Goal: Task Accomplishment & Management: Manage account settings

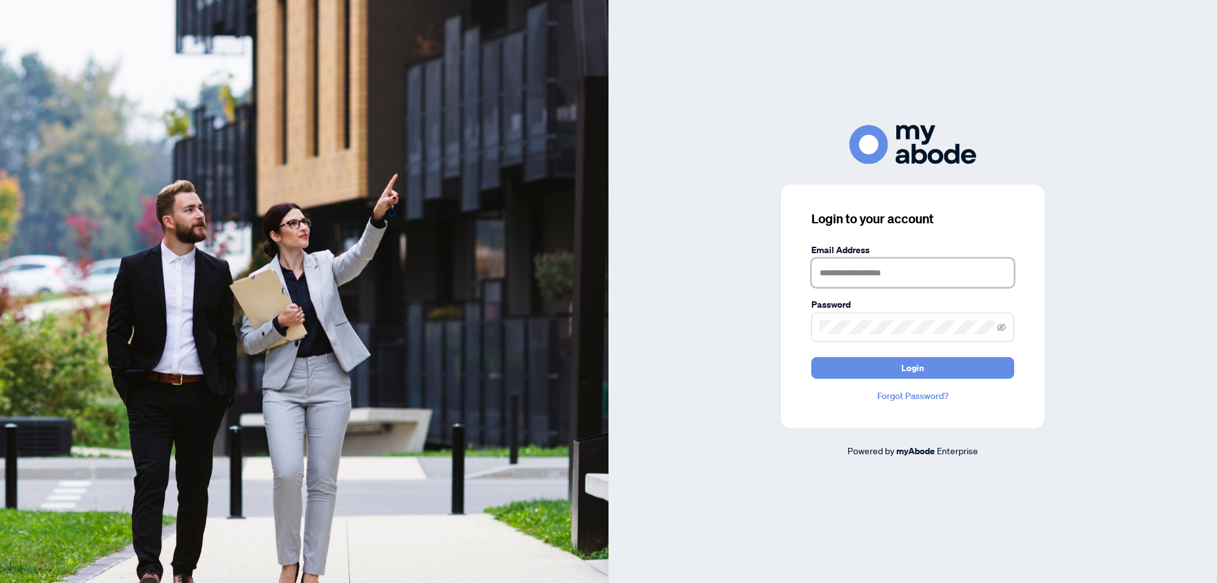
type input "**********"
click at [848, 382] on div "**********" at bounding box center [913, 306] width 264 height 243
click at [898, 363] on button "Login" at bounding box center [913, 368] width 203 height 22
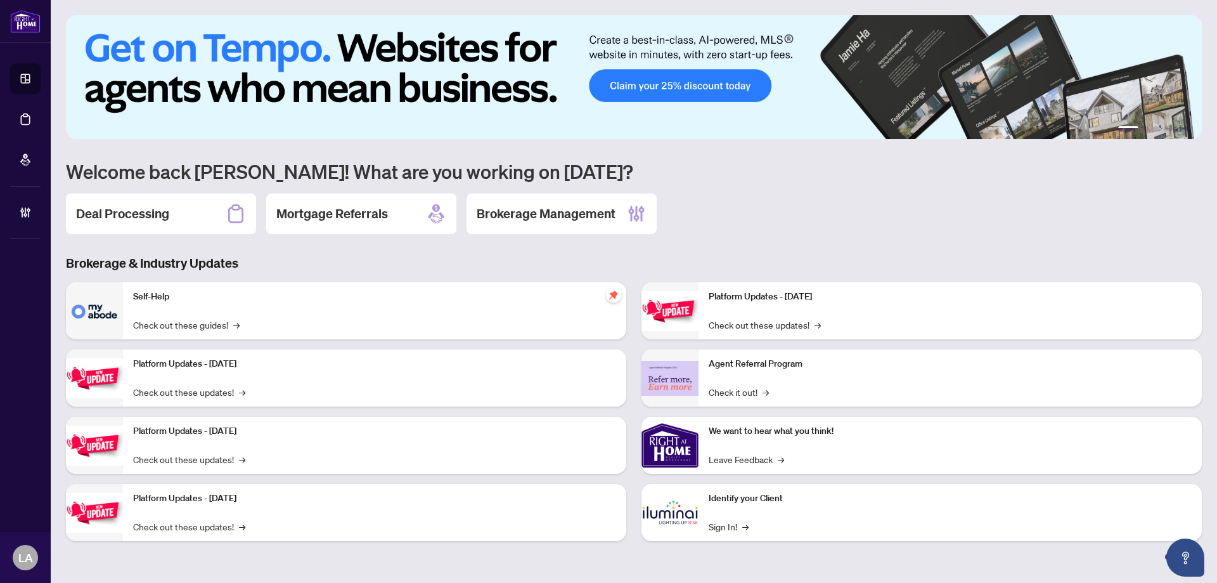
click at [0, 0] on link "Deal Processing" at bounding box center [0, 0] width 0 height 0
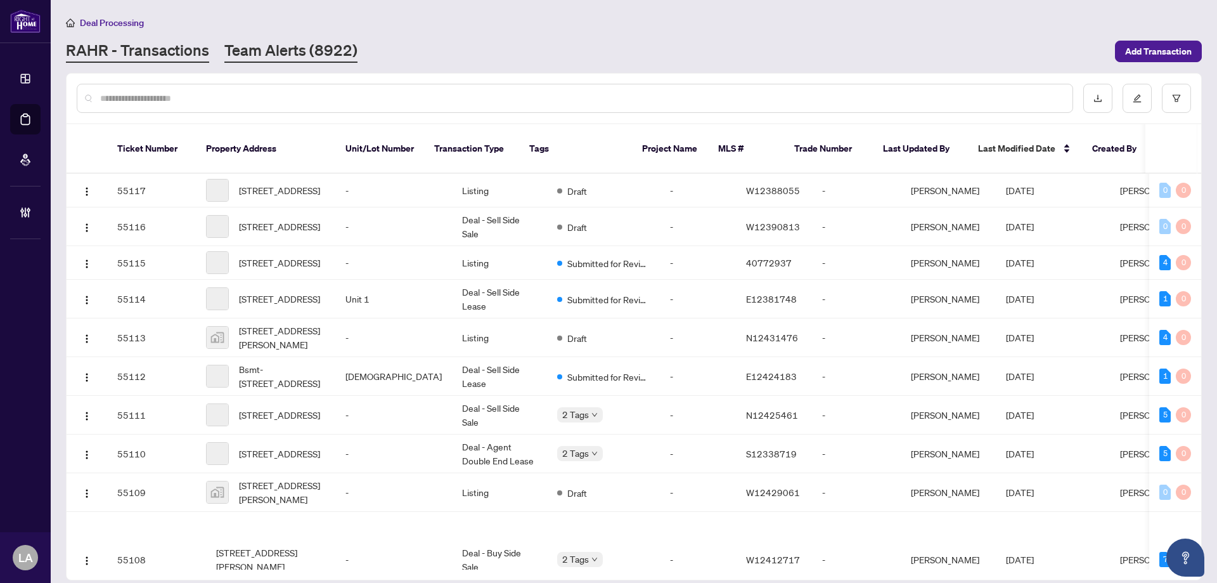
click at [301, 48] on link "Team Alerts (8922)" at bounding box center [290, 51] width 133 height 23
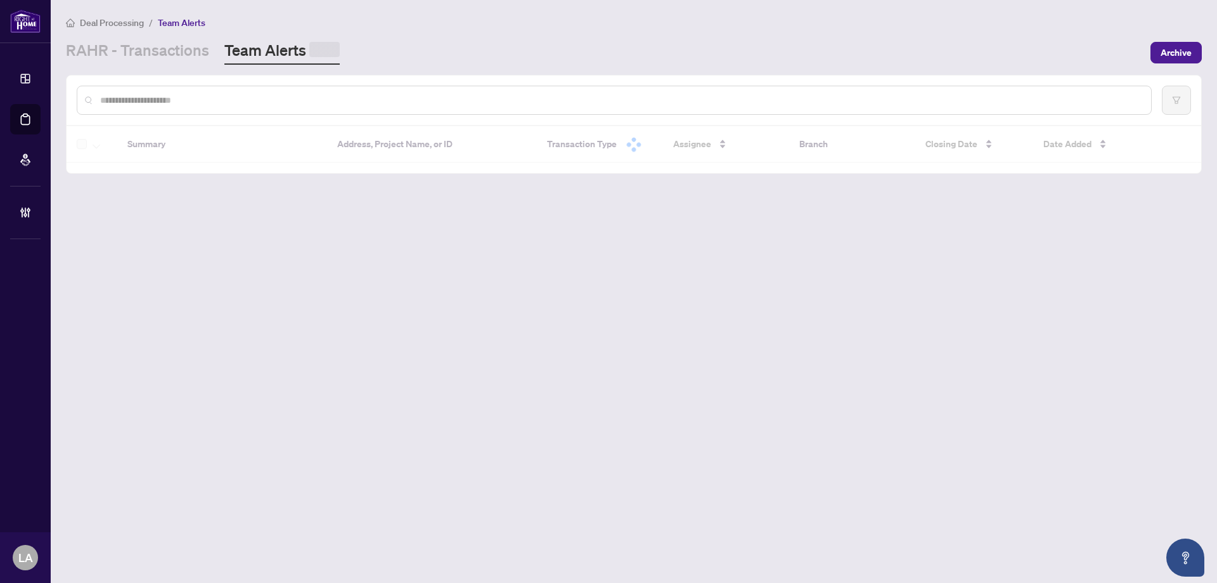
click at [276, 106] on input "text" at bounding box center [620, 100] width 1041 height 14
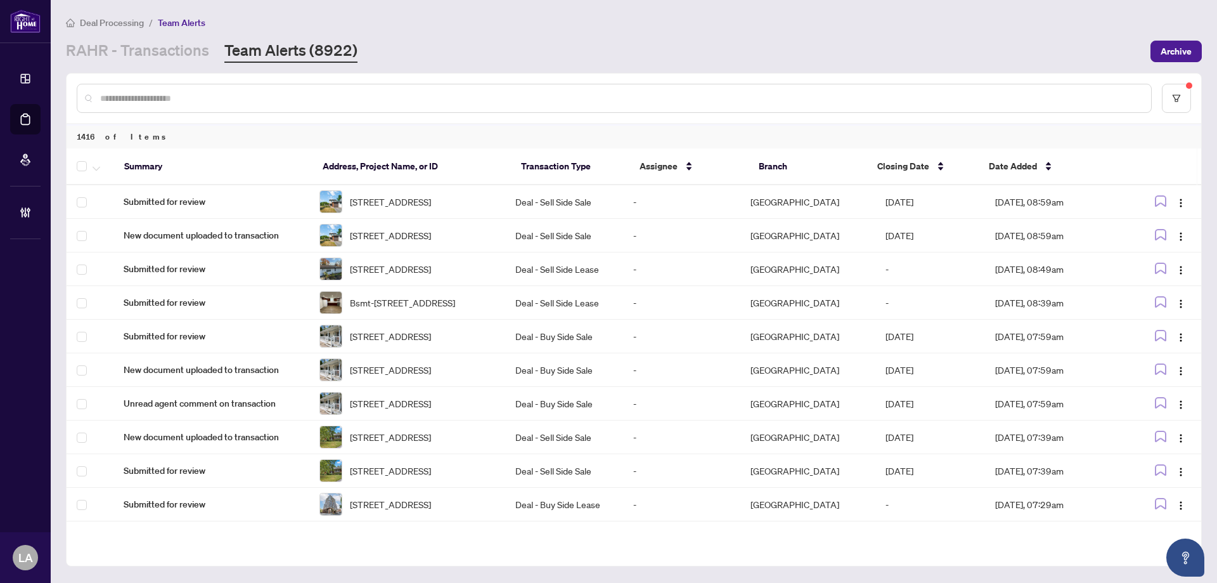
click at [114, 41] on link "RAHR - Transactions" at bounding box center [137, 51] width 143 height 23
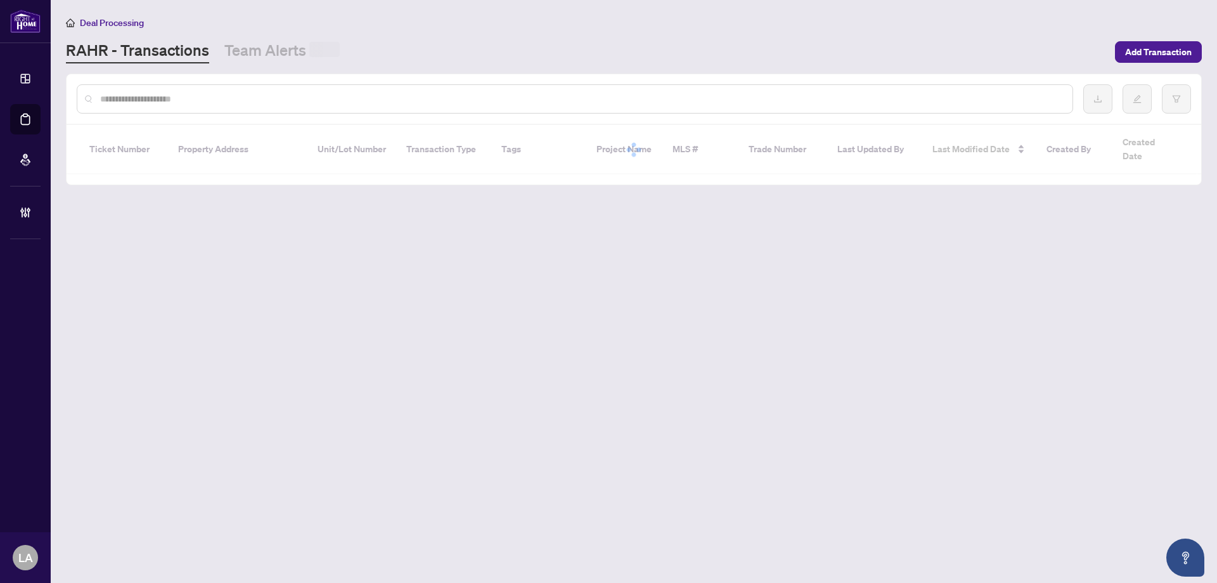
click at [138, 87] on div at bounding box center [575, 98] width 997 height 29
click at [143, 103] on input "text" at bounding box center [581, 98] width 963 height 14
paste input "**********"
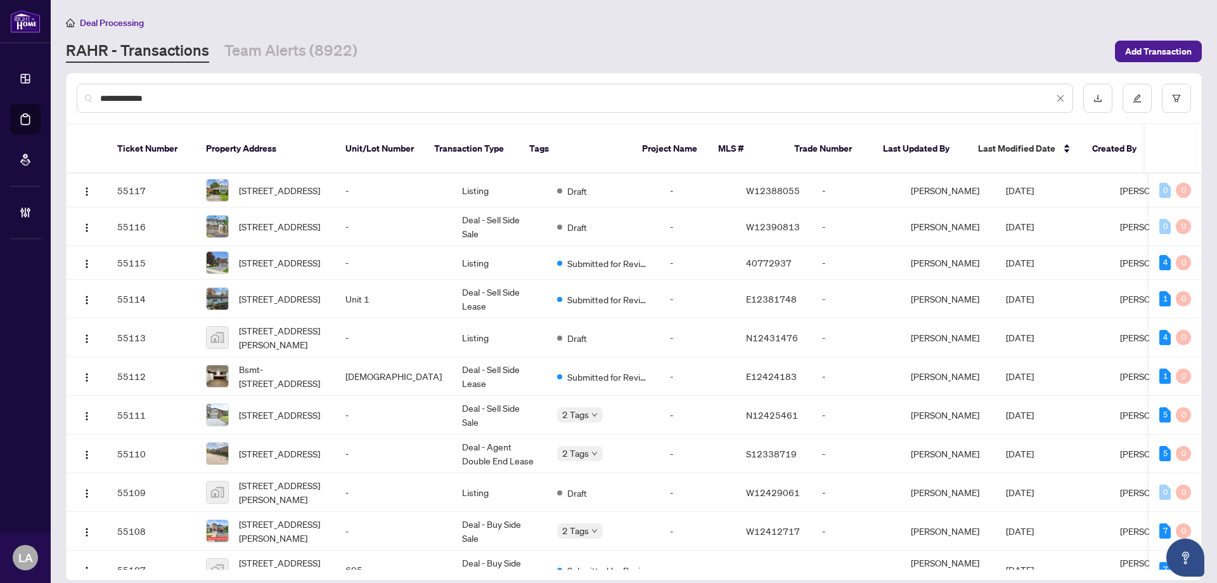
type input "**********"
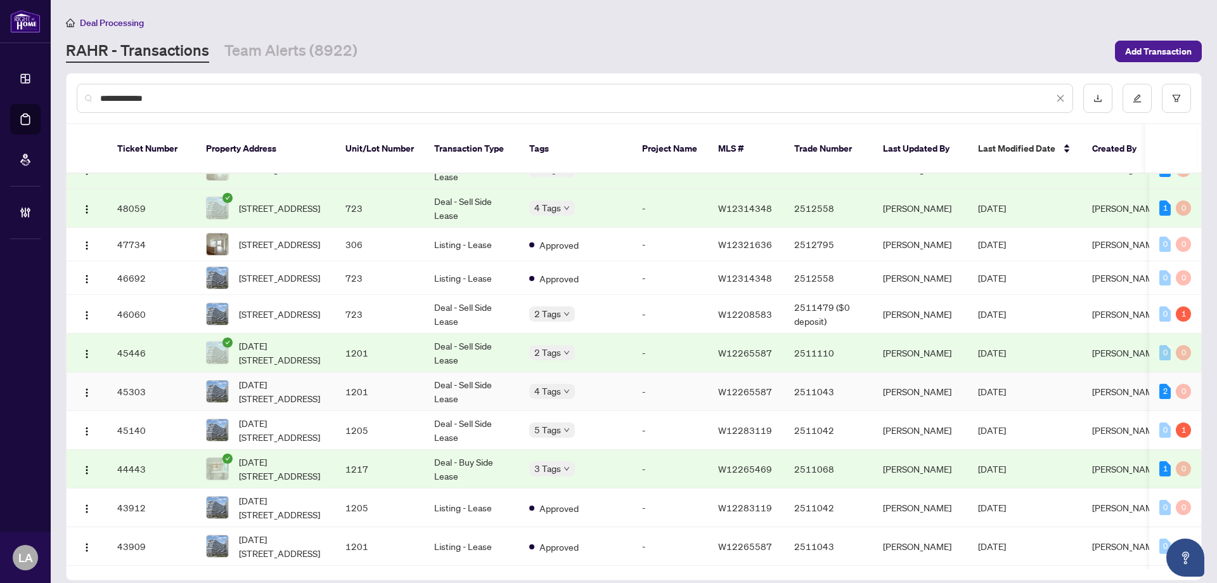
scroll to position [380, 0]
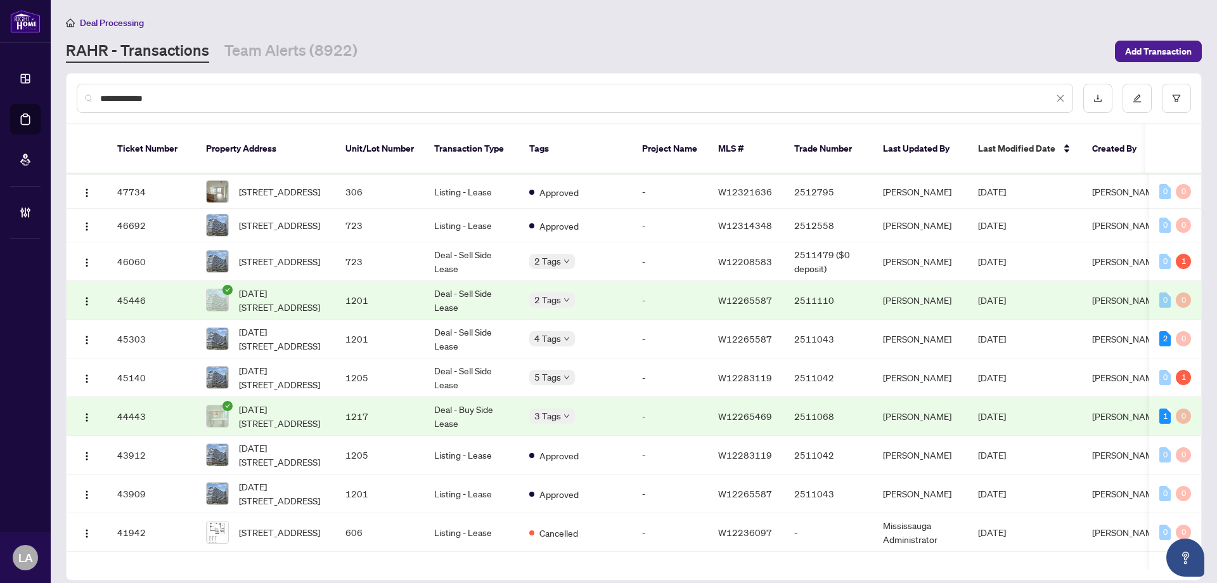
drag, startPoint x: 15, startPoint y: 87, endPoint x: -10, endPoint y: 86, distance: 24.7
click at [0, 86] on html "**********" at bounding box center [608, 291] width 1217 height 583
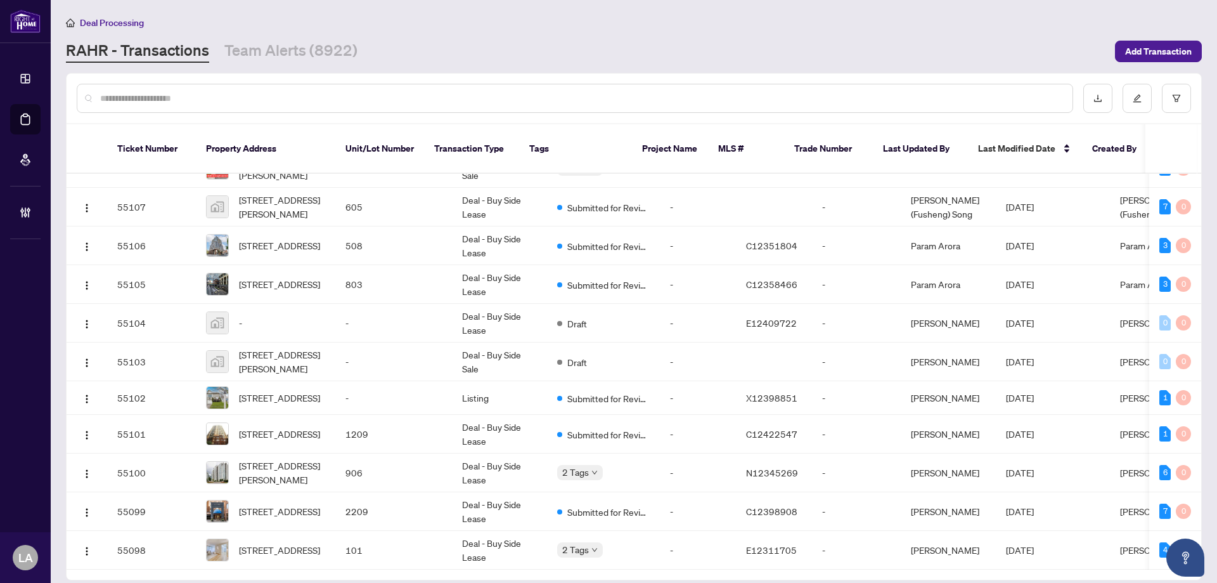
scroll to position [0, 0]
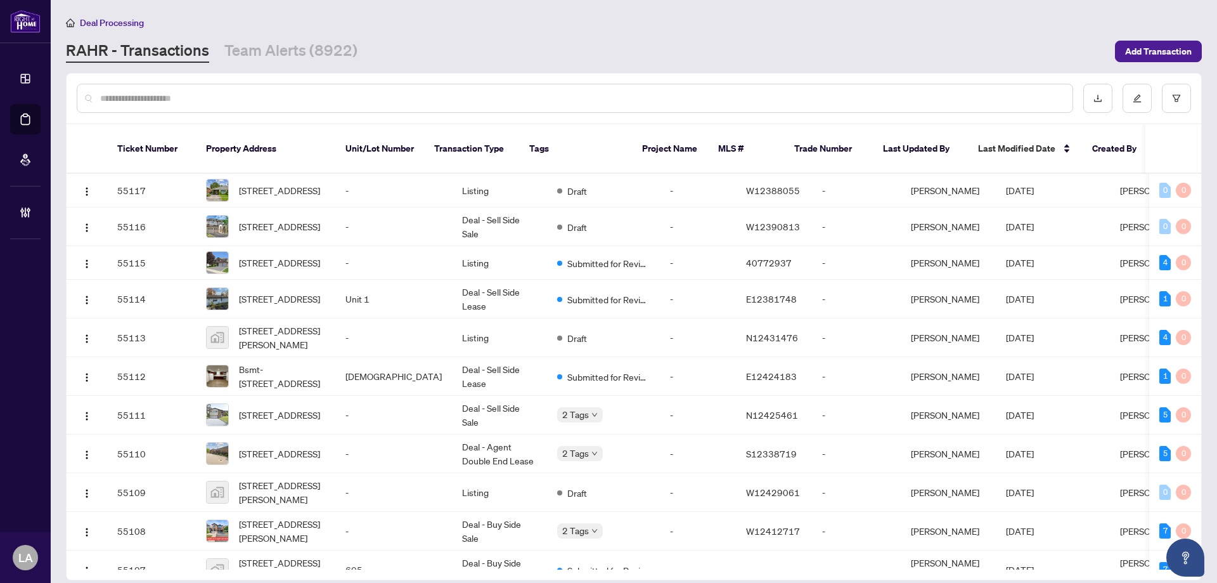
click at [171, 95] on input "text" at bounding box center [581, 98] width 963 height 14
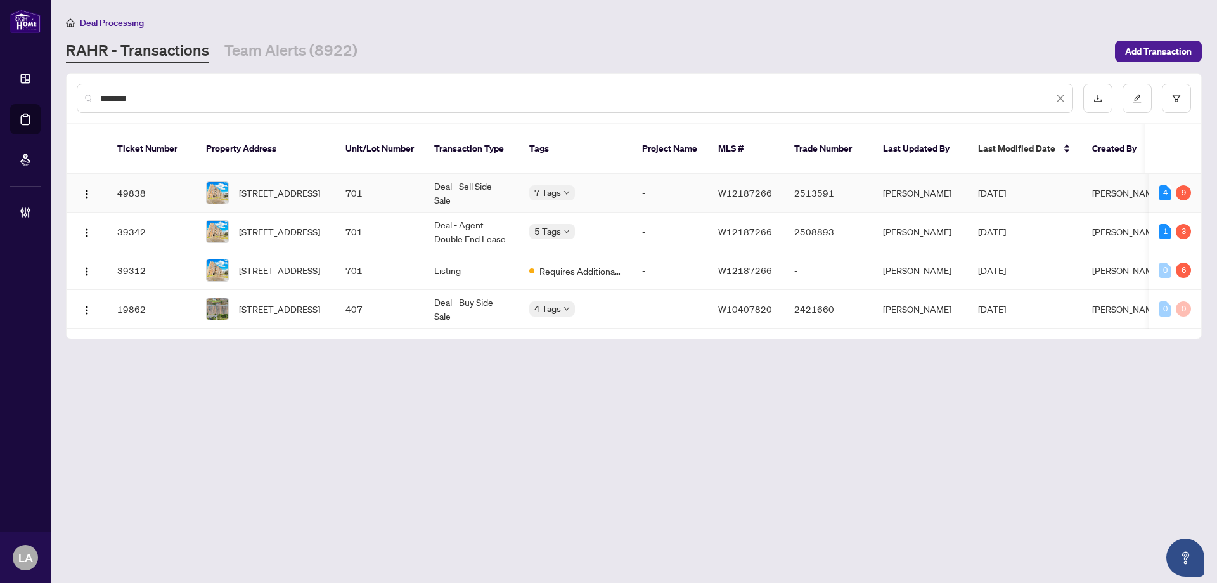
type input "********"
click at [318, 186] on span "701-335 Driftwood Ave, Toronto, Ontario M3N 2P3, Canada" at bounding box center [279, 193] width 81 height 14
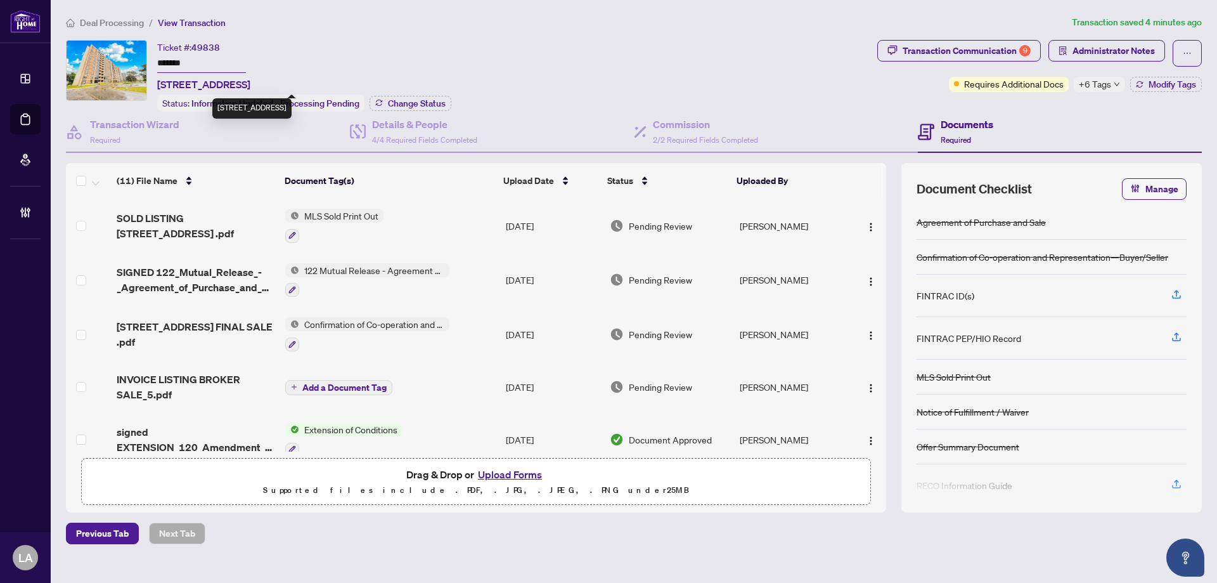
copy span "335 Driftwood"
drag, startPoint x: 179, startPoint y: 83, endPoint x: 243, endPoint y: 77, distance: 64.3
click at [243, 77] on span "701-335 Driftwood Ave, Toronto, Ontario M3N 2P3, Canada" at bounding box center [203, 84] width 93 height 15
click at [917, 44] on div "Transaction Communication 9" at bounding box center [967, 51] width 128 height 20
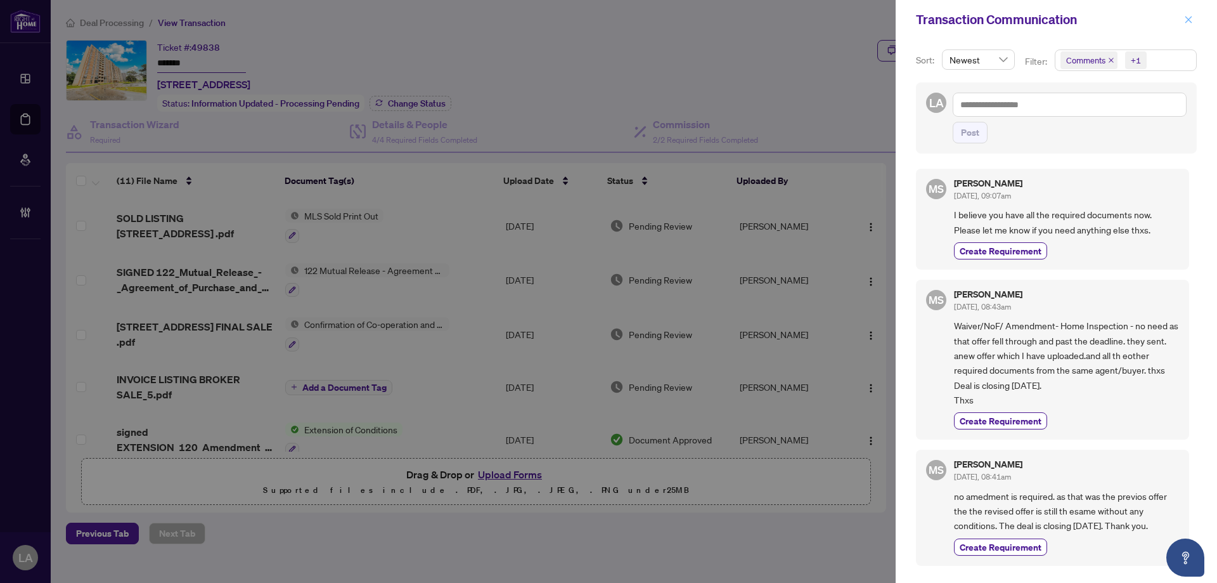
click at [1185, 25] on span "button" at bounding box center [1189, 20] width 9 height 20
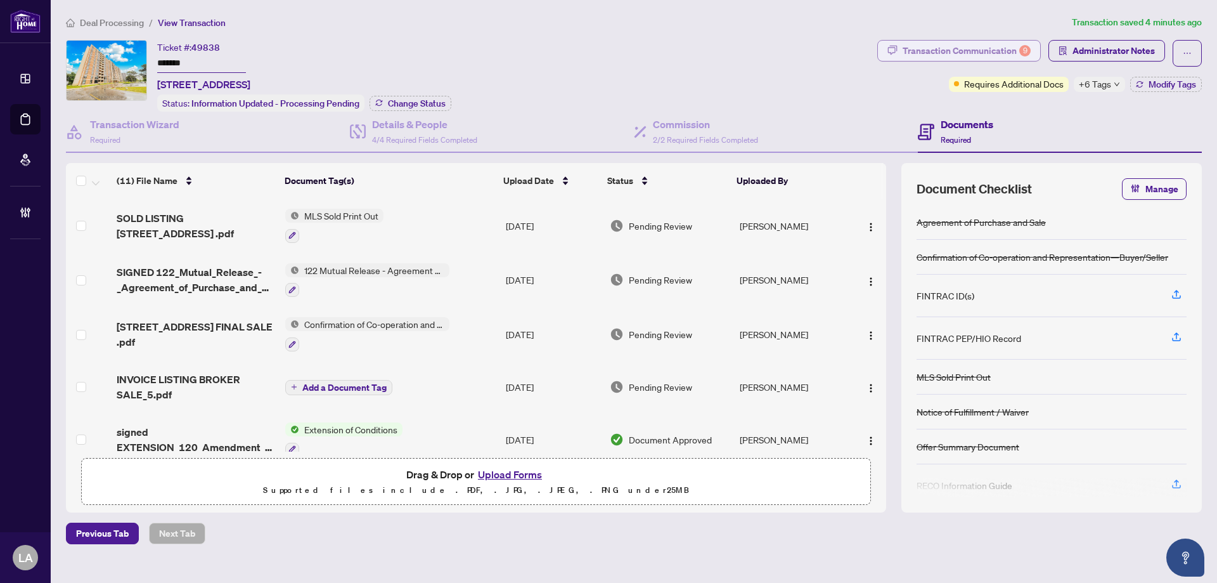
click at [914, 50] on div "Transaction Communication 9" at bounding box center [967, 51] width 128 height 20
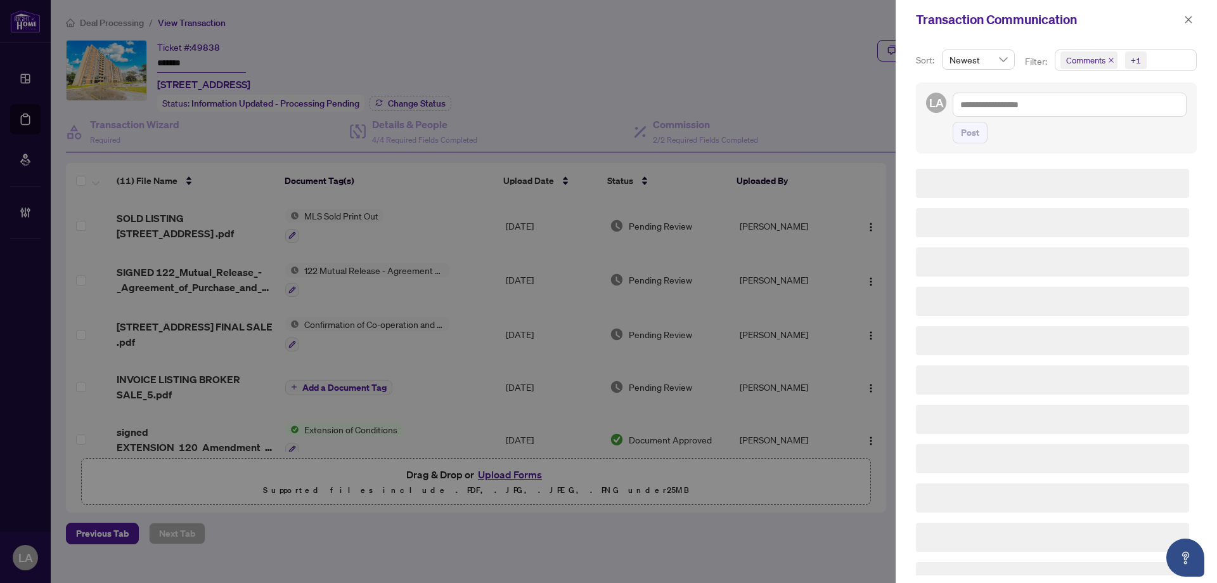
click at [1092, 60] on span "Comments" at bounding box center [1086, 60] width 39 height 13
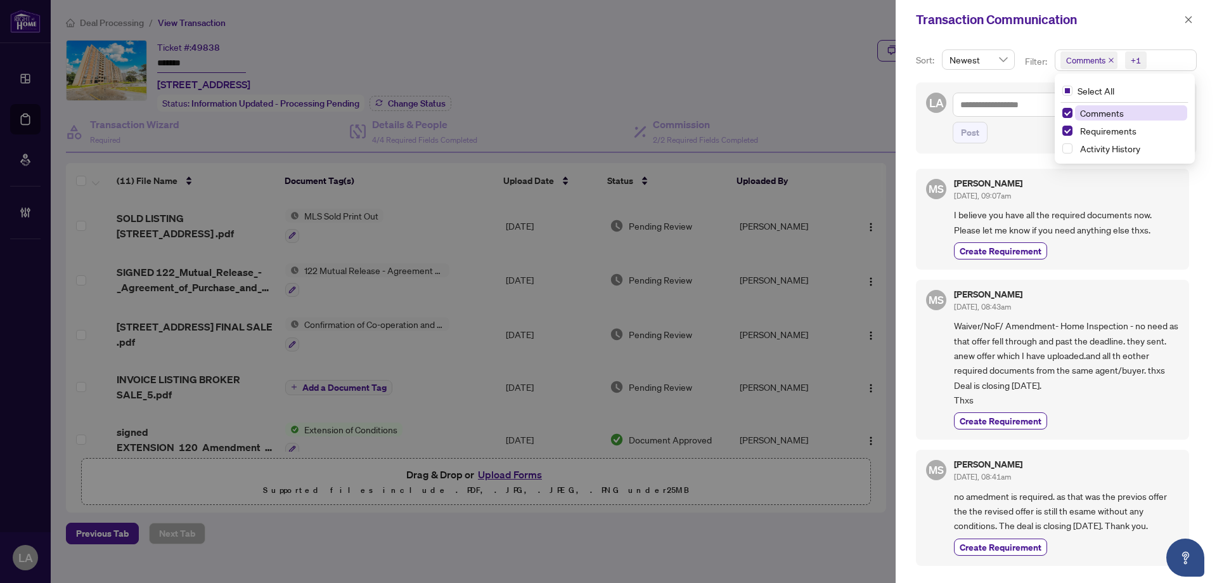
click at [1103, 112] on span "Comments" at bounding box center [1103, 112] width 44 height 11
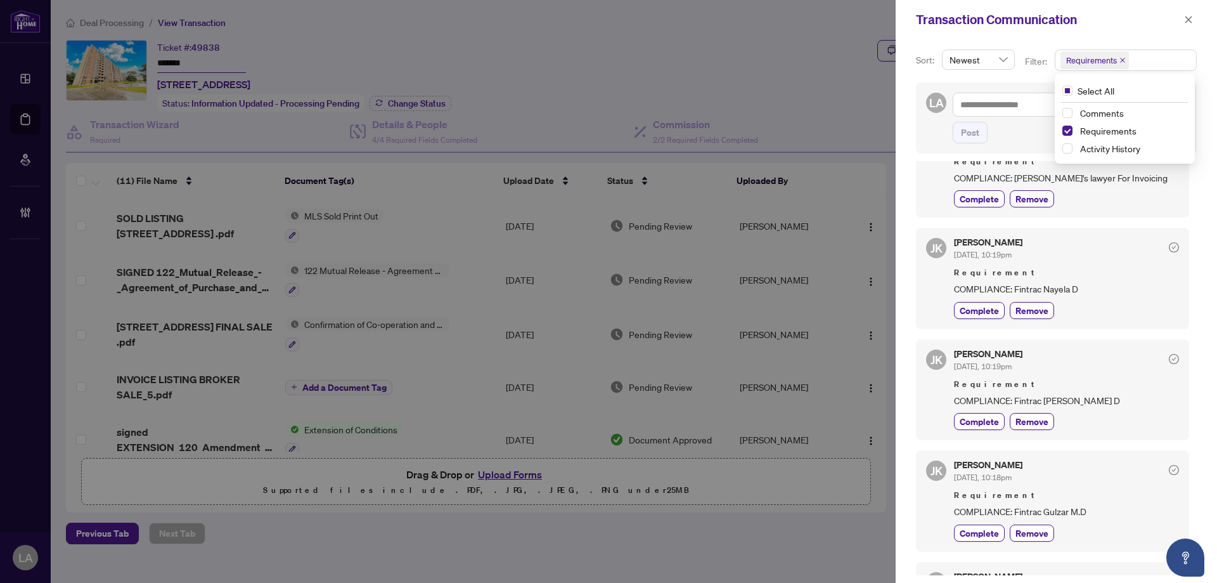
scroll to position [814, 0]
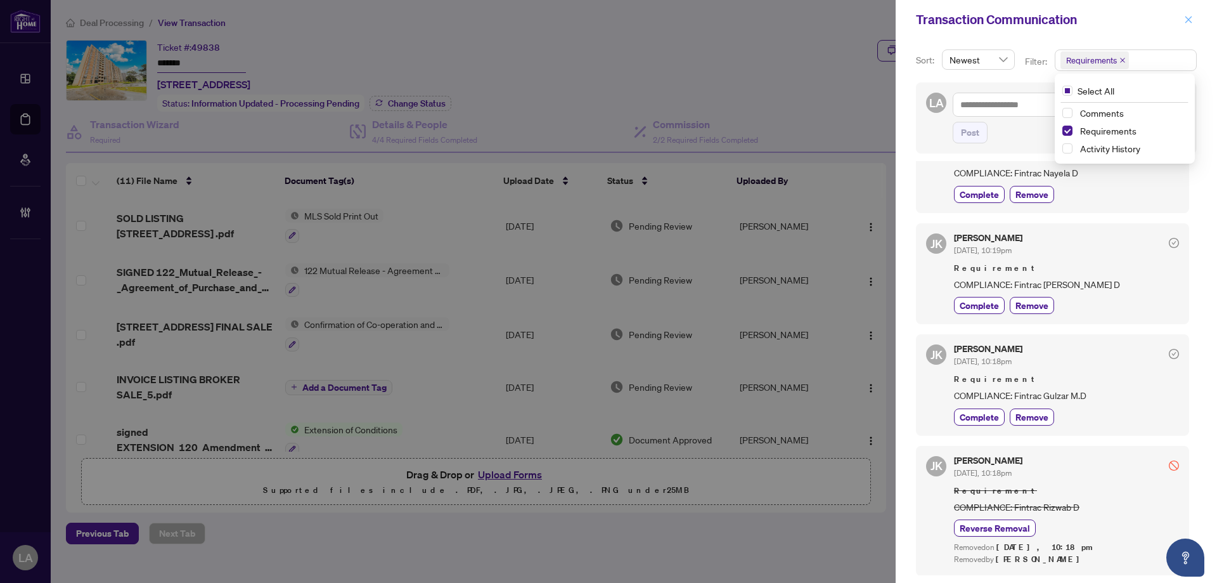
click at [1193, 22] on button "button" at bounding box center [1189, 19] width 16 height 15
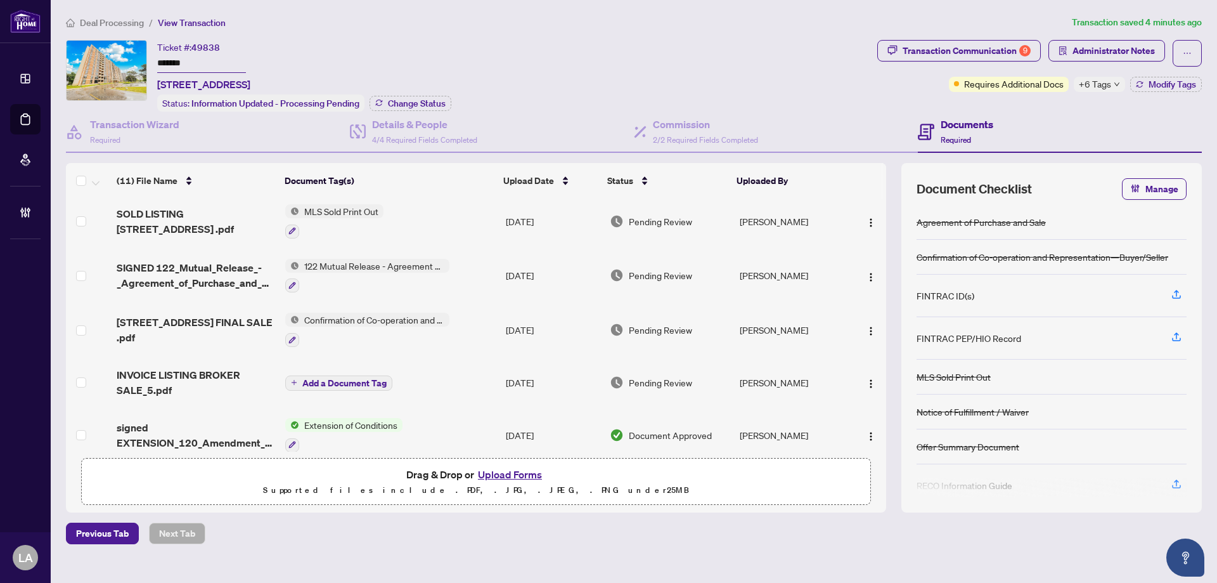
scroll to position [0, 0]
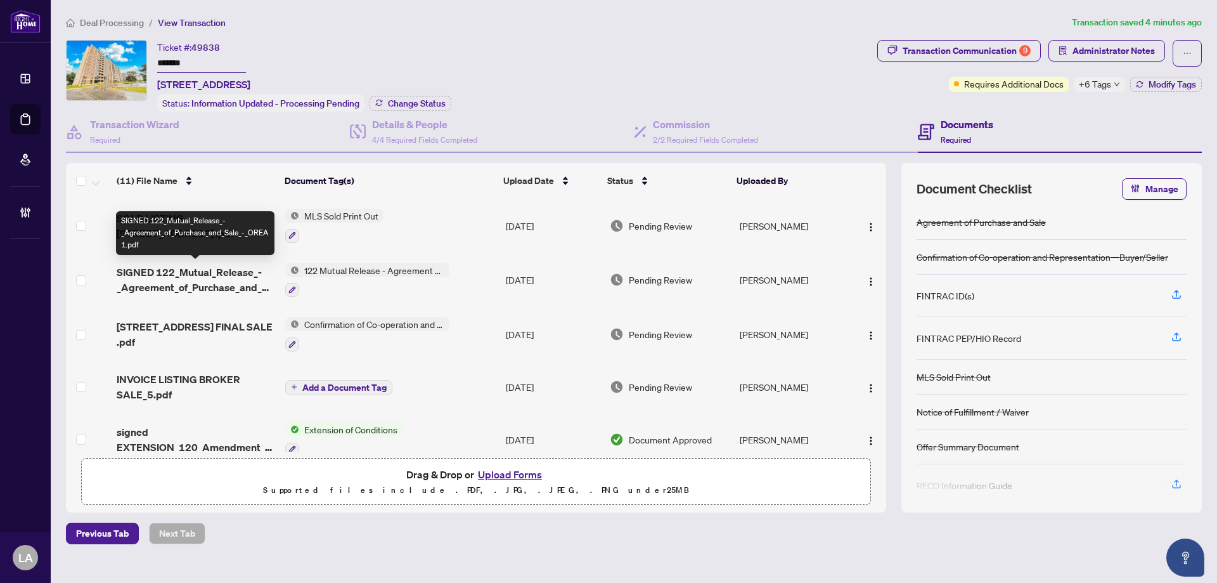
click at [170, 280] on span "SIGNED 122_Mutual_Release_-_Agreement_of_Purchase_and_Sale_-_OREA 1.pdf" at bounding box center [196, 279] width 159 height 30
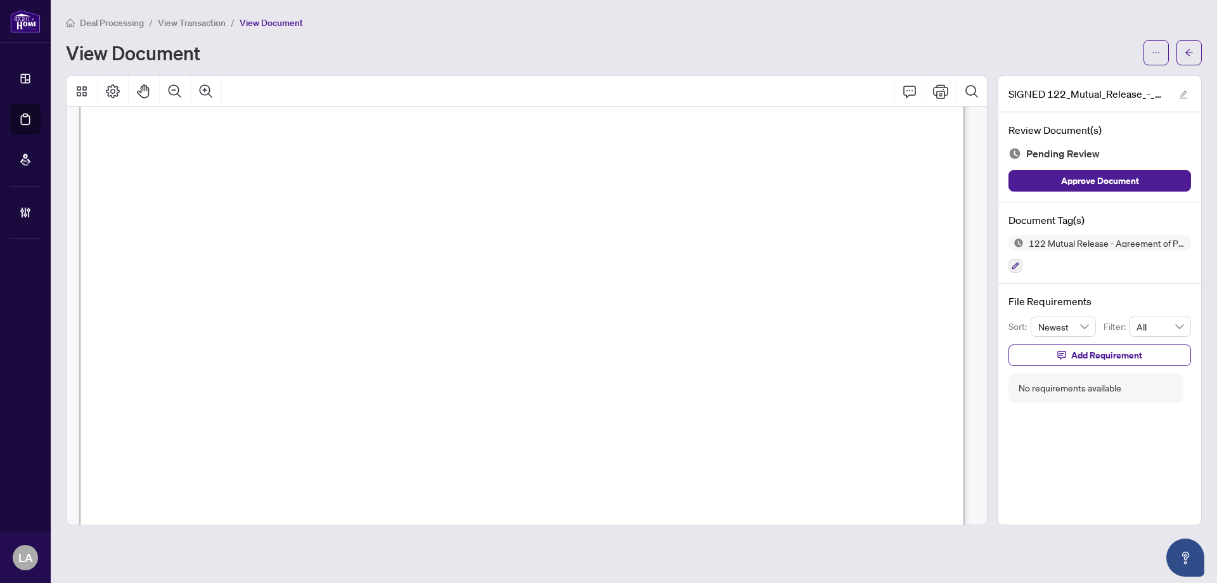
scroll to position [507, 0]
click at [169, 29] on div "Deal Processing / View Transaction / View Document View Document" at bounding box center [634, 40] width 1136 height 50
click at [190, 22] on span "View Transaction" at bounding box center [192, 22] width 68 height 11
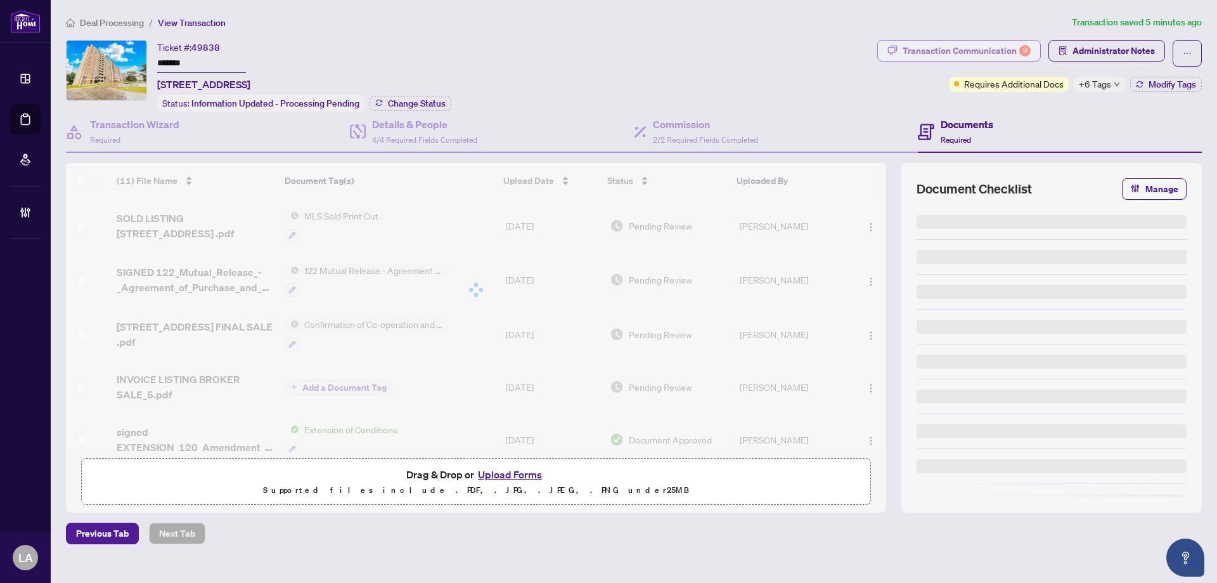
click at [922, 55] on div "Transaction Communication 9" at bounding box center [967, 51] width 128 height 20
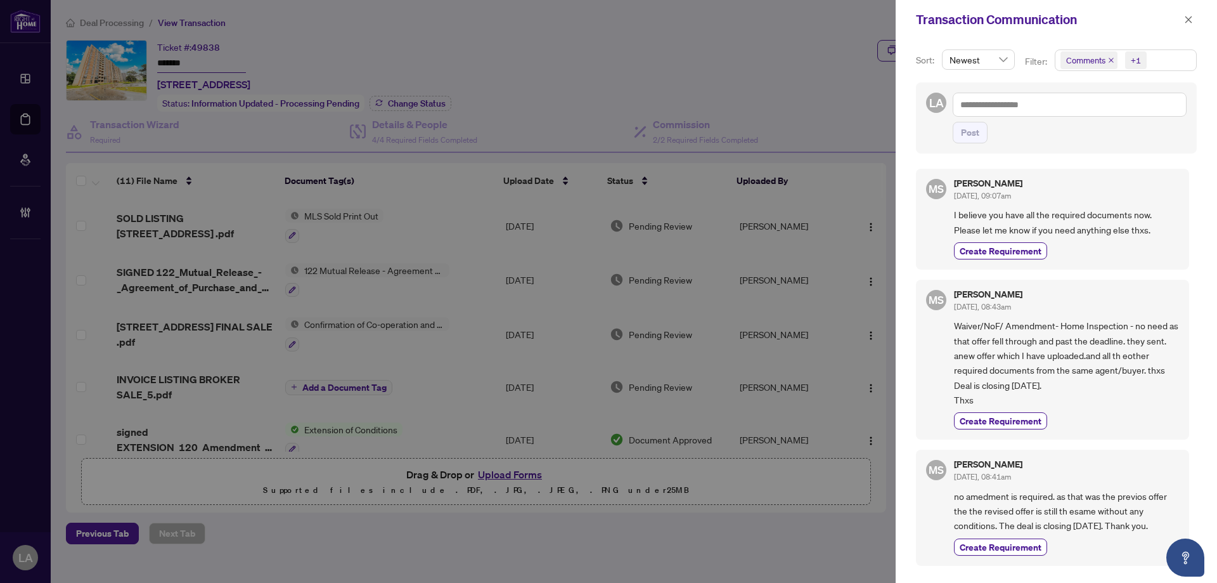
click at [1107, 58] on span "Comments" at bounding box center [1089, 60] width 57 height 18
click at [1088, 55] on span "Comments" at bounding box center [1086, 60] width 39 height 13
click at [1101, 114] on span "Comments" at bounding box center [1103, 112] width 44 height 11
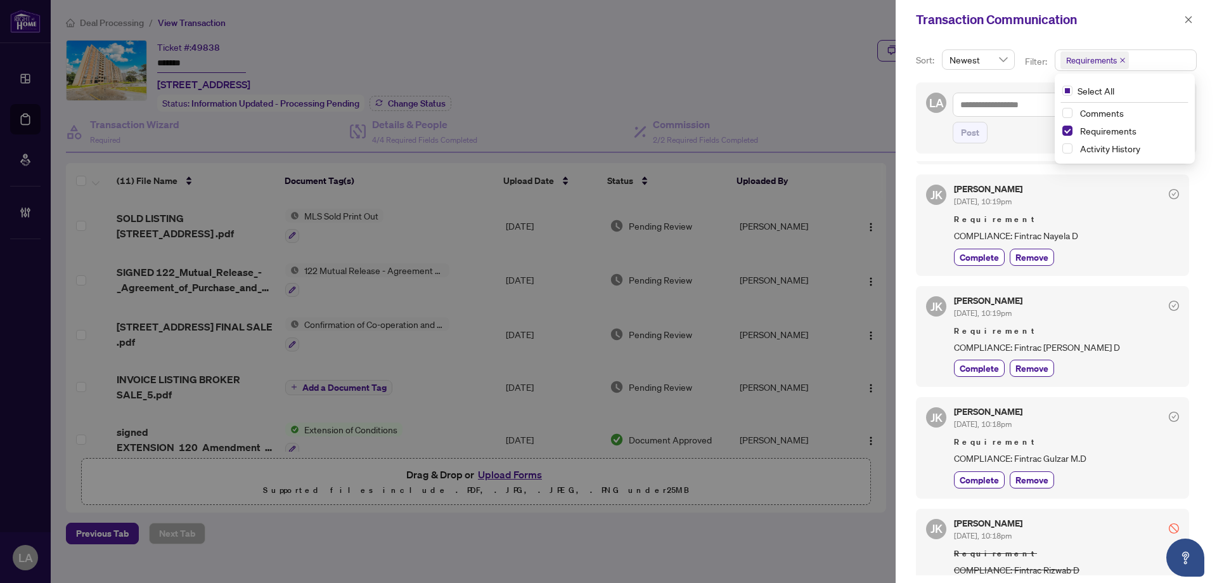
scroll to position [814, 0]
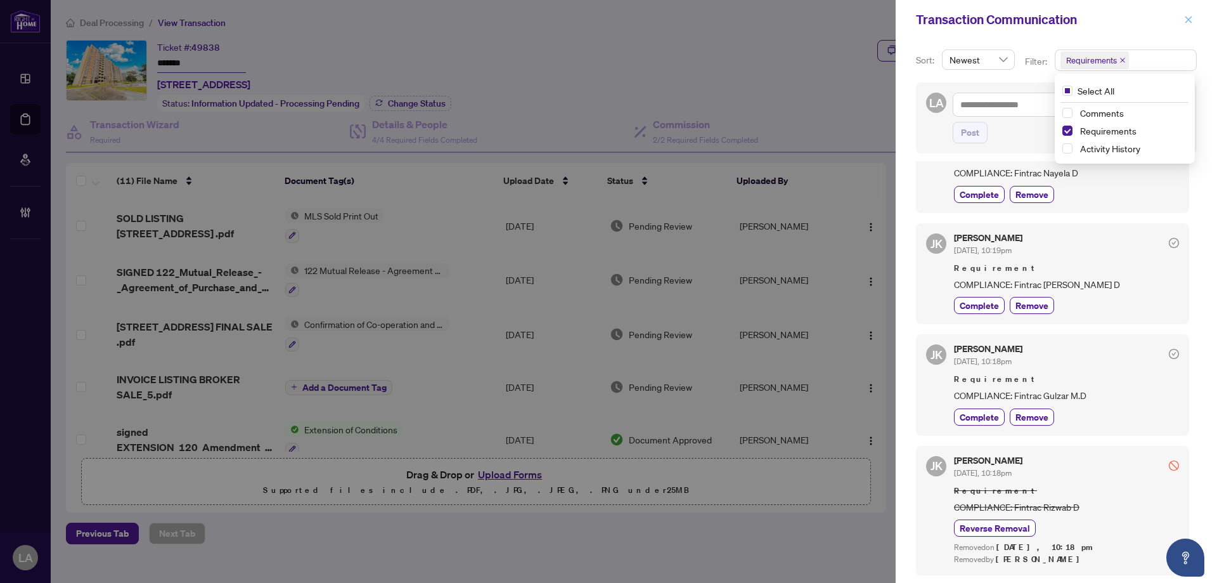
click at [1184, 22] on button "button" at bounding box center [1189, 19] width 16 height 15
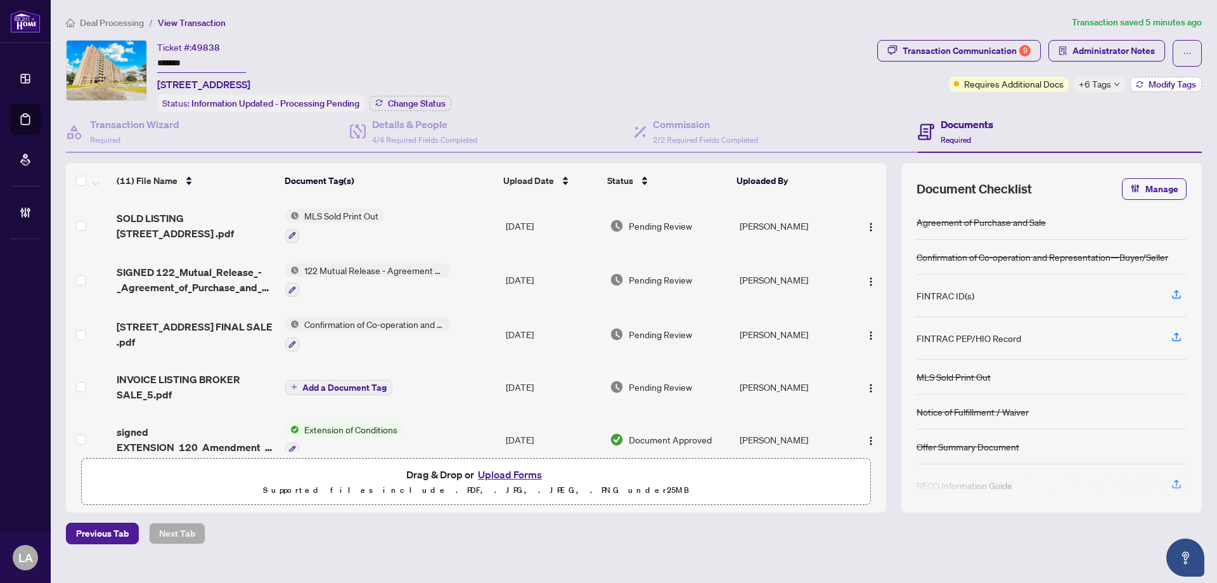
click at [1149, 89] on button "Modify Tags" at bounding box center [1167, 84] width 72 height 15
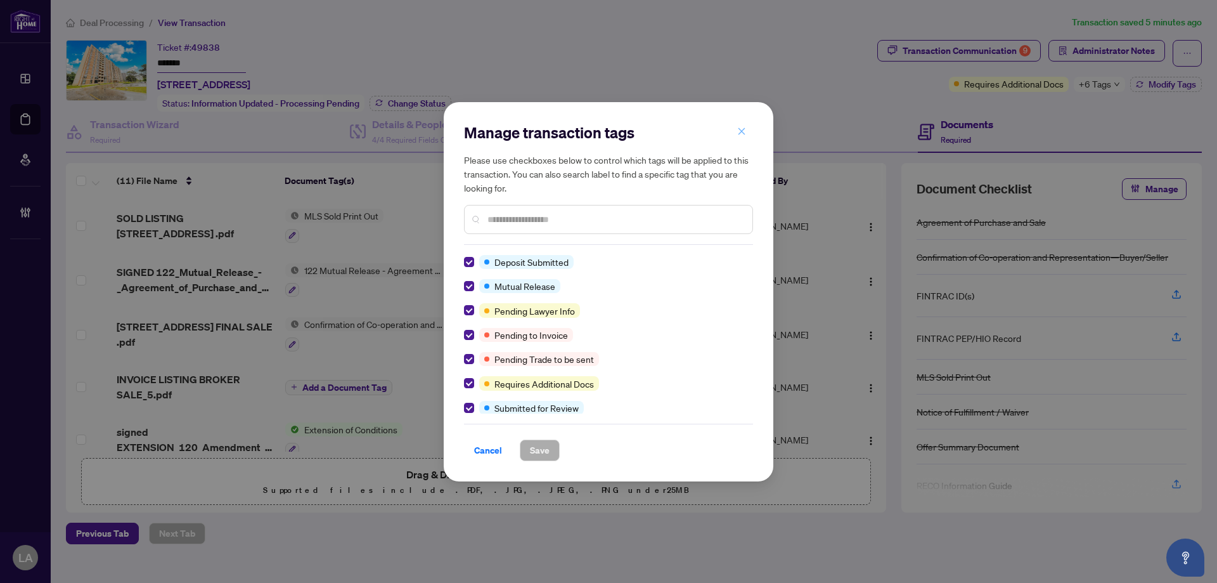
click at [745, 132] on icon "close" at bounding box center [741, 131] width 9 height 9
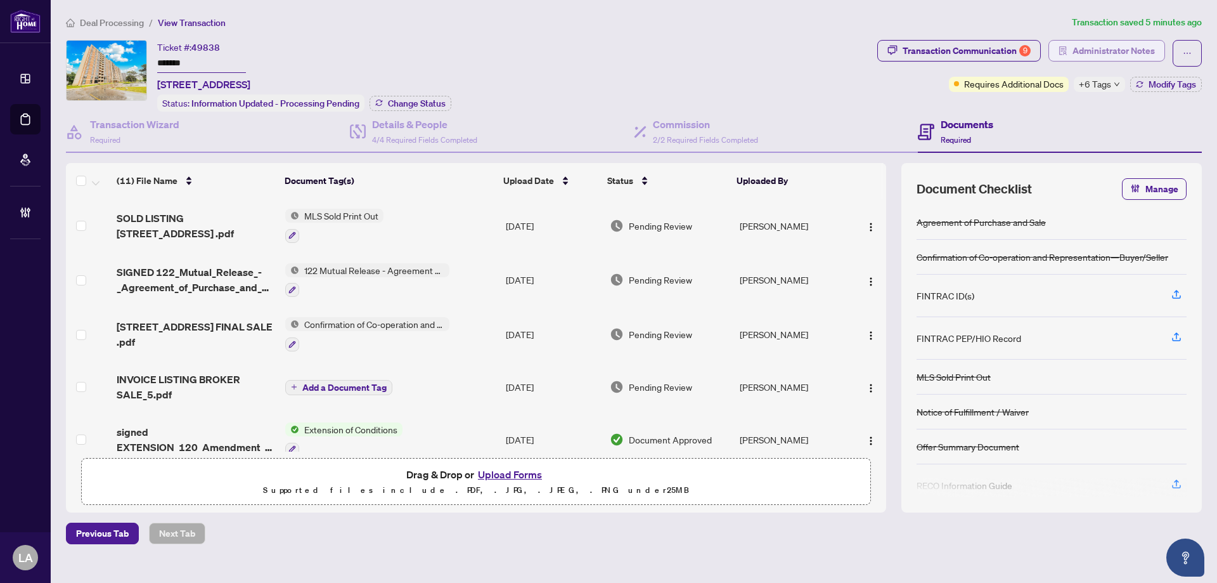
click at [1134, 46] on span "Administrator Notes" at bounding box center [1114, 51] width 82 height 20
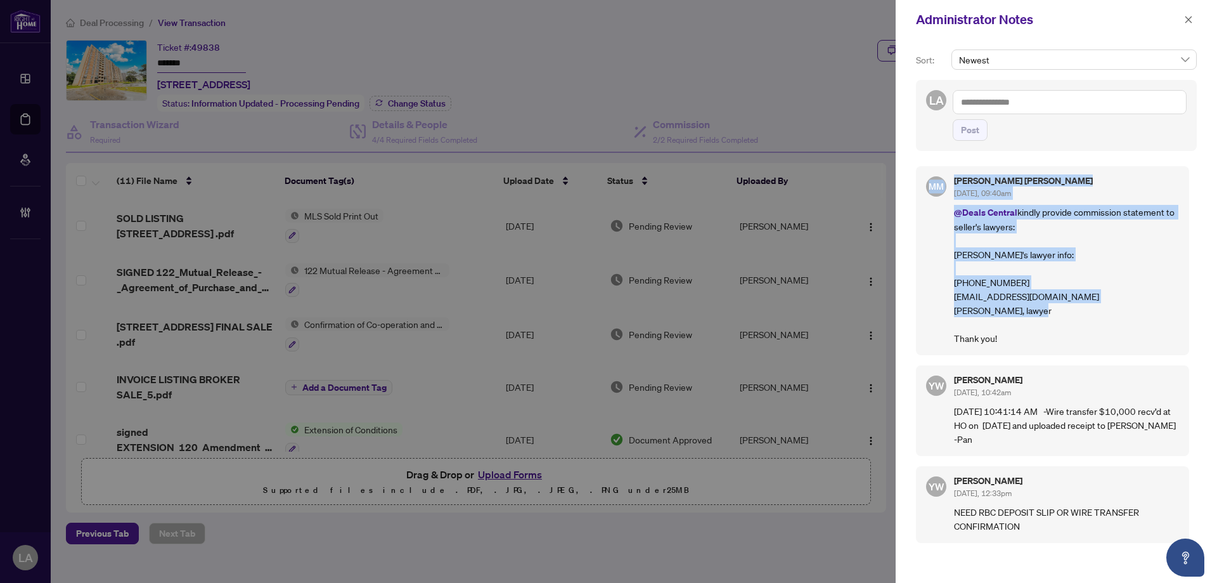
drag, startPoint x: 1043, startPoint y: 332, endPoint x: 930, endPoint y: 178, distance: 191.0
click at [930, 178] on div "MM Maegan Mark Sep/25/2025, 09:40am @Deals Central kindly provide commission st…" at bounding box center [1052, 260] width 273 height 189
click at [930, 178] on span "MM" at bounding box center [936, 186] width 20 height 20
drag, startPoint x: 930, startPoint y: 174, endPoint x: 1116, endPoint y: 373, distance: 272.8
click at [1117, 381] on div "MM Maegan Mark Sep/25/2025, 09:40am @Deals Central kindly provide commission st…" at bounding box center [1056, 365] width 281 height 413
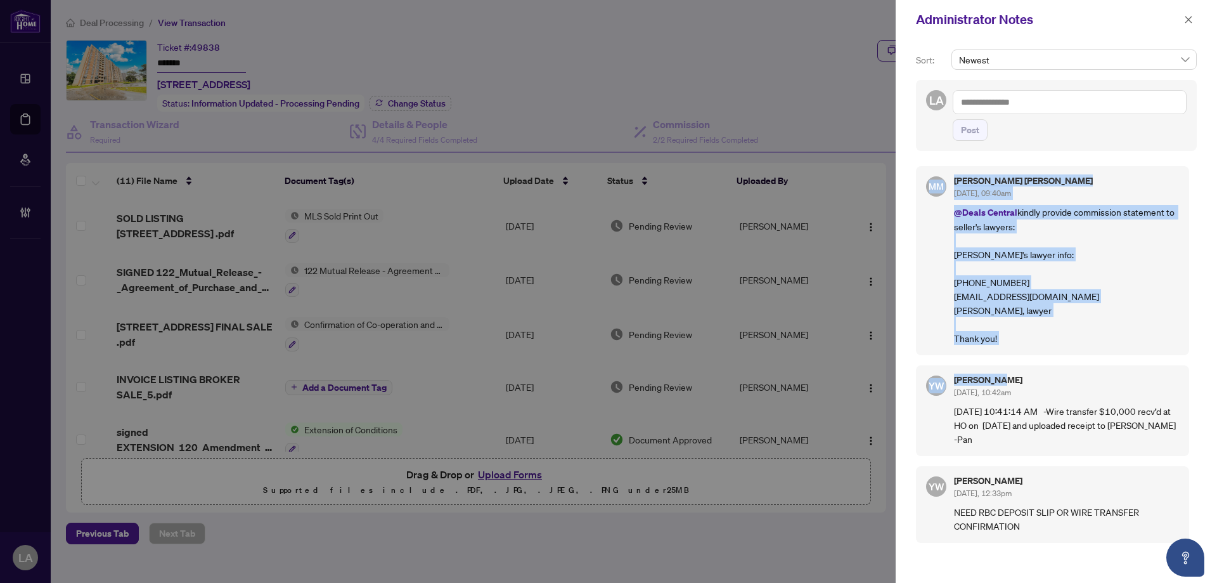
click at [1114, 370] on div "YW YuPan Wang Aug/27/2025, 10:42am 08/27/2025 10:41:14 AM -Wire transfer $10,00…" at bounding box center [1052, 410] width 273 height 91
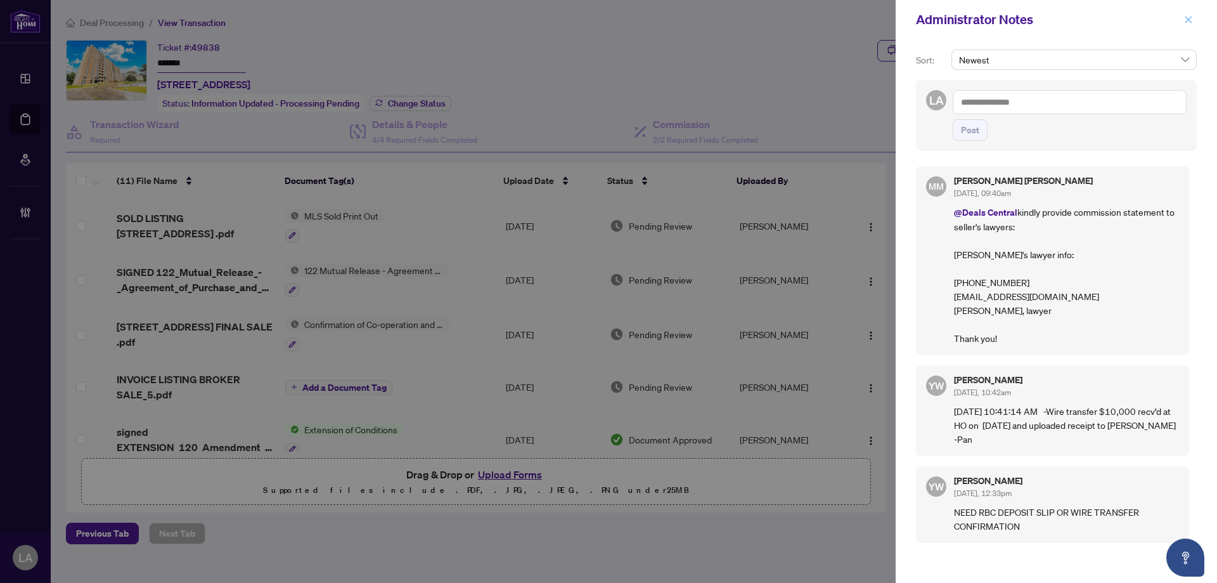
click at [1191, 26] on span "button" at bounding box center [1189, 20] width 9 height 20
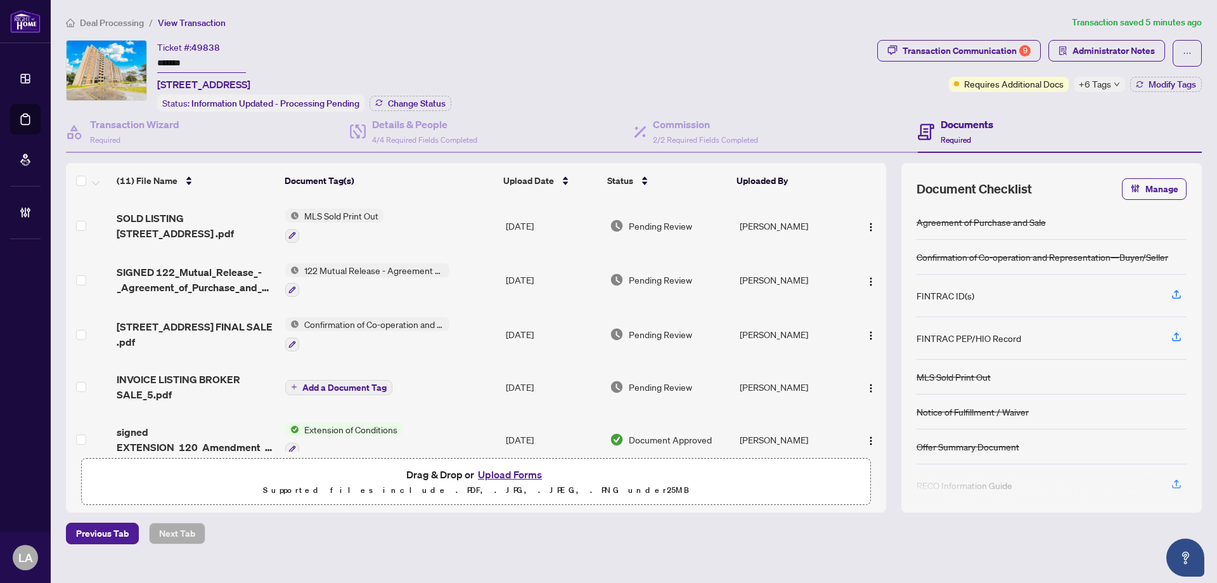
drag, startPoint x: 198, startPoint y: 57, endPoint x: 172, endPoint y: 51, distance: 27.4
click at [124, 50] on div "Ticket #: 49838 ******* 701-335 Driftwood Ave, Toronto, Ontario M3N 2P3, Canada…" at bounding box center [469, 76] width 807 height 72
click at [177, 51] on div "Ticket #: 49838" at bounding box center [188, 47] width 63 height 15
drag, startPoint x: 187, startPoint y: 61, endPoint x: 120, endPoint y: 63, distance: 66.6
click at [120, 63] on div "Ticket #: 49838 ******* 701-335 Driftwood Ave, Toronto, Ontario M3N 2P3, Canada…" at bounding box center [469, 76] width 807 height 72
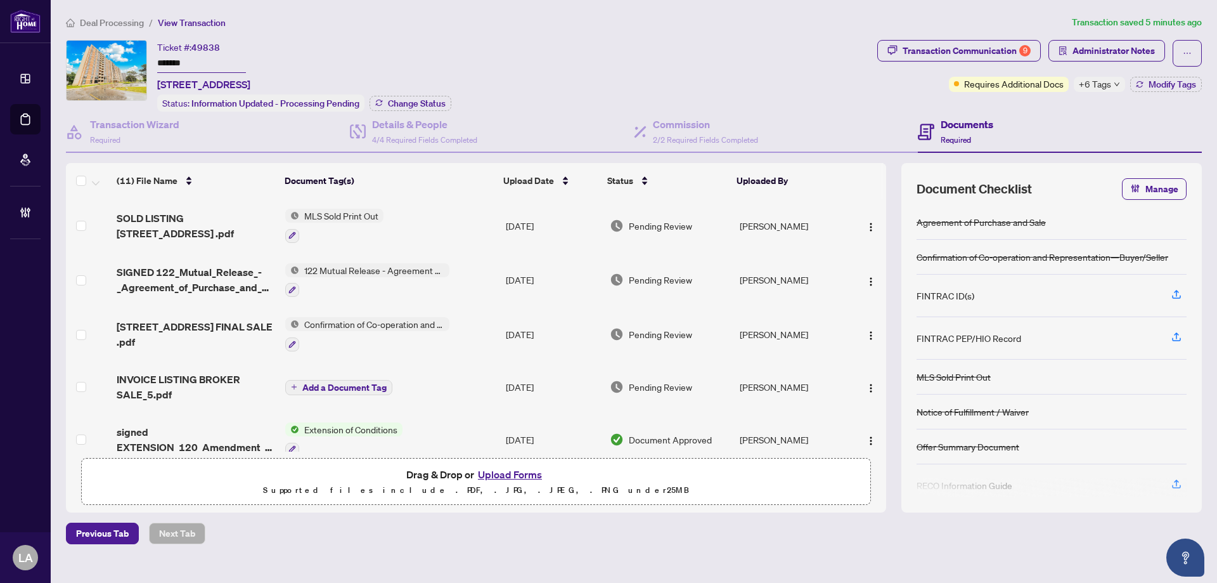
click at [207, 62] on input "*******" at bounding box center [201, 64] width 89 height 18
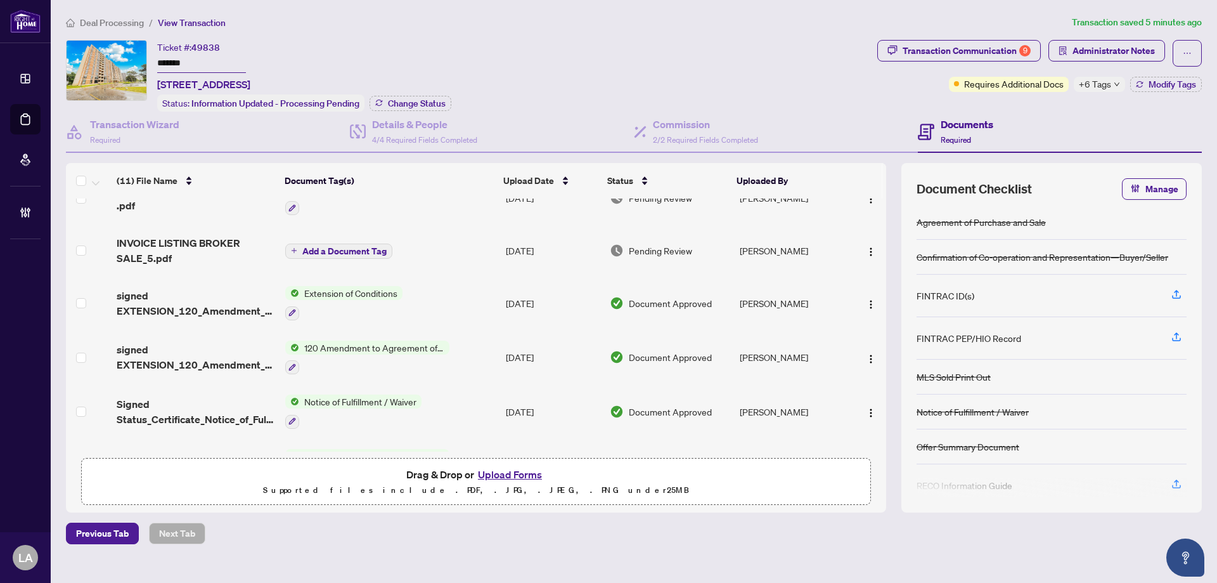
scroll to position [0, 0]
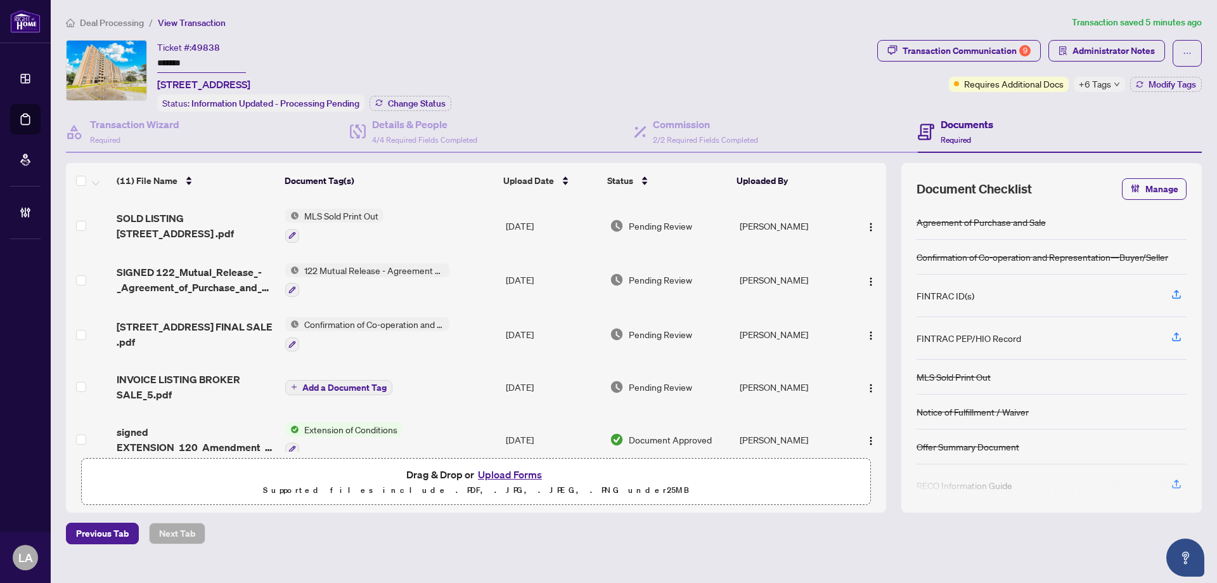
drag, startPoint x: 211, startPoint y: 65, endPoint x: 166, endPoint y: 55, distance: 46.8
click at [166, 55] on input "*******" at bounding box center [201, 64] width 89 height 18
click at [246, 56] on input "*******" at bounding box center [201, 64] width 89 height 18
click at [221, 58] on input "*******" at bounding box center [201, 64] width 89 height 18
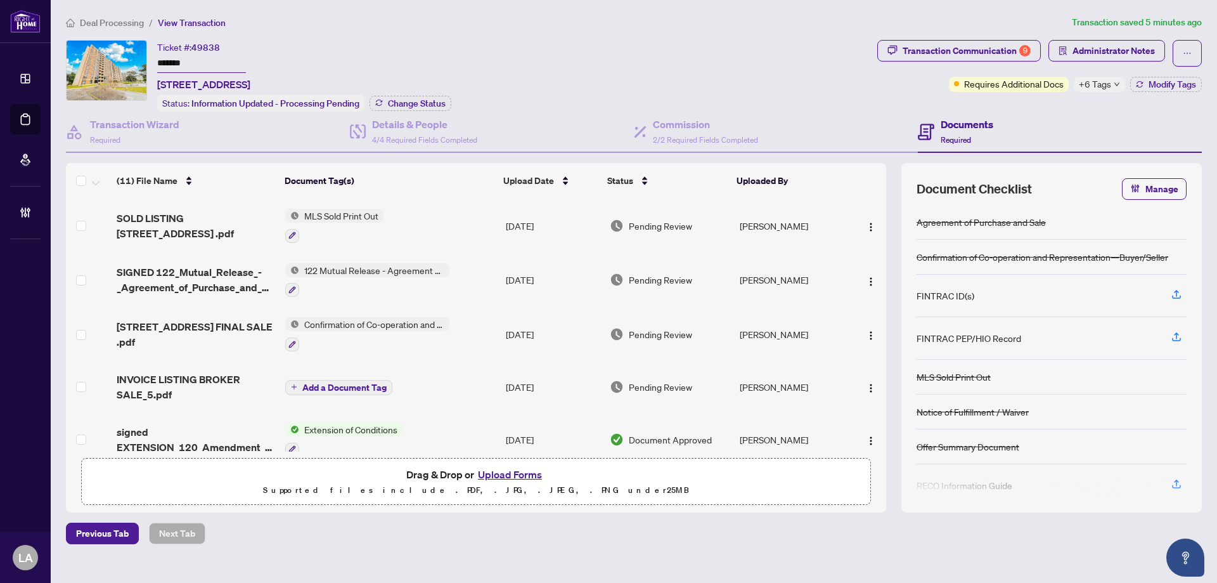
click at [221, 58] on input "*******" at bounding box center [201, 64] width 89 height 18
click at [202, 60] on input "*******" at bounding box center [201, 64] width 89 height 18
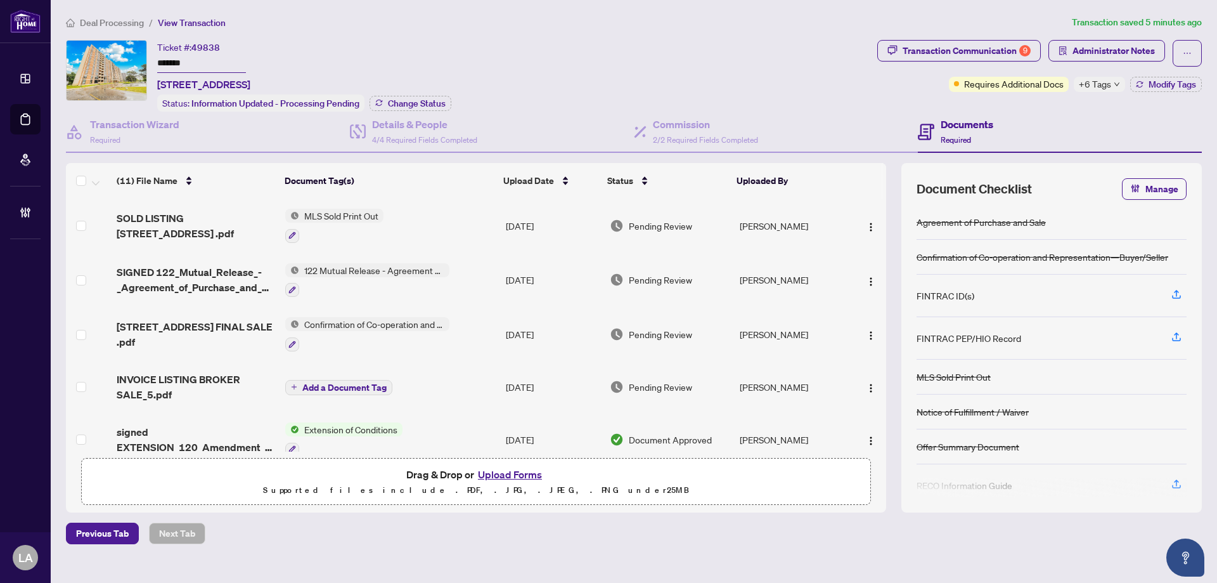
click at [237, 58] on input "*******" at bounding box center [201, 64] width 89 height 18
click at [188, 58] on input "*******" at bounding box center [201, 64] width 89 height 18
click at [952, 56] on div "Transaction Communication 9" at bounding box center [967, 51] width 128 height 20
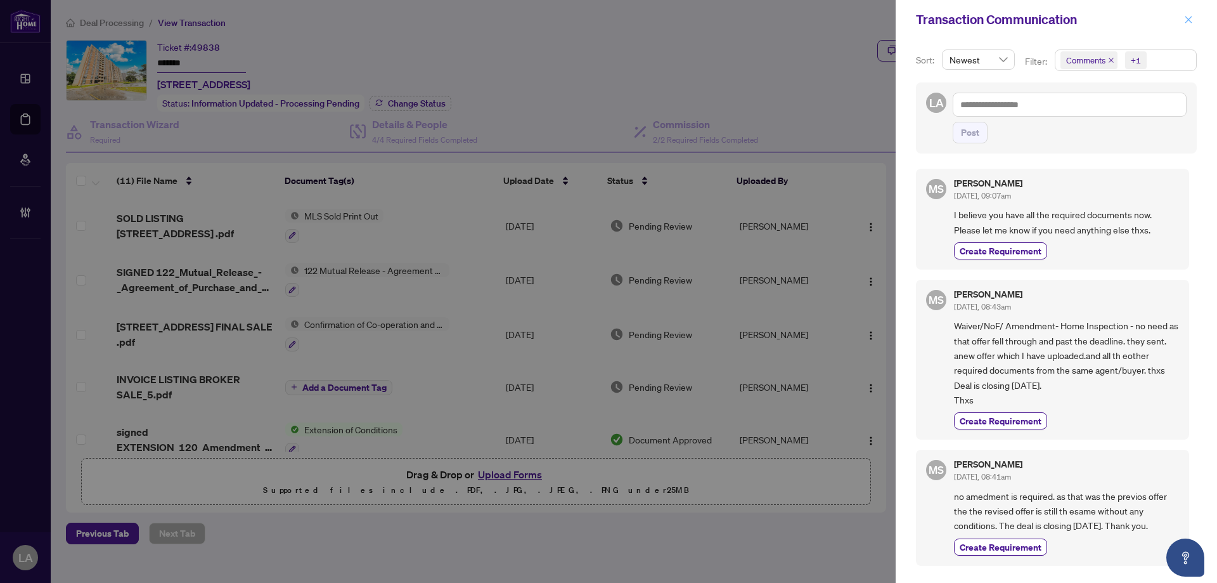
click at [1191, 23] on icon "close" at bounding box center [1189, 19] width 9 height 9
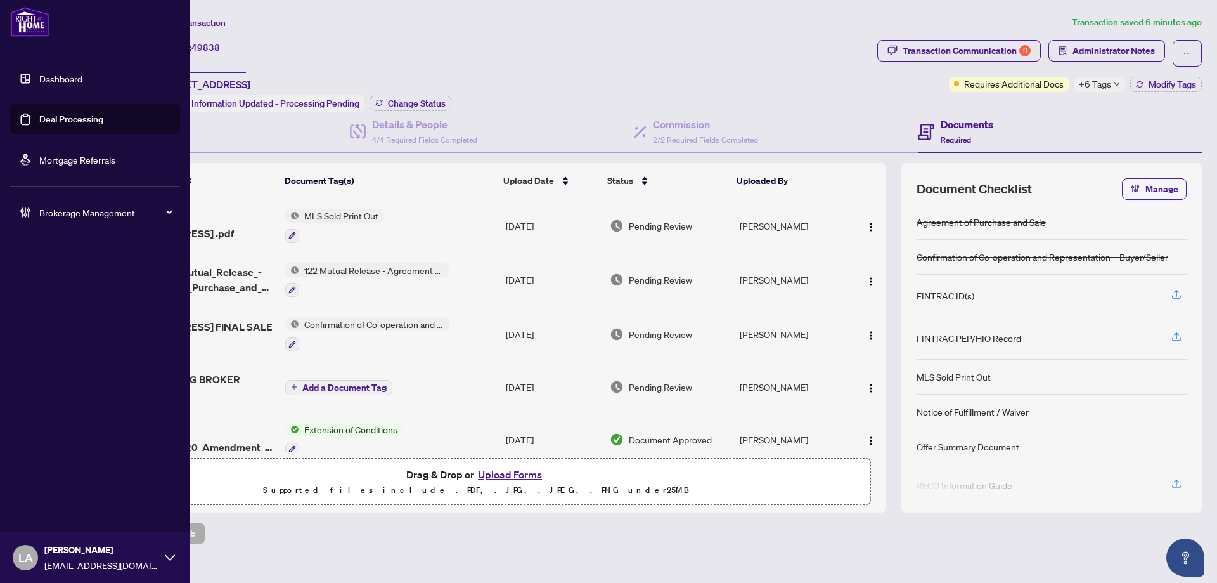
click at [65, 125] on link "Deal Processing" at bounding box center [71, 119] width 64 height 11
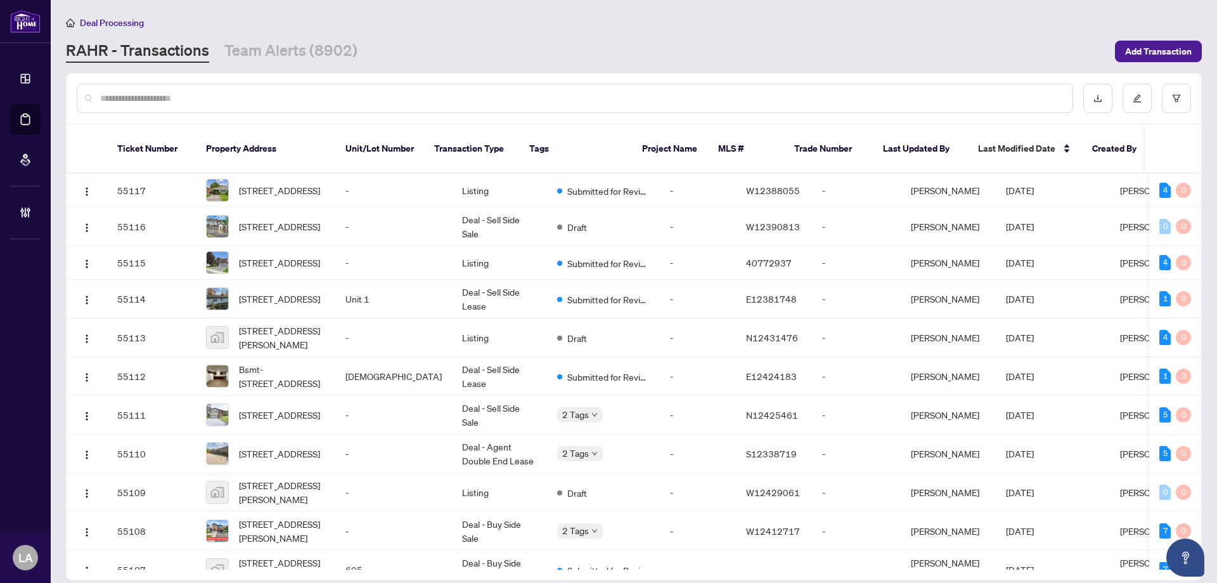
click at [356, 103] on input "text" at bounding box center [581, 98] width 963 height 14
paste input "*********"
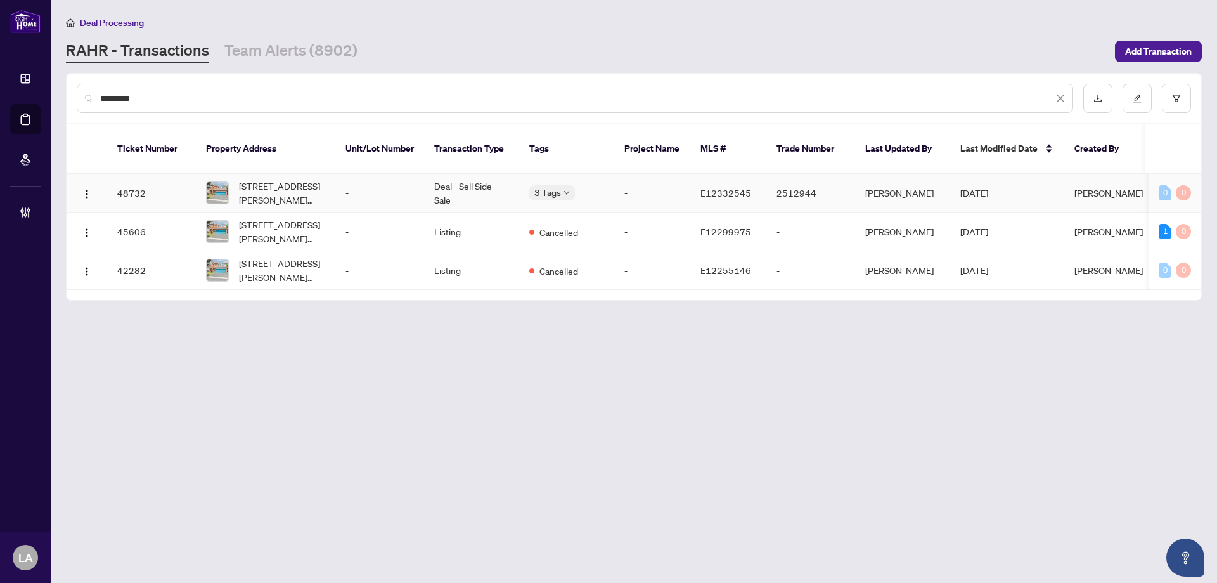
type input "*********"
click at [382, 178] on td "-" at bounding box center [379, 193] width 89 height 39
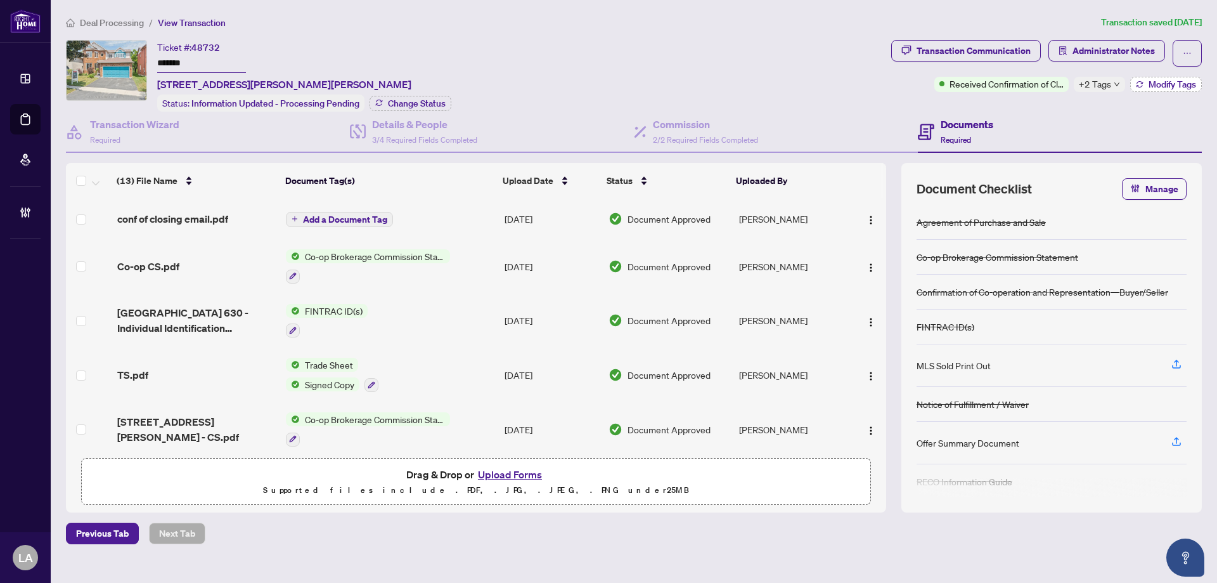
click at [1180, 83] on span "Modify Tags" at bounding box center [1173, 84] width 48 height 9
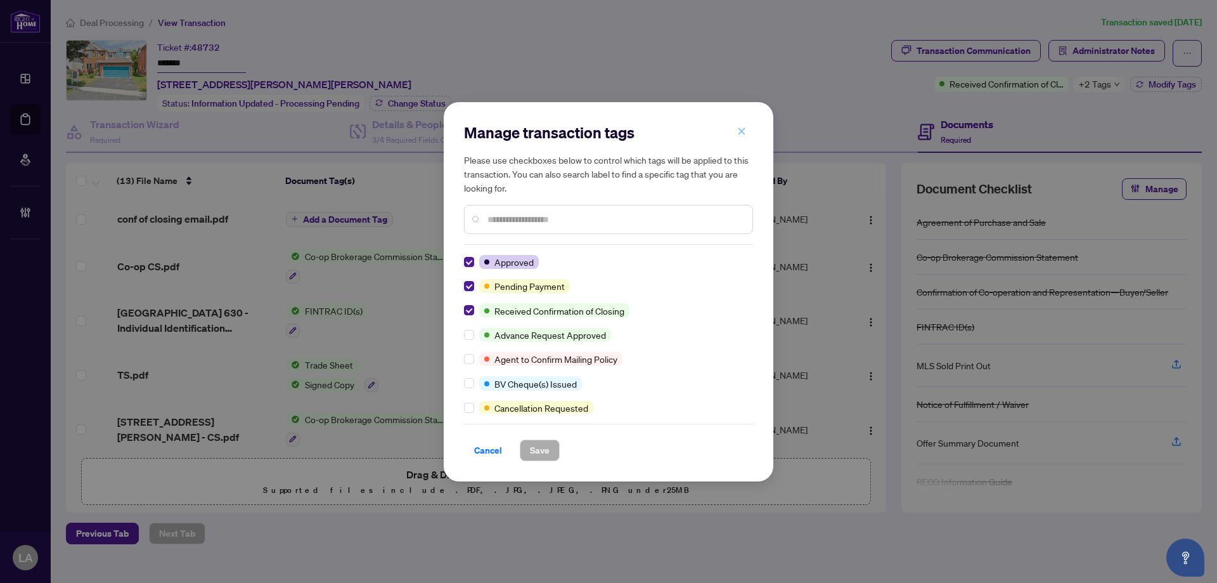
click at [744, 133] on icon "close" at bounding box center [741, 131] width 9 height 9
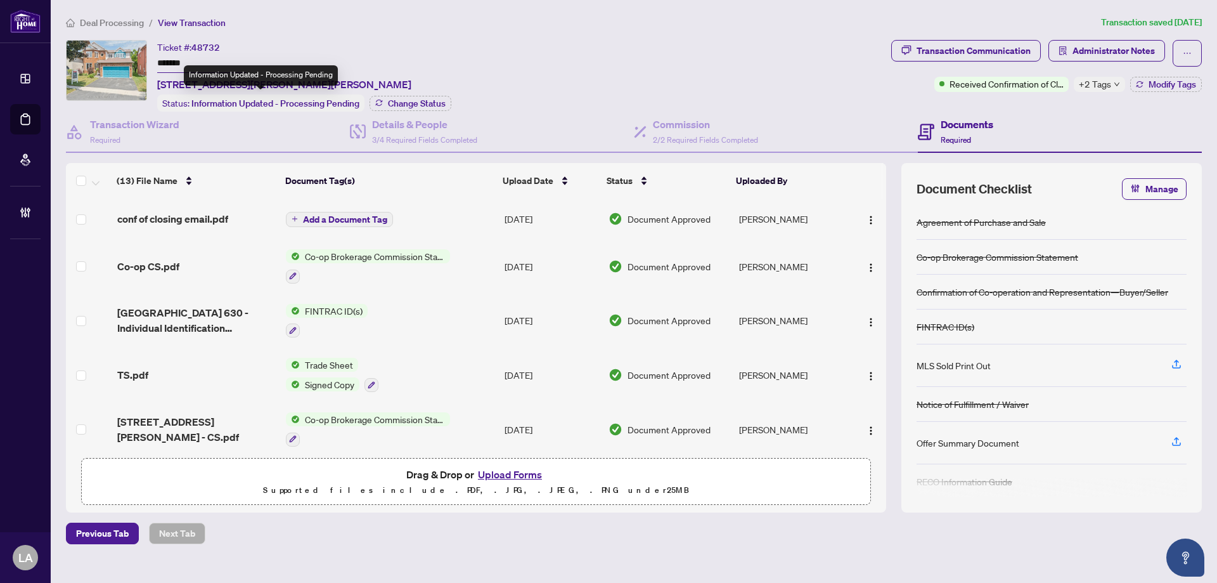
click at [220, 65] on div "Information Updated - Processing Pending" at bounding box center [261, 75] width 154 height 20
click at [202, 62] on input "*******" at bounding box center [201, 64] width 89 height 18
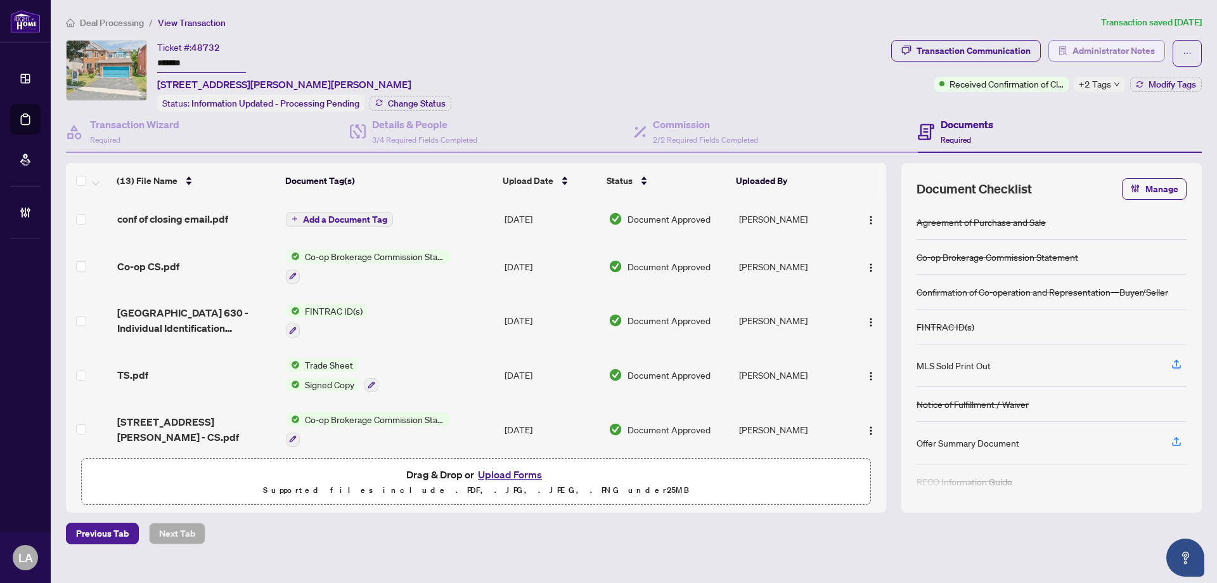
click at [1084, 56] on span "Administrator Notes" at bounding box center [1114, 51] width 82 height 20
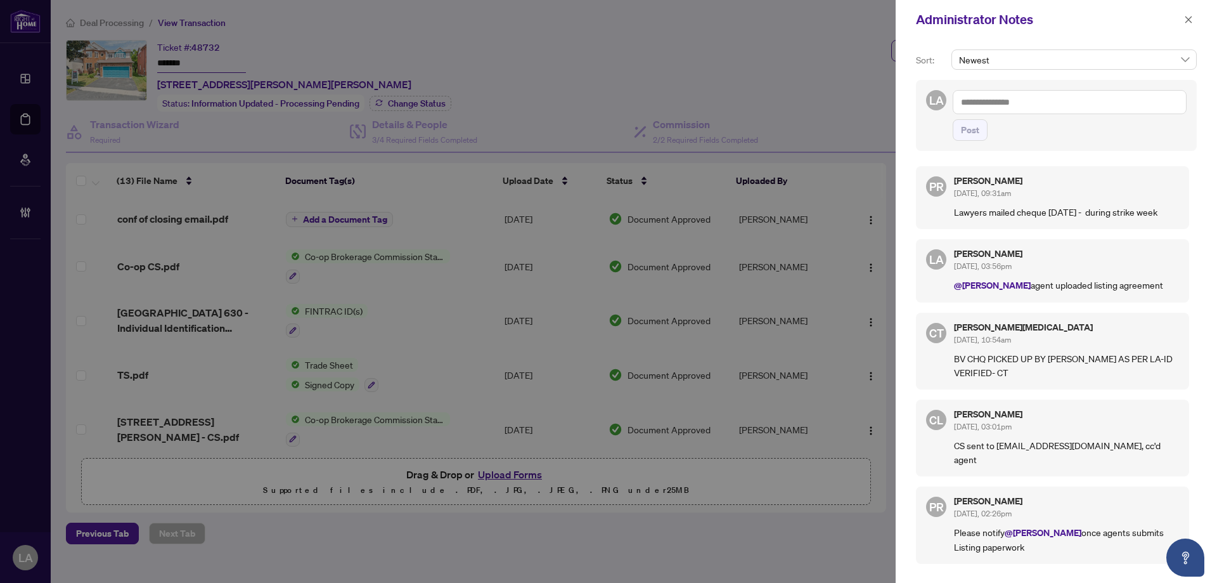
drag, startPoint x: 1174, startPoint y: 219, endPoint x: 984, endPoint y: 202, distance: 191.0
click at [907, 218] on div "Sort: Newest LA Post PR Puvitha Ramachandran Sep/27/2025, 09:31am Lawyers maile…" at bounding box center [1056, 310] width 321 height 543
click at [990, 198] on div "Puvitha Ramachandran Sep/27/2025, 09:31am" at bounding box center [1066, 187] width 225 height 23
drag, startPoint x: 1159, startPoint y: 220, endPoint x: 1185, endPoint y: 221, distance: 26.0
click at [1185, 221] on div "PR Puvitha Ramachandran Sep/27/2025, 09:31am Lawyers mailed cheque Sept 25th - …" at bounding box center [1052, 197] width 273 height 63
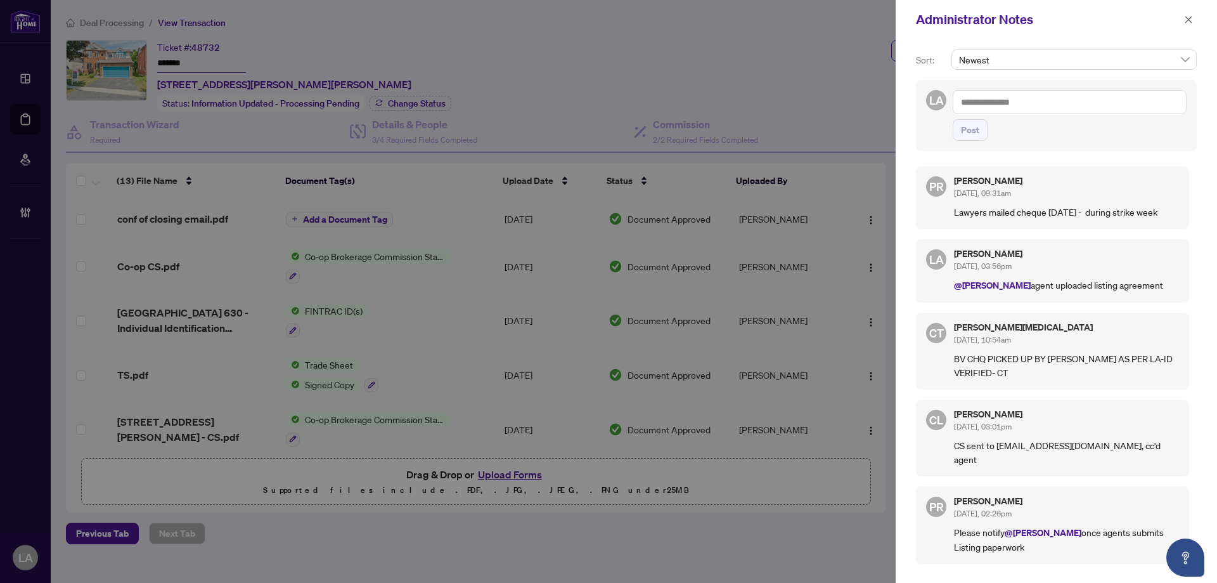
click at [1185, 221] on div "PR Puvitha Ramachandran Sep/27/2025, 09:31am Lawyers mailed cheque Sept 25th - …" at bounding box center [1052, 197] width 273 height 63
drag, startPoint x: 1178, startPoint y: 210, endPoint x: 865, endPoint y: 209, distance: 313.2
click at [865, 209] on div "Administrator Notes Sort: Newest LA Post PR Puvitha Ramachandran Sep/27/2025, 0…" at bounding box center [608, 291] width 1217 height 583
click at [931, 154] on div "Sort: Newest LA Post PR Puvitha Ramachandran Sep/27/2025, 09:31am Lawyers maile…" at bounding box center [1056, 310] width 321 height 543
drag, startPoint x: 1083, startPoint y: 259, endPoint x: 1138, endPoint y: 257, distance: 54.5
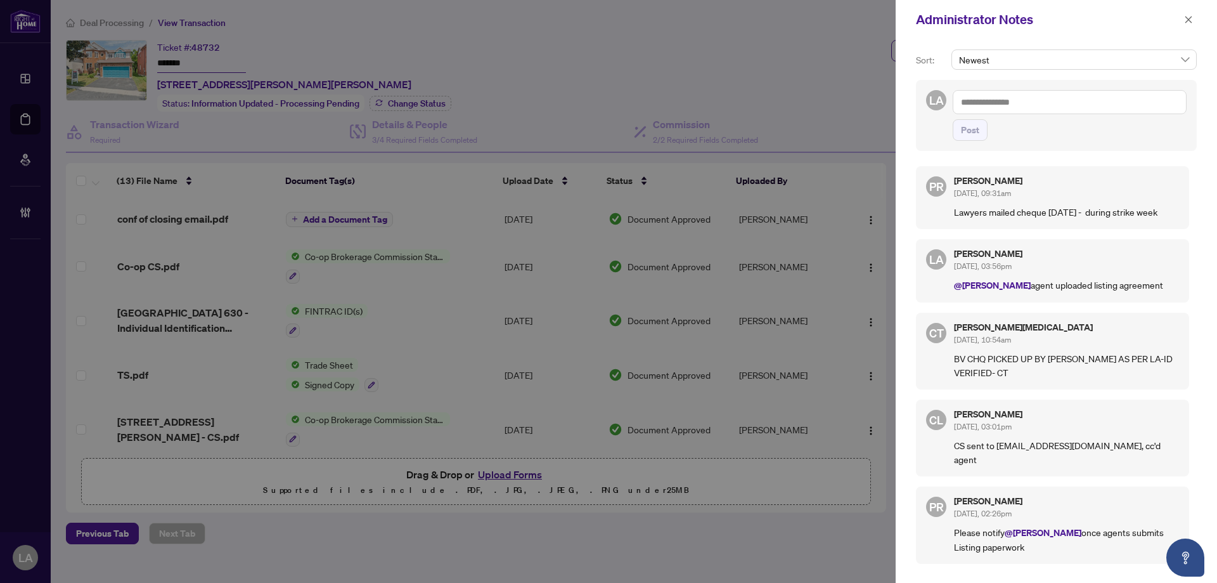
click at [1135, 260] on div "PR Puvitha Ramachandran Sep/27/2025, 09:31am Lawyers mailed cheque Sept 25th - …" at bounding box center [1056, 365] width 281 height 413
click at [1127, 216] on p "Lawyers mailed cheque Sept 25th - during strike week" at bounding box center [1066, 212] width 225 height 14
click at [1203, 16] on div "Administrator Notes" at bounding box center [1056, 19] width 321 height 39
click at [1190, 18] on icon "close" at bounding box center [1189, 19] width 9 height 9
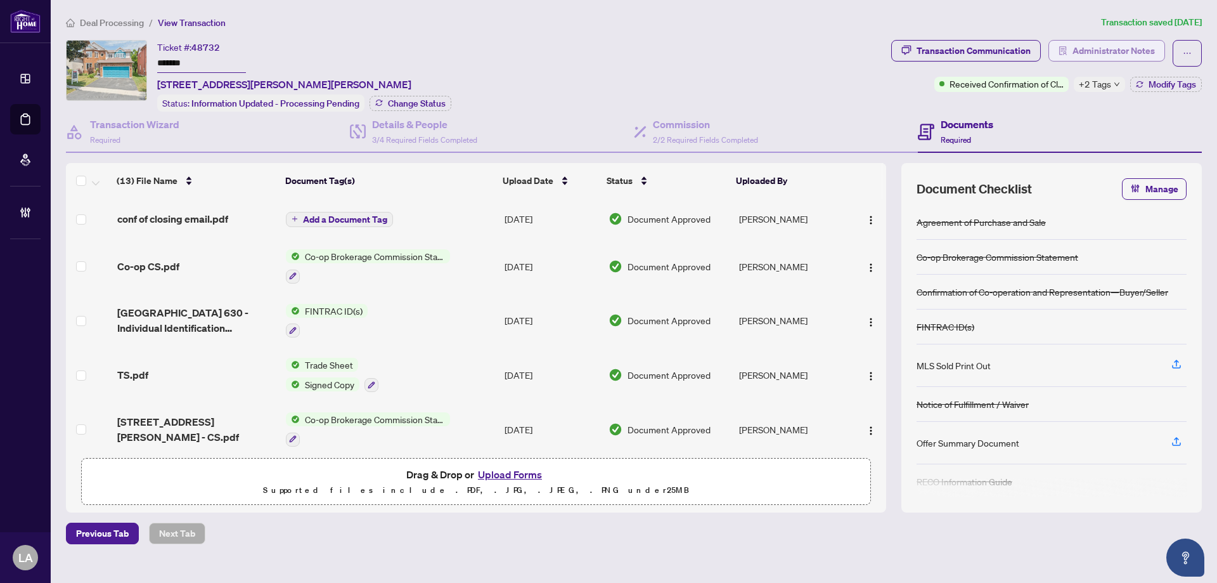
click at [1103, 54] on span "Administrator Notes" at bounding box center [1114, 51] width 82 height 20
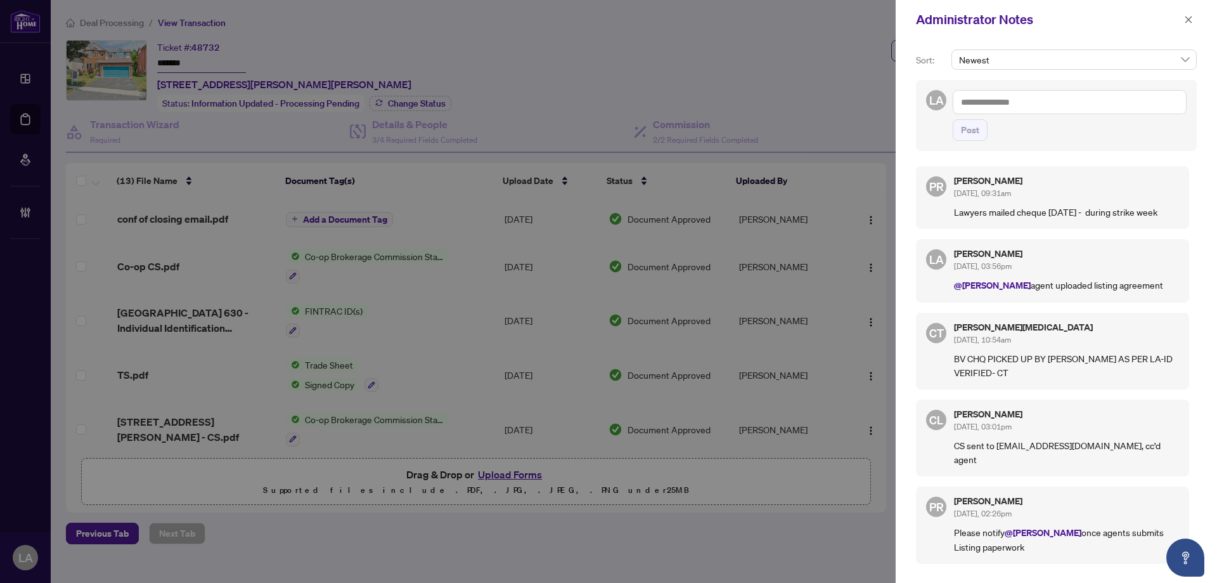
click at [1180, 18] on div "Administrator Notes" at bounding box center [1048, 19] width 264 height 19
drag, startPoint x: 1185, startPoint y: 16, endPoint x: 1011, endPoint y: 81, distance: 184.8
click at [1185, 16] on icon "close" at bounding box center [1189, 19] width 9 height 9
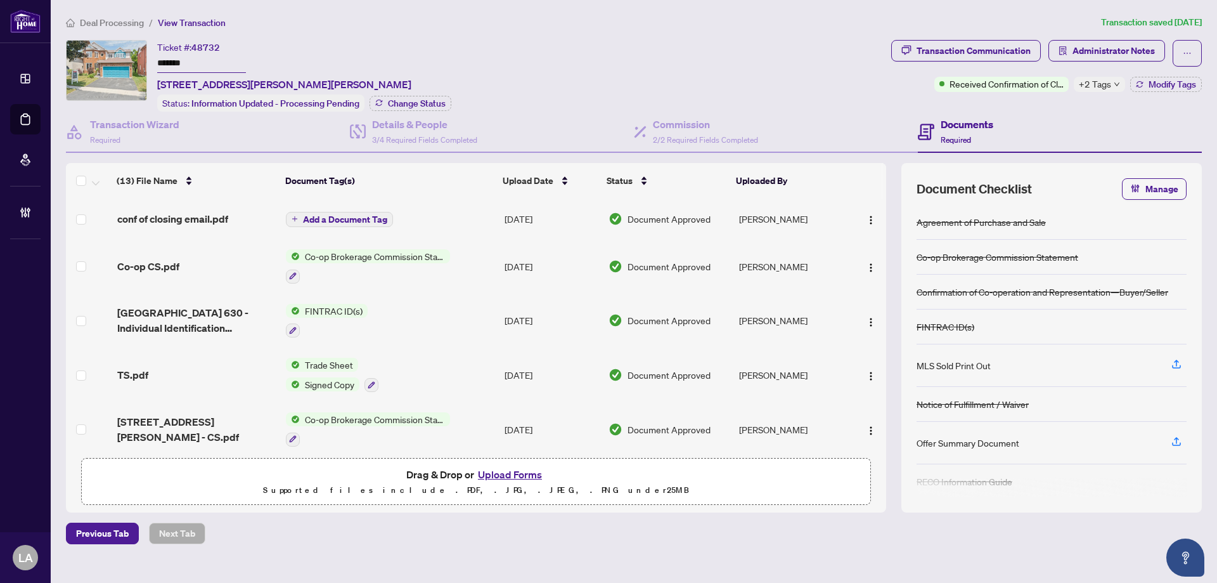
drag, startPoint x: 219, startPoint y: 72, endPoint x: 215, endPoint y: 67, distance: 6.7
click at [219, 72] on div "Ticket #: 48732 ******* 2097 Lynn Heights Dr, Pickering, Ontario L1X 2S1, Canada" at bounding box center [284, 66] width 254 height 52
click at [212, 62] on input "*******" at bounding box center [201, 64] width 89 height 18
click at [1068, 53] on icon "solution" at bounding box center [1063, 50] width 9 height 9
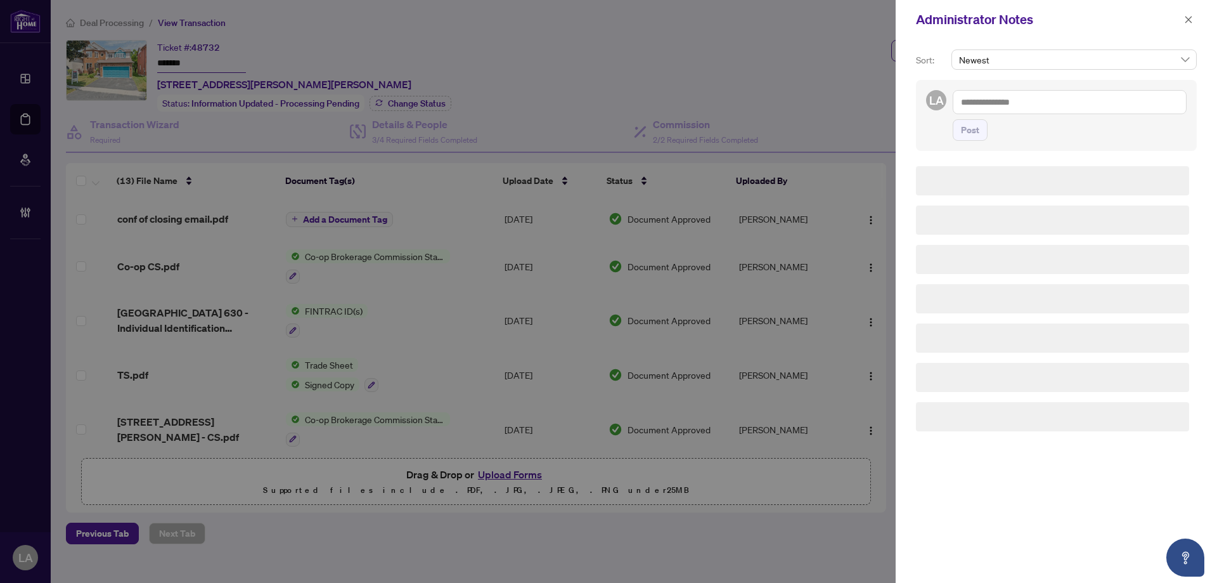
click at [1075, 119] on span "Post" at bounding box center [1070, 130] width 234 height 22
click at [1063, 107] on textarea at bounding box center [1070, 102] width 234 height 24
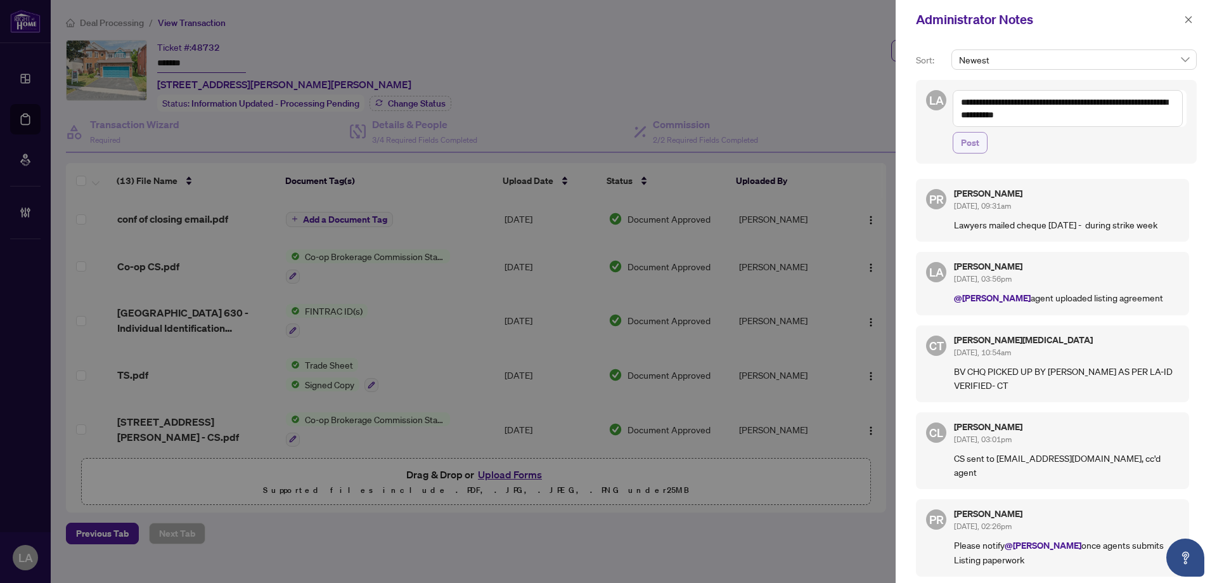
type textarea "**********"
click at [977, 133] on span "Post" at bounding box center [970, 143] width 18 height 20
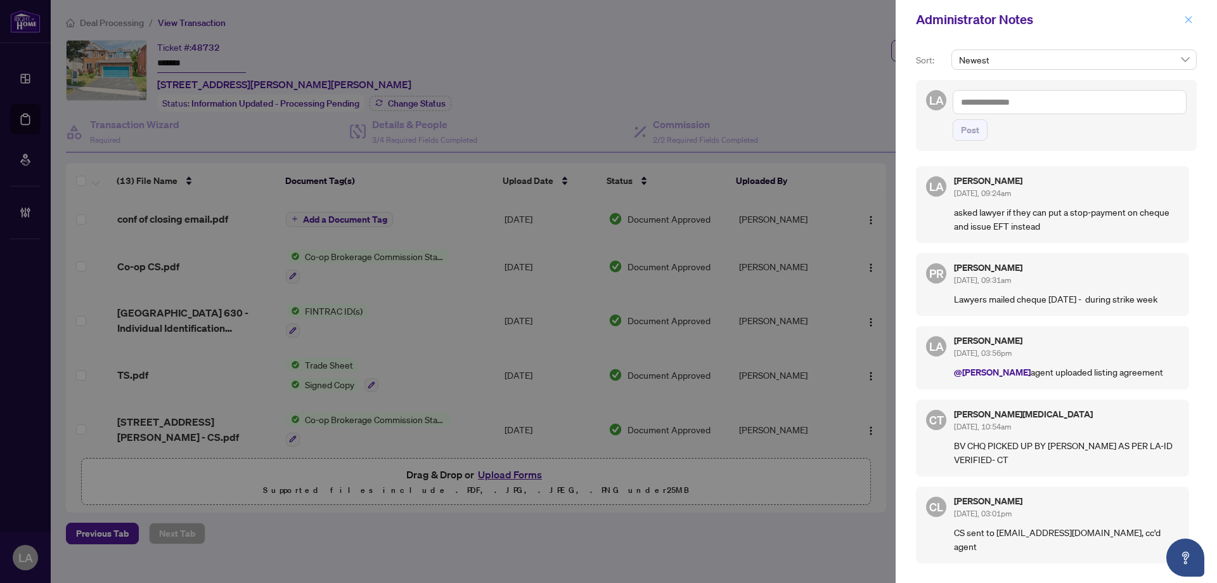
click at [1188, 24] on span "button" at bounding box center [1189, 20] width 9 height 20
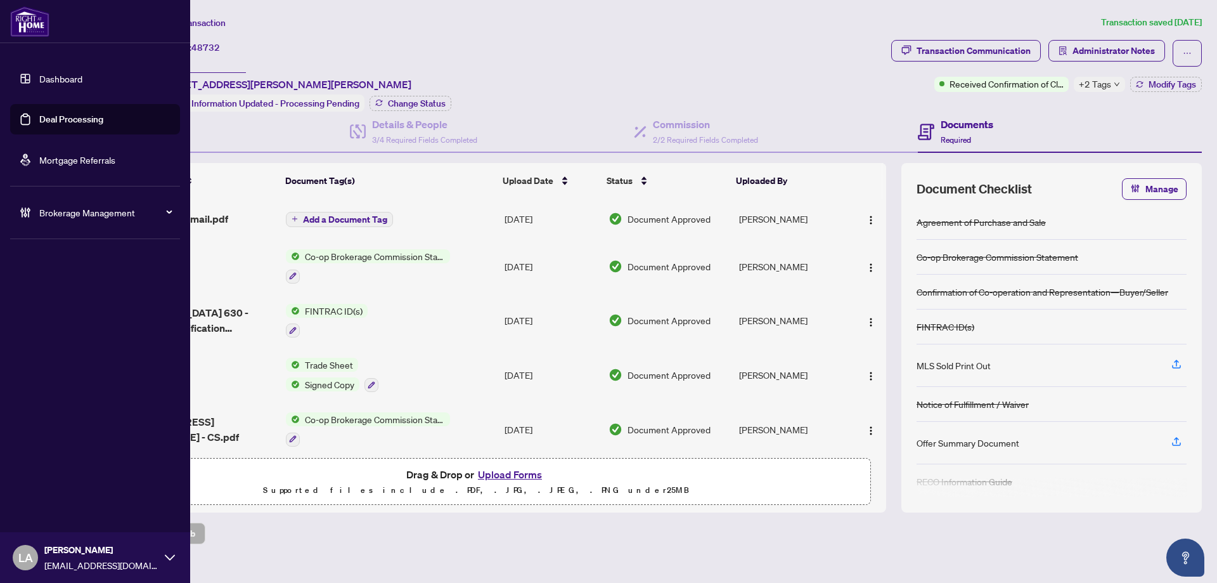
click at [49, 125] on link "Deal Processing" at bounding box center [71, 119] width 64 height 11
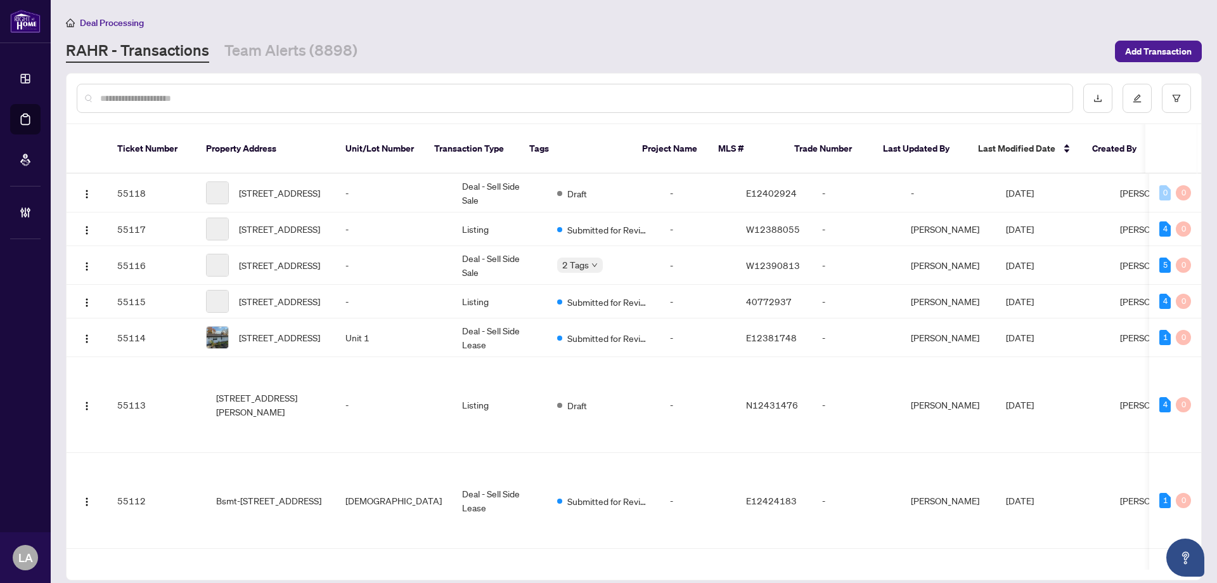
click at [194, 97] on input "text" at bounding box center [581, 98] width 963 height 14
paste input "**********"
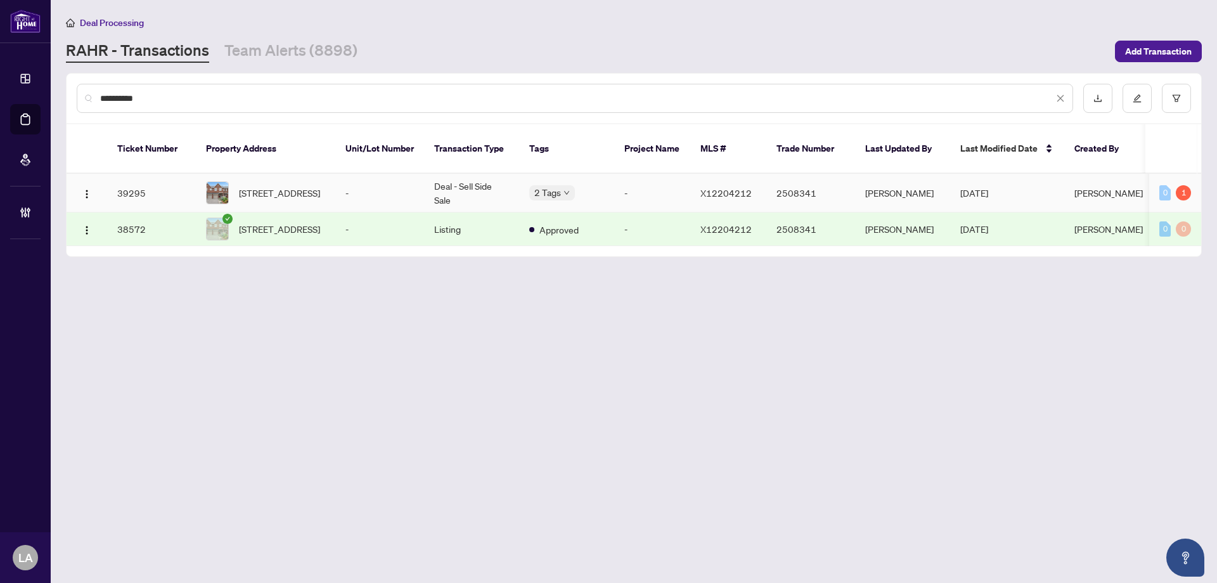
type input "**********"
click at [320, 186] on span "538 Remnor Ave, Ottawa, Ontario K2T 0A5, Canada" at bounding box center [279, 193] width 81 height 14
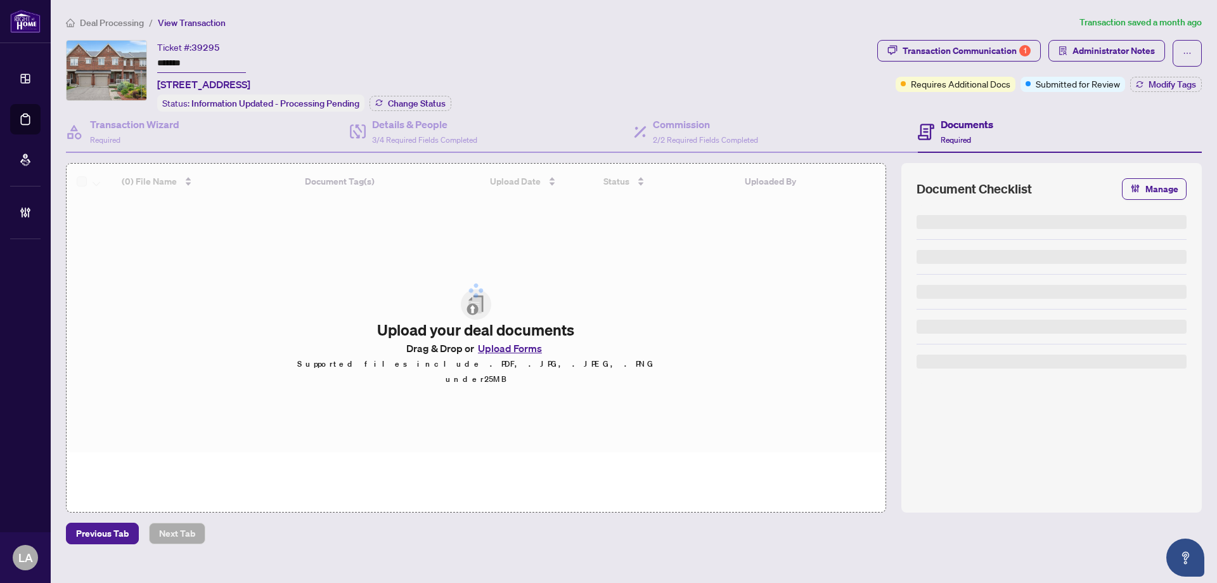
click at [1153, 90] on button "Modify Tags" at bounding box center [1167, 84] width 72 height 15
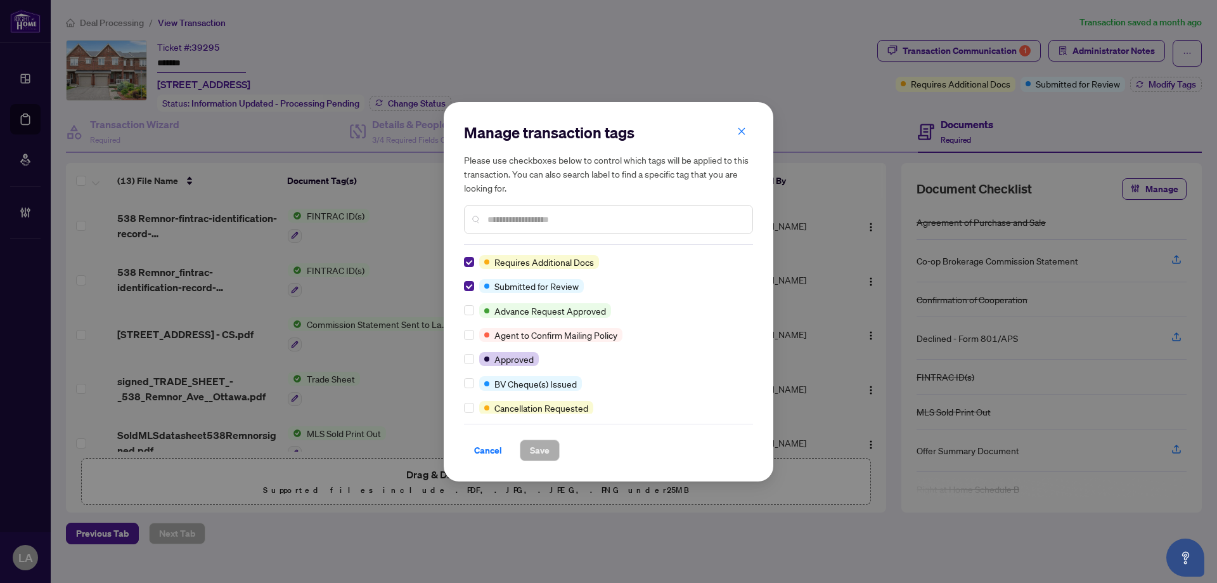
click at [725, 174] on h5 "Please use checkboxes below to control which tags will be applied to this trans…" at bounding box center [608, 174] width 289 height 42
click at [735, 133] on button "button" at bounding box center [741, 132] width 25 height 22
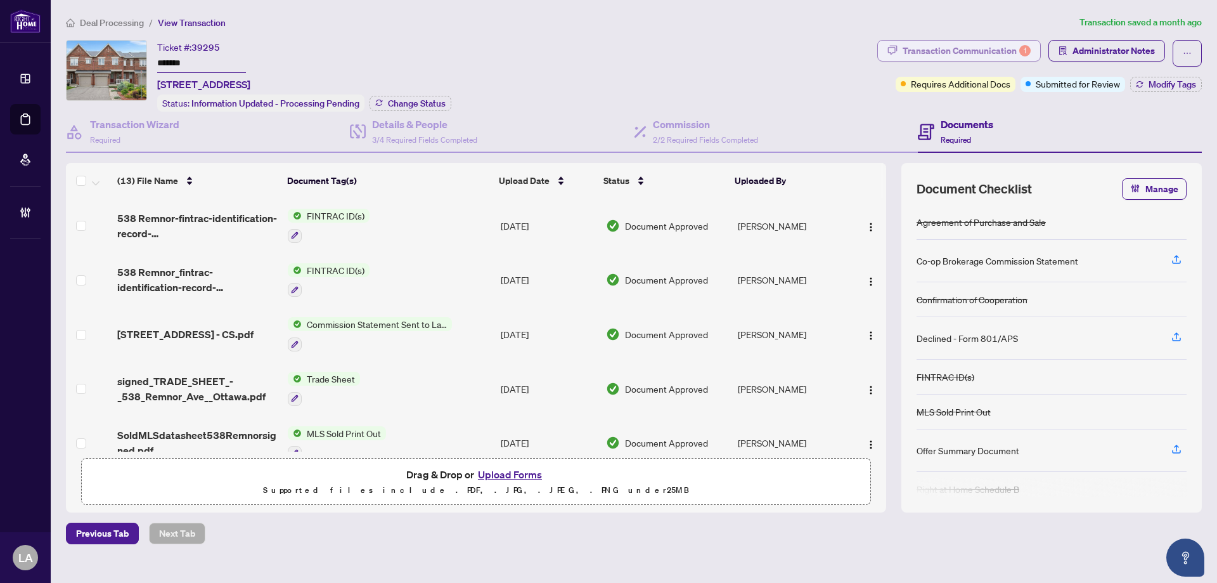
click at [938, 51] on div "Transaction Communication 1" at bounding box center [967, 51] width 128 height 20
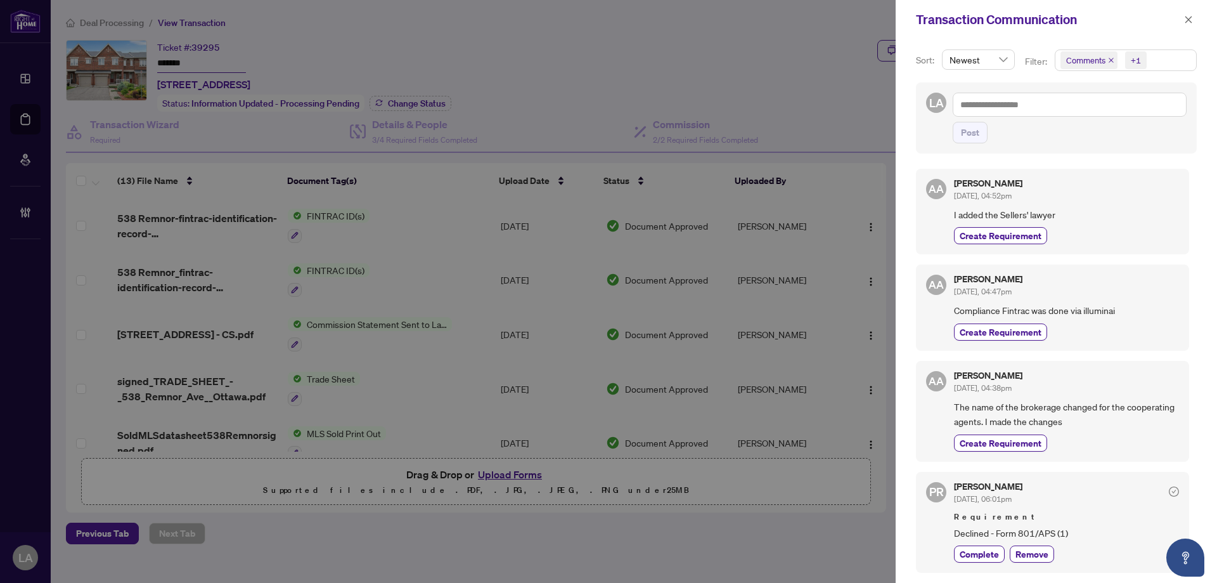
scroll to position [190, 0]
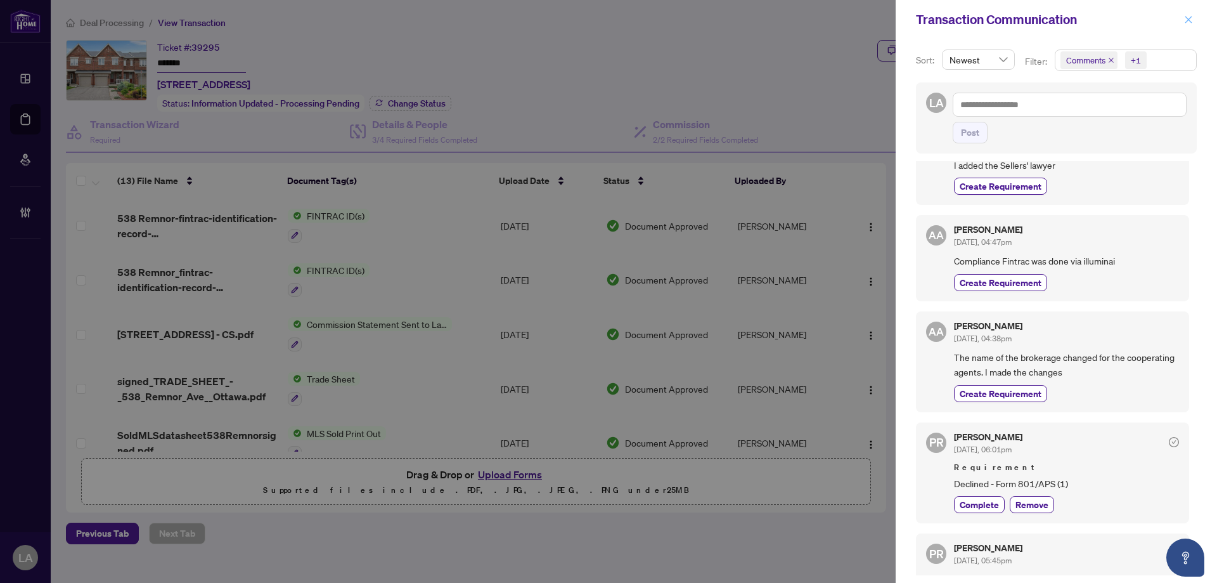
click at [1191, 25] on span "button" at bounding box center [1189, 20] width 9 height 20
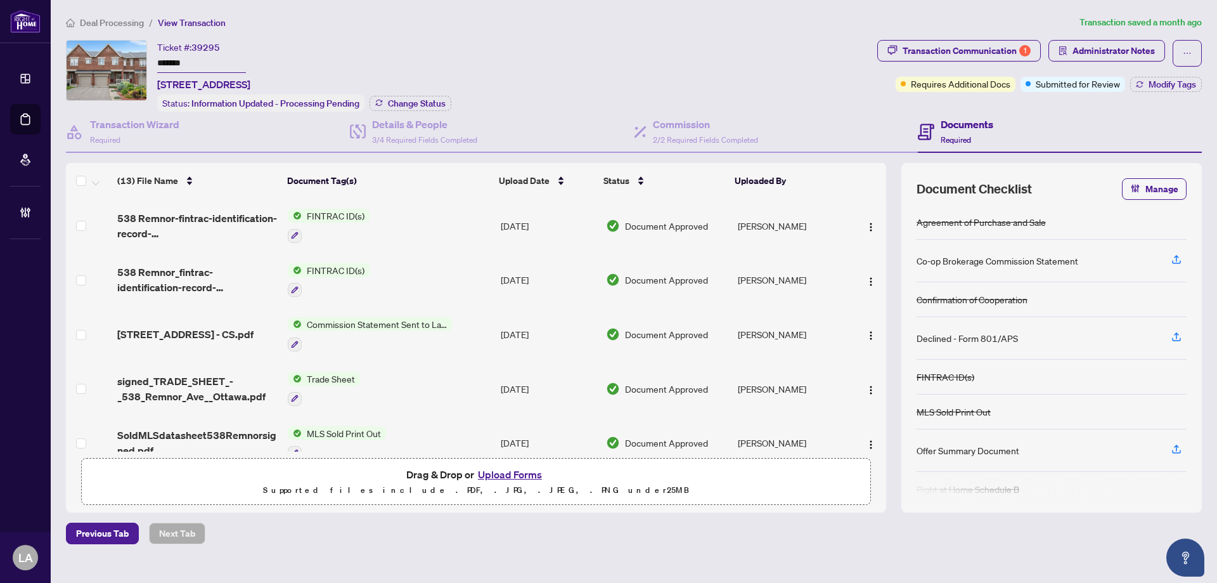
click at [205, 56] on input "*******" at bounding box center [201, 64] width 89 height 18
click at [1084, 44] on span "Administrator Notes" at bounding box center [1114, 51] width 82 height 20
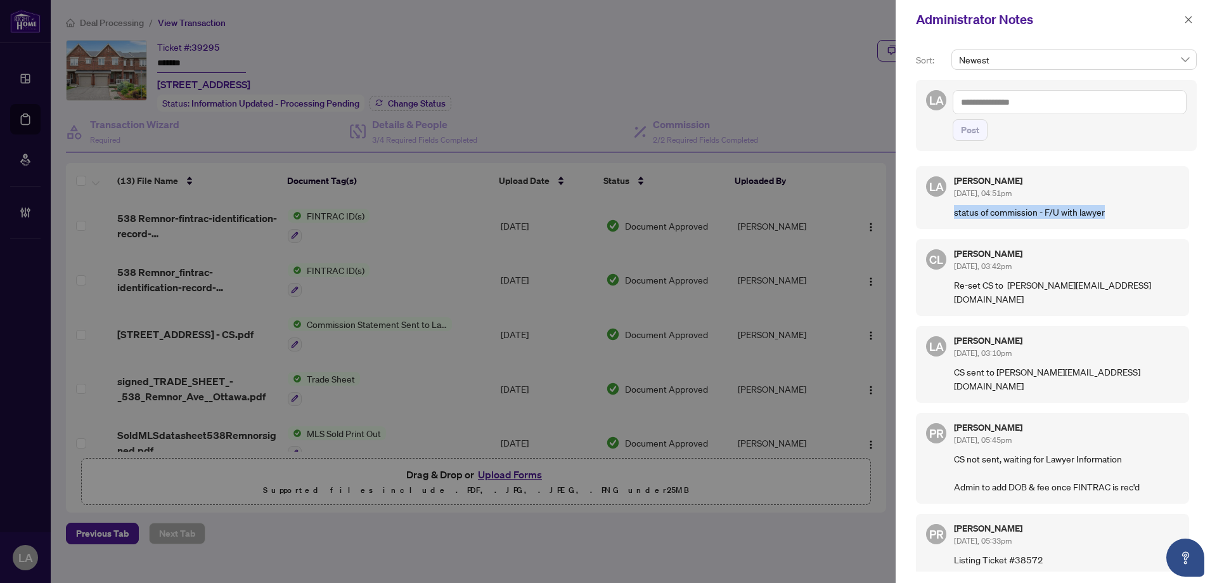
drag, startPoint x: 1081, startPoint y: 220, endPoint x: 957, endPoint y: 212, distance: 123.9
click at [951, 212] on div "LA Luna Almuhanna Sep/26/2025, 04:51pm status of commission - F/U with lawyer" at bounding box center [1052, 197] width 273 height 63
click at [1170, 191] on div "Luna Almuhanna Sep/26/2025, 04:51pm" at bounding box center [1066, 187] width 225 height 23
click at [1186, 9] on div "Administrator Notes" at bounding box center [1056, 19] width 321 height 39
click at [1188, 18] on icon "close" at bounding box center [1189, 19] width 9 height 9
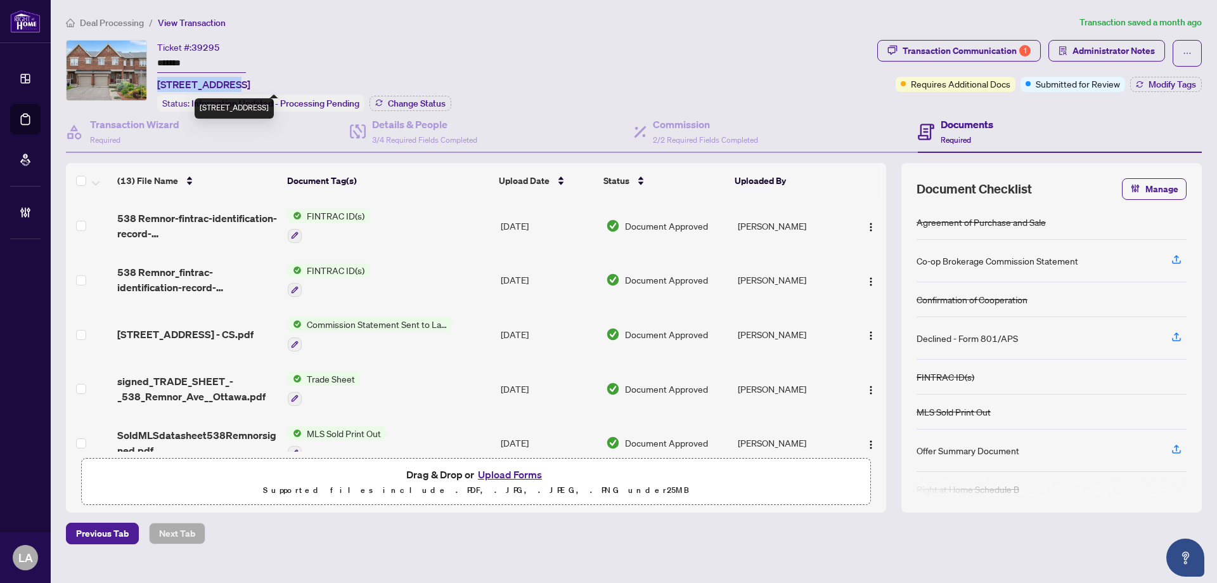
drag, startPoint x: 153, startPoint y: 82, endPoint x: 232, endPoint y: 82, distance: 78.6
click at [232, 82] on div "Ticket #: 39295 ******* 538 Remnor Ave, Ottawa, Ontario K2T 0A5, Canada Status:…" at bounding box center [469, 76] width 807 height 72
copy span "538 Remnor Ave"
click at [1195, 53] on button "button" at bounding box center [1187, 53] width 29 height 27
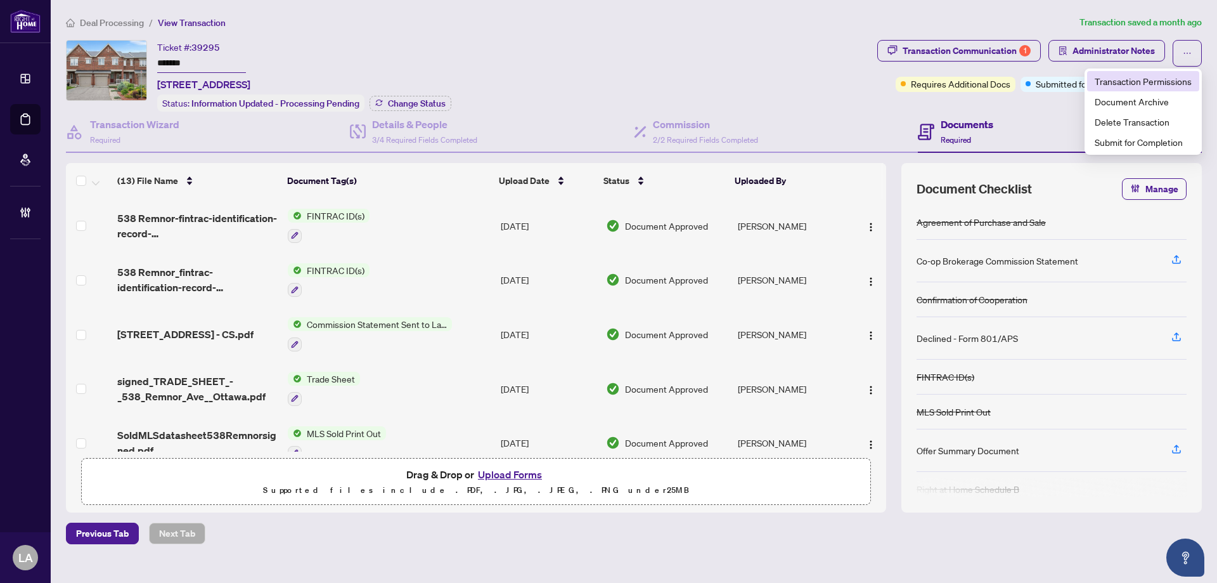
click at [1158, 80] on span "Transaction Permissions" at bounding box center [1143, 81] width 97 height 14
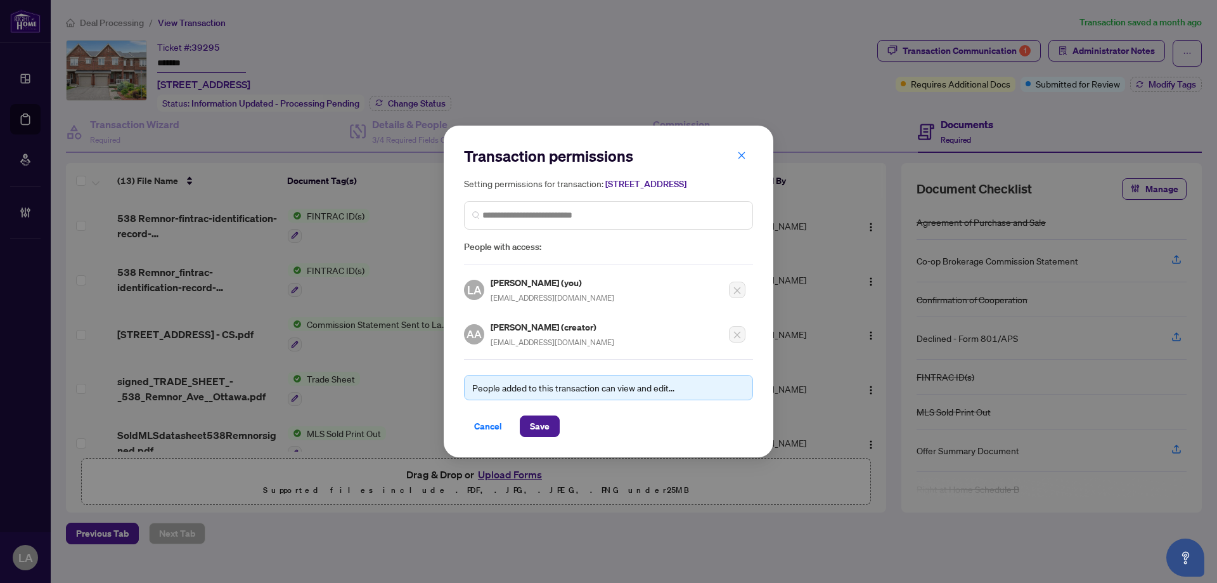
click at [509, 347] on span "asselarealestate@gmail.com" at bounding box center [553, 342] width 124 height 10
copy div "asselarealestate@gmail.com"
click at [745, 145] on span "button" at bounding box center [741, 155] width 9 height 20
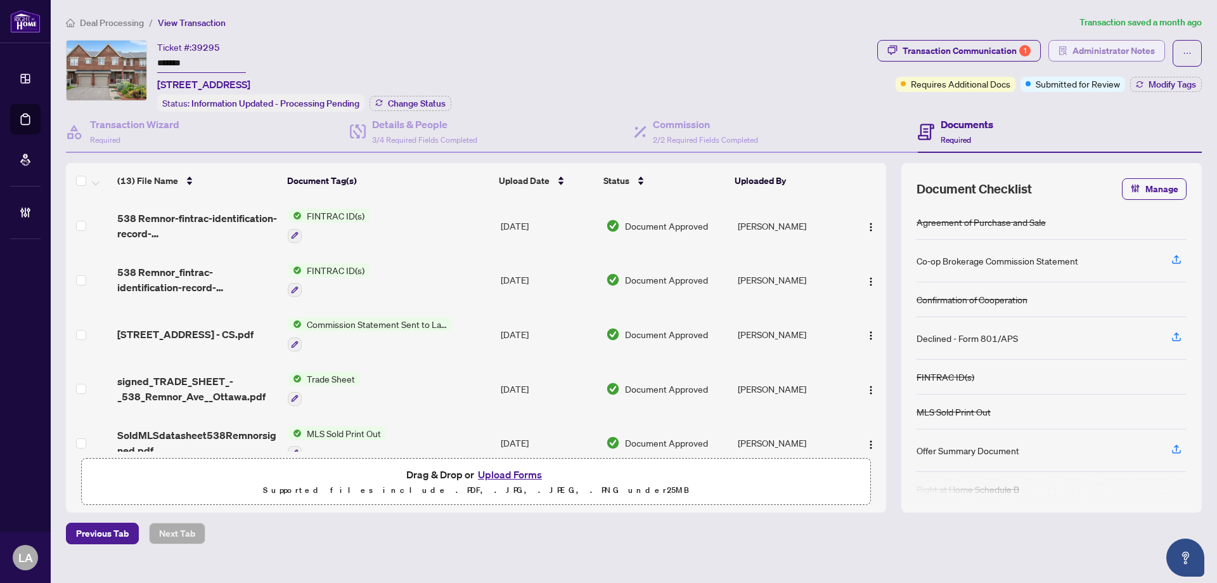
click at [1121, 46] on span "Administrator Notes" at bounding box center [1114, 51] width 82 height 20
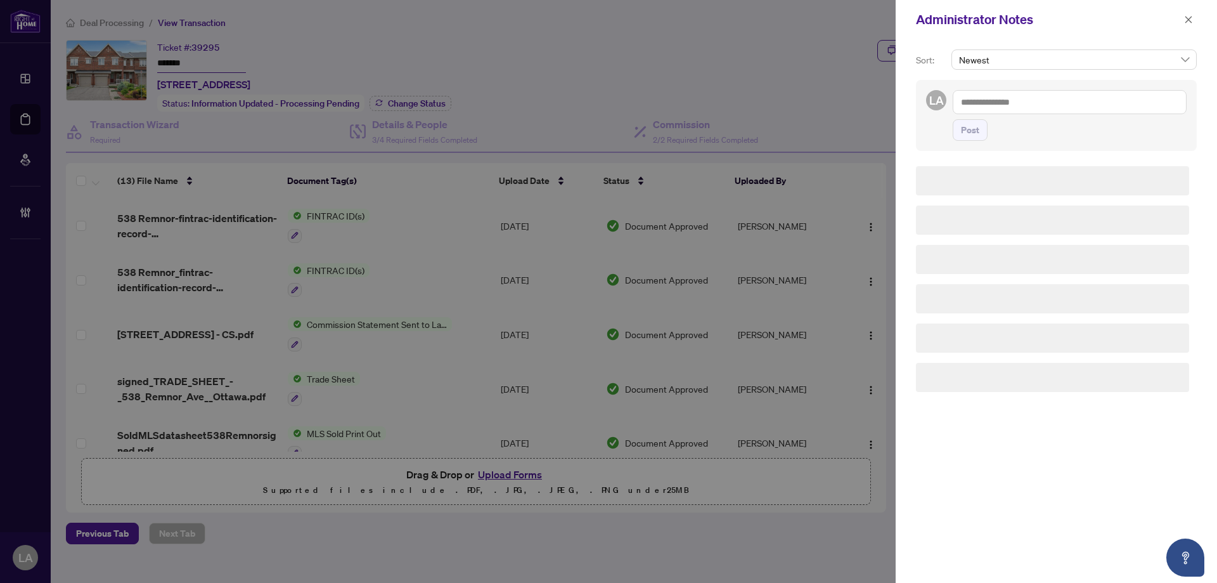
click at [1084, 100] on textarea at bounding box center [1070, 102] width 234 height 24
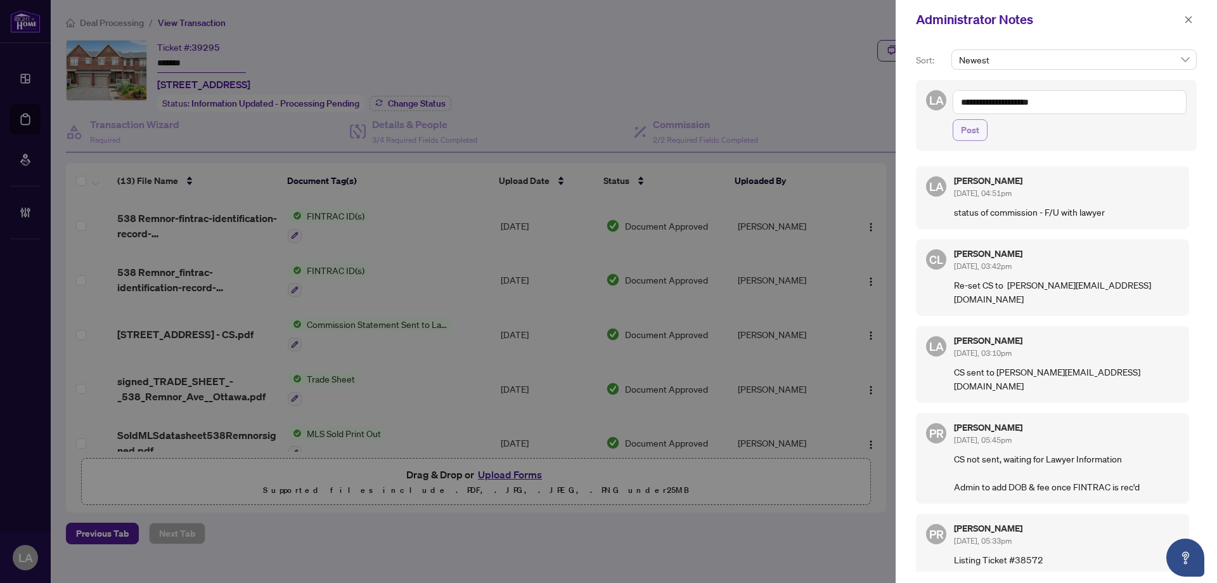
type textarea "**********"
click at [963, 123] on span "Post" at bounding box center [970, 130] width 18 height 20
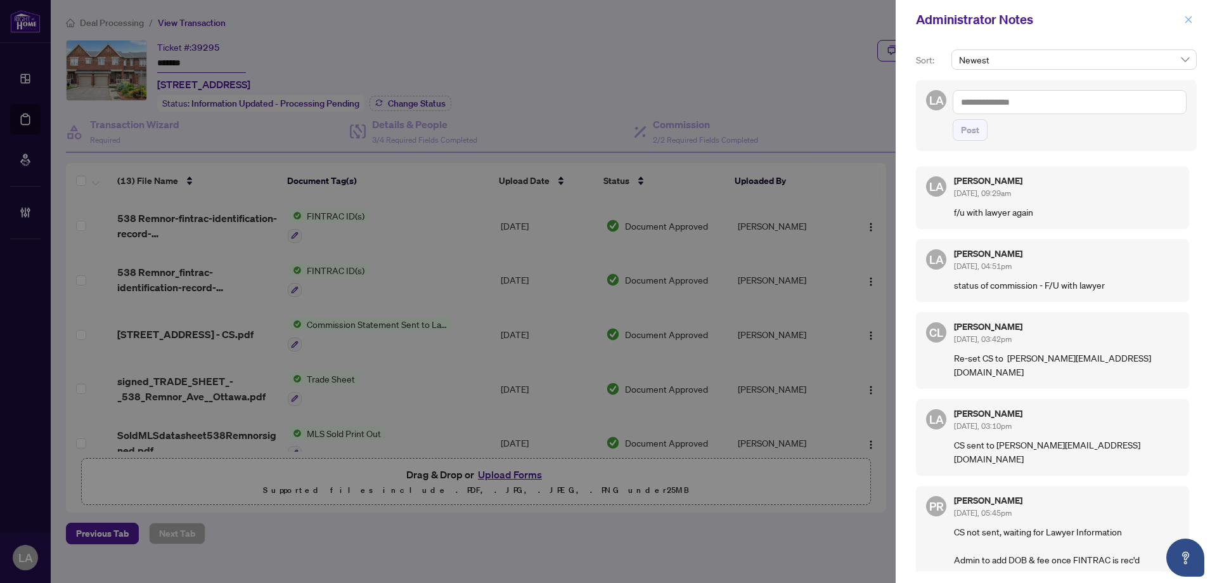
click at [1191, 25] on span "button" at bounding box center [1189, 20] width 9 height 20
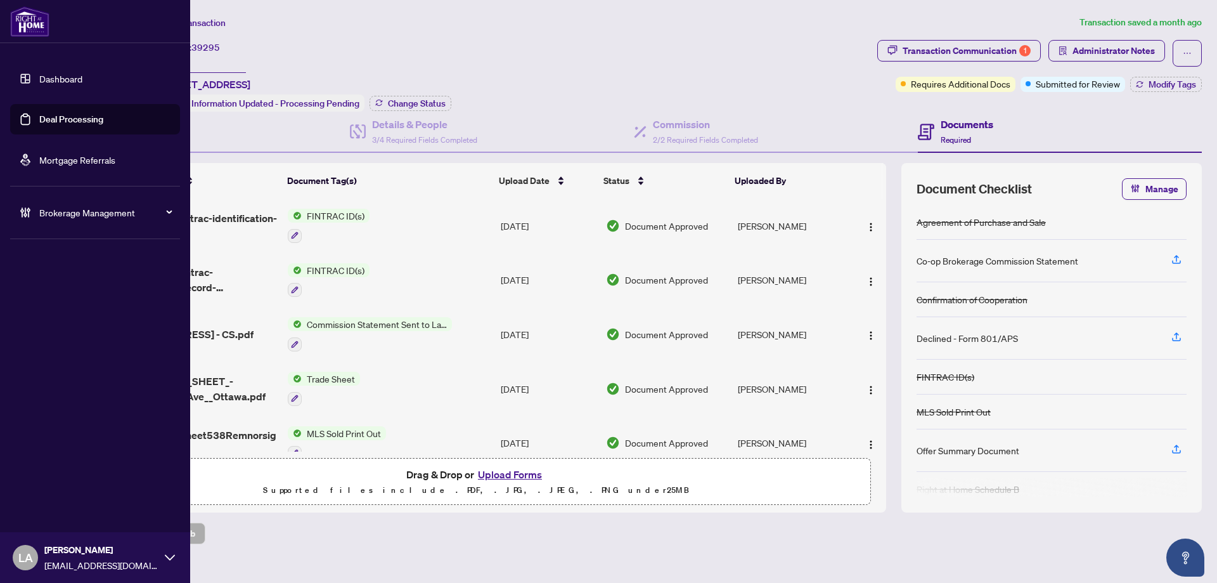
click at [39, 114] on link "Deal Processing" at bounding box center [71, 119] width 64 height 11
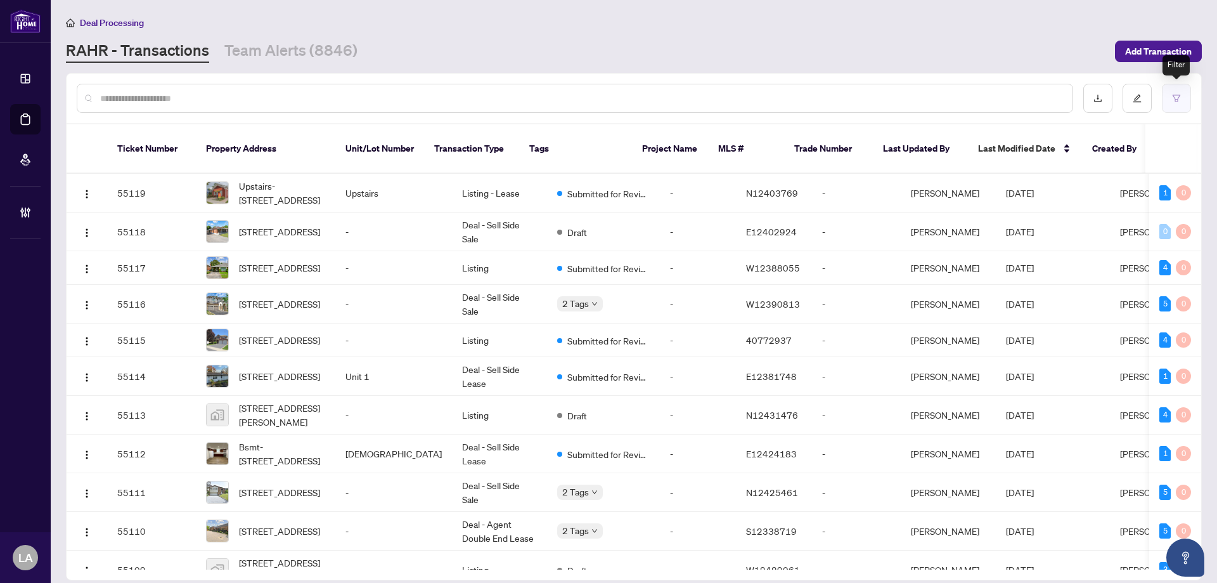
click at [1176, 102] on button "button" at bounding box center [1176, 98] width 29 height 29
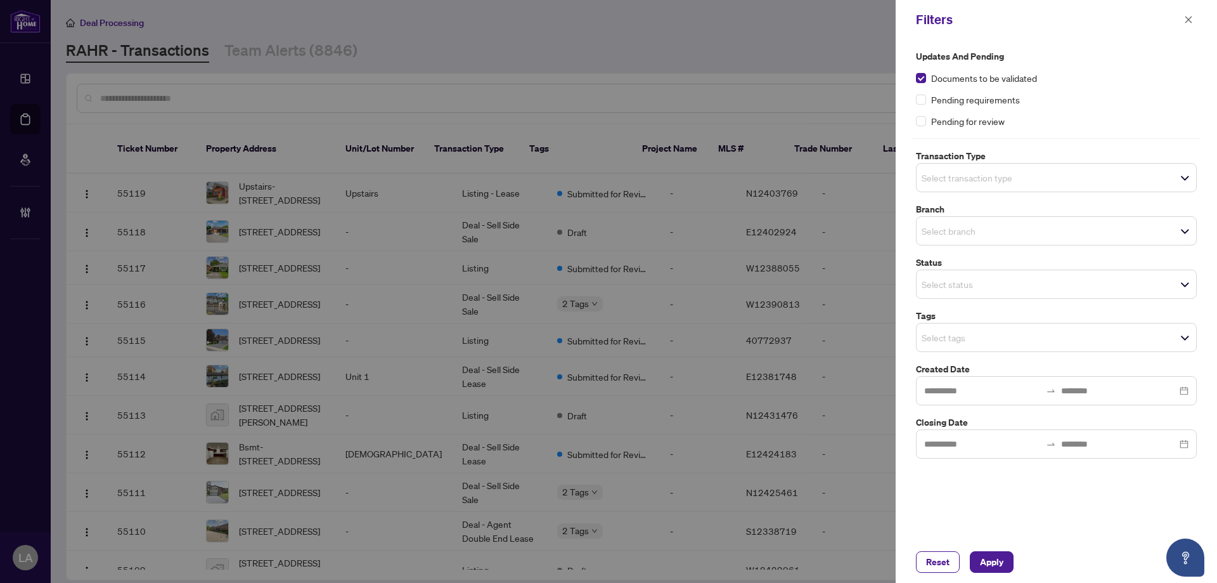
click at [929, 185] on span "Select transaction type" at bounding box center [1057, 178] width 280 height 18
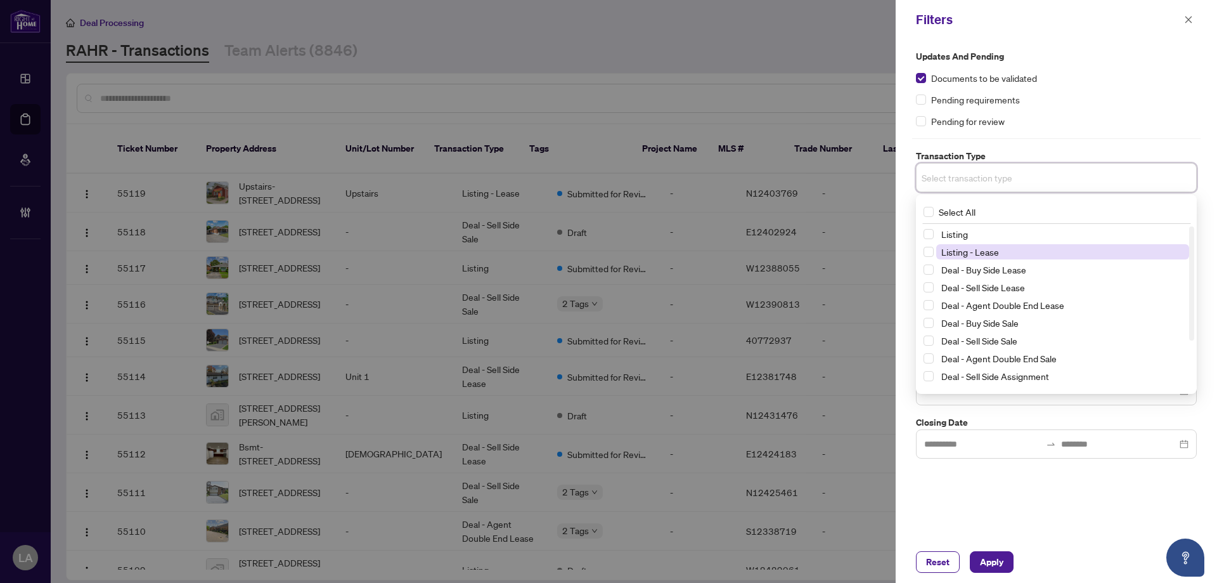
click at [977, 254] on span "Listing - Lease" at bounding box center [971, 251] width 58 height 11
click at [979, 256] on span "Listing - Lease" at bounding box center [971, 254] width 58 height 11
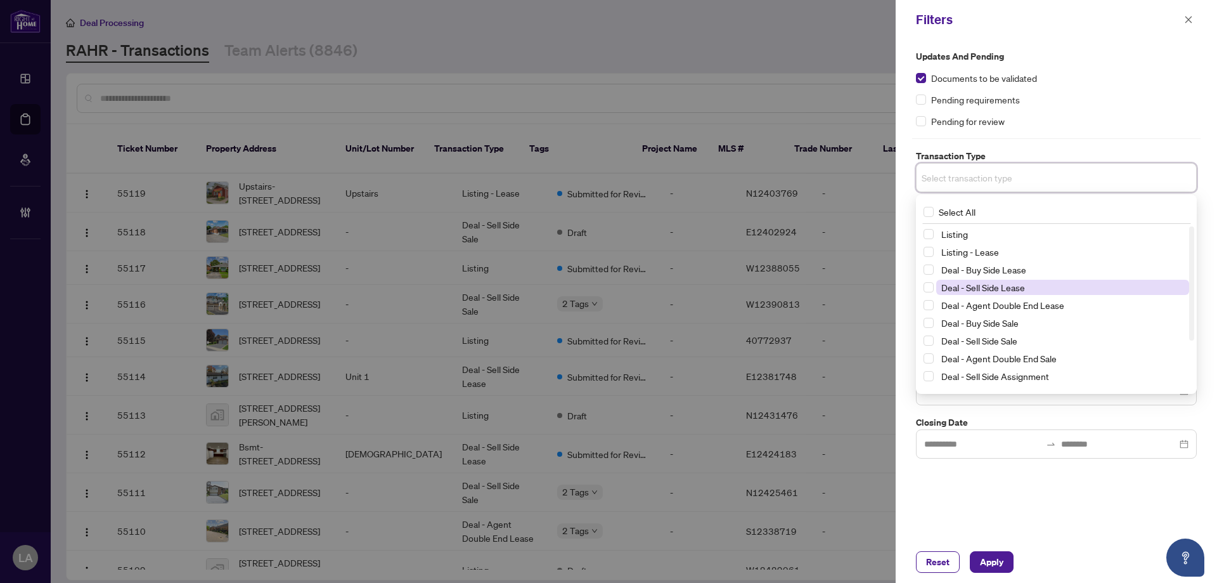
click at [982, 282] on span "Deal - Sell Side Lease" at bounding box center [984, 287] width 84 height 11
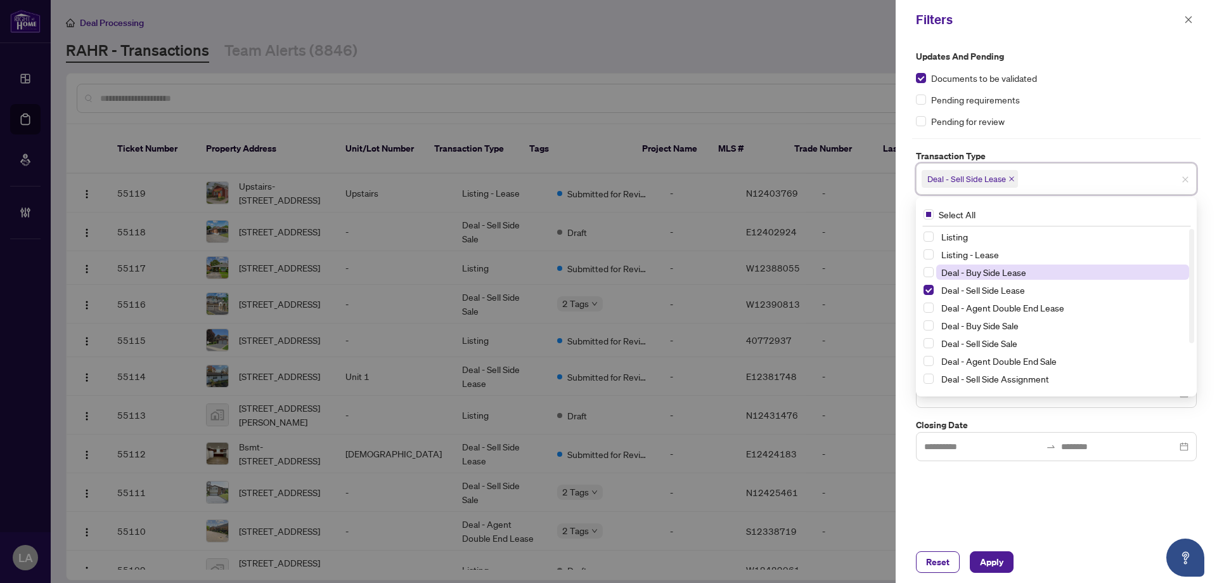
click at [985, 275] on span "Deal - Buy Side Lease" at bounding box center [984, 271] width 85 height 11
click at [994, 311] on span "Deal - Agent Double End Lease" at bounding box center [1003, 307] width 123 height 11
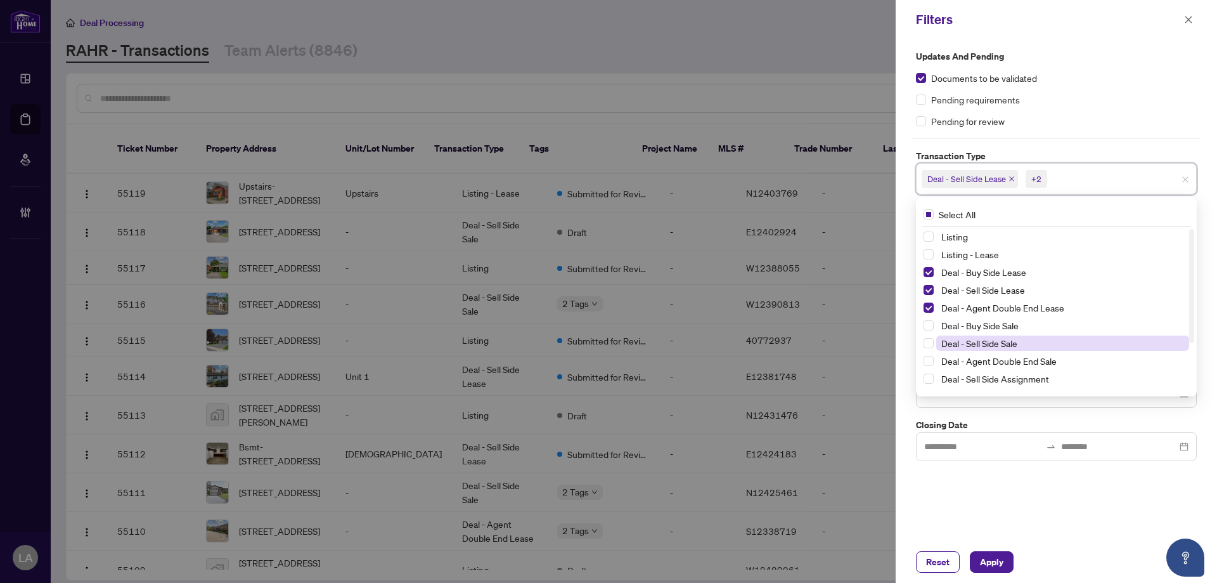
click at [992, 336] on span "Deal - Sell Side Sale" at bounding box center [1063, 342] width 253 height 15
click at [995, 325] on span "Deal - Buy Side Sale" at bounding box center [980, 325] width 77 height 11
click at [994, 361] on span "Deal - Agent Double End Sale" at bounding box center [999, 360] width 115 height 11
click at [994, 386] on div "Deal - Sell Side Assignment" at bounding box center [1057, 378] width 266 height 15
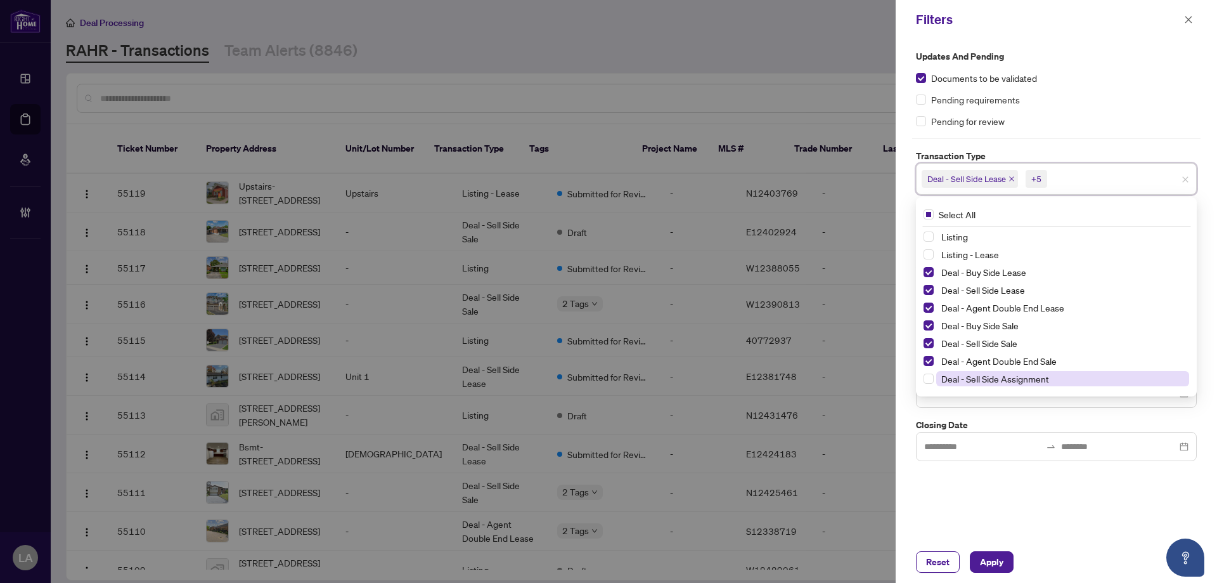
click at [992, 379] on span "Deal - Sell Side Assignment" at bounding box center [996, 378] width 108 height 11
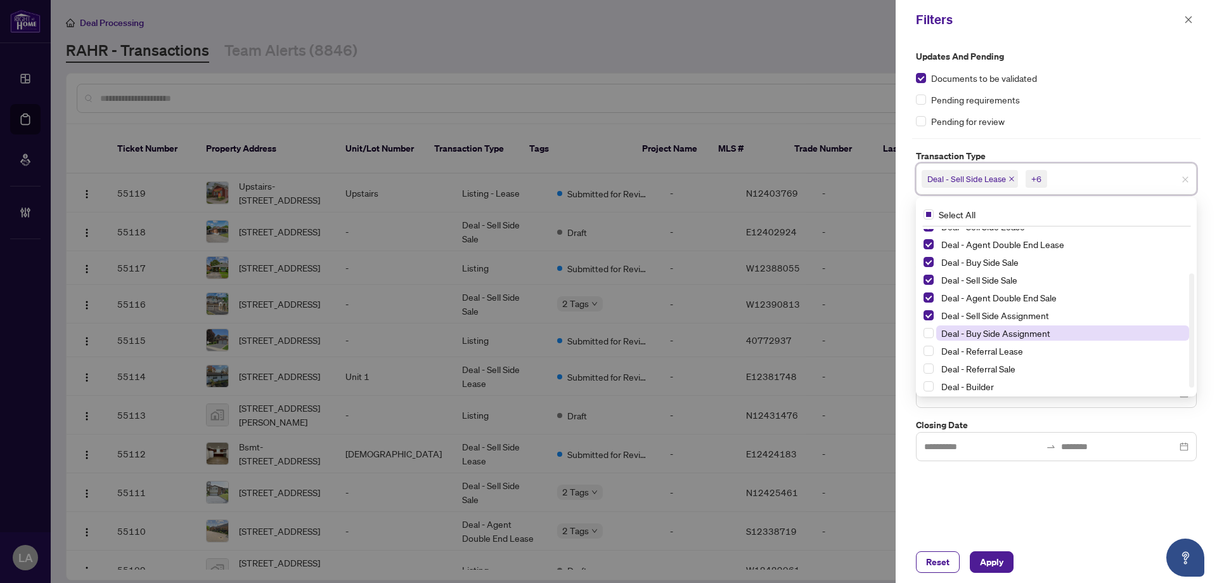
click at [981, 334] on span "Deal - Buy Side Assignment" at bounding box center [996, 332] width 109 height 11
click at [1044, 491] on div "Updates and Pending Documents to be validated Pending requirements Pending for …" at bounding box center [1056, 290] width 321 height 502
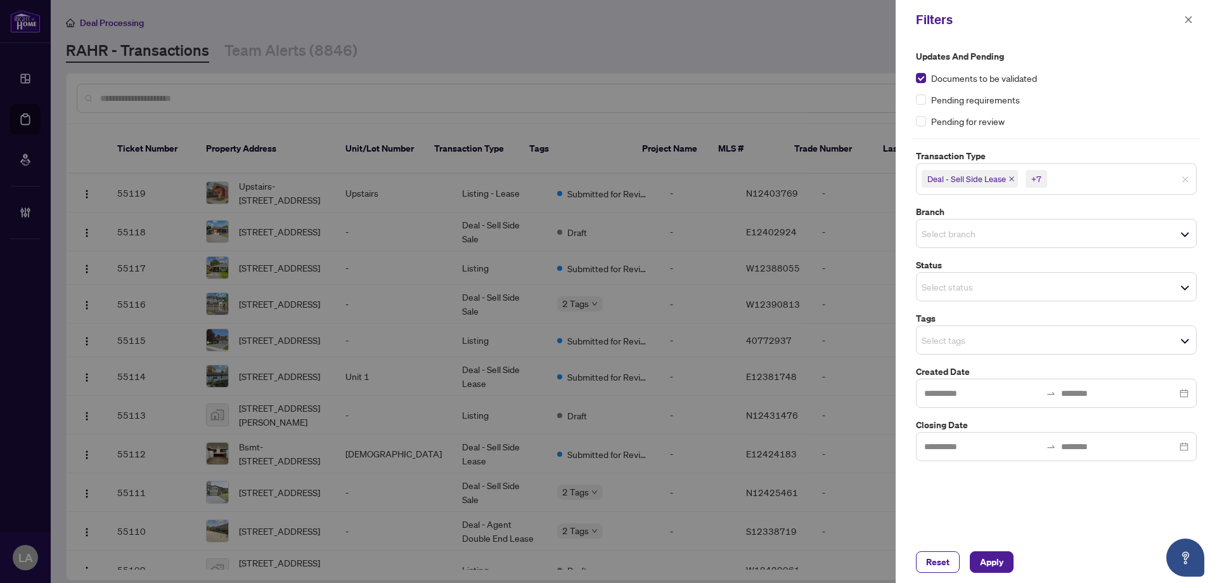
click at [950, 231] on input "search" at bounding box center [966, 233] width 89 height 15
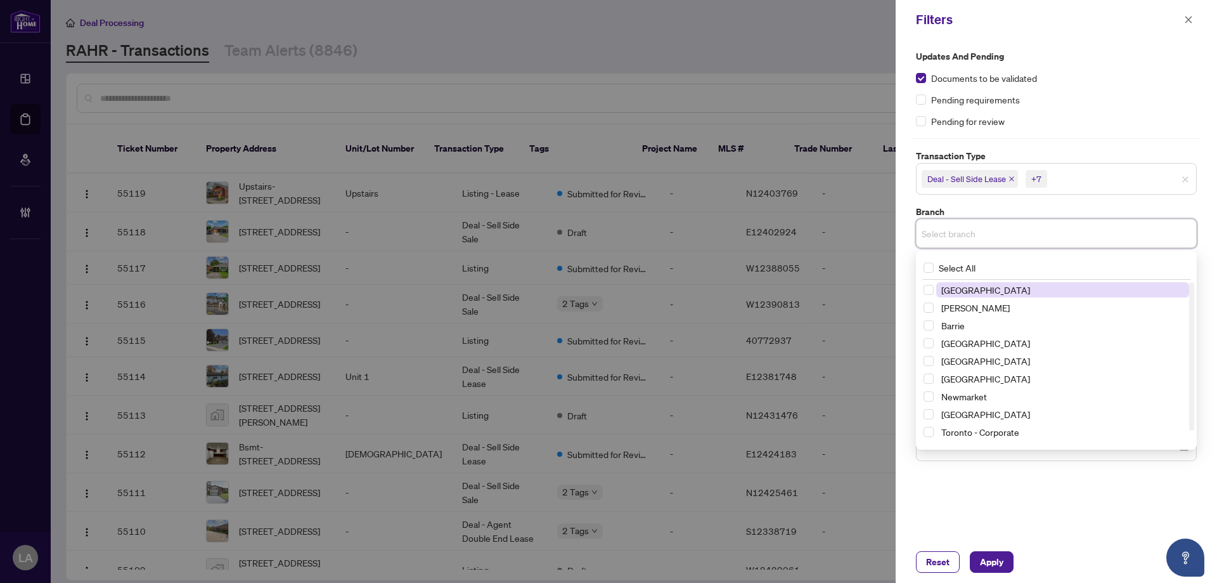
click at [969, 290] on span "[GEOGRAPHIC_DATA]" at bounding box center [986, 289] width 89 height 11
click at [966, 308] on span "[PERSON_NAME]" at bounding box center [976, 309] width 68 height 11
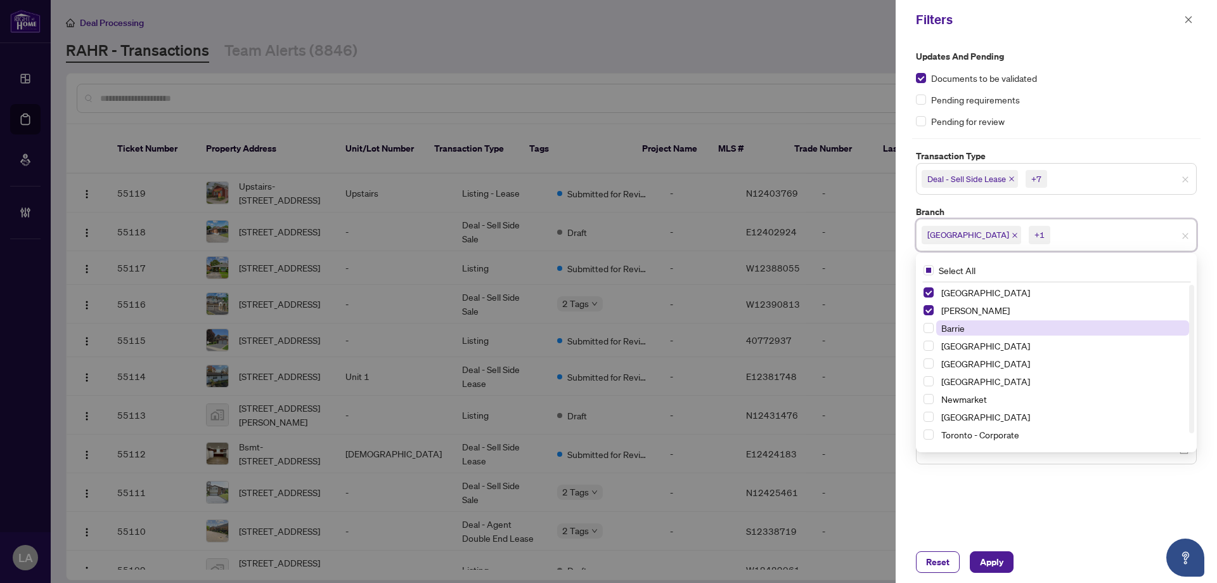
click at [964, 327] on span "Barrie" at bounding box center [953, 327] width 23 height 11
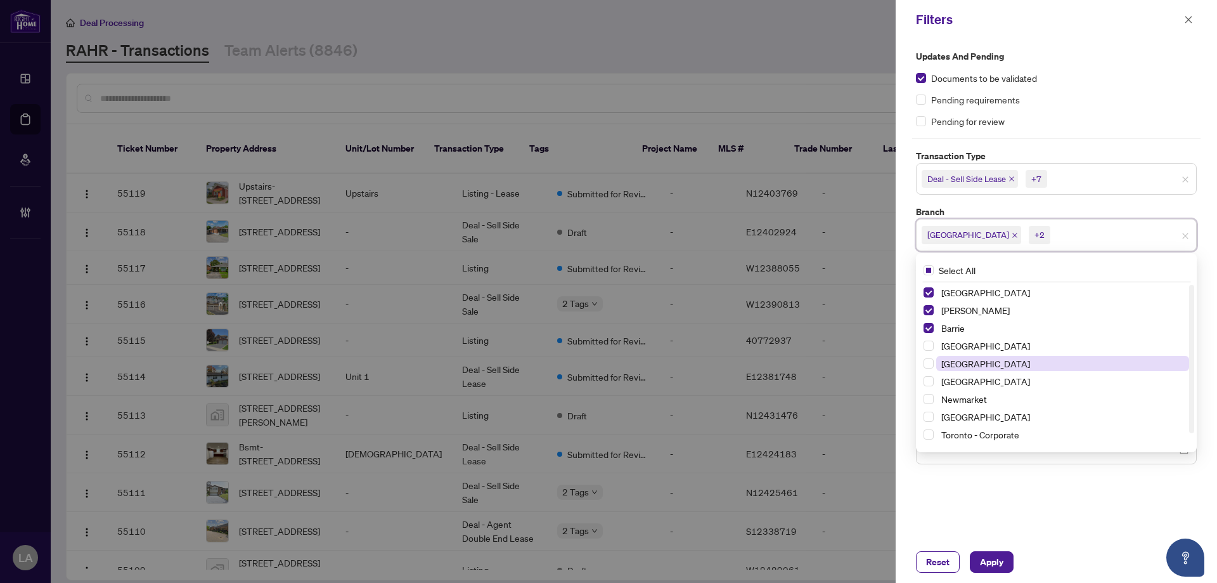
click at [963, 368] on span "[GEOGRAPHIC_DATA]" at bounding box center [986, 363] width 89 height 11
click at [965, 401] on span "Newmarket" at bounding box center [965, 398] width 46 height 11
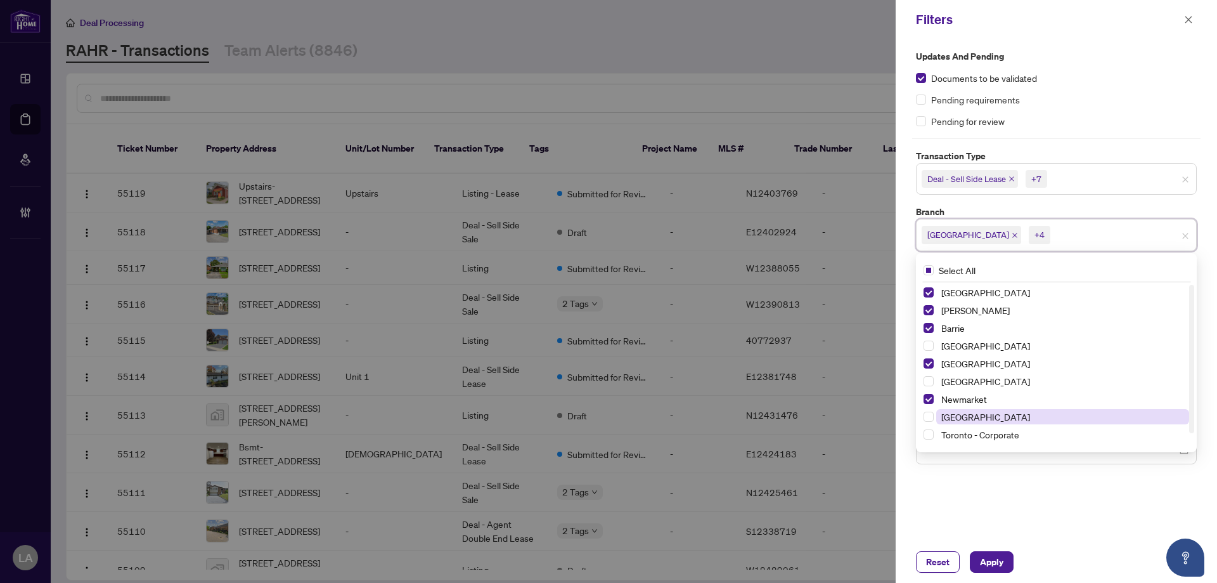
click at [961, 420] on span "Ottawa" at bounding box center [986, 416] width 89 height 11
click at [1009, 500] on div "Updates and Pending Documents to be validated Pending requirements Pending for …" at bounding box center [1056, 290] width 321 height 502
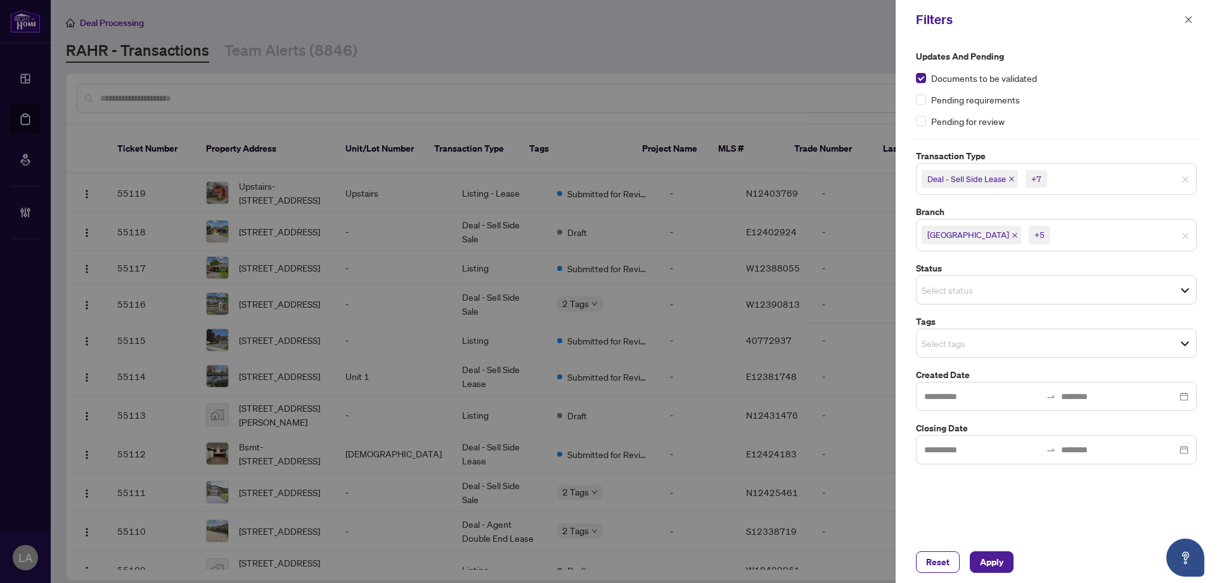
click at [965, 334] on span "Select tags" at bounding box center [1057, 343] width 280 height 18
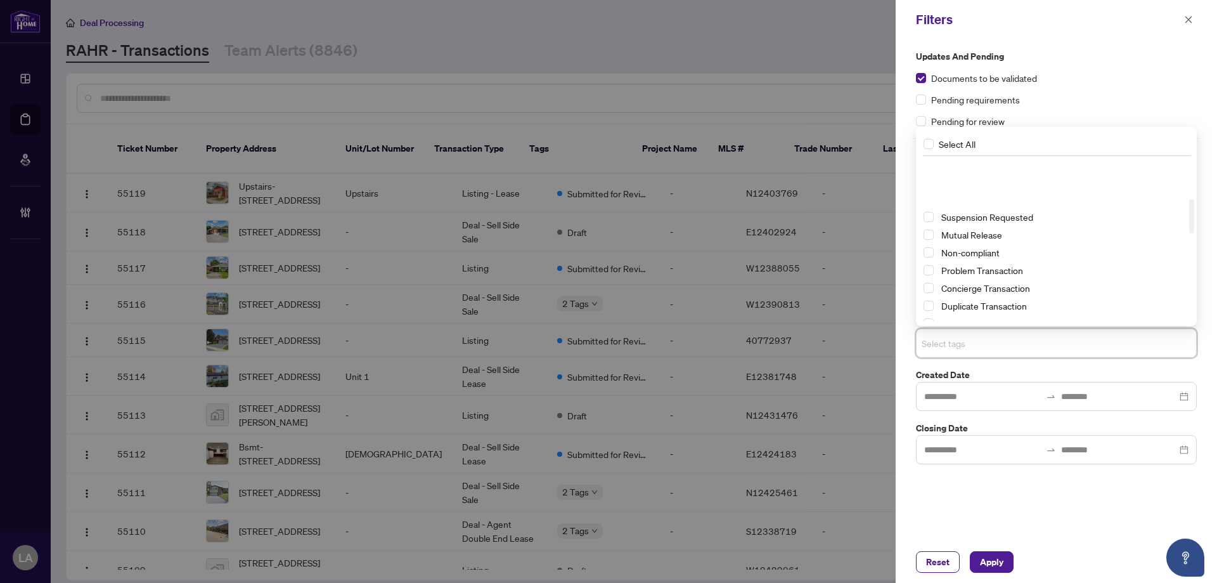
scroll to position [190, 0]
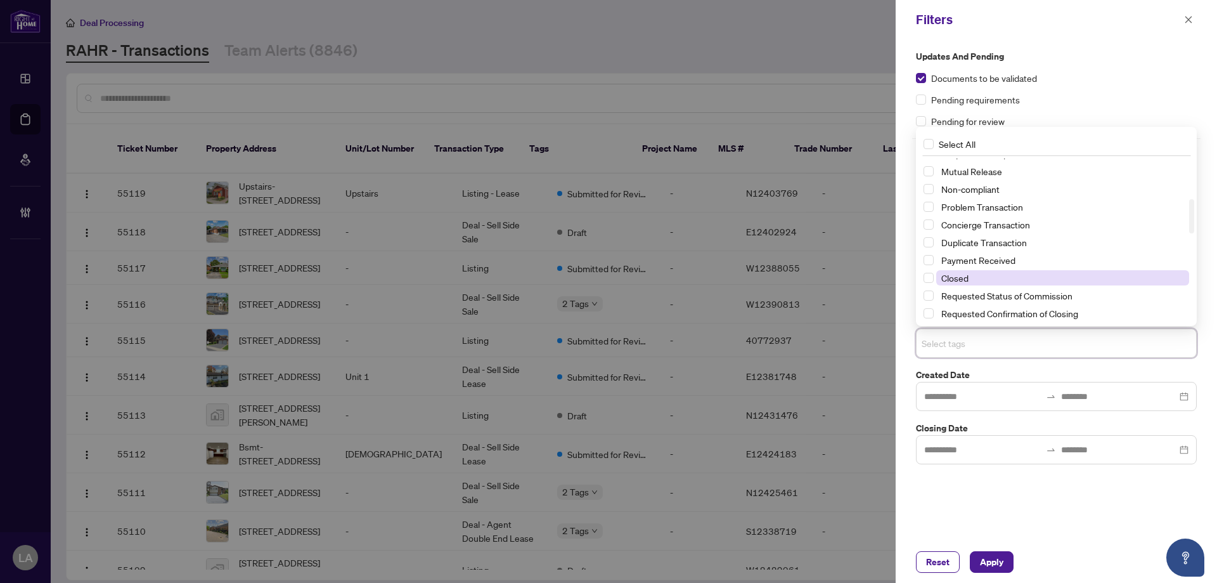
click at [968, 275] on span "Closed" at bounding box center [955, 277] width 27 height 11
click at [1100, 502] on div "Updates and Pending Documents to be validated Pending requirements Pending for …" at bounding box center [1056, 290] width 321 height 502
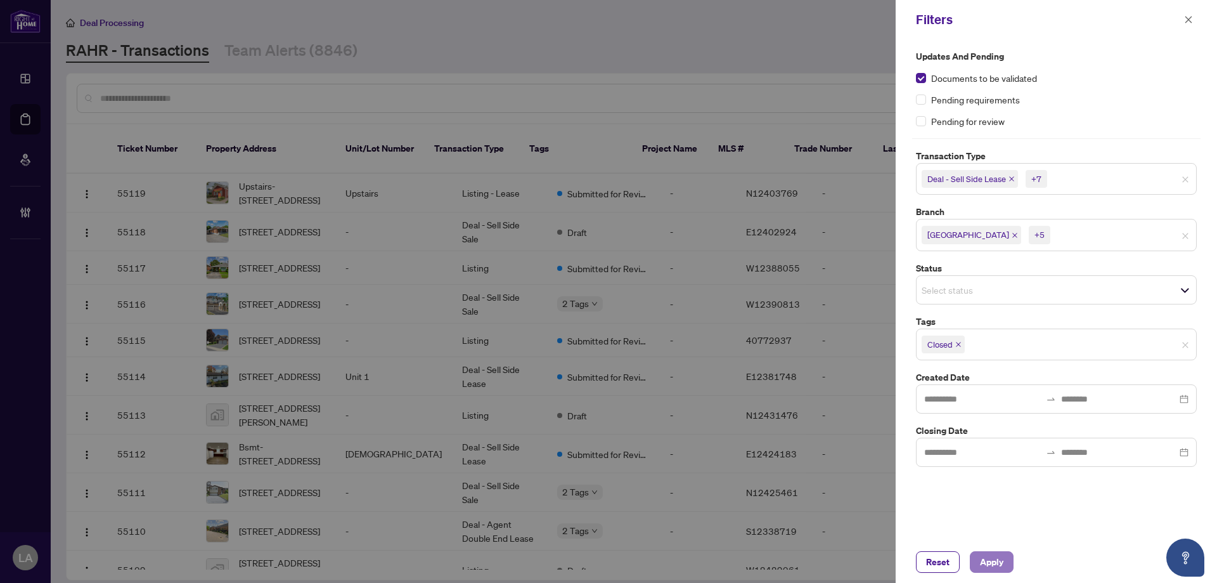
click at [1007, 559] on button "Apply" at bounding box center [992, 562] width 44 height 22
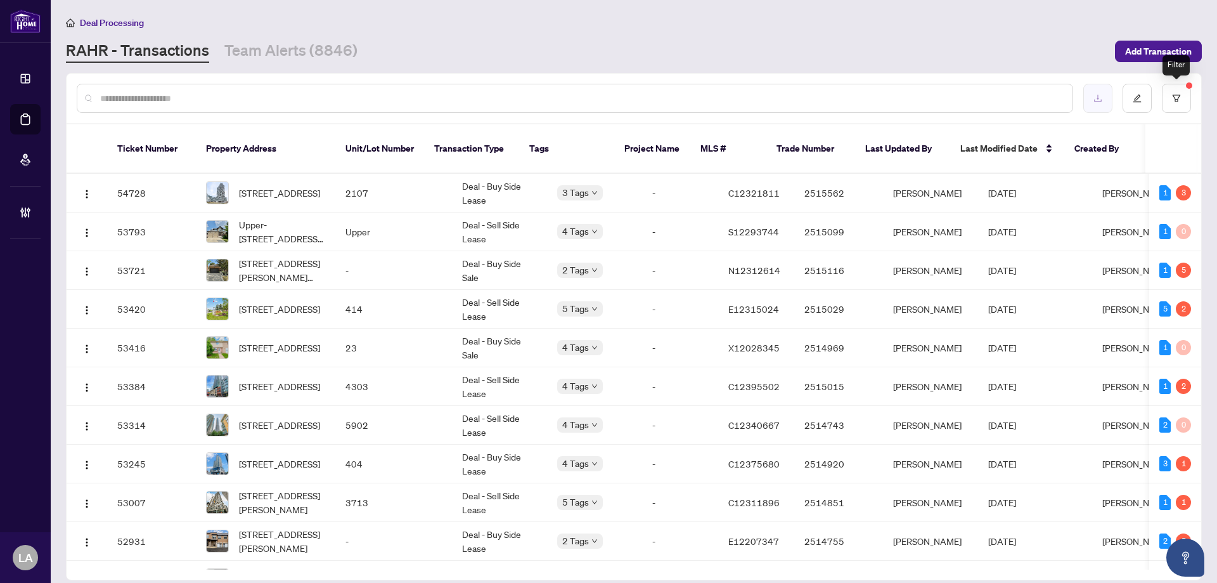
click at [1089, 94] on button "button" at bounding box center [1098, 98] width 29 height 29
click at [297, 55] on link "Team Alerts (8846)" at bounding box center [290, 51] width 133 height 23
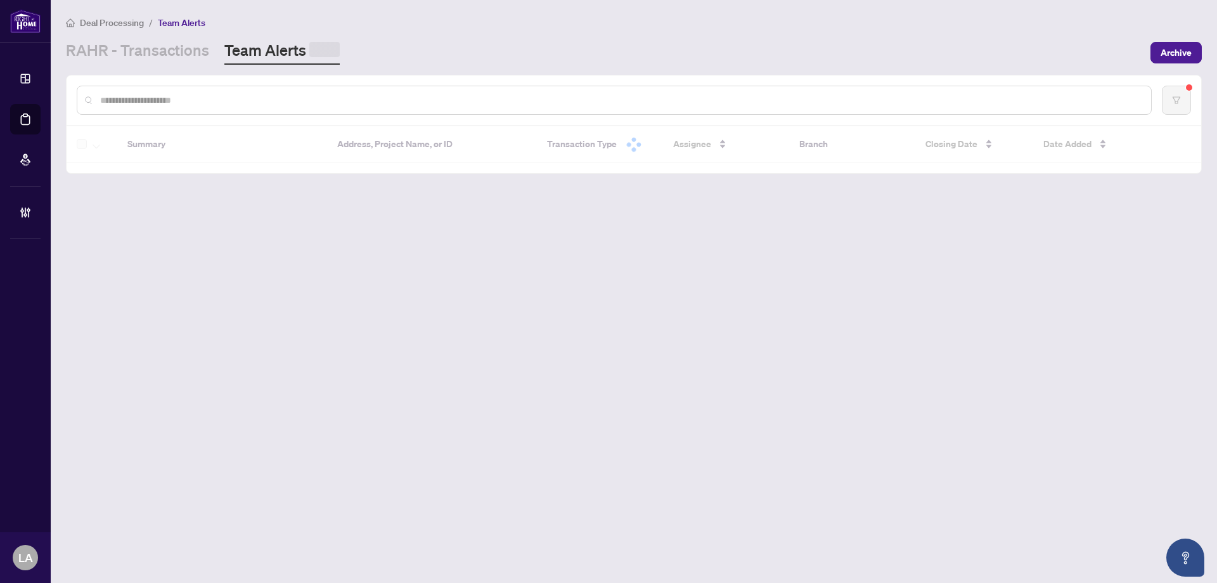
click at [253, 105] on input "text" at bounding box center [620, 100] width 1041 height 14
drag, startPoint x: 254, startPoint y: 105, endPoint x: 58, endPoint y: 99, distance: 196.0
click at [58, 99] on main "Deal Processing / Team Alerts RAHR - Transactions Team Alerts (8844) Archive * …" at bounding box center [634, 291] width 1167 height 583
drag, startPoint x: 127, startPoint y: 88, endPoint x: 69, endPoint y: 88, distance: 57.7
click at [69, 88] on div "*" at bounding box center [634, 98] width 1135 height 49
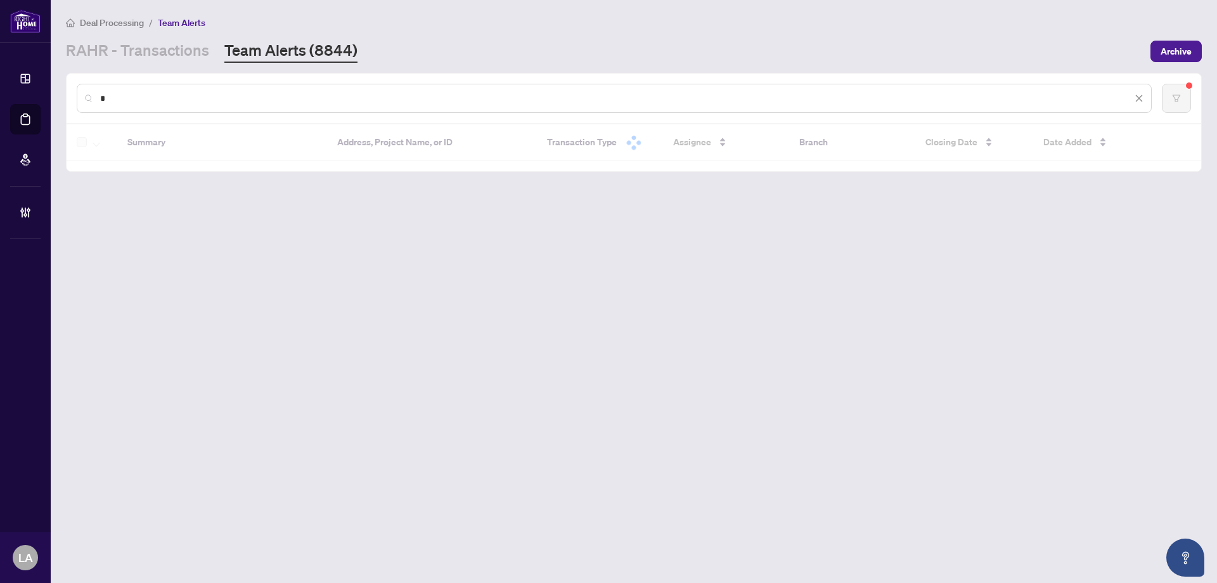
drag, startPoint x: 107, startPoint y: 93, endPoint x: 58, endPoint y: 93, distance: 48.2
click at [58, 93] on main "Deal Processing / Team Alerts RAHR - Transactions Team Alerts (8844) Archive * …" at bounding box center [634, 291] width 1167 height 583
paste input "******"
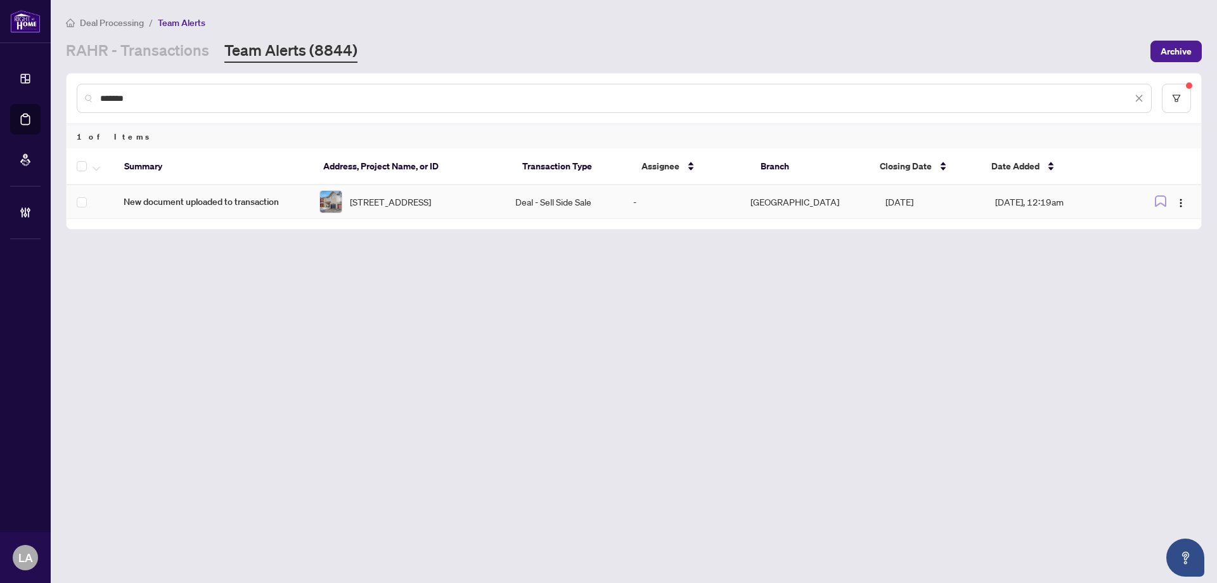
type input "*******"
click at [324, 199] on img at bounding box center [331, 202] width 22 height 22
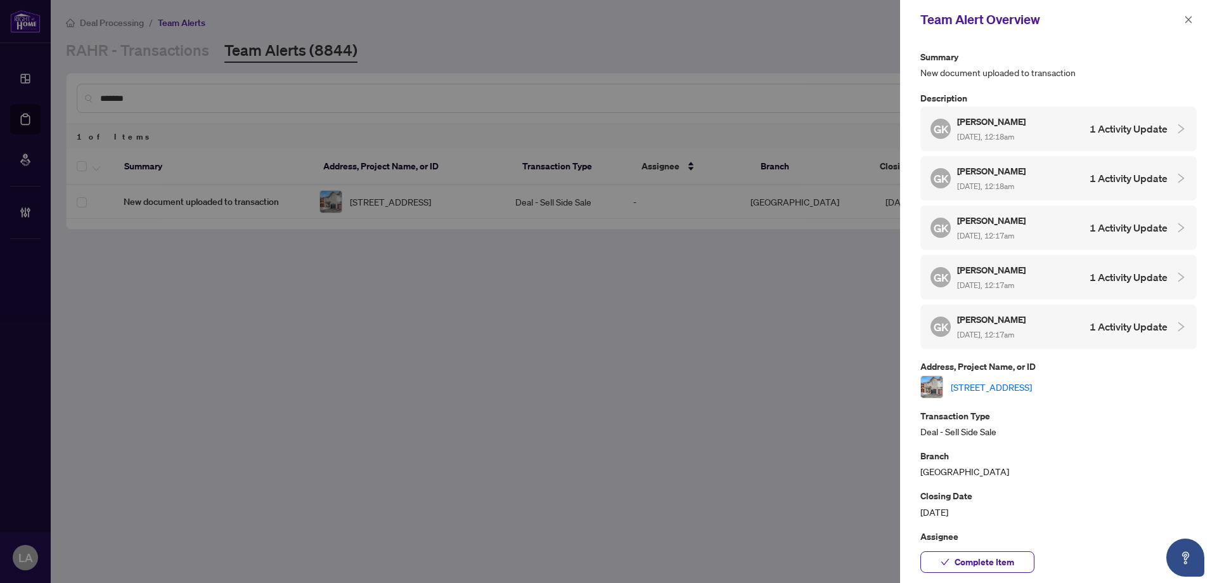
click at [983, 391] on div "283 Macoun Circ, Ottawa, Ontario K1T 0H8, Canada" at bounding box center [1059, 386] width 276 height 23
click at [1030, 404] on div "Summary New document uploaded to transaction Description GK Greg Kelford Sep/29…" at bounding box center [1059, 372] width 276 height 647
click at [991, 387] on link "283 Macoun Circ, Ottawa, Ontario K1T 0H8, Canada" at bounding box center [991, 387] width 81 height 14
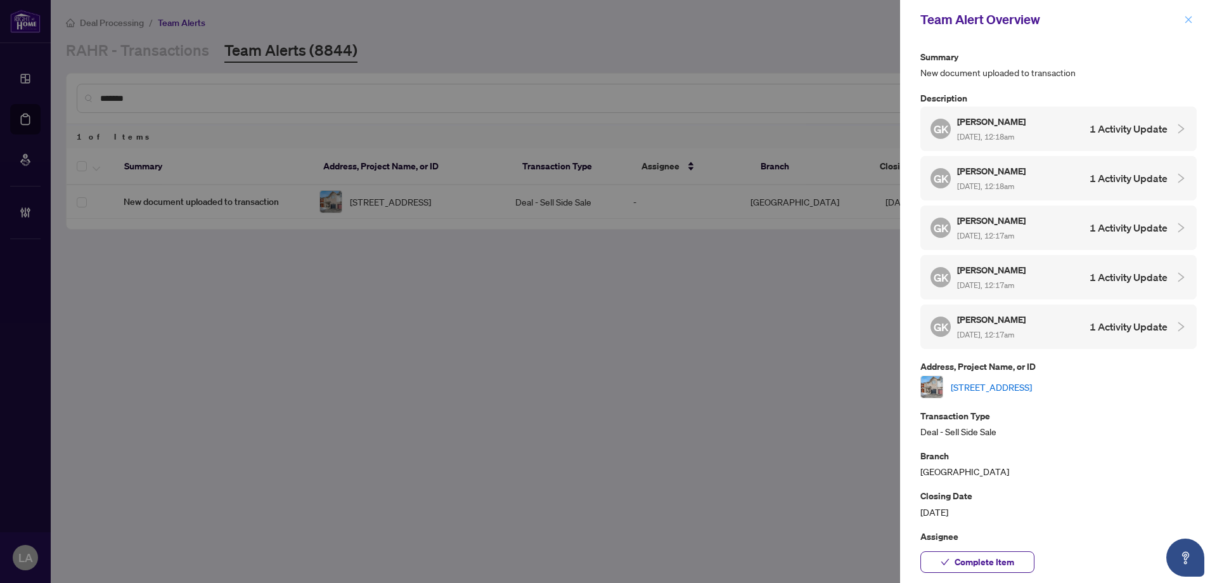
click at [1195, 22] on button "button" at bounding box center [1189, 19] width 16 height 15
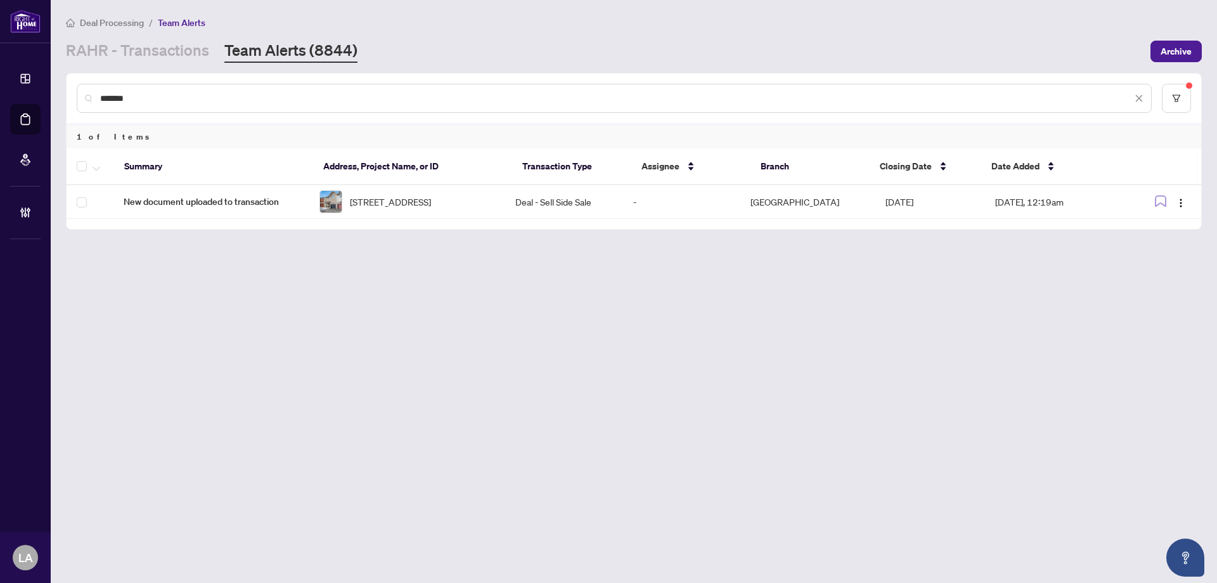
drag, startPoint x: 131, startPoint y: 94, endPoint x: 71, endPoint y: 92, distance: 59.6
click at [71, 92] on div "*******" at bounding box center [634, 98] width 1135 height 49
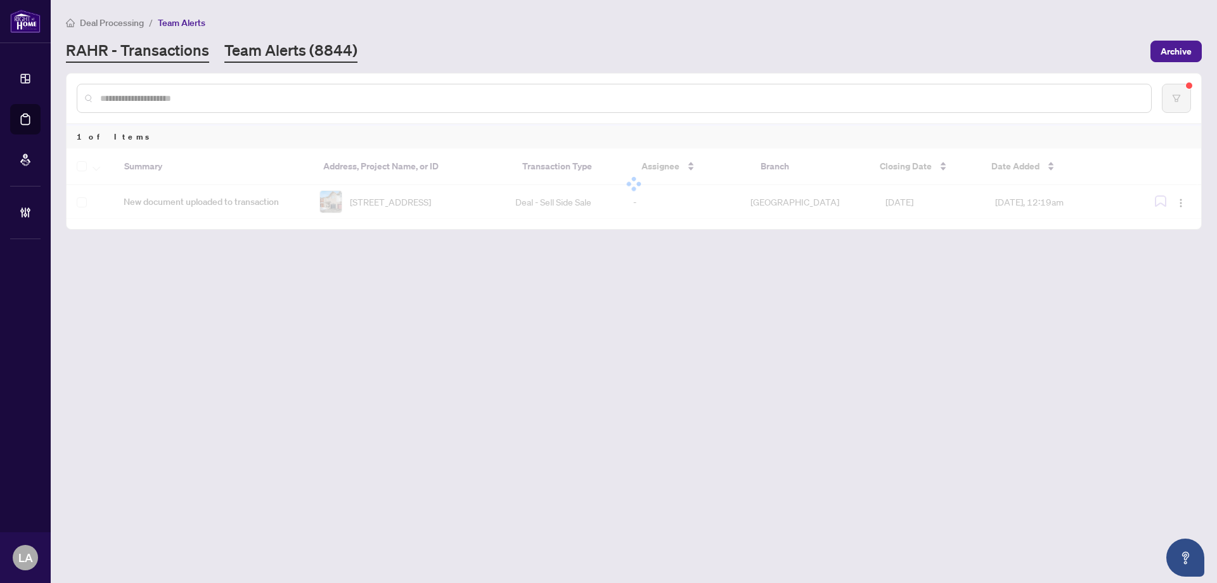
click at [203, 43] on link "RAHR - Transactions" at bounding box center [137, 51] width 143 height 23
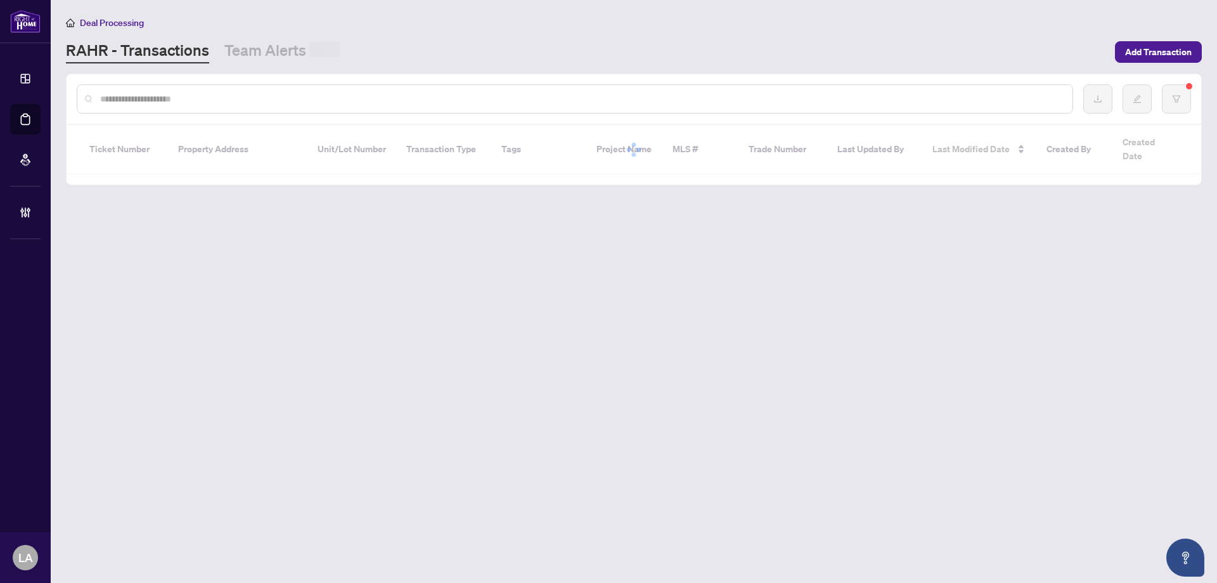
click at [1159, 97] on div at bounding box center [1138, 98] width 108 height 29
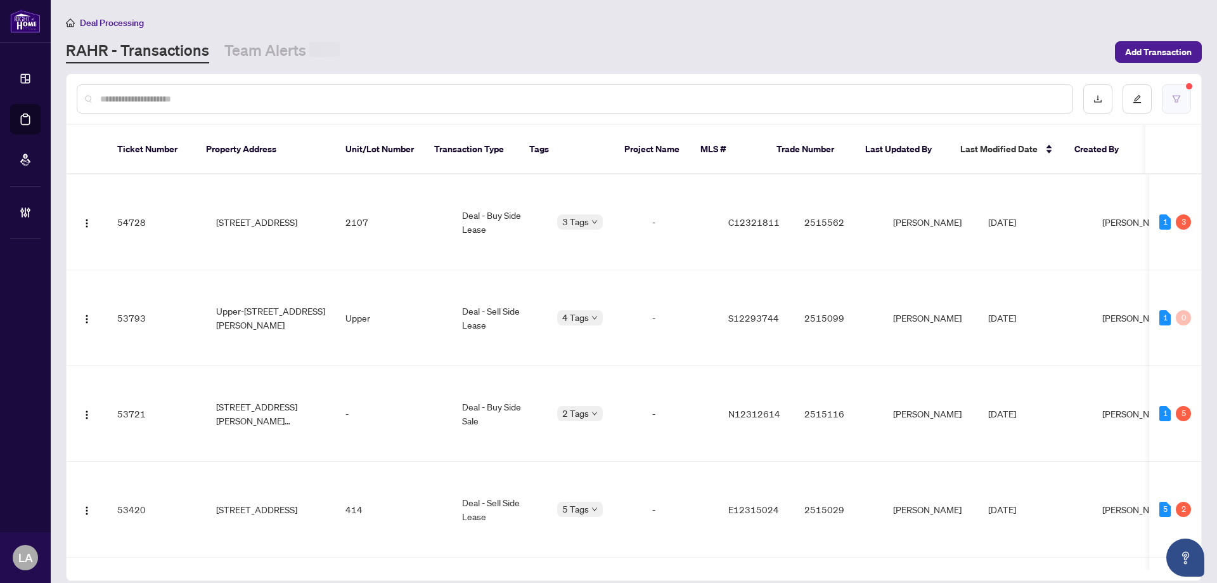
click at [1169, 103] on button "button" at bounding box center [1176, 98] width 29 height 29
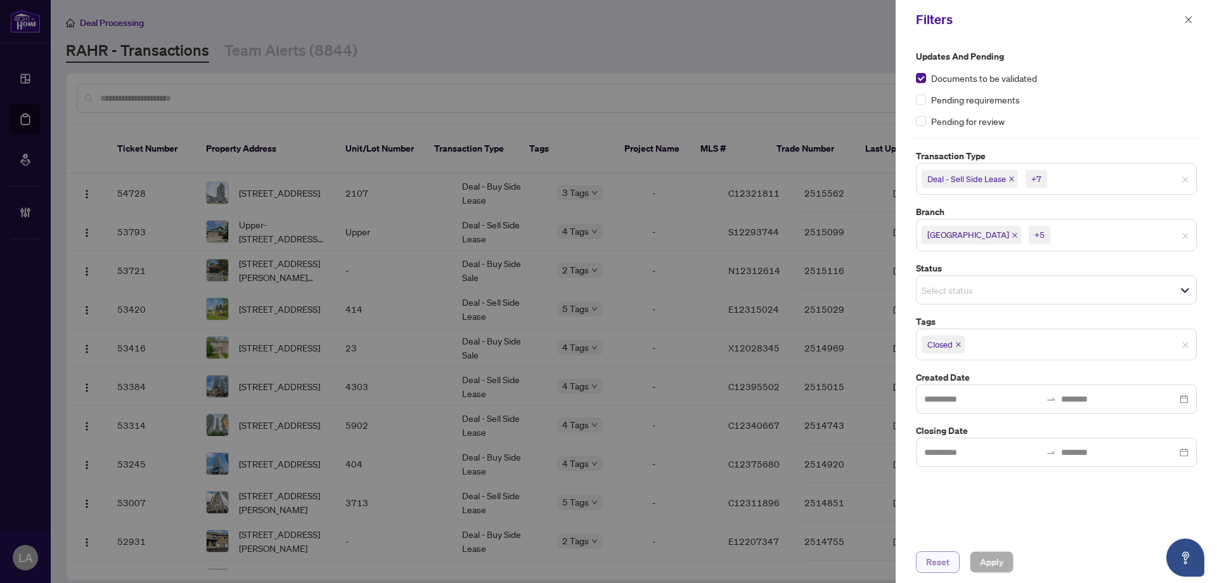
click at [947, 567] on span "Reset" at bounding box center [937, 562] width 23 height 20
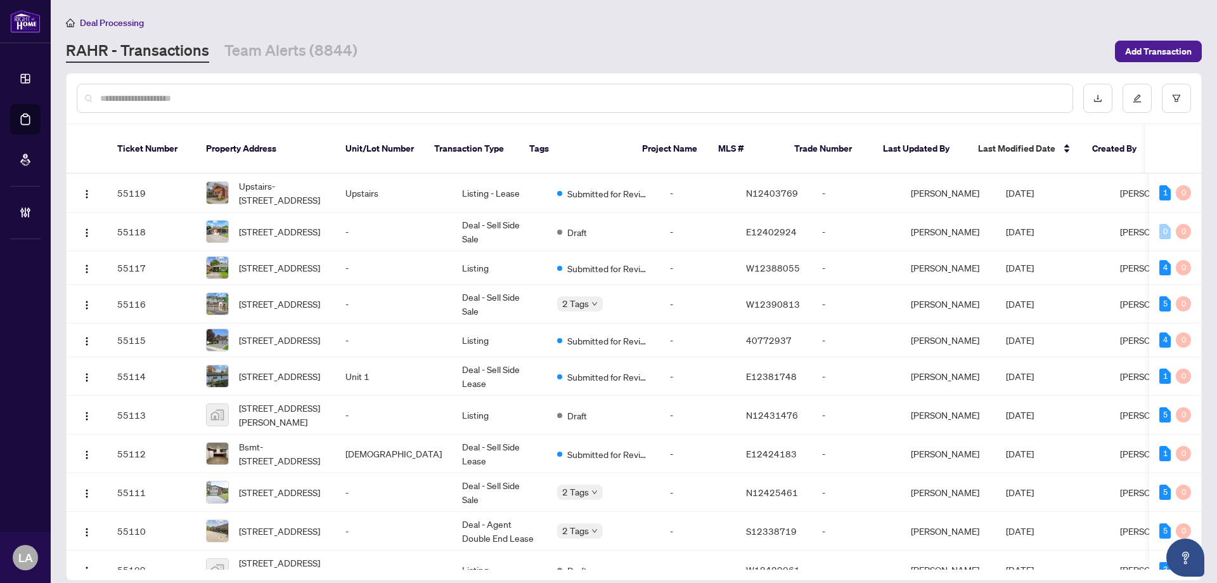
click at [160, 101] on input "text" at bounding box center [581, 98] width 963 height 14
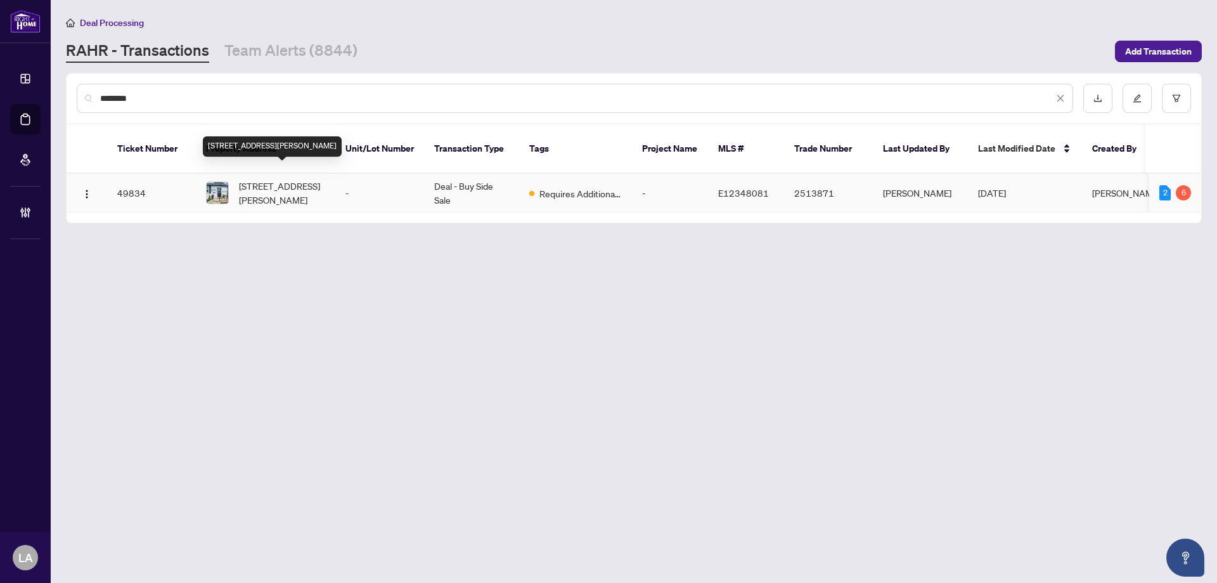
type input "********"
click at [290, 185] on span "394 Beverly St, Oshawa, Ontario L1G 1P6, Canada" at bounding box center [282, 193] width 86 height 28
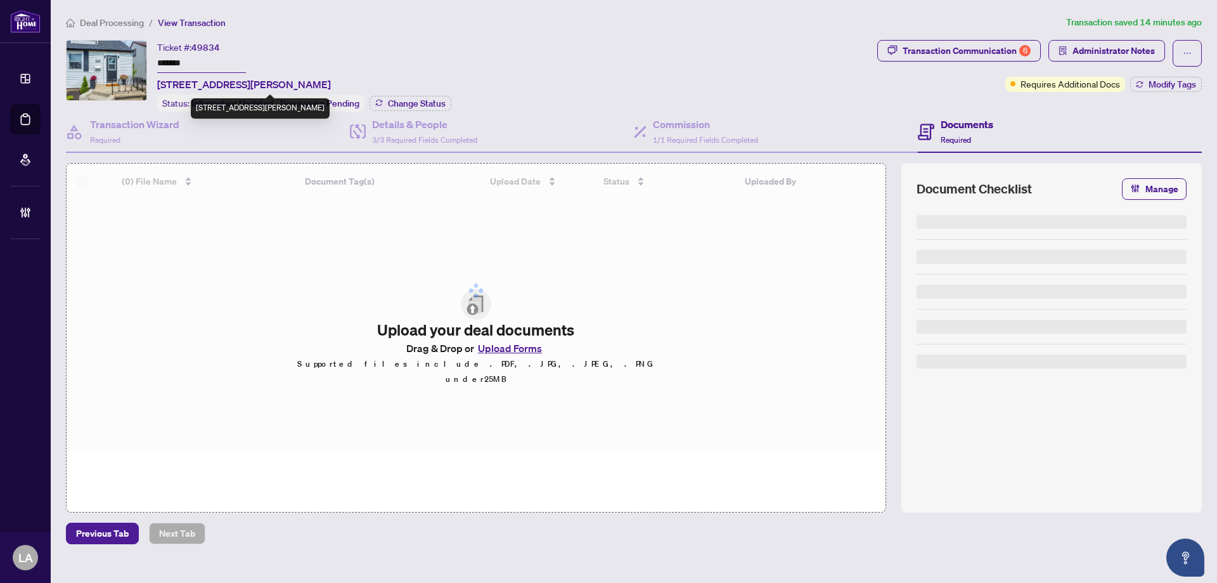
click at [219, 68] on input "*******" at bounding box center [201, 64] width 89 height 18
click at [212, 64] on input "*******" at bounding box center [201, 64] width 89 height 18
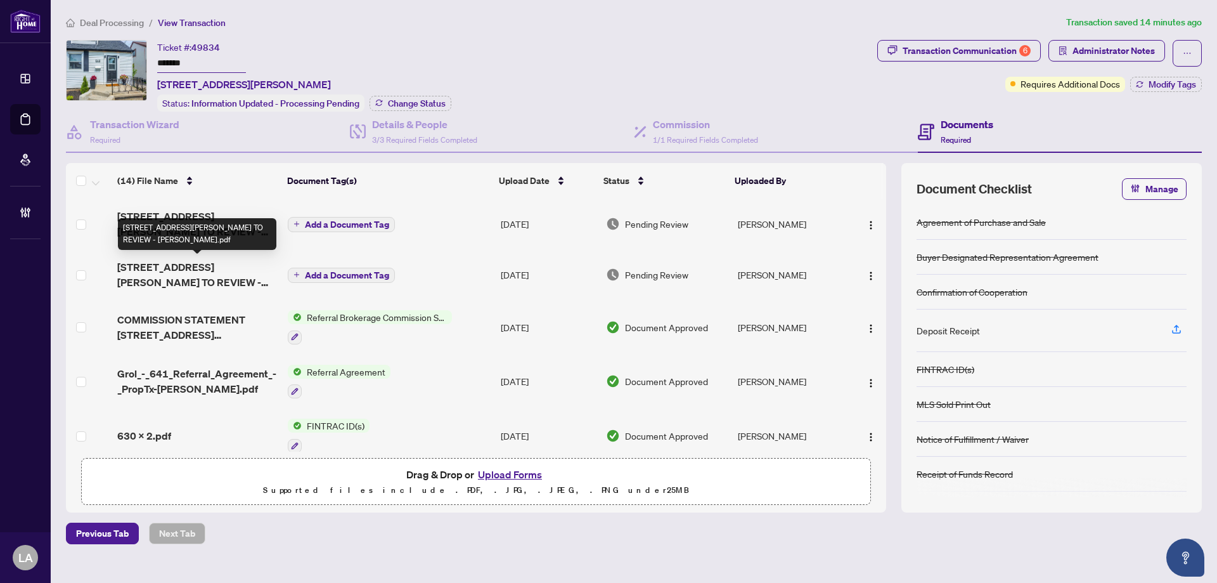
click at [243, 276] on span "394 Beverly St - TS - AGENT TO REVIEW - Jeff.pdf" at bounding box center [197, 274] width 160 height 30
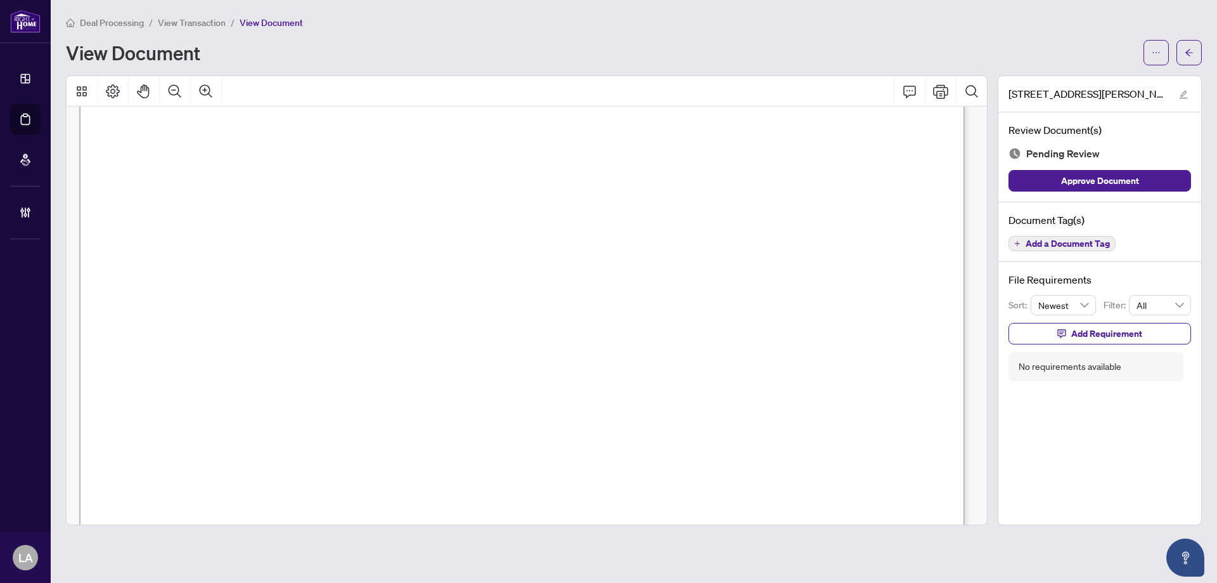
scroll to position [634, 0]
click at [178, 21] on span "View Transaction" at bounding box center [192, 22] width 68 height 11
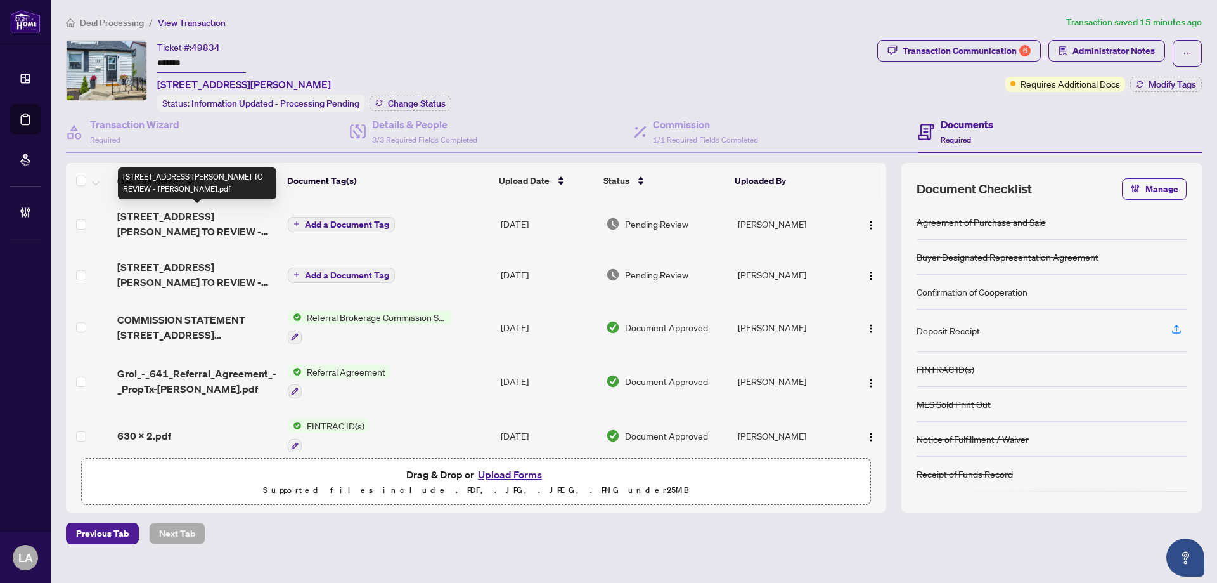
click at [198, 212] on span "394 Beverly St - TS - AGENT TO REVIEW - Josh.pdf" at bounding box center [197, 224] width 160 height 30
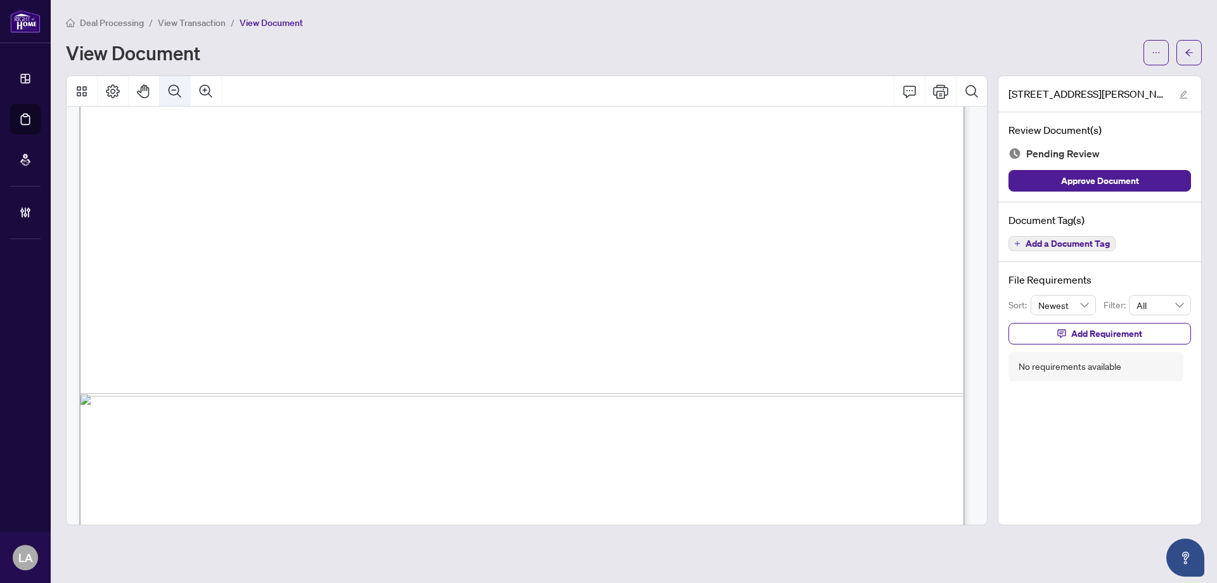
scroll to position [698, 0]
click at [178, 25] on span "View Transaction" at bounding box center [192, 22] width 68 height 11
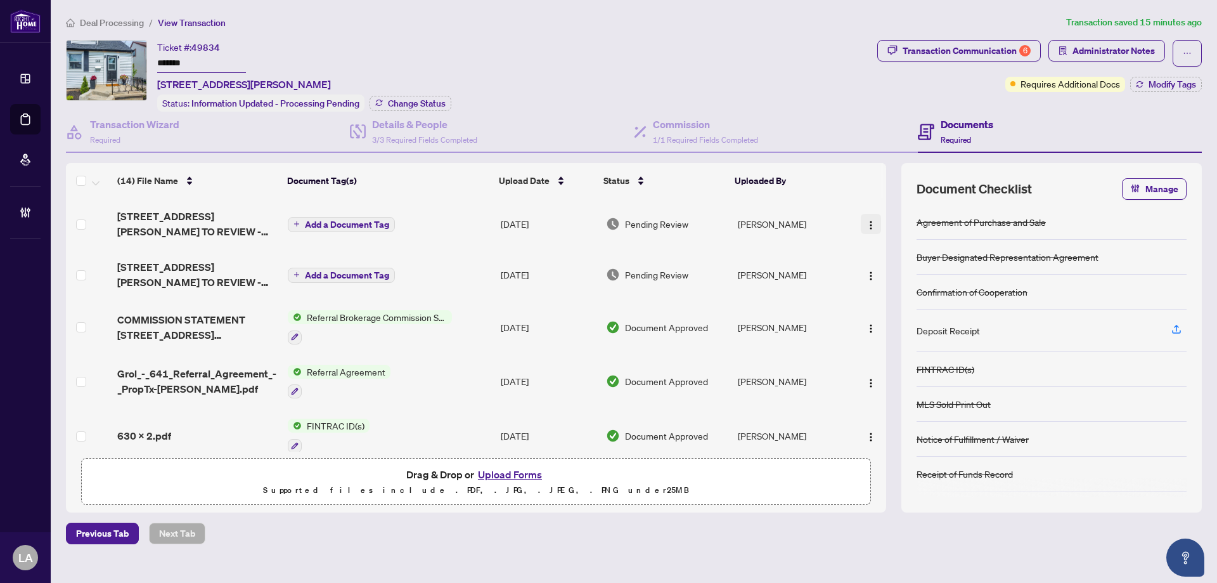
click at [867, 223] on img "button" at bounding box center [871, 225] width 10 height 10
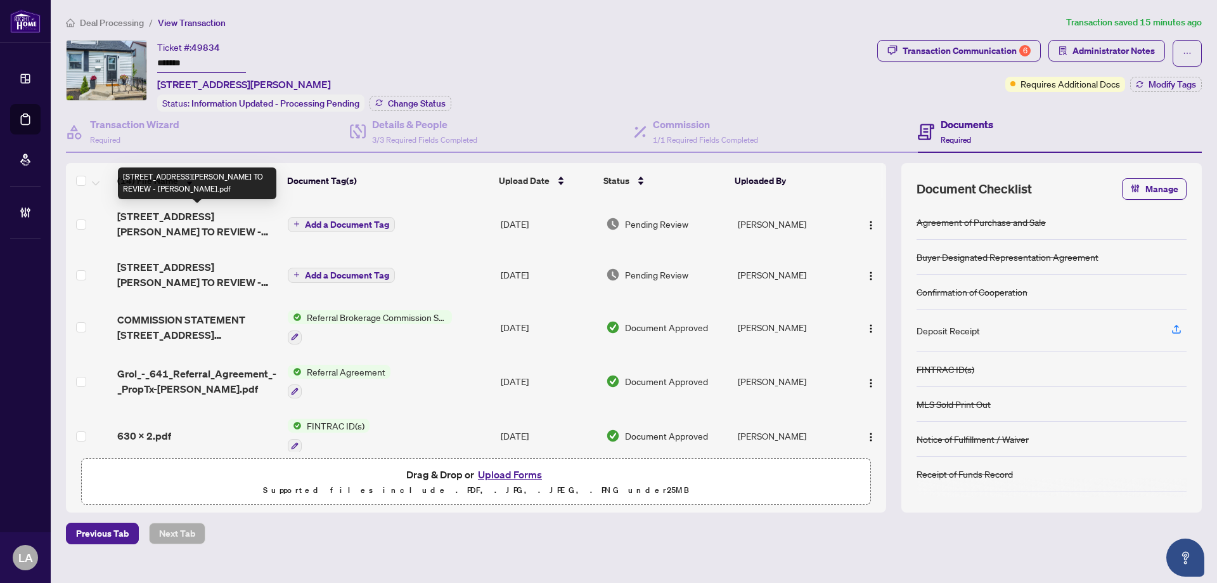
click at [200, 223] on span "394 Beverly St - TS - AGENT TO REVIEW - Josh.pdf" at bounding box center [197, 224] width 160 height 30
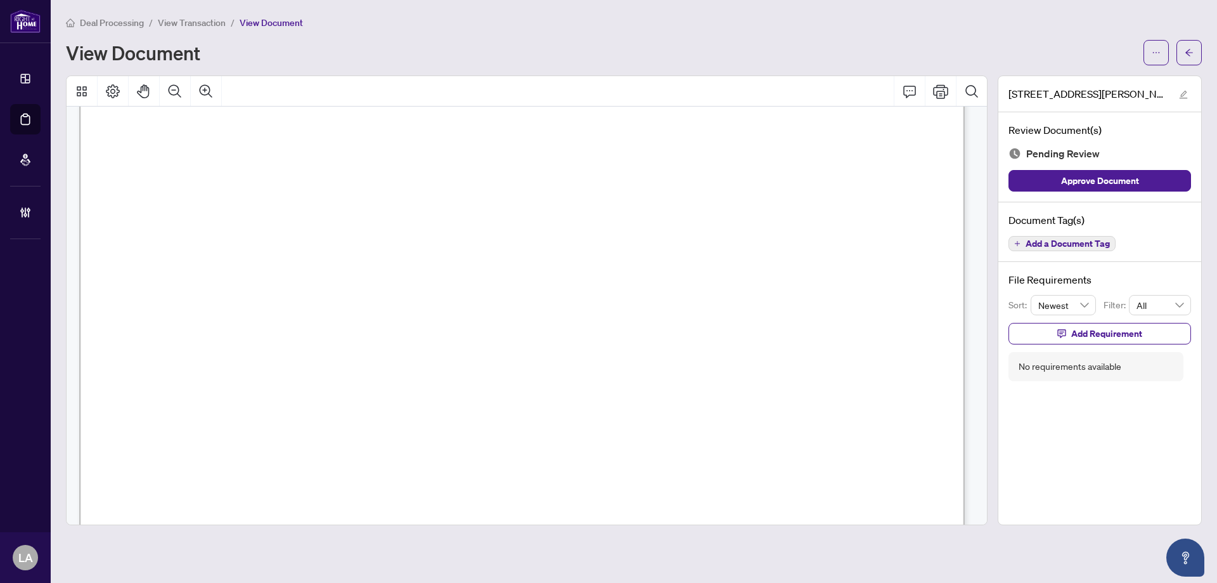
scroll to position [317, 0]
drag, startPoint x: 171, startPoint y: 35, endPoint x: 175, endPoint y: 27, distance: 9.1
click at [172, 32] on div "Deal Processing / View Transaction / View Document View Document" at bounding box center [634, 40] width 1136 height 50
click at [176, 23] on span "View Transaction" at bounding box center [192, 22] width 68 height 11
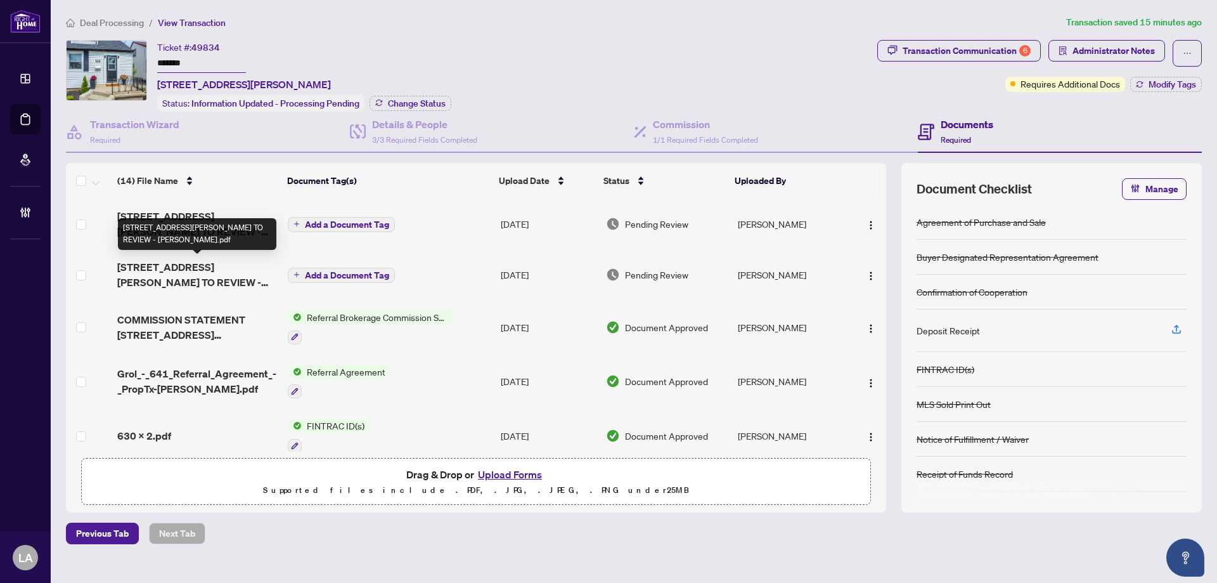
click at [218, 268] on span "394 Beverly St - TS - AGENT TO REVIEW - Jeff.pdf" at bounding box center [197, 274] width 160 height 30
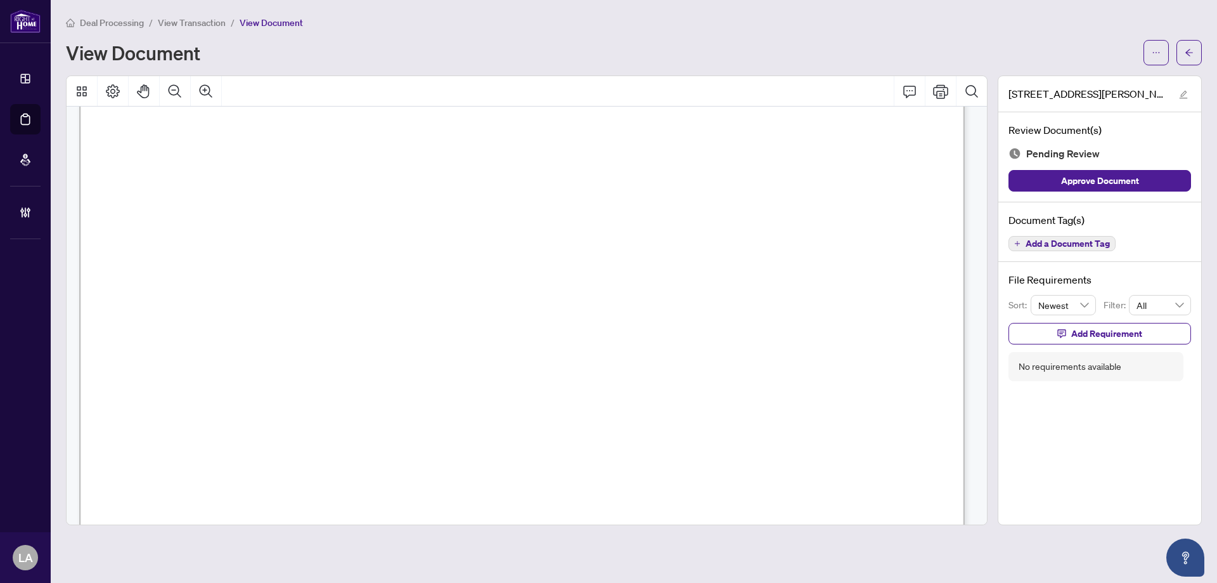
scroll to position [317, 0]
click at [201, 25] on span "View Transaction" at bounding box center [192, 22] width 68 height 11
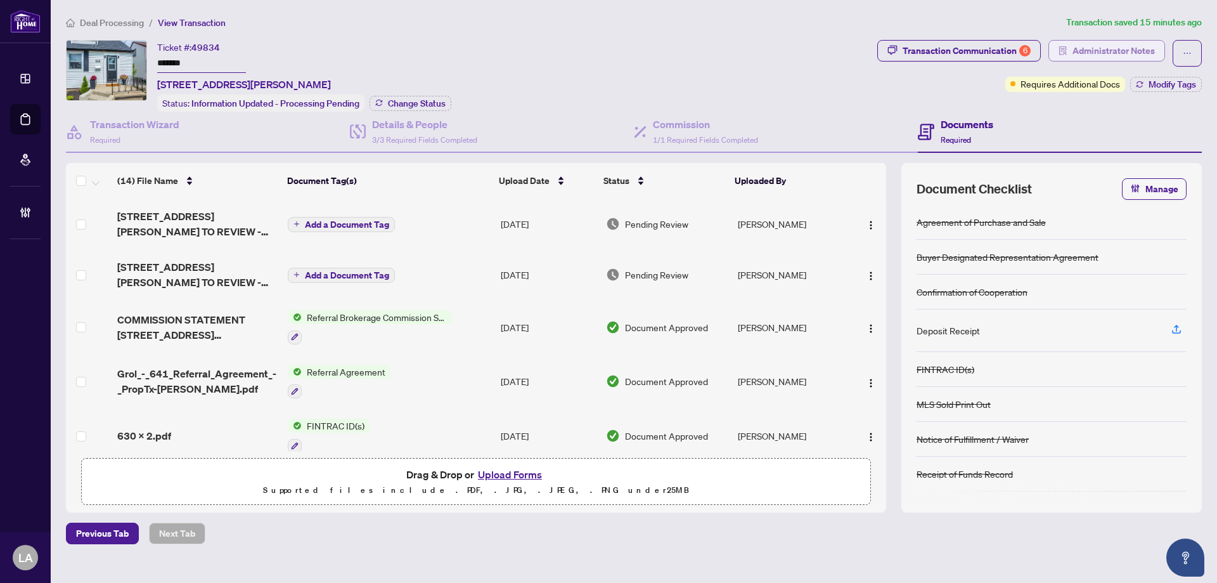
click at [1083, 48] on span "Administrator Notes" at bounding box center [1114, 51] width 82 height 20
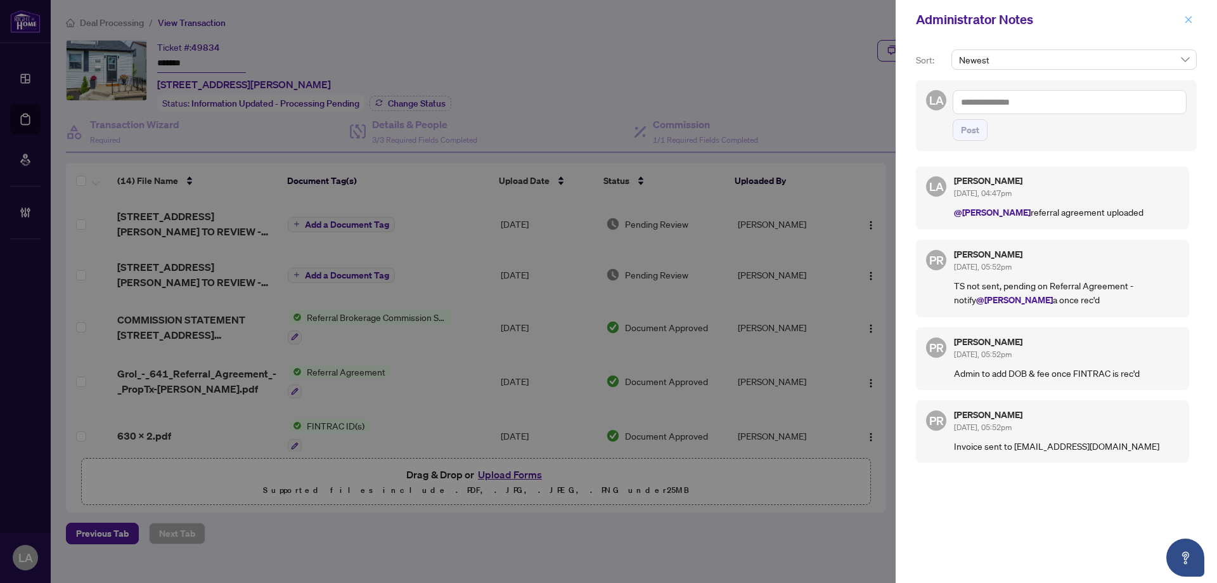
click at [1186, 16] on icon "close" at bounding box center [1189, 19] width 9 height 9
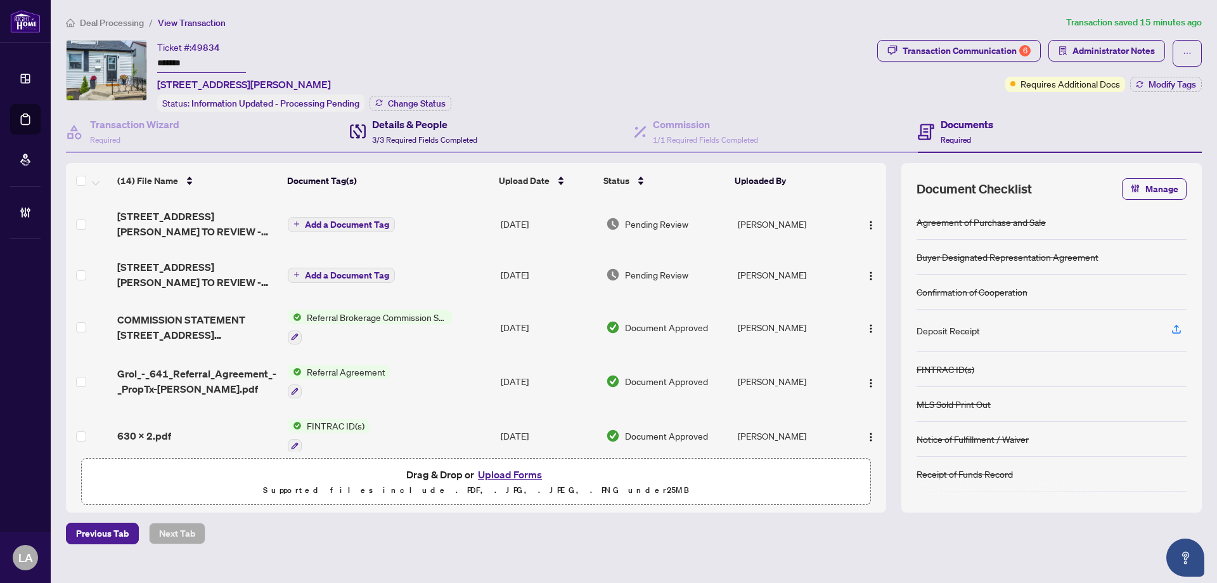
click at [417, 128] on h4 "Details & People" at bounding box center [424, 124] width 105 height 15
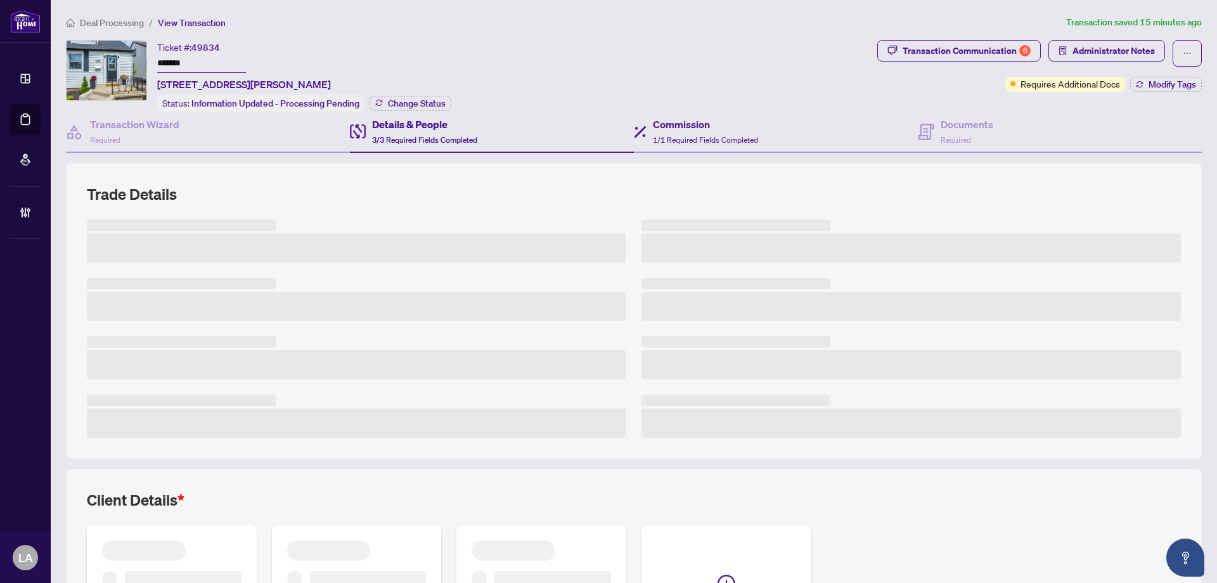
click at [771, 139] on div "Commission 1/1 Required Fields Completed" at bounding box center [776, 132] width 284 height 41
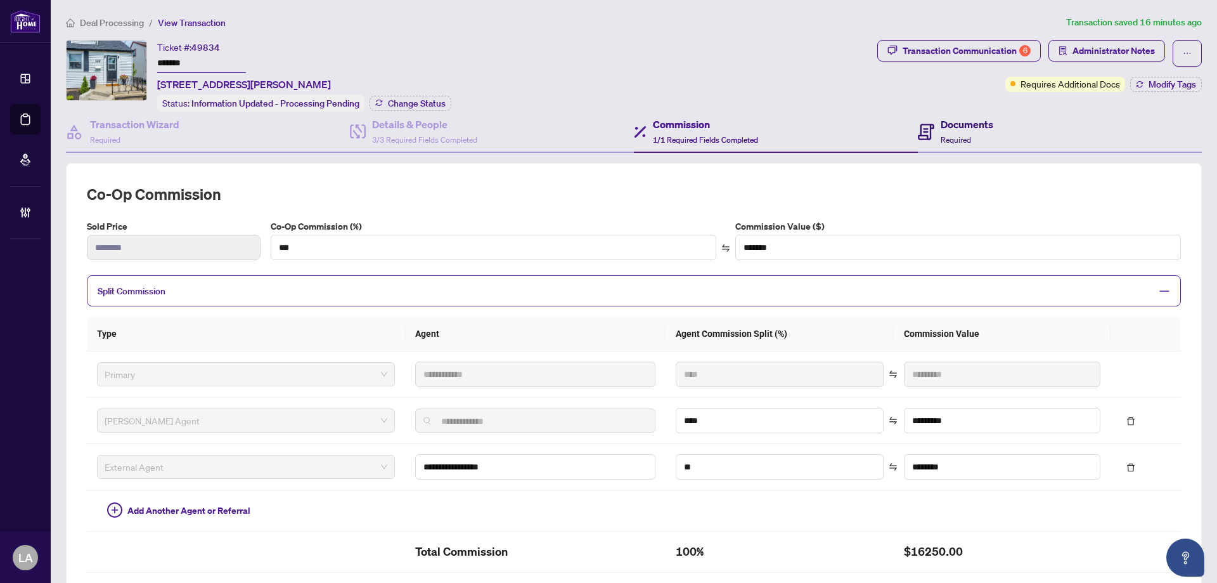
click at [941, 141] on span "Required" at bounding box center [956, 140] width 30 height 10
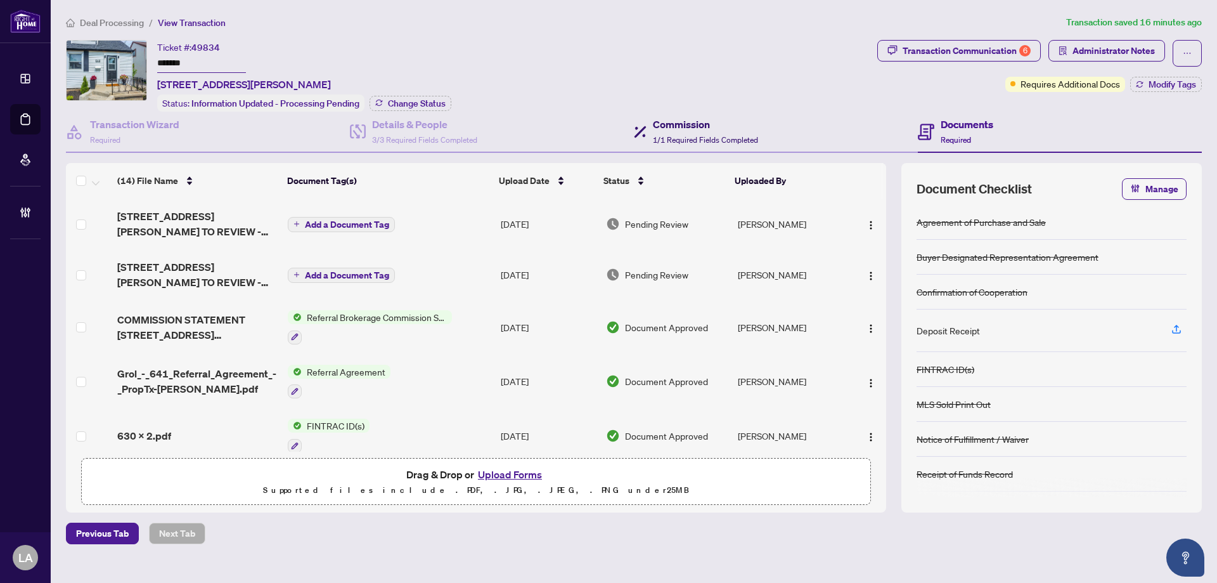
click at [686, 120] on h4 "Commission" at bounding box center [705, 124] width 105 height 15
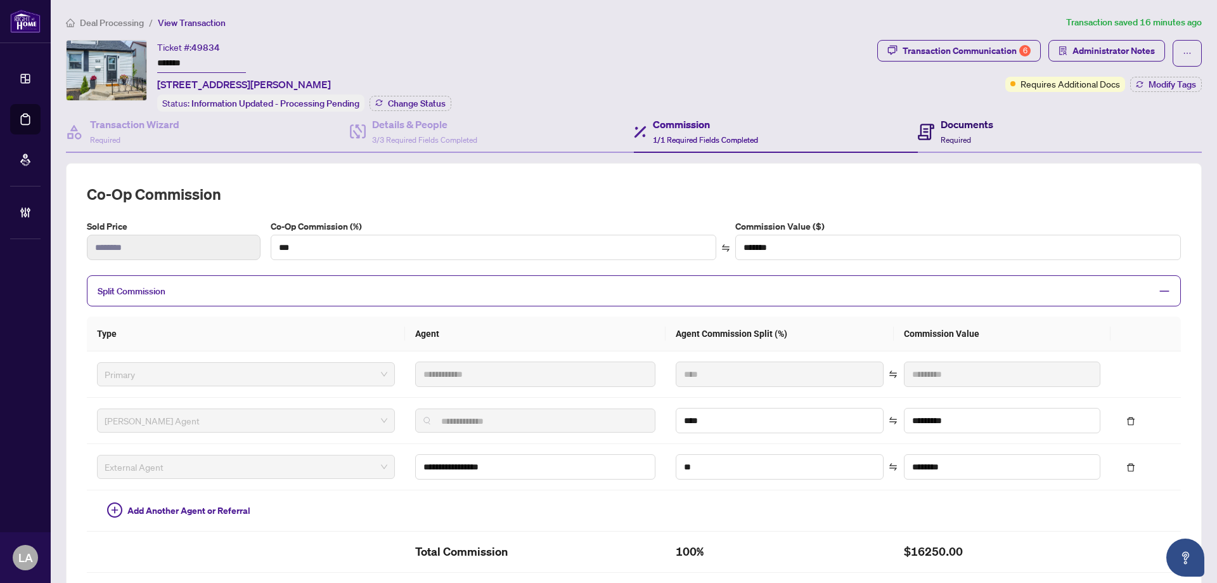
click at [957, 121] on h4 "Documents" at bounding box center [967, 124] width 53 height 15
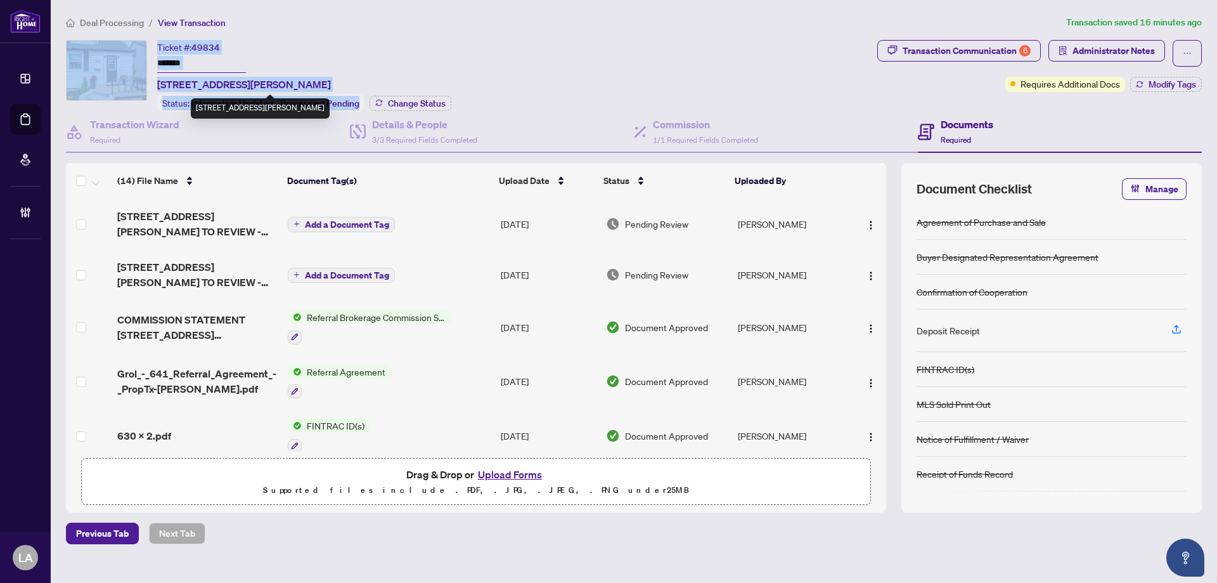
drag, startPoint x: 390, startPoint y: 90, endPoint x: 115, endPoint y: 90, distance: 275.2
click at [115, 90] on div "Ticket #: 49834 ******* 394 Beverly St, Oshawa, Ontario L1G 1P6, Canada Status:…" at bounding box center [469, 76] width 807 height 72
click at [164, 88] on span "394 Beverly St, Oshawa, Ontario L1G 1P6, Canada" at bounding box center [244, 84] width 174 height 15
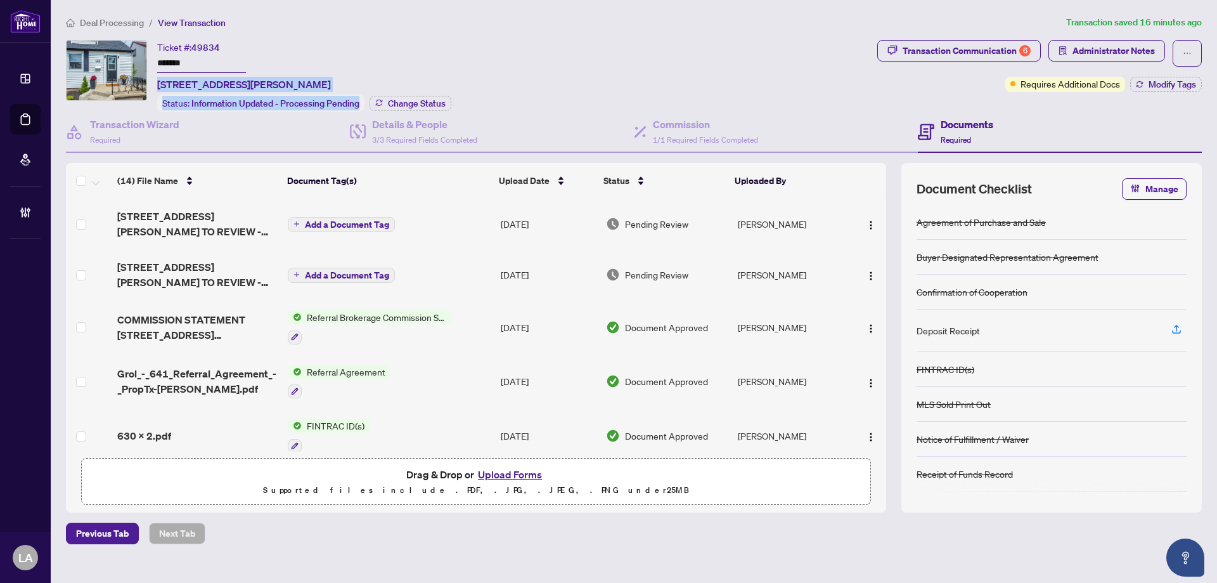
drag, startPoint x: 156, startPoint y: 86, endPoint x: 417, endPoint y: 91, distance: 261.3
click at [416, 91] on div "Ticket #: 49834 ******* 394 Beverly St, Oshawa, Ontario L1G 1P6, Canada Status:…" at bounding box center [469, 76] width 807 height 72
click at [419, 91] on div "Ticket #: 49834 ******* 394 Beverly St, Oshawa, Ontario L1G 1P6, Canada Status:…" at bounding box center [304, 76] width 294 height 72
click at [218, 85] on span "394 Beverly St, Oshawa, Ontario L1G 1P6, Canada" at bounding box center [244, 84] width 174 height 15
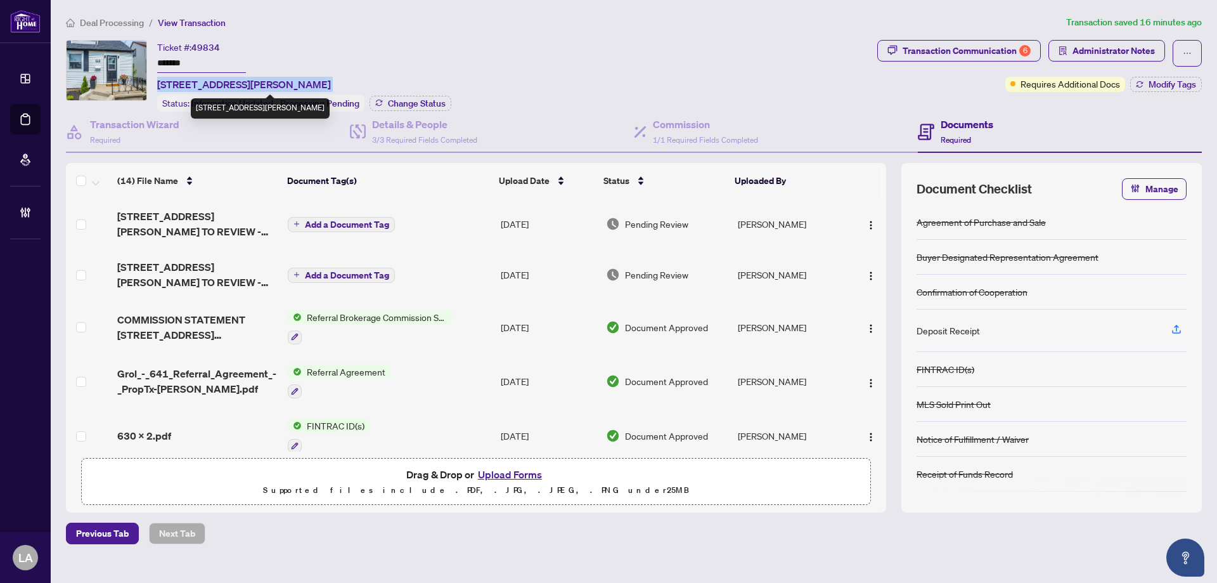
click at [218, 85] on span "394 Beverly St, Oshawa, Ontario L1G 1P6, Canada" at bounding box center [244, 84] width 174 height 15
click at [272, 77] on span "394 Beverly St, Oshawa, Ontario L1G 1P6, Canada" at bounding box center [244, 84] width 174 height 15
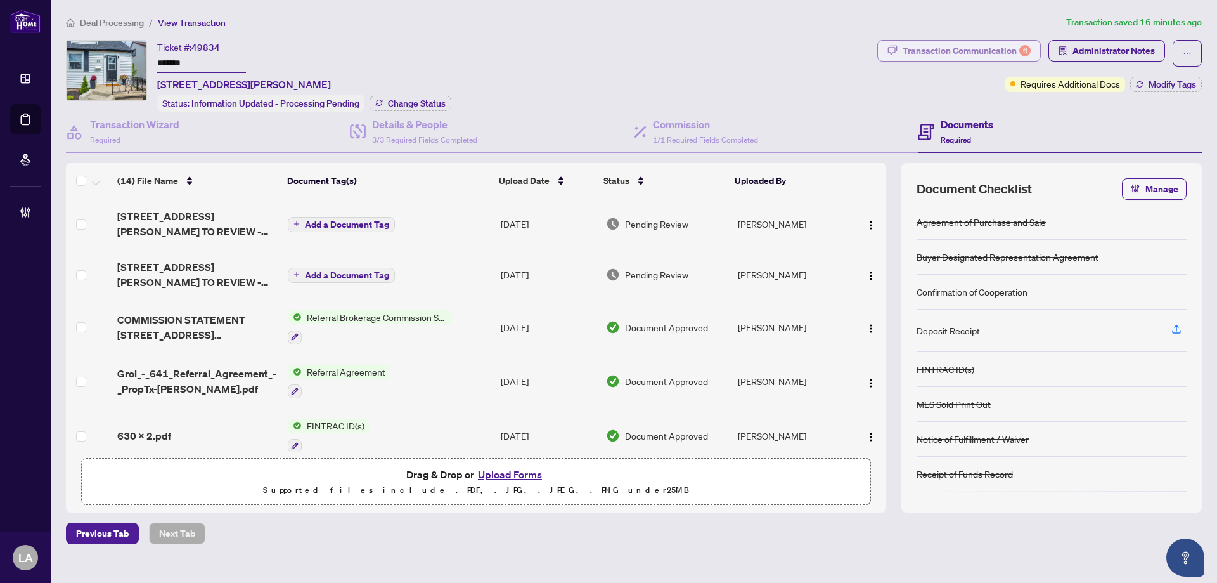
click at [999, 55] on div "Transaction Communication 6" at bounding box center [967, 51] width 128 height 20
type textarea "**********"
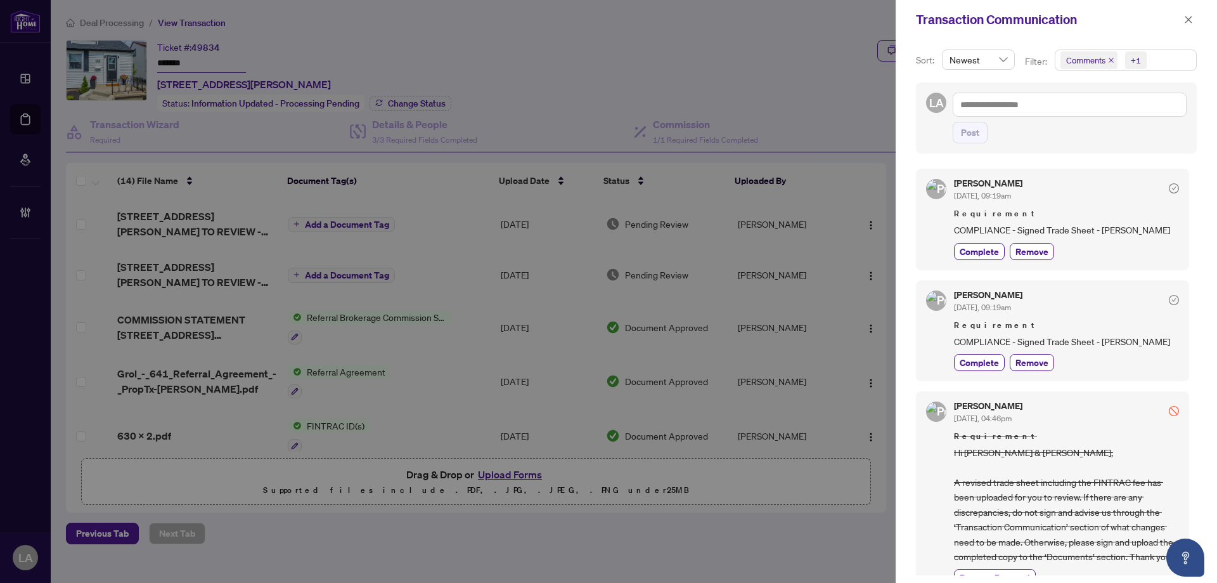
click at [1081, 66] on span "Comments" at bounding box center [1086, 60] width 39 height 13
click at [1082, 113] on span "Comments" at bounding box center [1103, 112] width 44 height 11
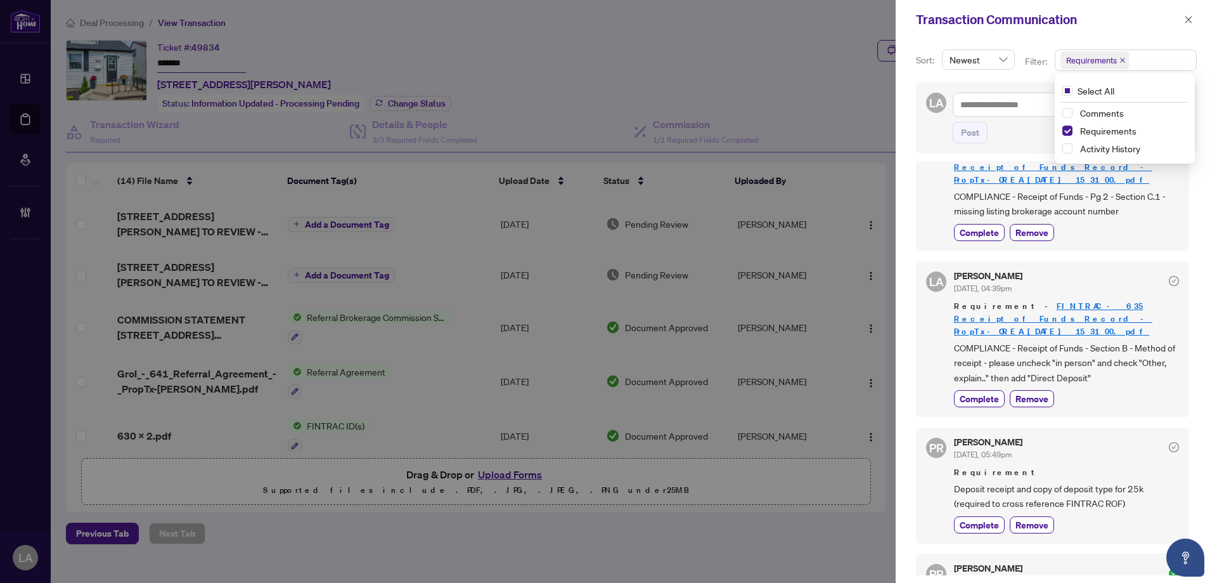
scroll to position [380, 0]
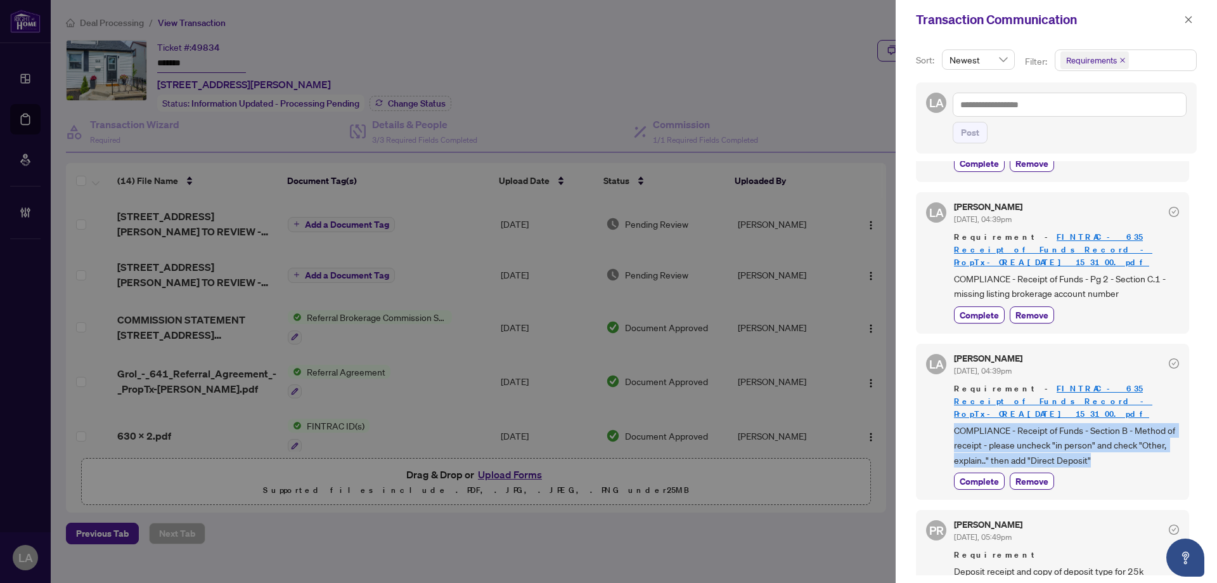
drag, startPoint x: 1136, startPoint y: 428, endPoint x: 945, endPoint y: 393, distance: 194.8
click at [941, 394] on div "LA Luna Almuhanna Sep/27/2025, 04:39pm Requirement - FINTRAC - 635 Receipt of F…" at bounding box center [1052, 422] width 273 height 156
click at [950, 390] on div "LA Luna Almuhanna Sep/27/2025, 04:39pm Requirement - FINTRAC - 635 Receipt of F…" at bounding box center [1052, 422] width 273 height 156
drag, startPoint x: 953, startPoint y: 391, endPoint x: 1212, endPoint y: 403, distance: 259.0
click at [1212, 403] on div "Sort: Newest Filter: Requirements Select All Comments Requirements Activity His…" at bounding box center [1056, 310] width 321 height 543
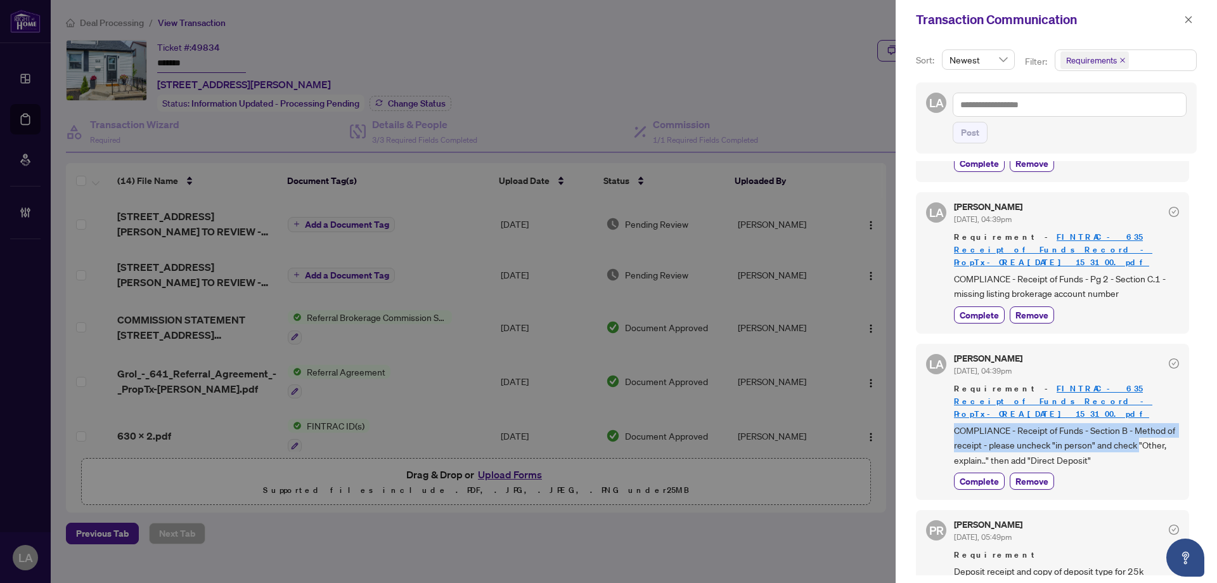
click at [1141, 423] on span "COMPLIANCE - Receipt of Funds - Section B - Method of receipt - please uncheck …" at bounding box center [1066, 445] width 225 height 44
drag, startPoint x: 1134, startPoint y: 427, endPoint x: 931, endPoint y: 408, distance: 203.7
click at [931, 408] on div "LA Luna Almuhanna Sep/27/2025, 04:39pm Requirement - FINTRAC - 635 Receipt of F…" at bounding box center [1052, 422] width 273 height 156
click at [1070, 423] on span "COMPLIANCE - Receipt of Funds - Section B - Method of receipt - please uncheck …" at bounding box center [1066, 445] width 225 height 44
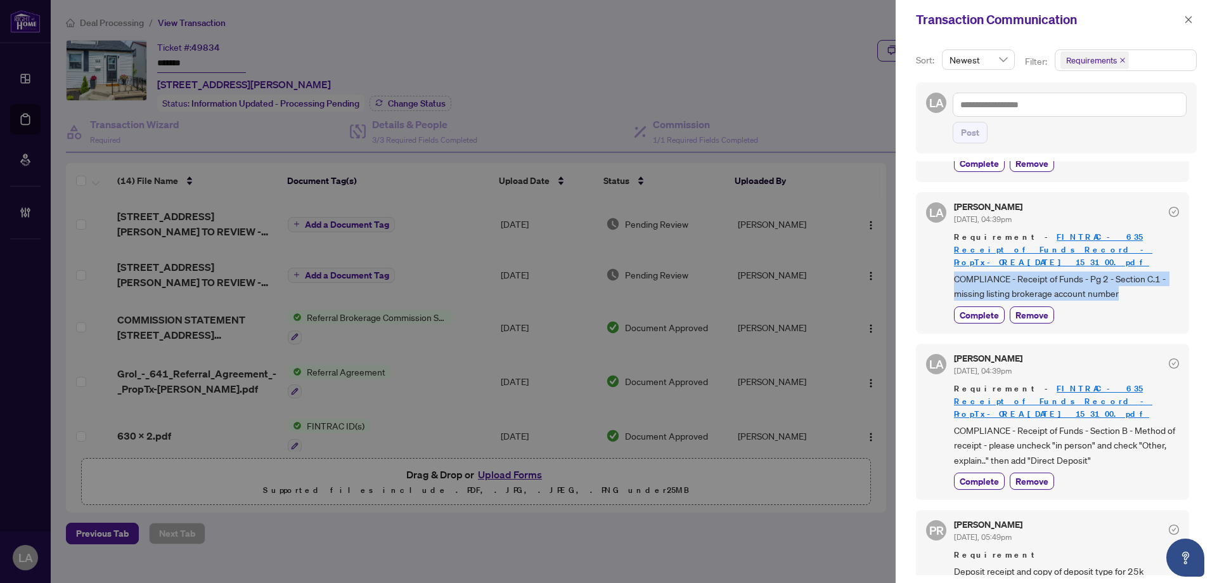
drag, startPoint x: 1138, startPoint y: 268, endPoint x: 963, endPoint y: 251, distance: 175.8
click at [960, 271] on span "COMPLIANCE - Receipt of Funds - Pg 2 - Section C.1 - missing listing brokerage …" at bounding box center [1066, 286] width 225 height 30
click at [1007, 271] on span "COMPLIANCE - Receipt of Funds - Pg 2 - Section C.1 - missing listing brokerage …" at bounding box center [1066, 286] width 225 height 30
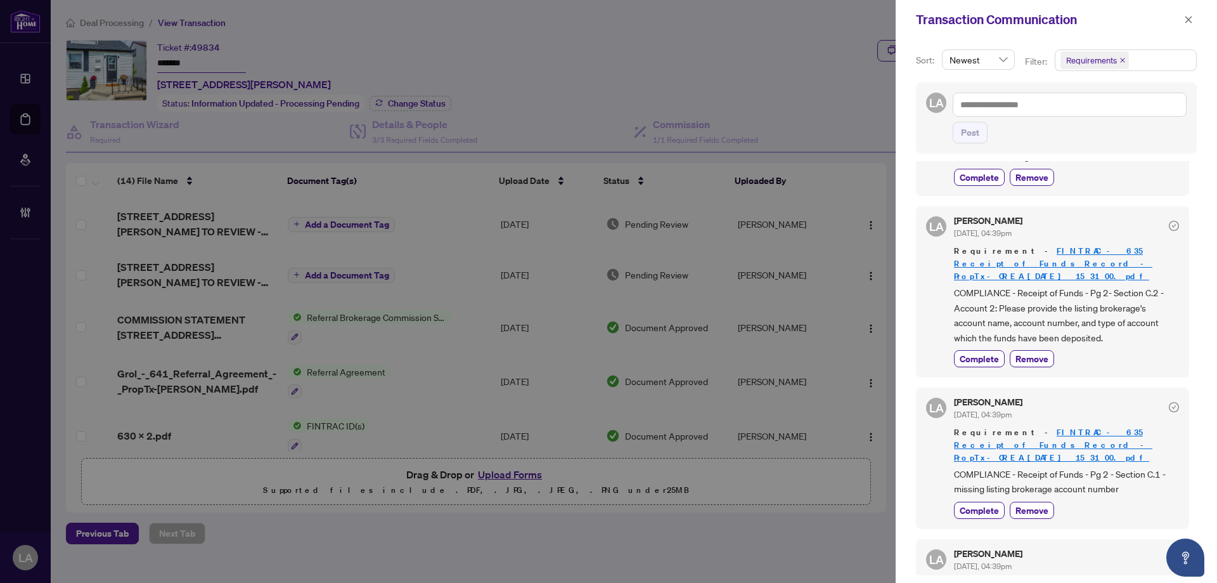
scroll to position [571, 0]
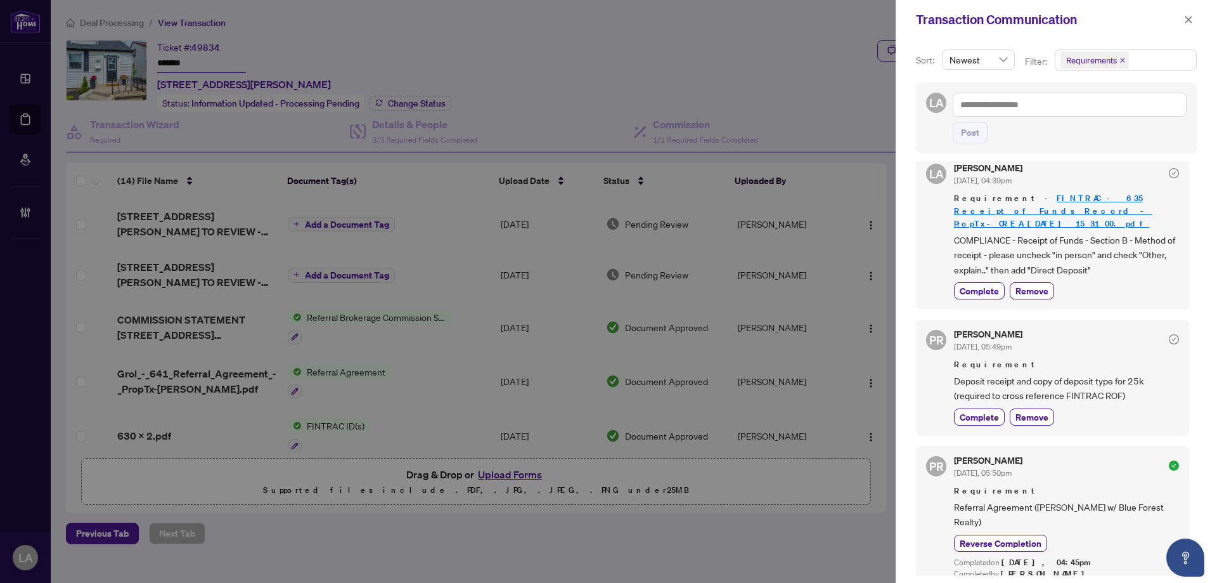
click at [1178, 15] on div "Transaction Communication" at bounding box center [1048, 19] width 264 height 19
click at [1185, 16] on icon "close" at bounding box center [1189, 19] width 9 height 9
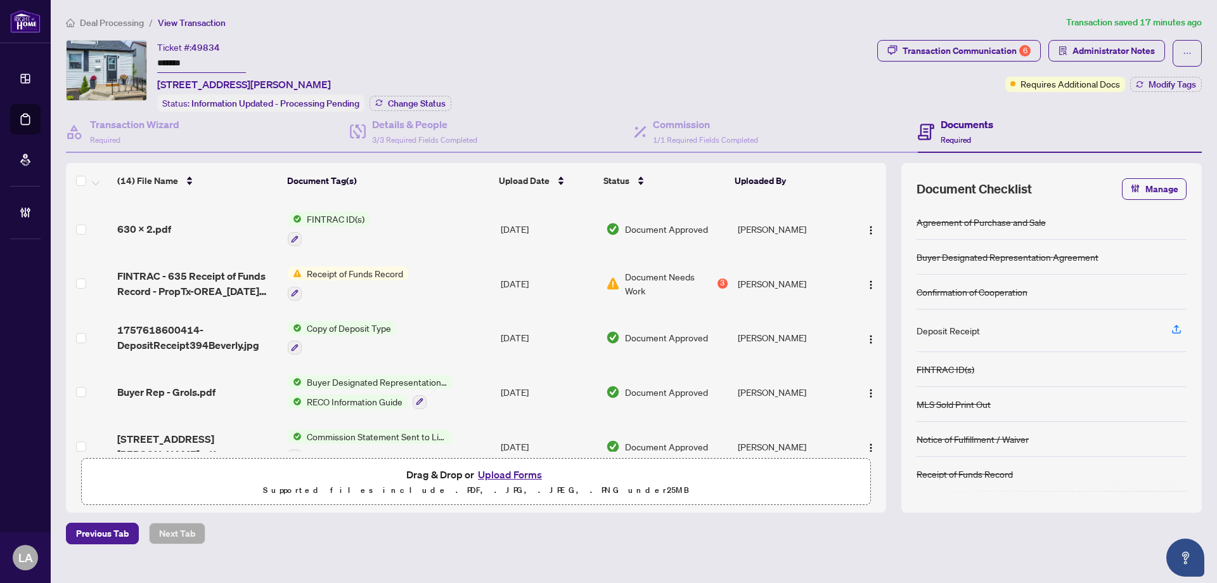
scroll to position [185, 0]
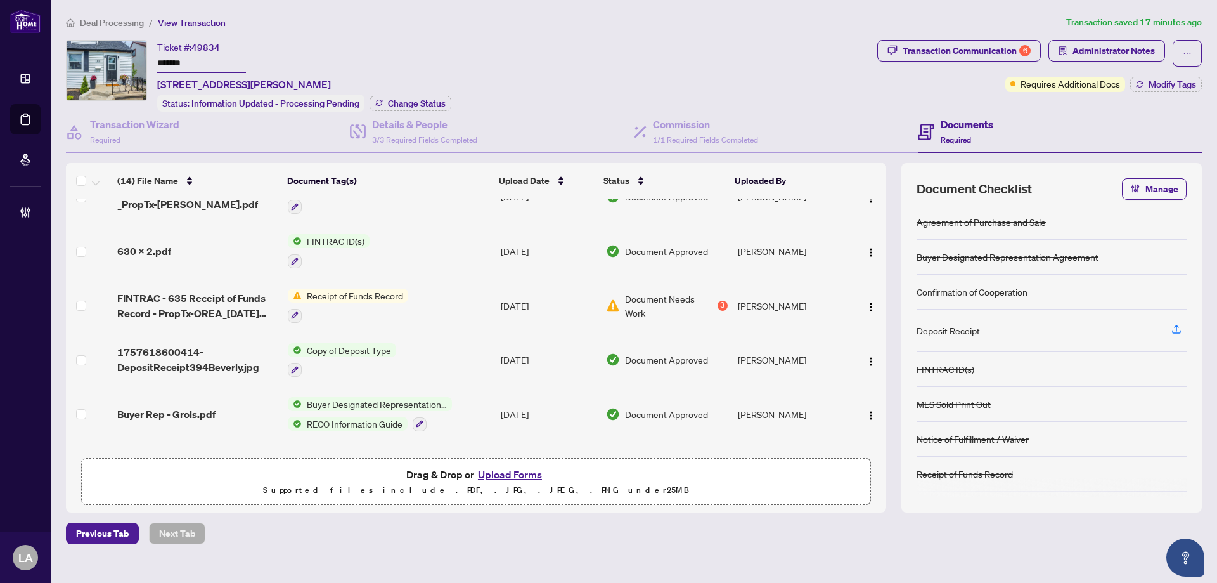
click at [438, 339] on td "Copy of Deposit Type" at bounding box center [389, 360] width 213 height 55
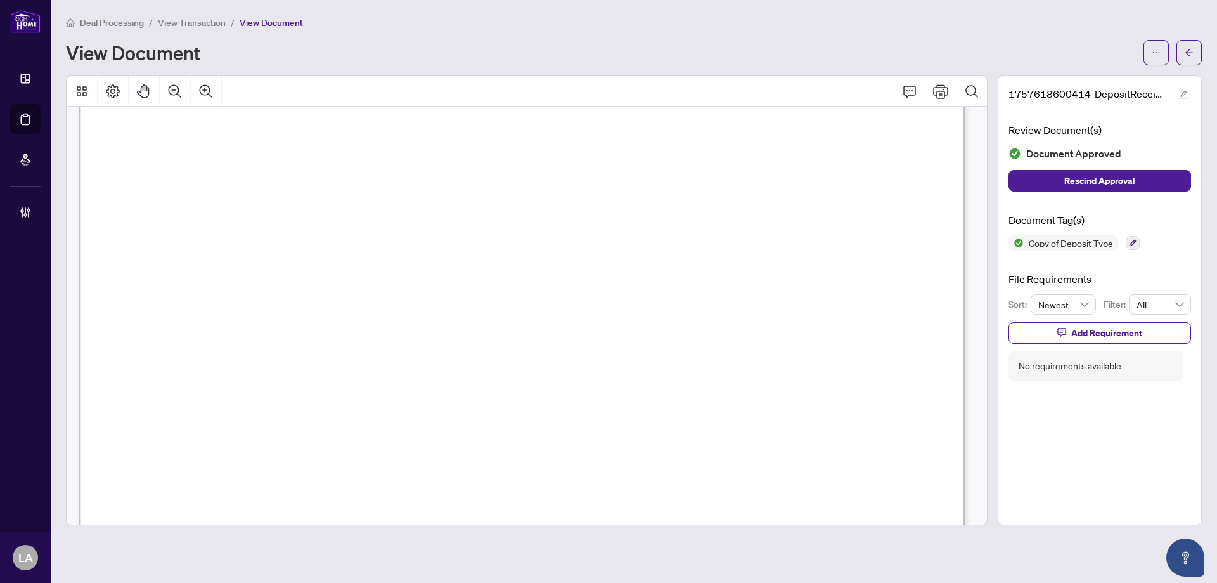
scroll to position [444, 0]
click at [205, 17] on span "View Transaction" at bounding box center [192, 22] width 68 height 11
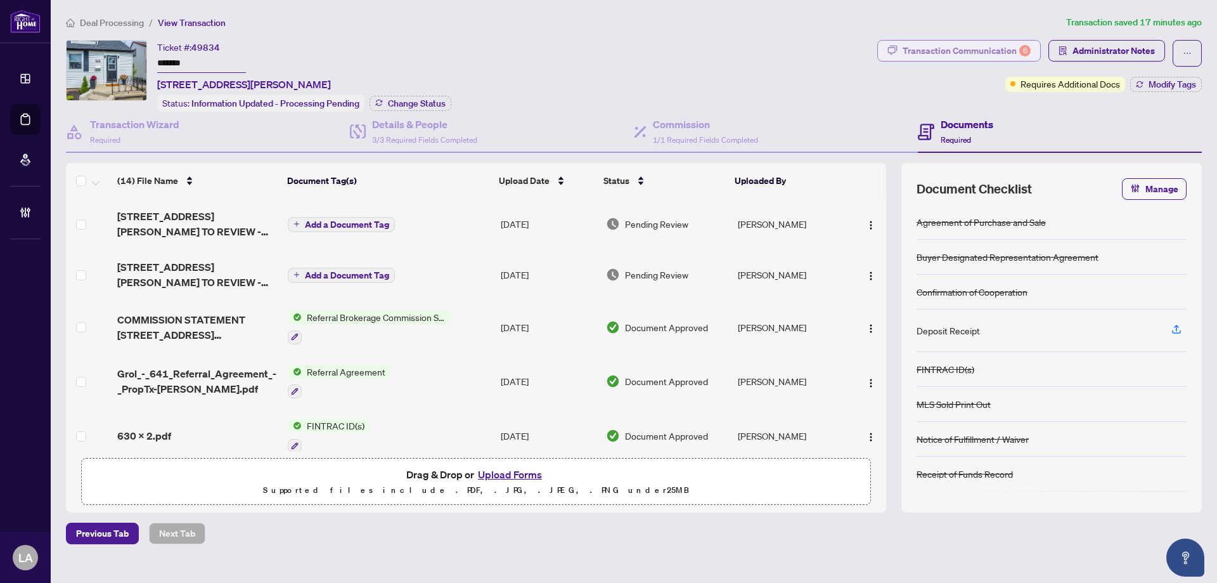
click at [1007, 54] on div "Transaction Communication 6" at bounding box center [967, 51] width 128 height 20
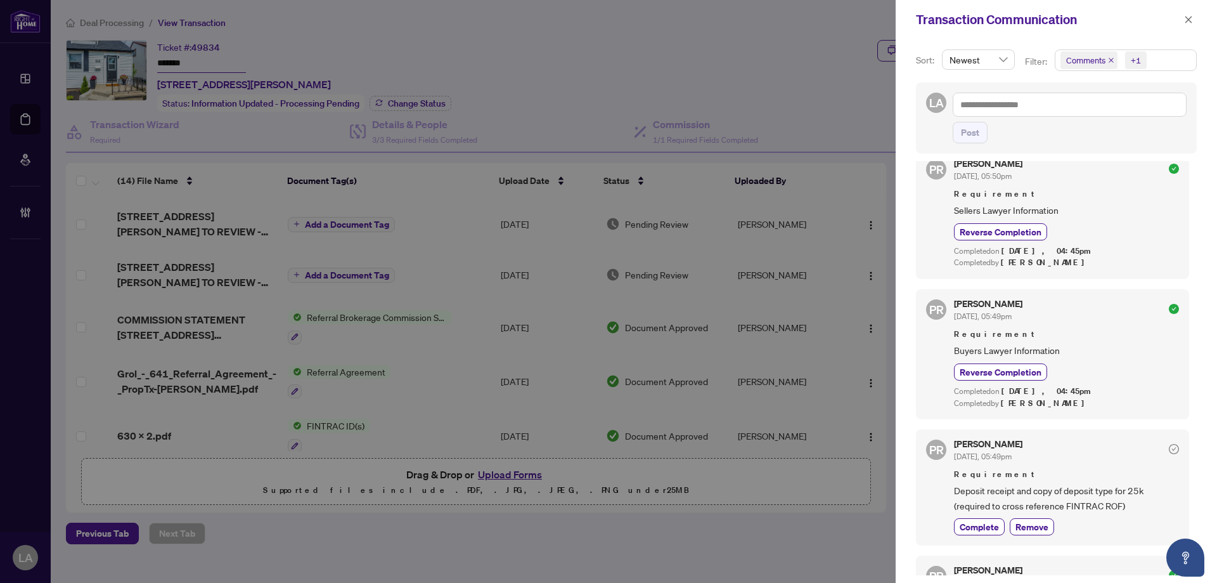
scroll to position [1458, 0]
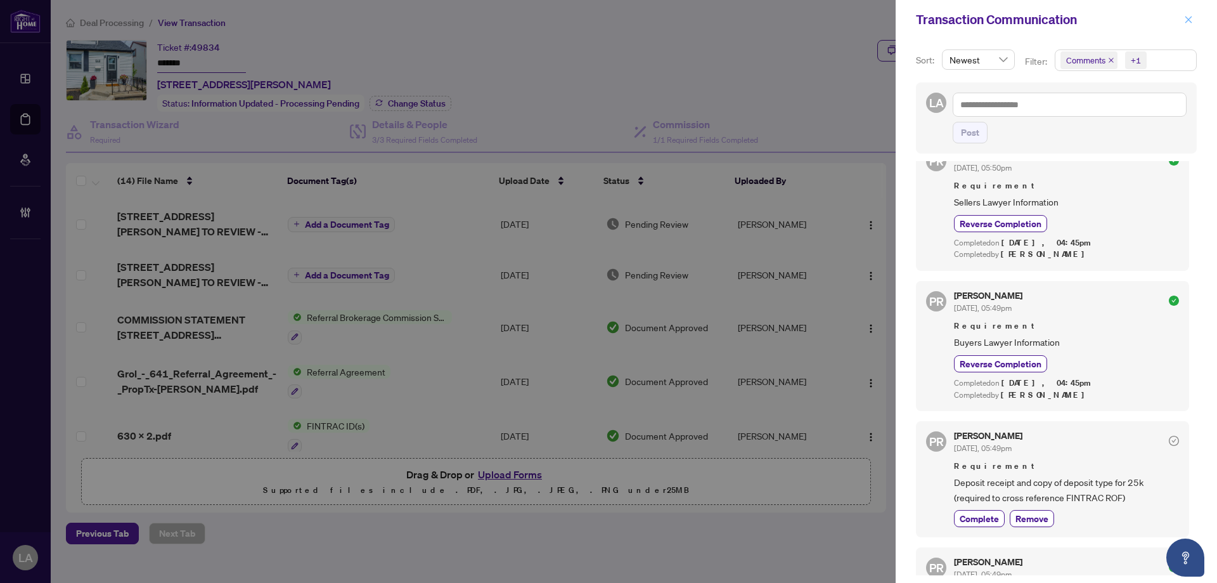
click at [1191, 16] on icon "close" at bounding box center [1189, 19] width 9 height 9
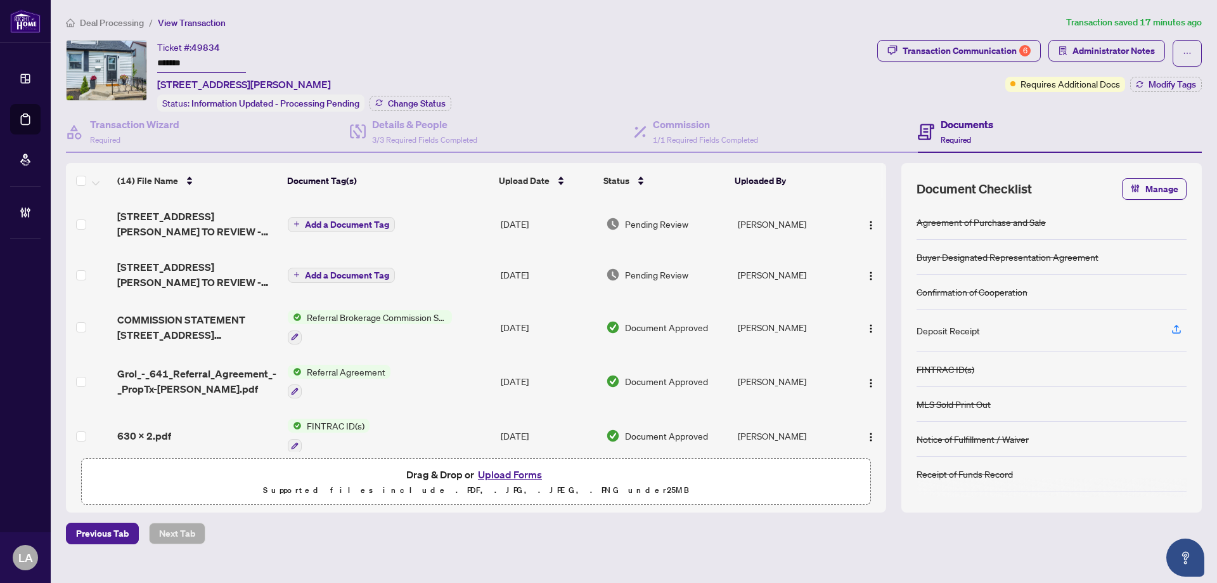
click at [571, 79] on div "Ticket #: 49834 ******* 394 Beverly St, Oshawa, Ontario L1G 1P6, Canada Status:…" at bounding box center [469, 76] width 807 height 72
click at [300, 75] on div "Ticket #: 49834 ******* 394 Beverly St, Oshawa, Ontario L1G 1P6, Canada" at bounding box center [244, 66] width 174 height 52
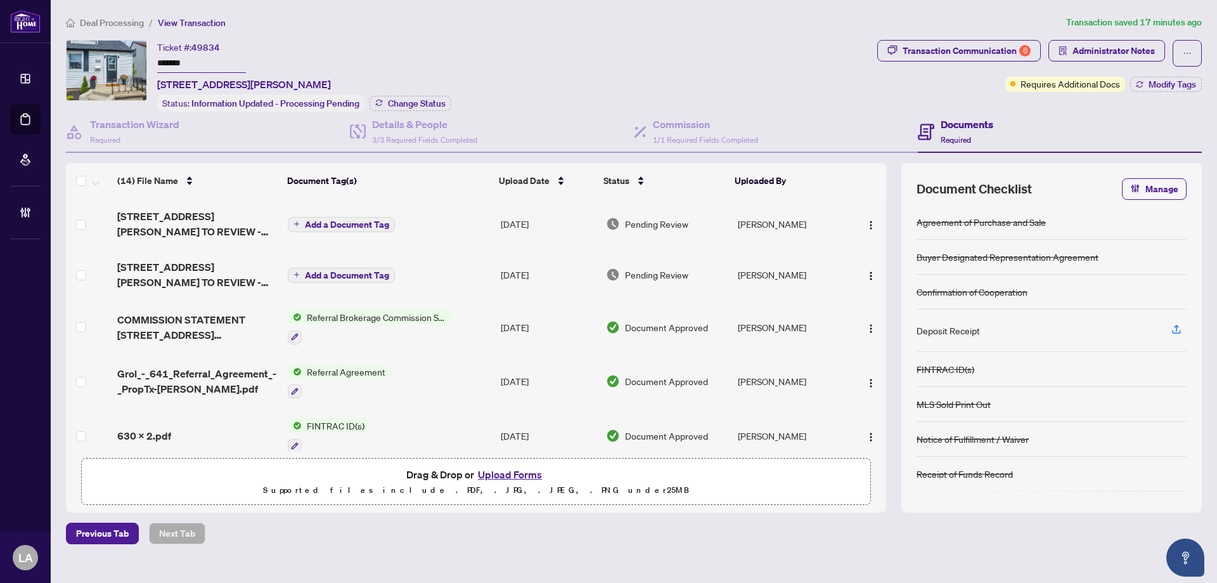
drag, startPoint x: 263, startPoint y: 63, endPoint x: 233, endPoint y: 62, distance: 30.4
click at [259, 62] on div "Ticket #: 49834 ******* 394 Beverly St, Oshawa, Ontario L1G 1P6, Canada" at bounding box center [244, 66] width 174 height 52
click at [192, 63] on input "*******" at bounding box center [201, 64] width 89 height 18
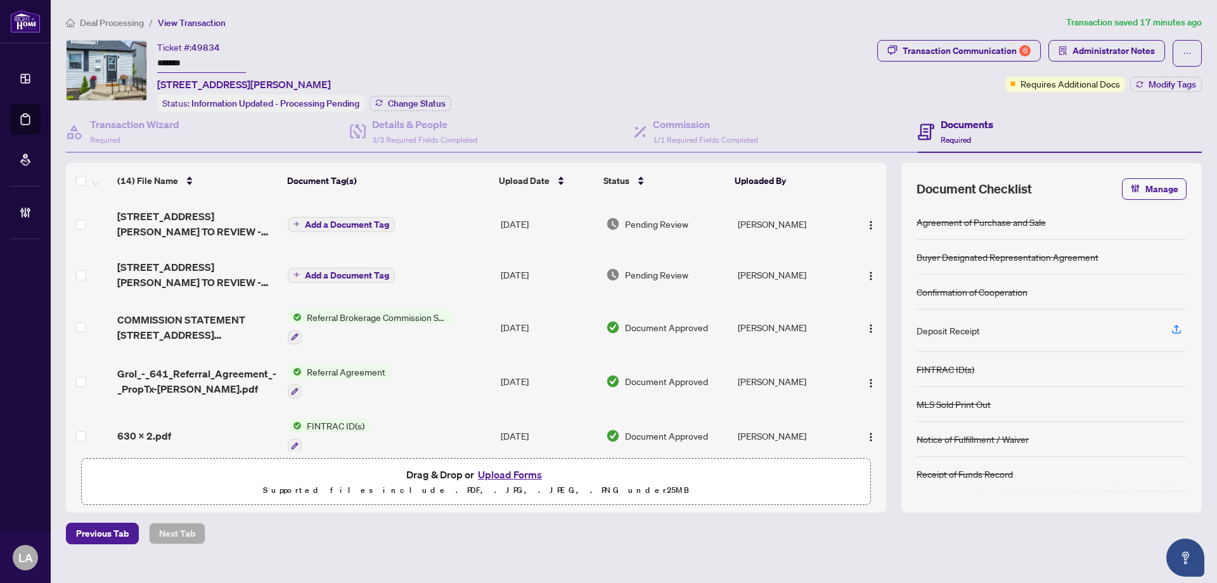
click at [210, 60] on input "*******" at bounding box center [201, 64] width 89 height 18
click at [205, 47] on span "49834" at bounding box center [205, 47] width 29 height 11
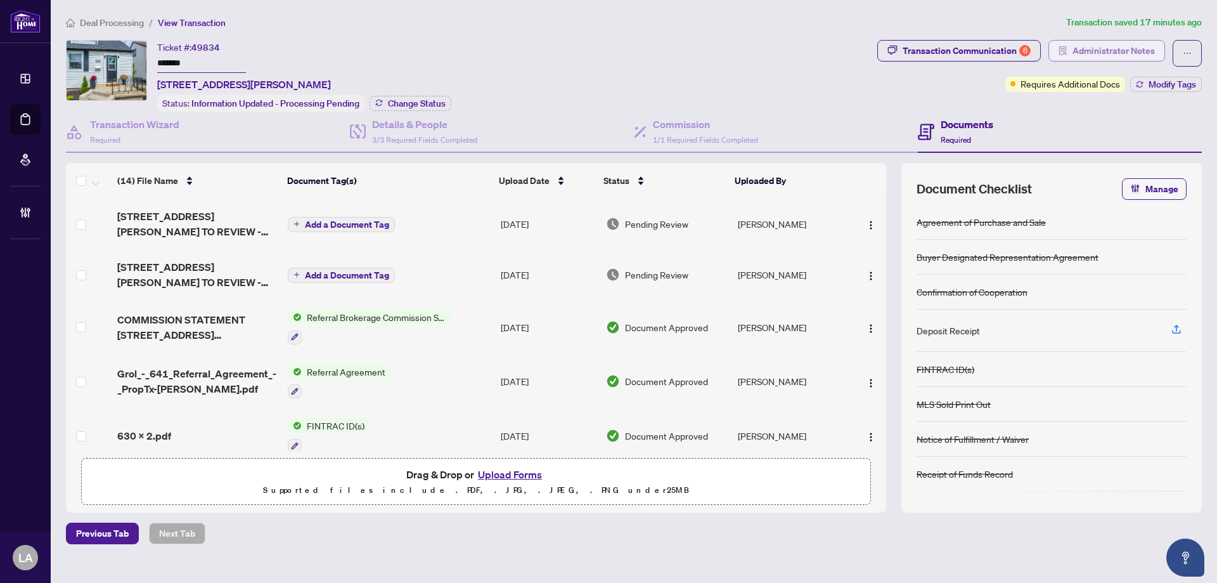
click at [1087, 60] on span "Administrator Notes" at bounding box center [1114, 51] width 82 height 20
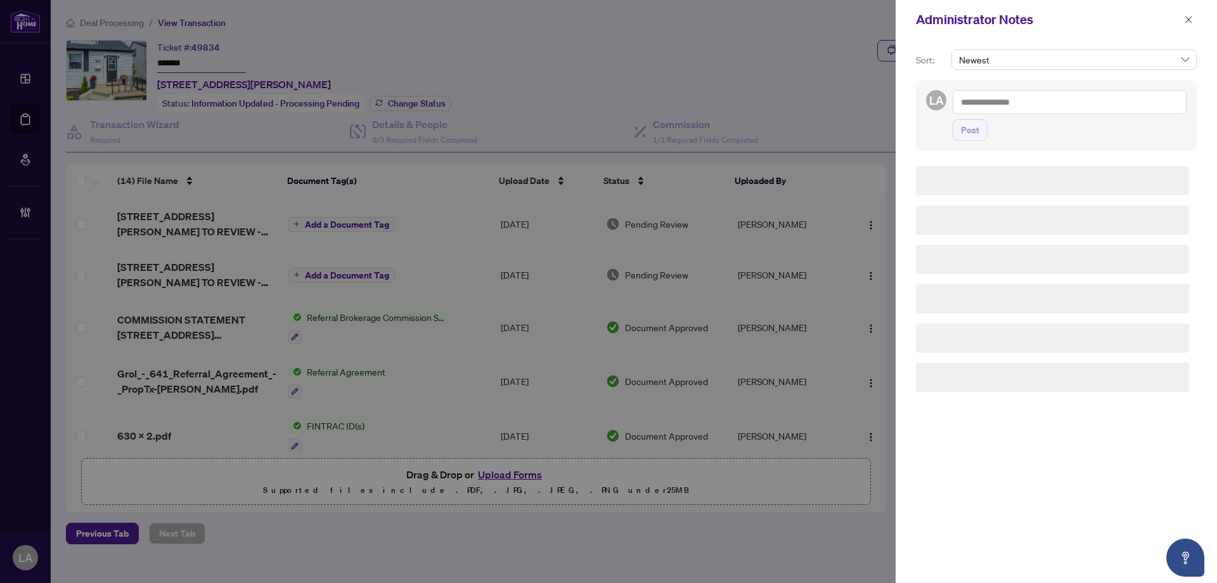
click at [1060, 91] on textarea at bounding box center [1070, 102] width 234 height 24
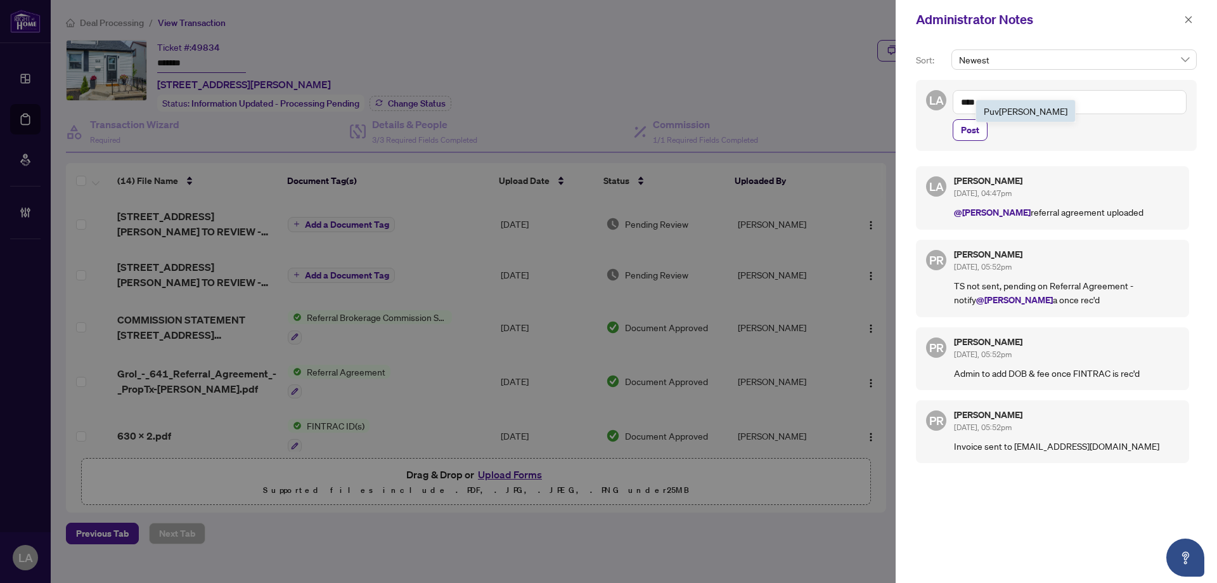
click at [1016, 114] on span "Puv itha Ramachandran" at bounding box center [1026, 110] width 84 height 11
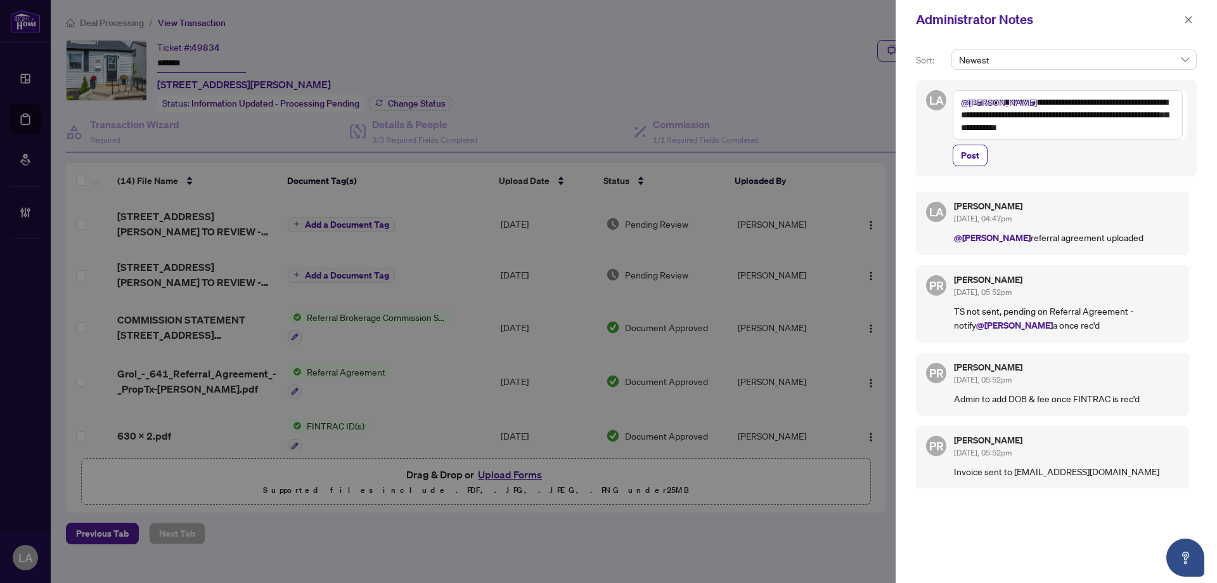
type textarea "**********"
click at [641, 120] on div at bounding box center [608, 291] width 1217 height 583
click at [692, 123] on div at bounding box center [608, 291] width 1217 height 583
drag, startPoint x: 1143, startPoint y: 131, endPoint x: 848, endPoint y: 56, distance: 305.0
click at [848, 56] on div "**********" at bounding box center [608, 291] width 1217 height 583
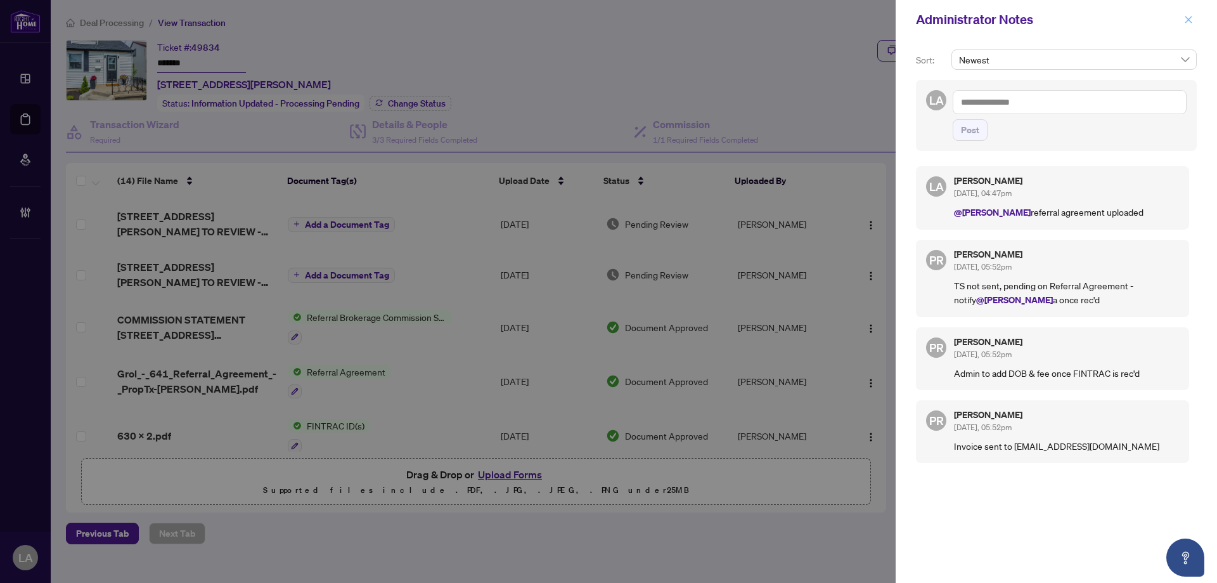
click at [1188, 13] on span "button" at bounding box center [1189, 20] width 9 height 20
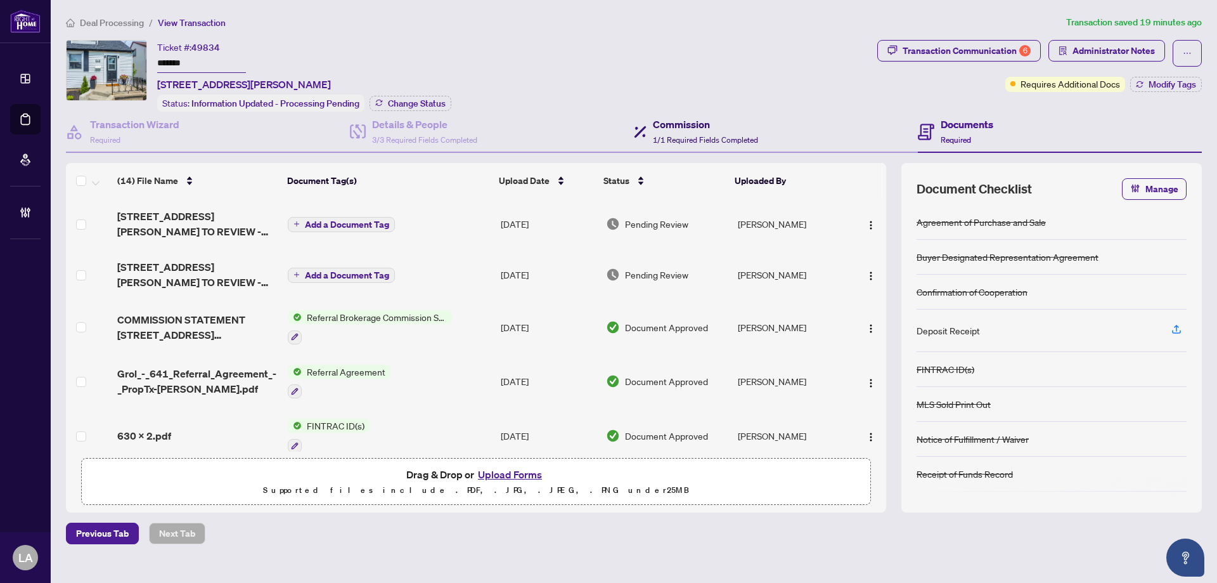
click at [644, 126] on icon at bounding box center [640, 132] width 13 height 13
type textarea "**********"
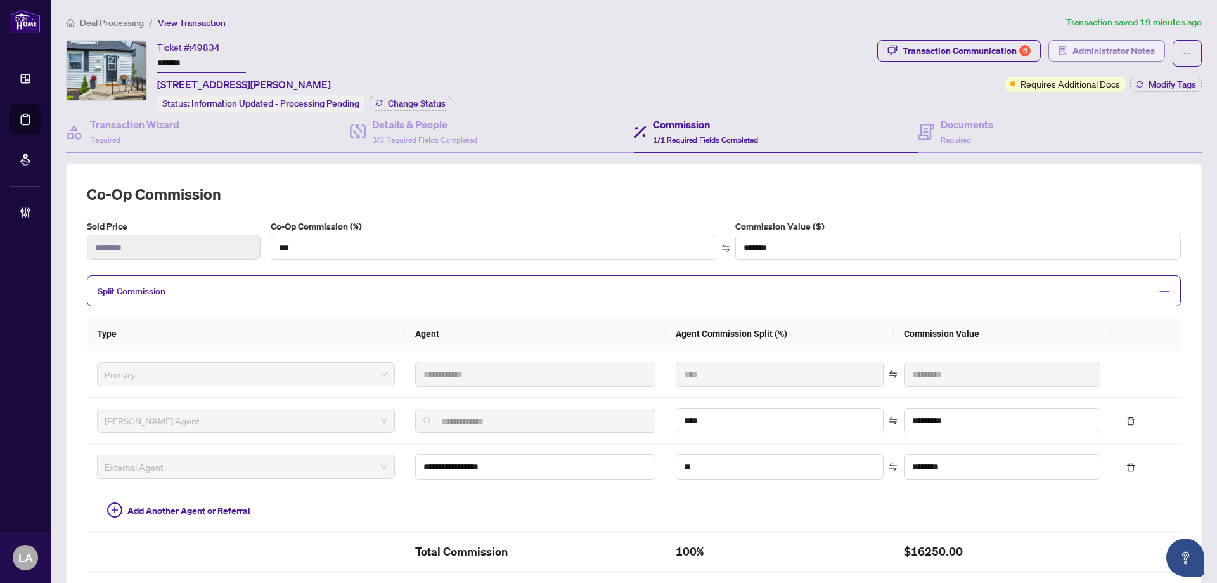
click at [1100, 45] on span "Administrator Notes" at bounding box center [1114, 51] width 82 height 20
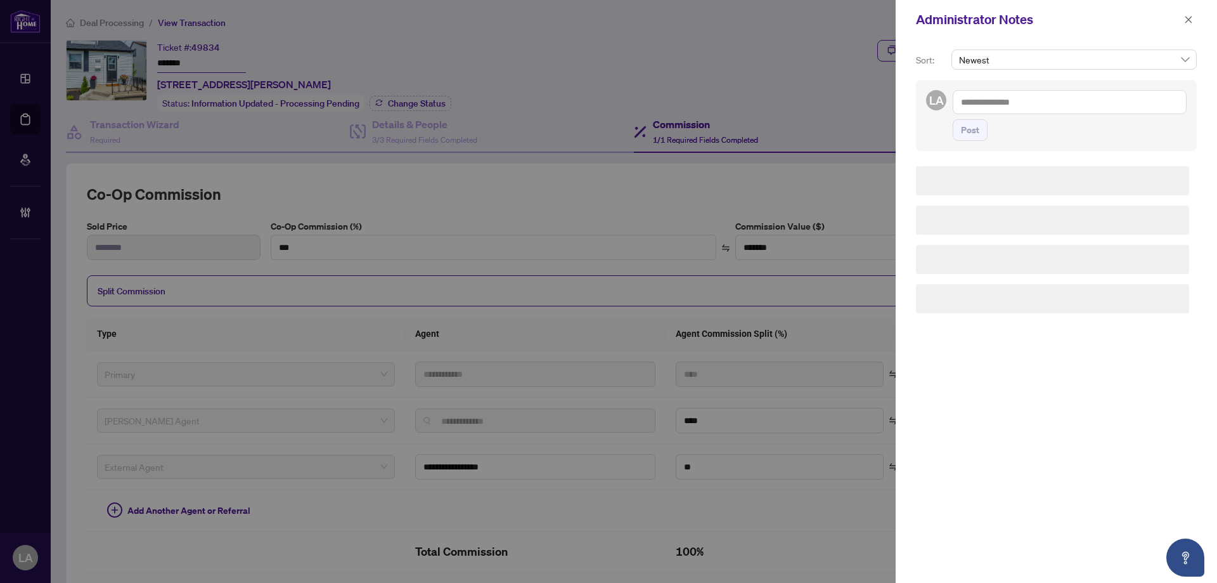
click at [1103, 99] on textarea at bounding box center [1070, 102] width 234 height 24
paste textarea "**********"
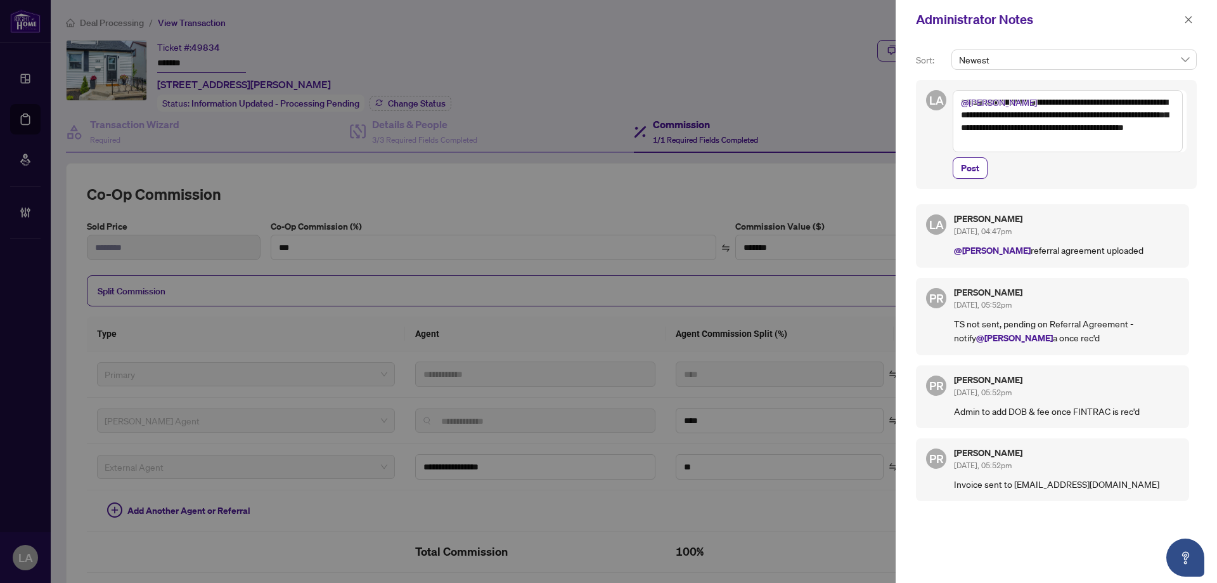
click at [1100, 139] on textarea "**********" at bounding box center [1068, 121] width 230 height 62
click at [1149, 100] on textarea "**********" at bounding box center [1068, 121] width 230 height 62
click at [1169, 99] on textarea "**********" at bounding box center [1068, 121] width 230 height 62
type textarea "**********"
click at [971, 174] on span "Post" at bounding box center [970, 168] width 18 height 20
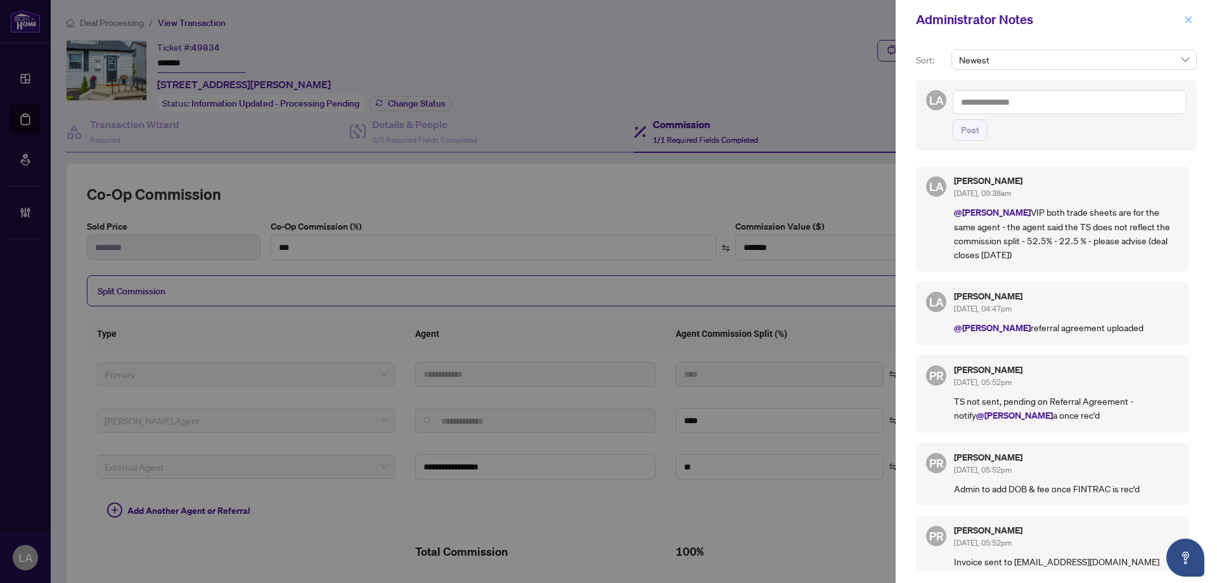
click at [1185, 21] on icon "close" at bounding box center [1189, 19] width 9 height 9
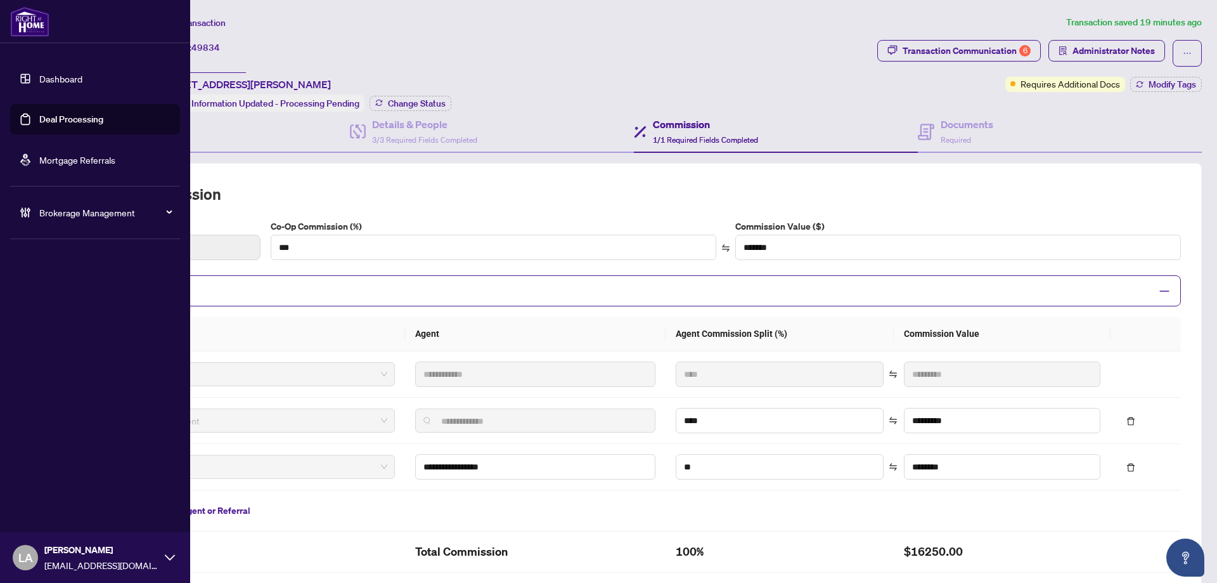
click at [39, 120] on link "Deal Processing" at bounding box center [71, 119] width 64 height 11
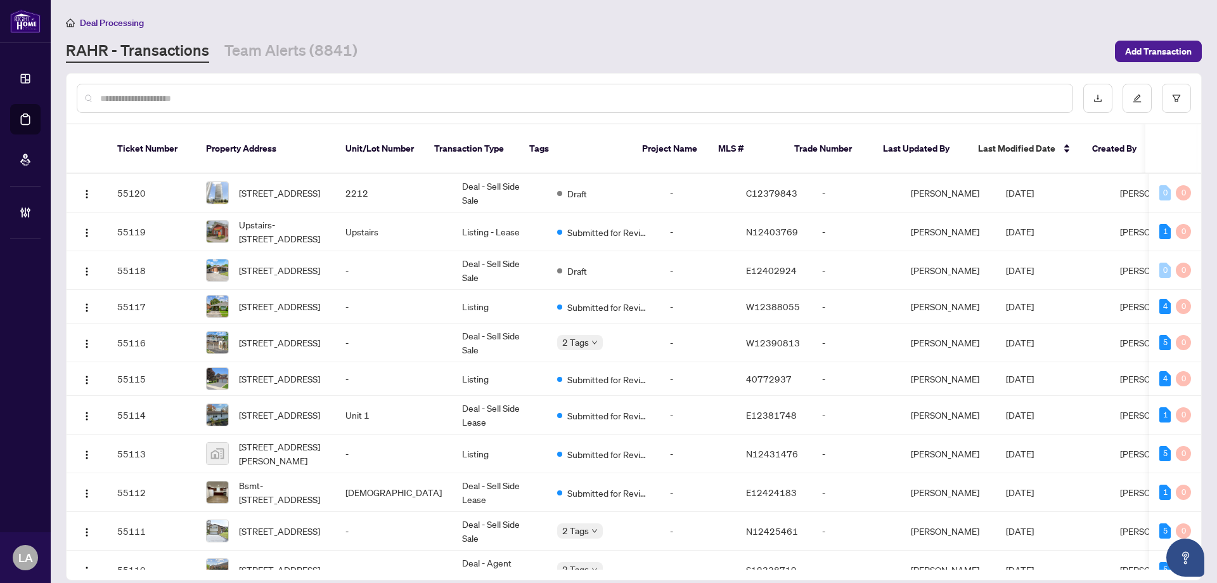
click at [247, 98] on input "text" at bounding box center [581, 98] width 963 height 14
paste input "*******"
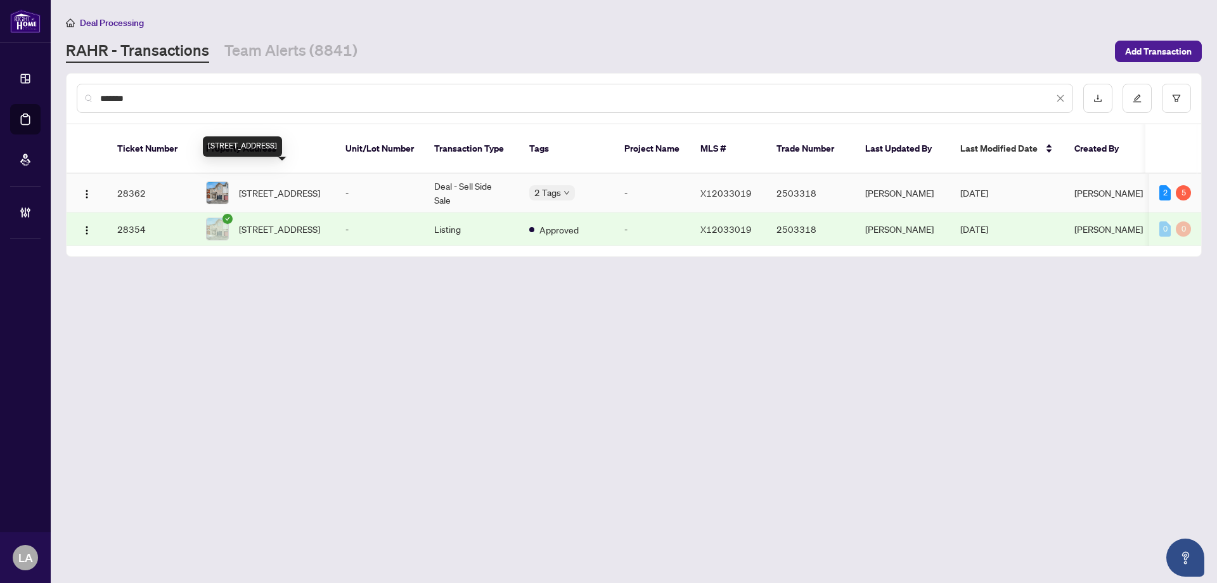
type input "*******"
click at [313, 186] on span "283 Macoun Circ, Ottawa, Ontario K1T 0H8, Canada" at bounding box center [279, 193] width 81 height 14
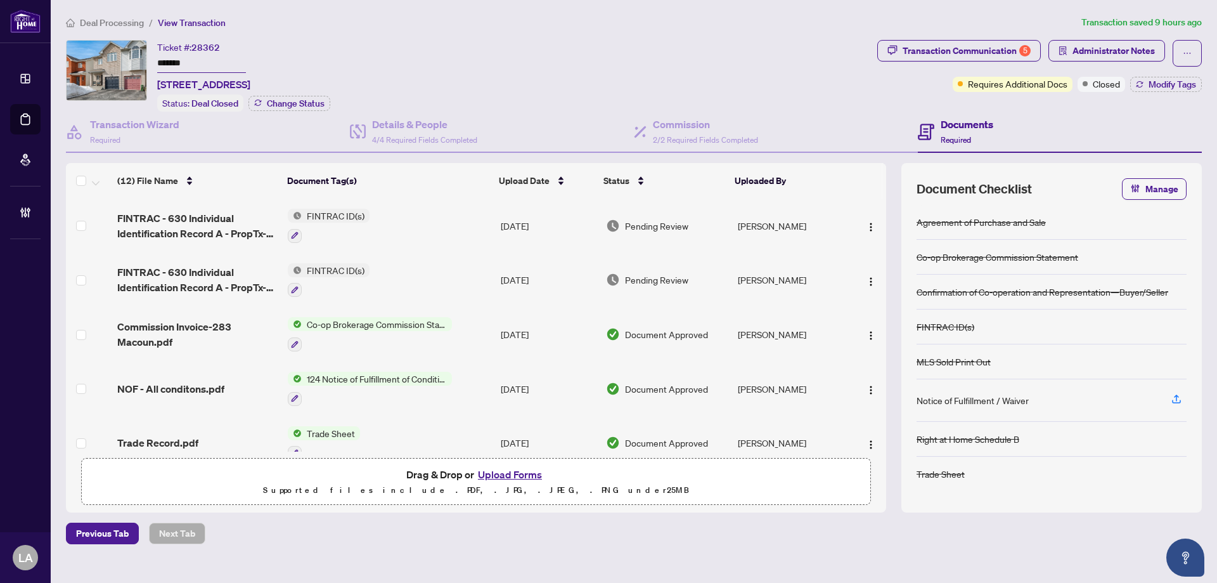
click at [188, 57] on input "*******" at bounding box center [201, 64] width 89 height 18
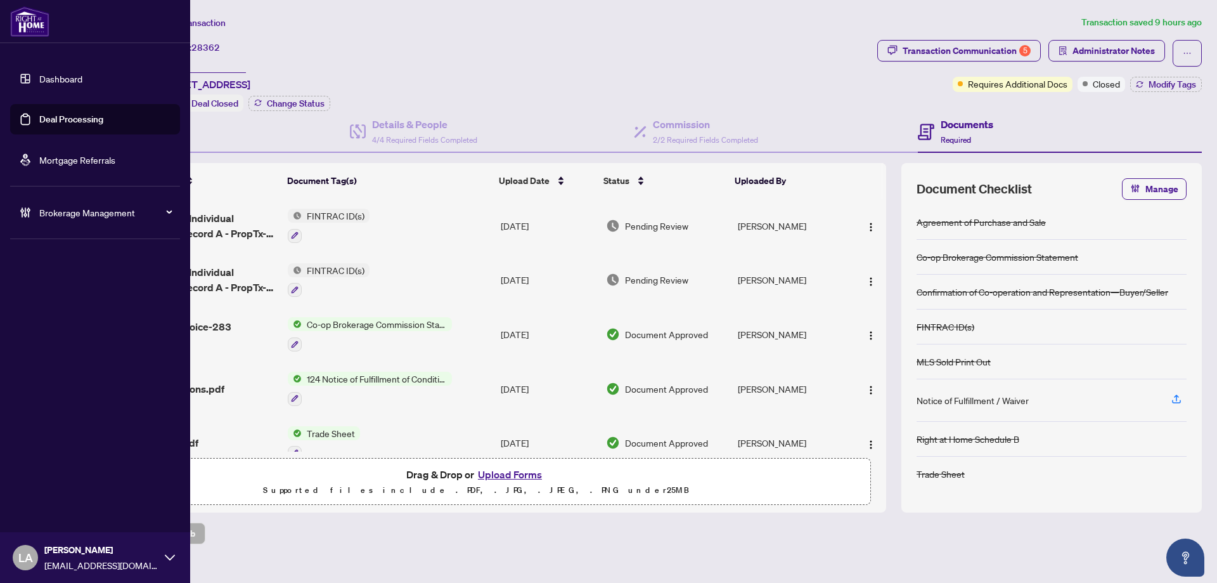
click at [88, 125] on link "Deal Processing" at bounding box center [71, 119] width 64 height 11
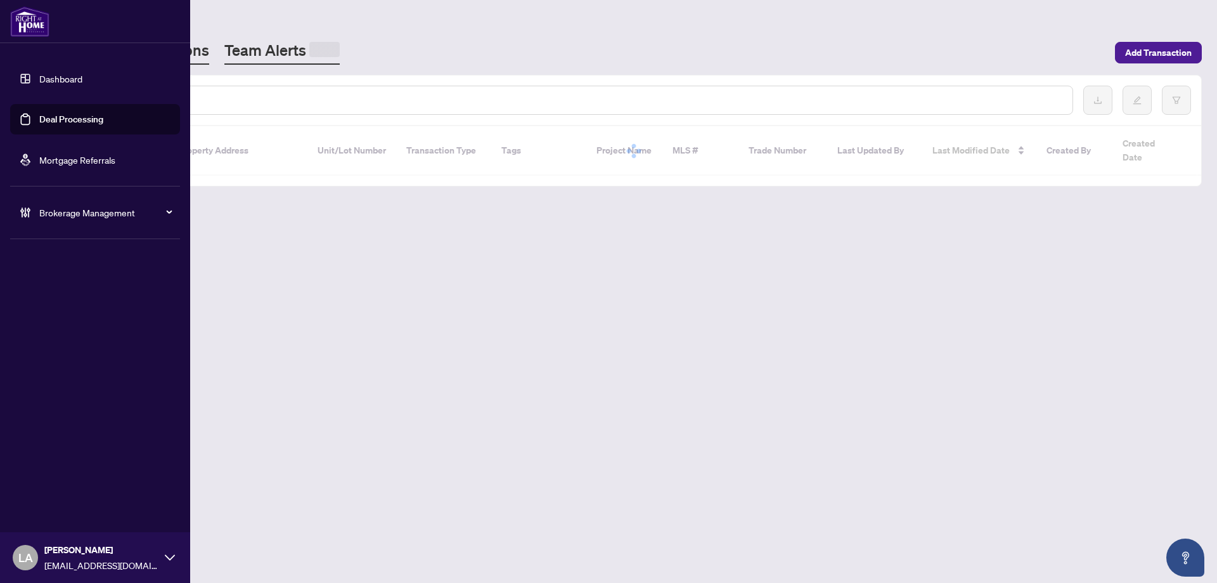
click at [271, 47] on link "Team Alerts" at bounding box center [281, 52] width 115 height 25
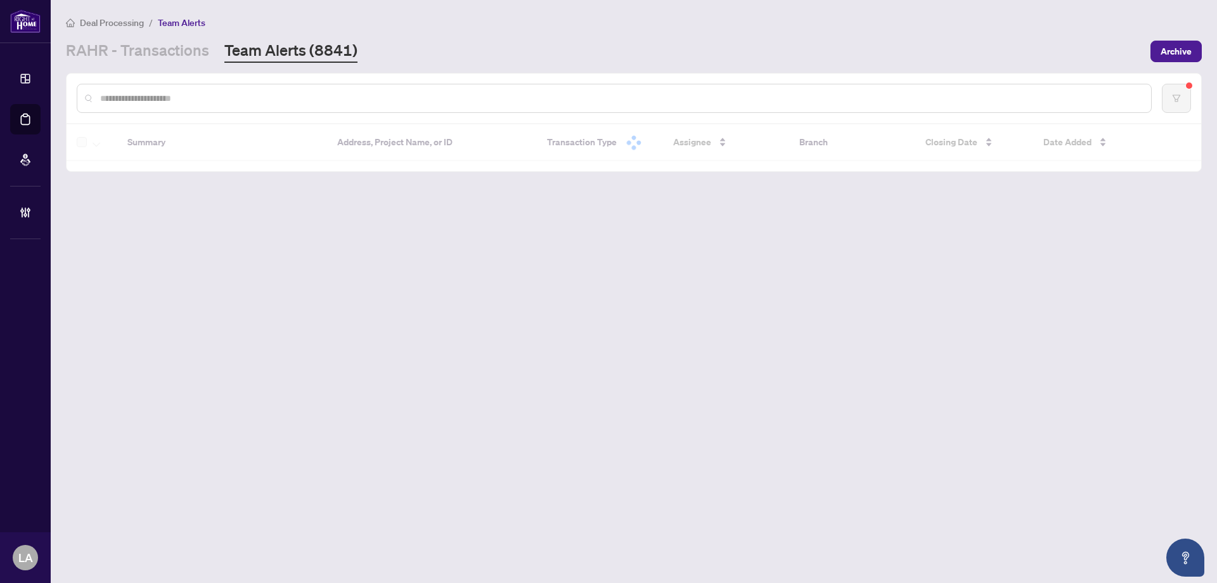
click at [208, 85] on div at bounding box center [614, 98] width 1075 height 29
click at [205, 95] on input "text" at bounding box center [620, 98] width 1041 height 14
paste input "*******"
type input "*******"
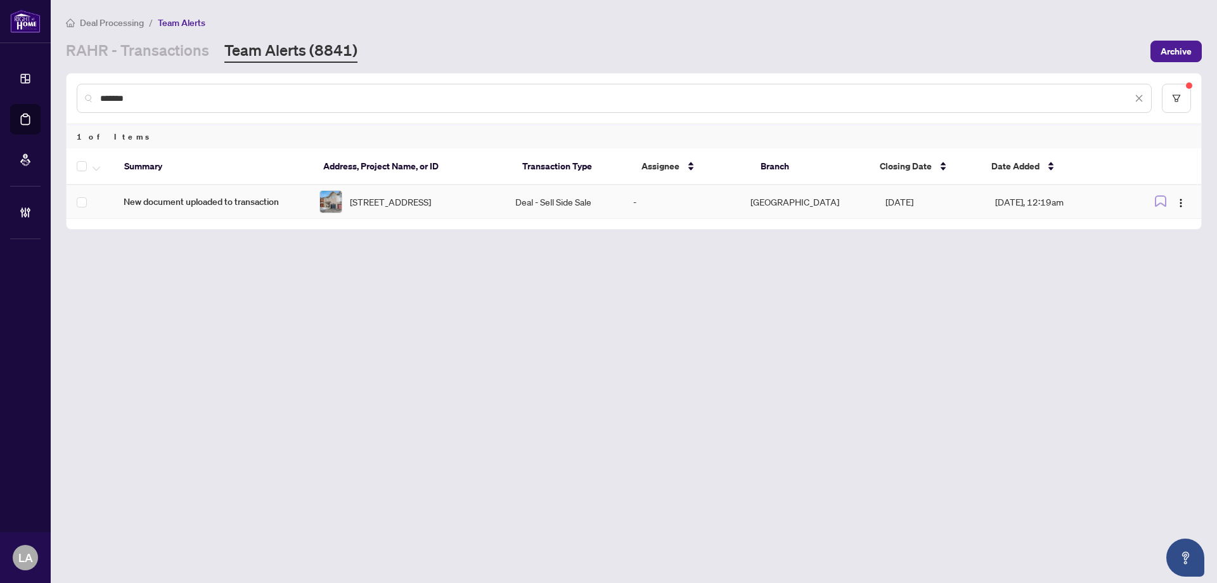
click at [392, 195] on span "283 Macoun Circ, Ottawa, Ontario K1T 0H8, Canada" at bounding box center [390, 202] width 81 height 14
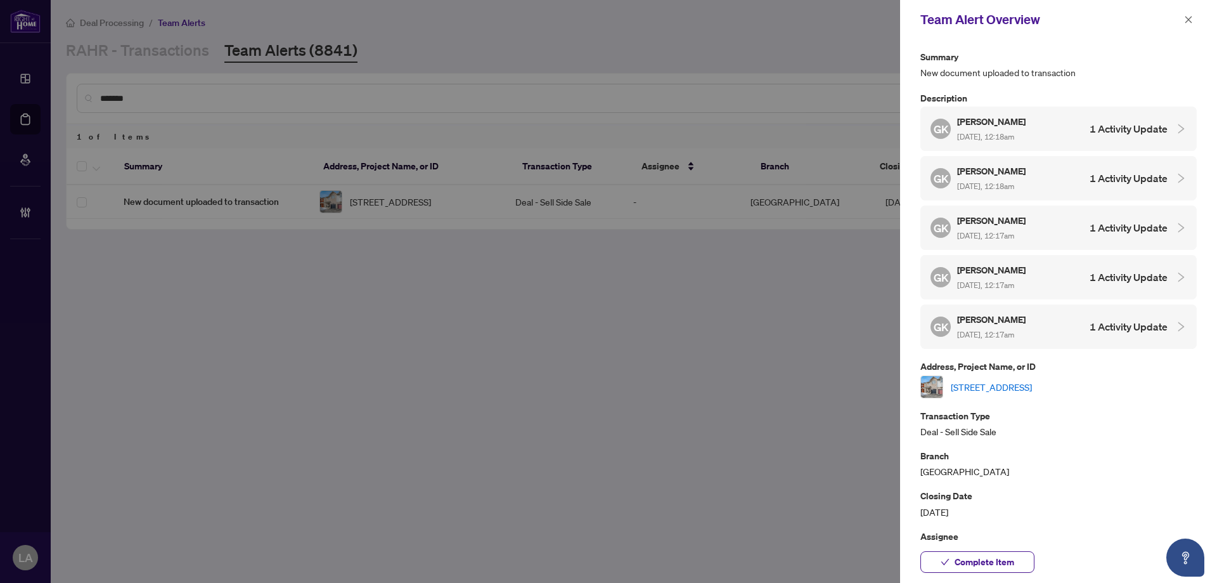
click at [1032, 388] on link "283 Macoun Circ, Ottawa, Ontario K1T 0H8, Canada" at bounding box center [991, 387] width 81 height 14
click at [996, 382] on link "283 Macoun Circ, Ottawa, Ontario K1T 0H8, Canada" at bounding box center [991, 387] width 81 height 14
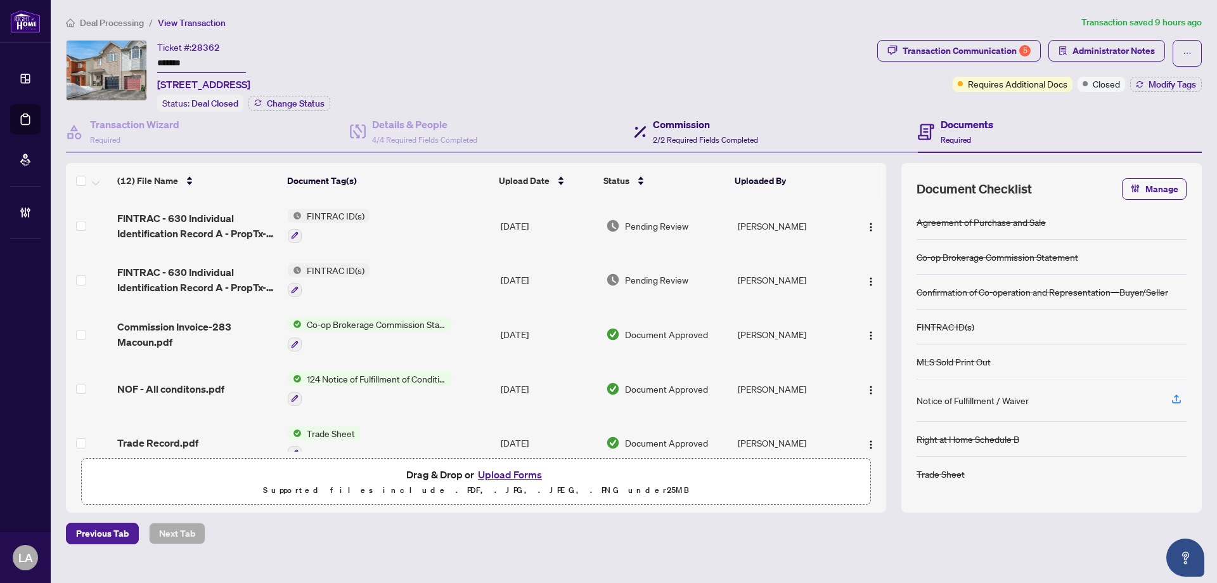
click at [677, 138] on span "2/2 Required Fields Completed" at bounding box center [705, 140] width 105 height 10
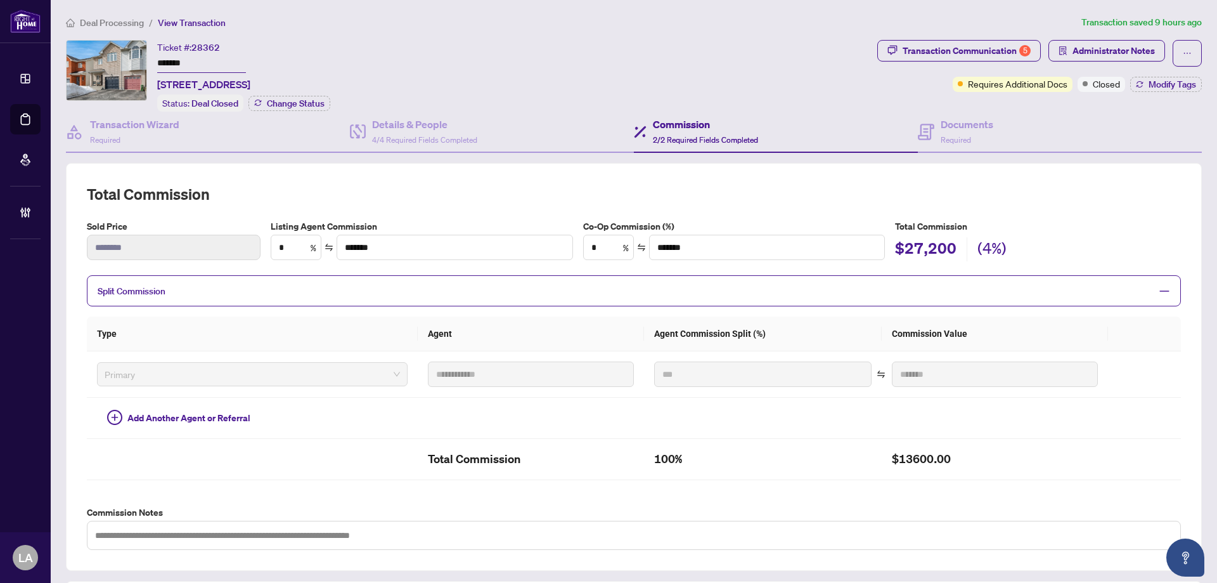
click at [396, 301] on div "Split Commission" at bounding box center [634, 290] width 1094 height 31
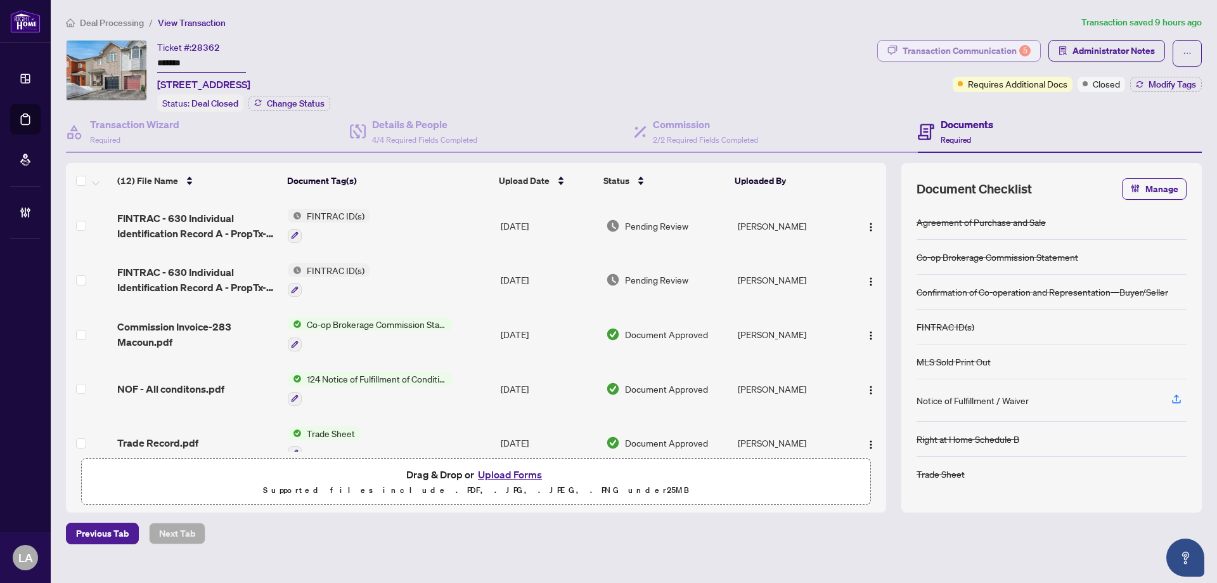
click at [985, 46] on div "Transaction Communication 5" at bounding box center [967, 51] width 128 height 20
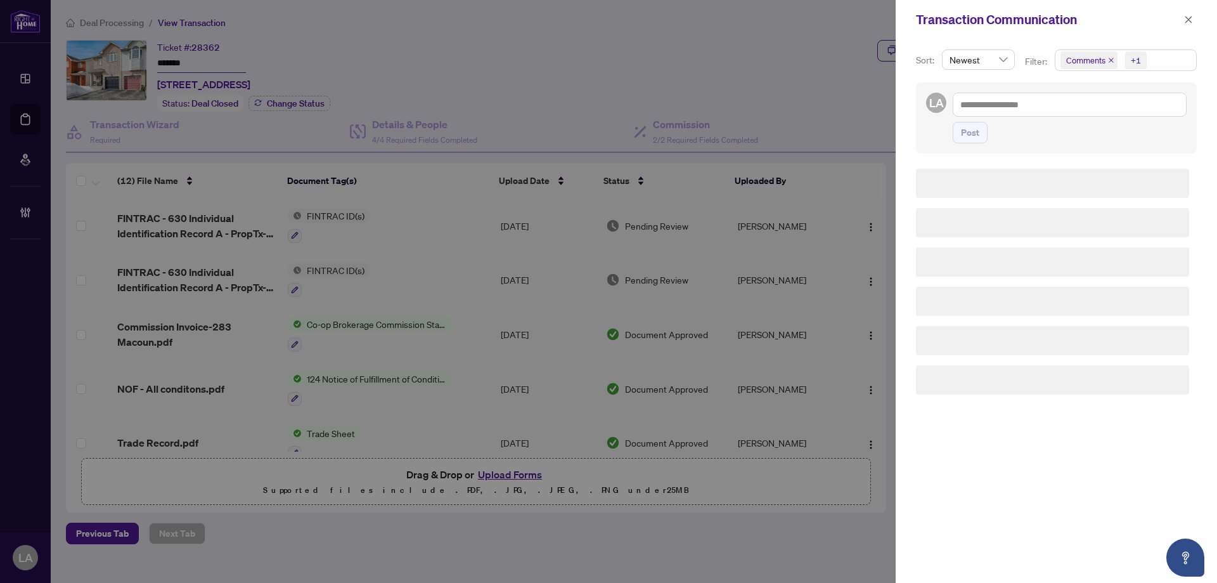
click at [1111, 53] on span "Comments" at bounding box center [1089, 60] width 57 height 18
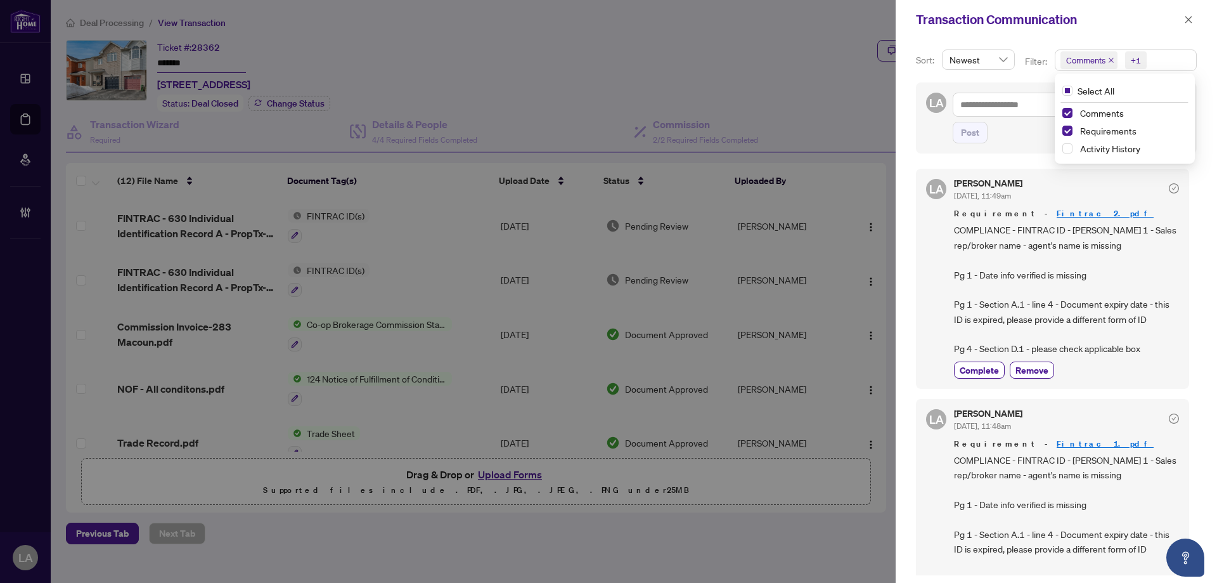
click at [1113, 272] on span "COMPLIANCE - FINTRAC ID - Ravinder- Pg 1 - Sales rep/broker name - agent's name…" at bounding box center [1066, 289] width 225 height 133
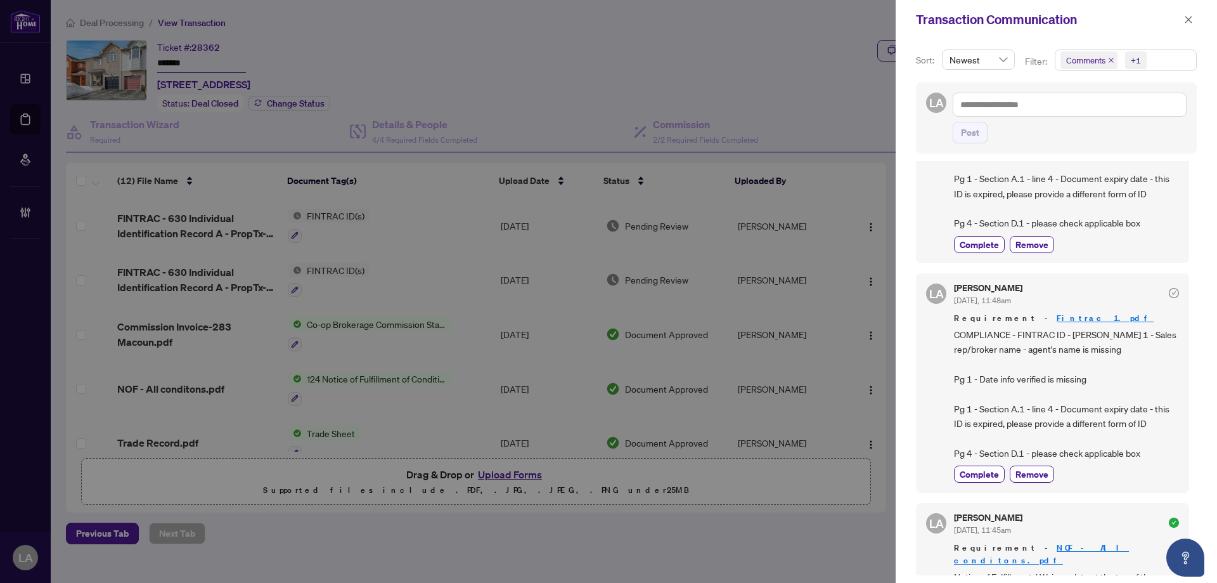
scroll to position [127, 0]
click at [980, 479] on span "Complete" at bounding box center [979, 472] width 39 height 13
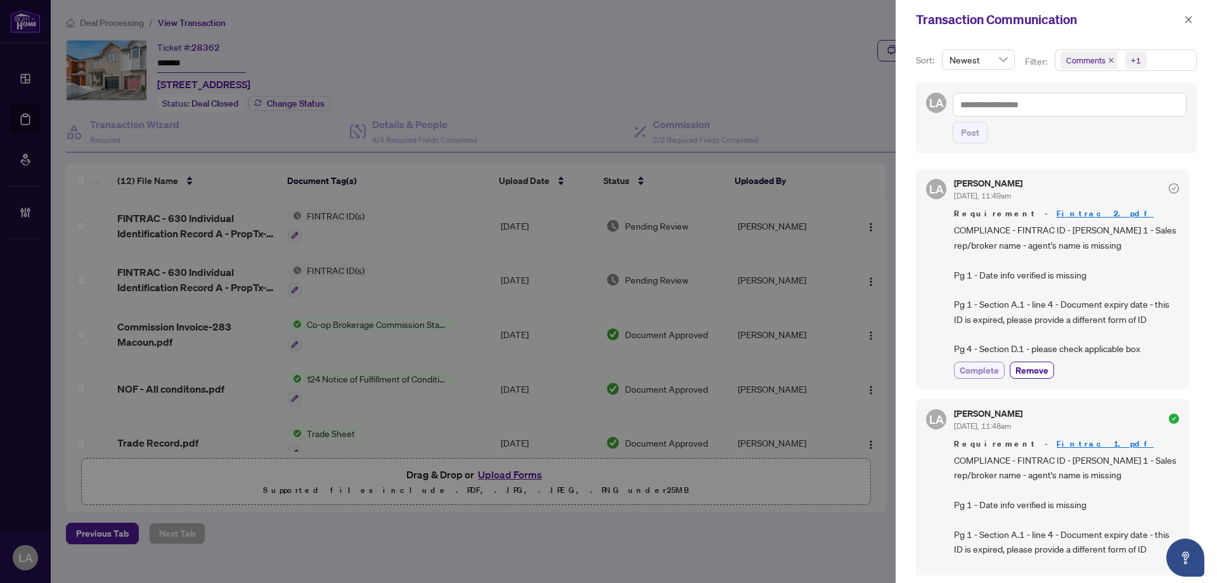
click at [1004, 379] on button "Complete" at bounding box center [979, 369] width 51 height 17
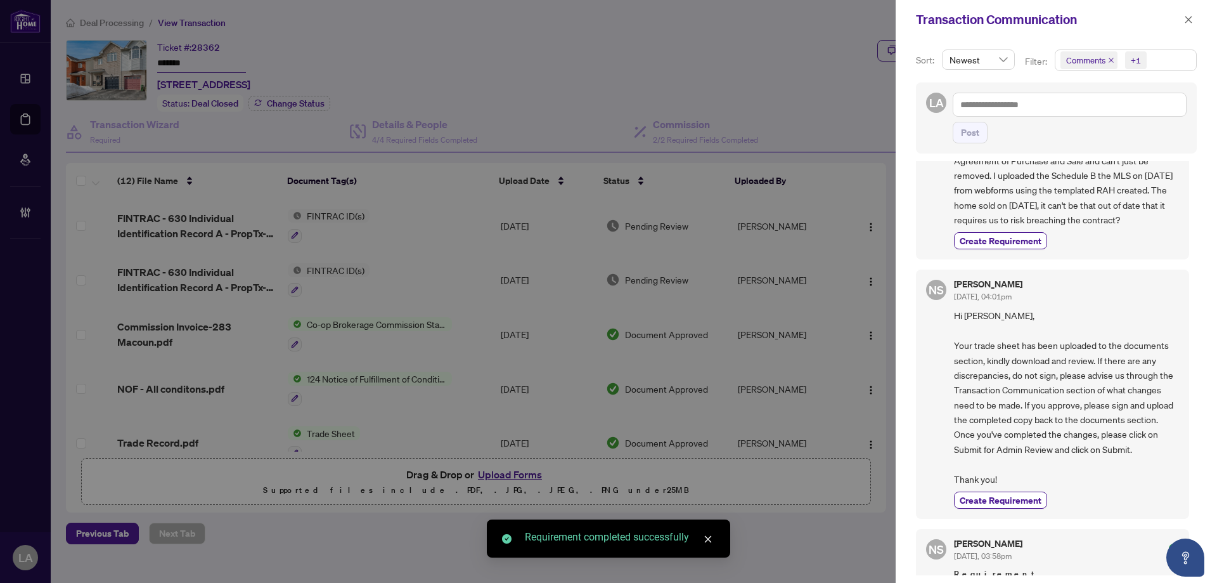
scroll to position [634, 0]
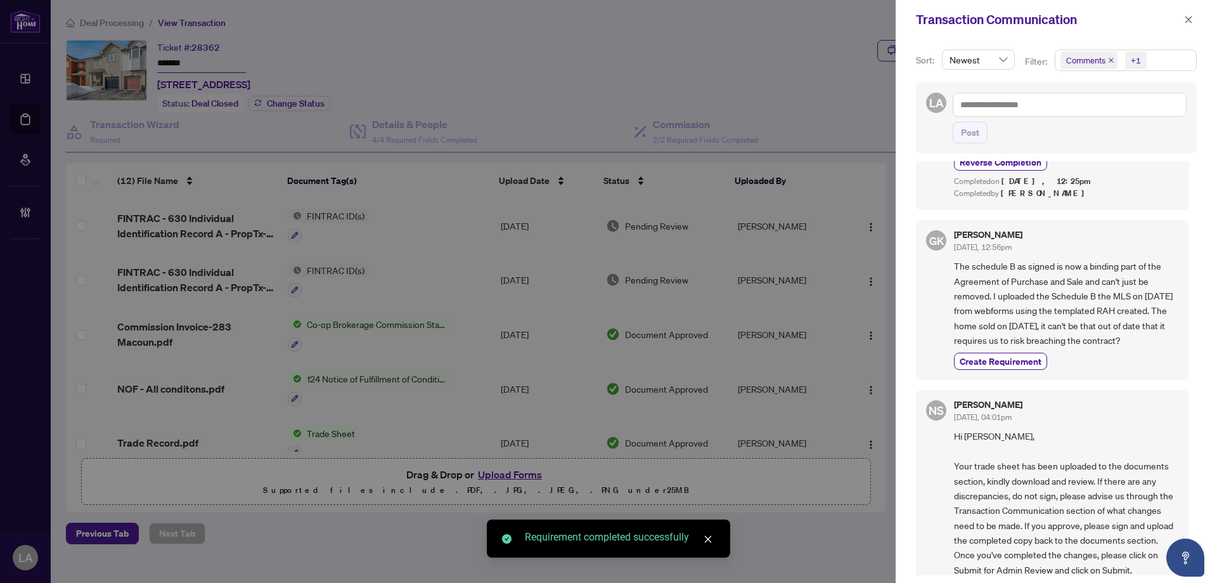
click at [1126, 56] on span "+1" at bounding box center [1137, 60] width 22 height 18
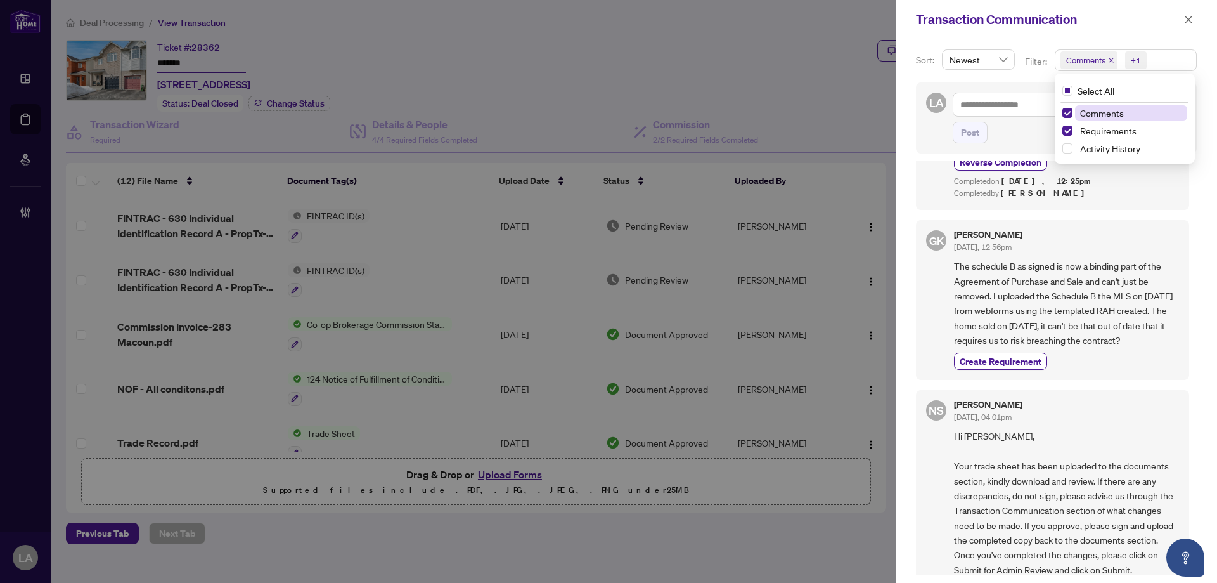
click at [1127, 106] on span "Comments" at bounding box center [1131, 112] width 112 height 15
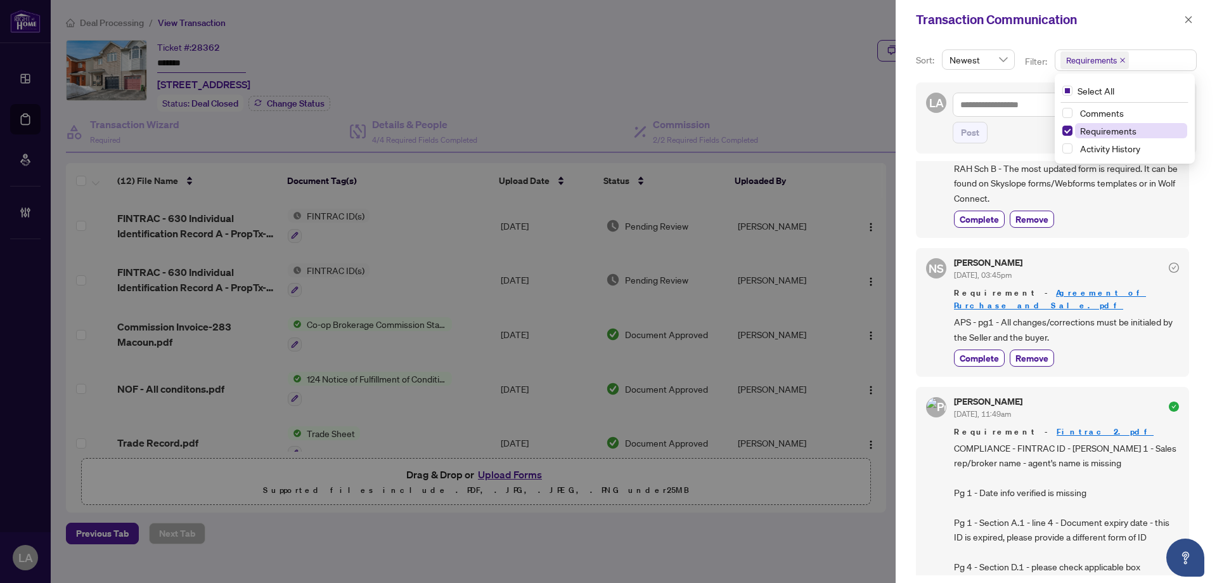
scroll to position [0, 0]
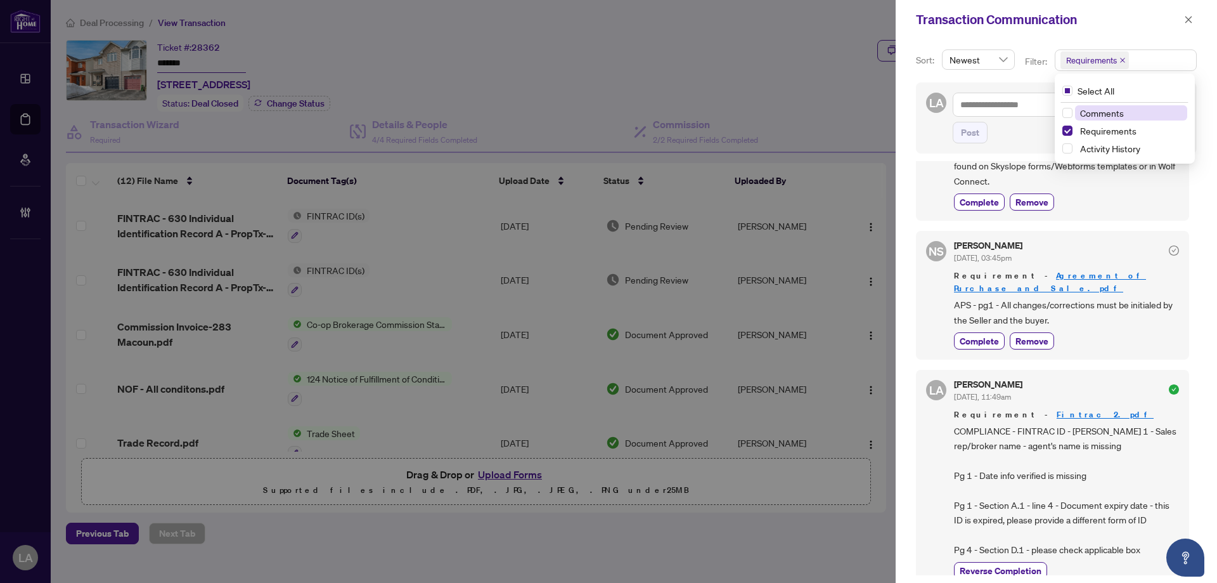
click at [1091, 112] on span "Comments" at bounding box center [1103, 112] width 44 height 11
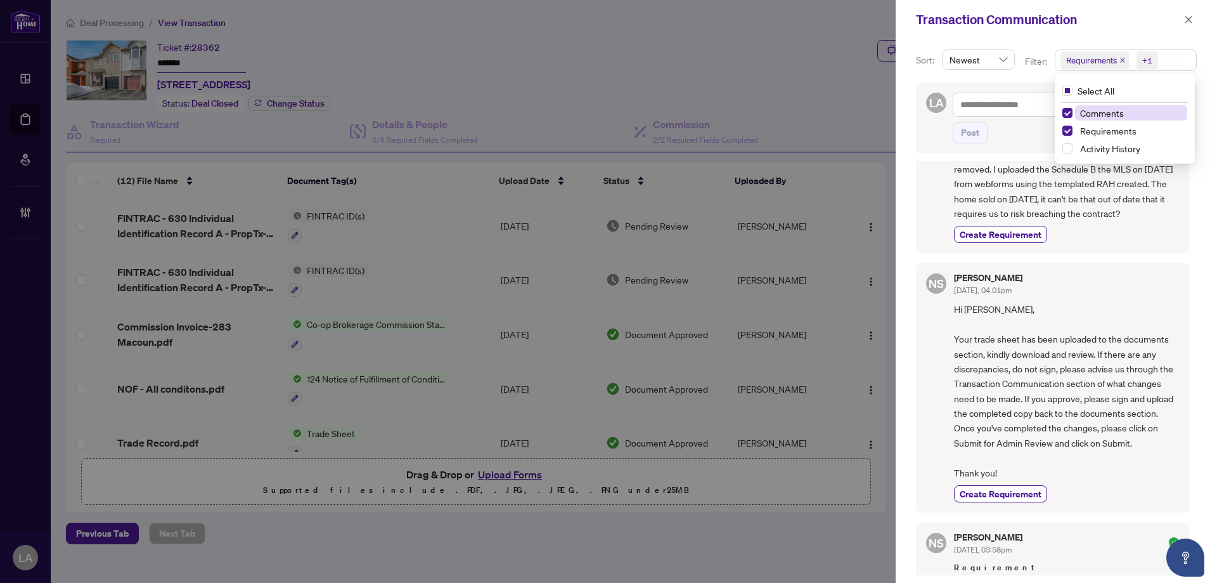
click at [1089, 112] on span "Comments" at bounding box center [1103, 112] width 44 height 11
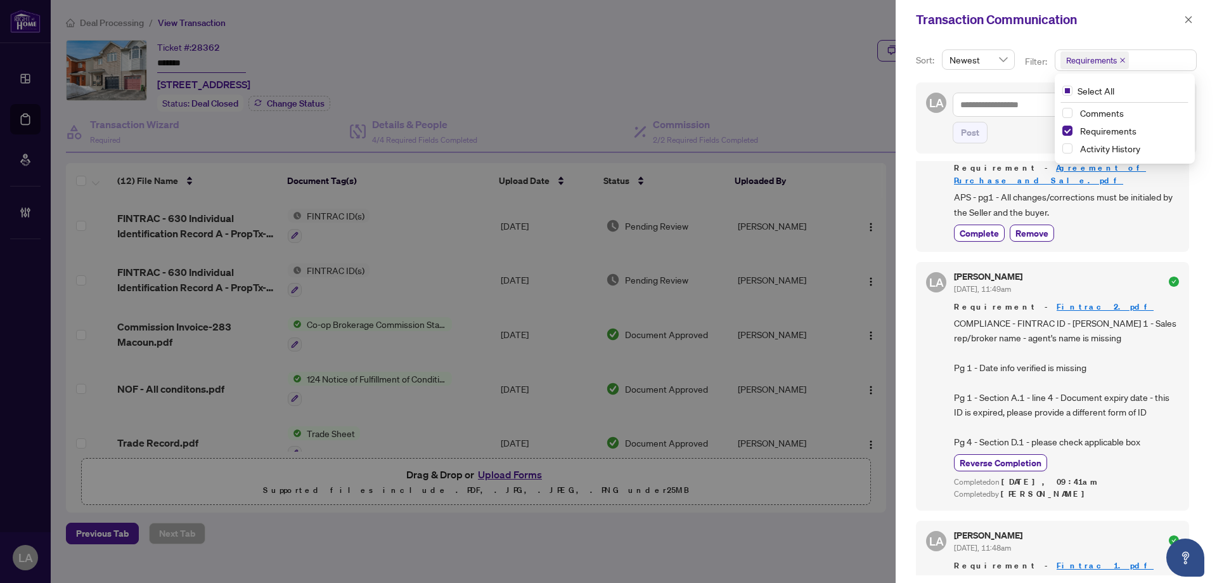
scroll to position [317, 0]
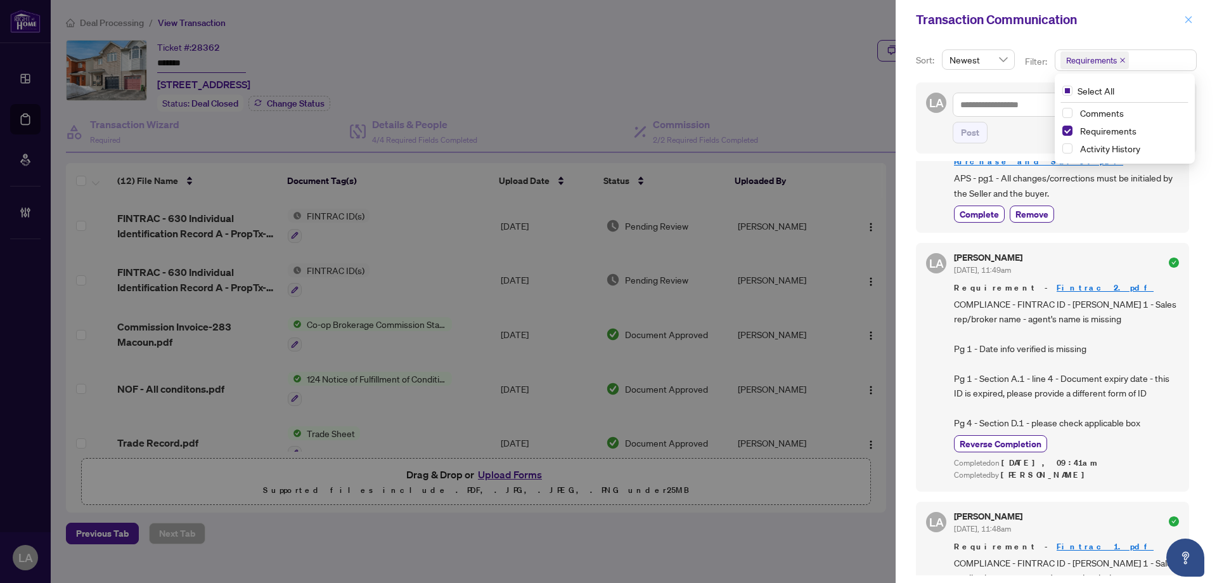
click at [1190, 21] on icon "close" at bounding box center [1189, 19] width 7 height 7
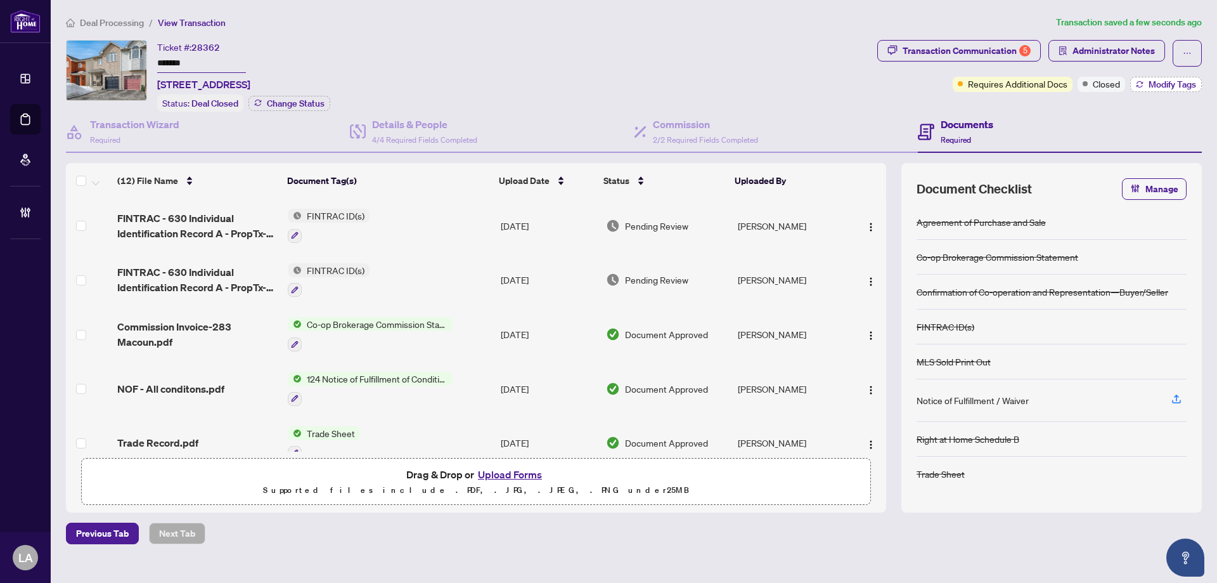
click at [1145, 87] on button "Modify Tags" at bounding box center [1167, 84] width 72 height 15
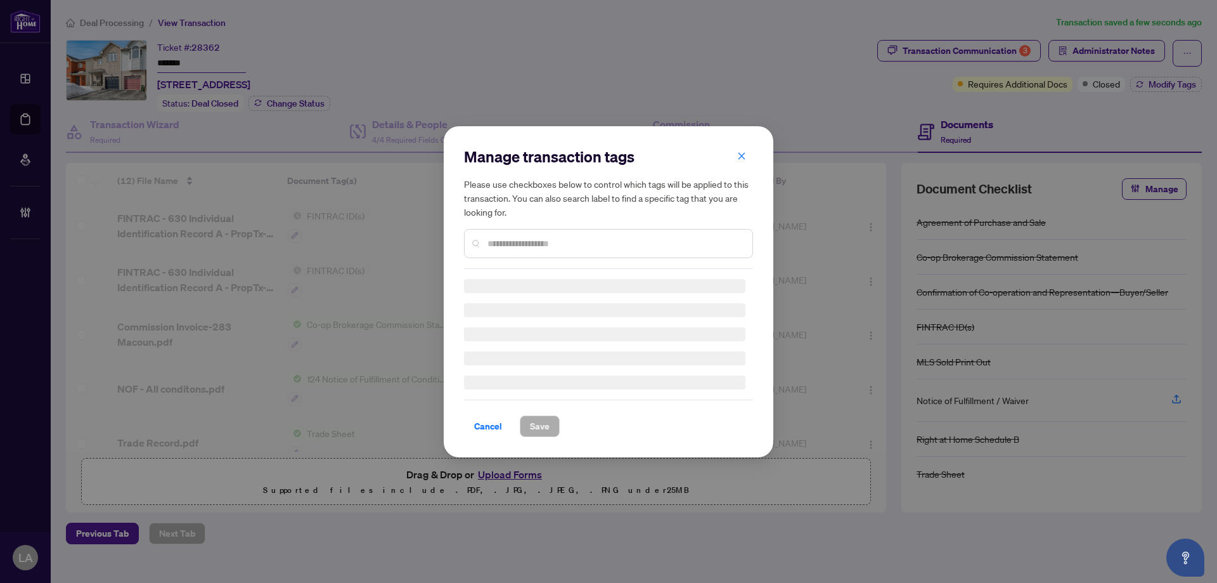
drag, startPoint x: 542, startPoint y: 203, endPoint x: 545, endPoint y: 238, distance: 35.0
click at [542, 207] on h5 "Please use checkboxes below to control which tags will be applied to this trans…" at bounding box center [608, 198] width 289 height 42
click at [545, 238] on div "Manage transaction tags Please use checkboxes below to control which tags will …" at bounding box center [608, 207] width 289 height 122
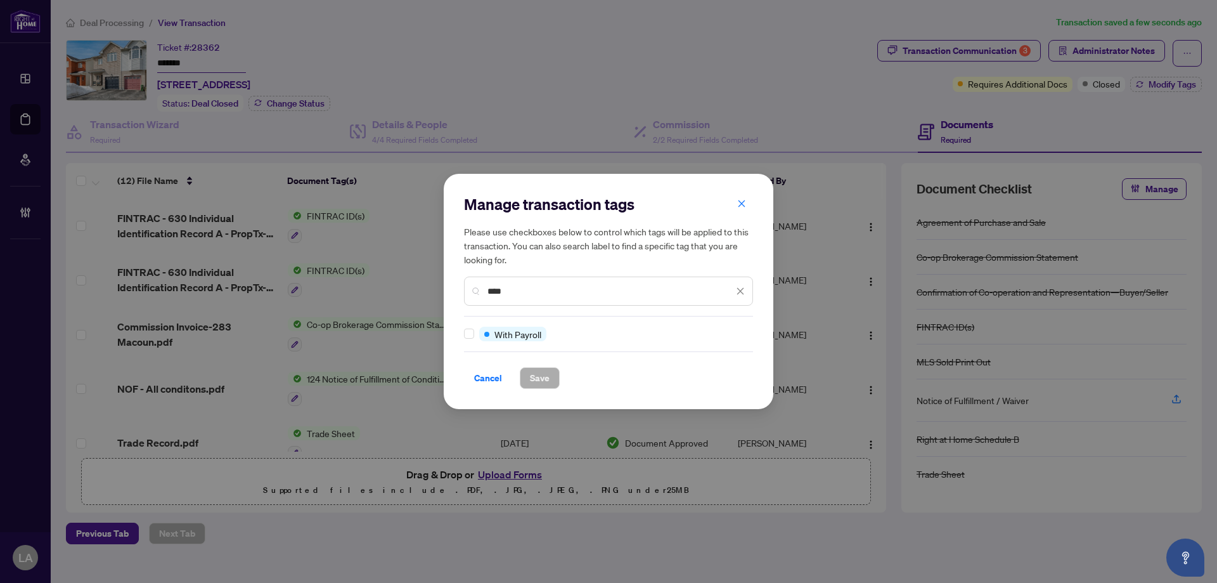
type input "****"
drag, startPoint x: 539, startPoint y: 380, endPoint x: 660, endPoint y: 329, distance: 131.3
click at [539, 379] on span "Save" at bounding box center [540, 378] width 20 height 20
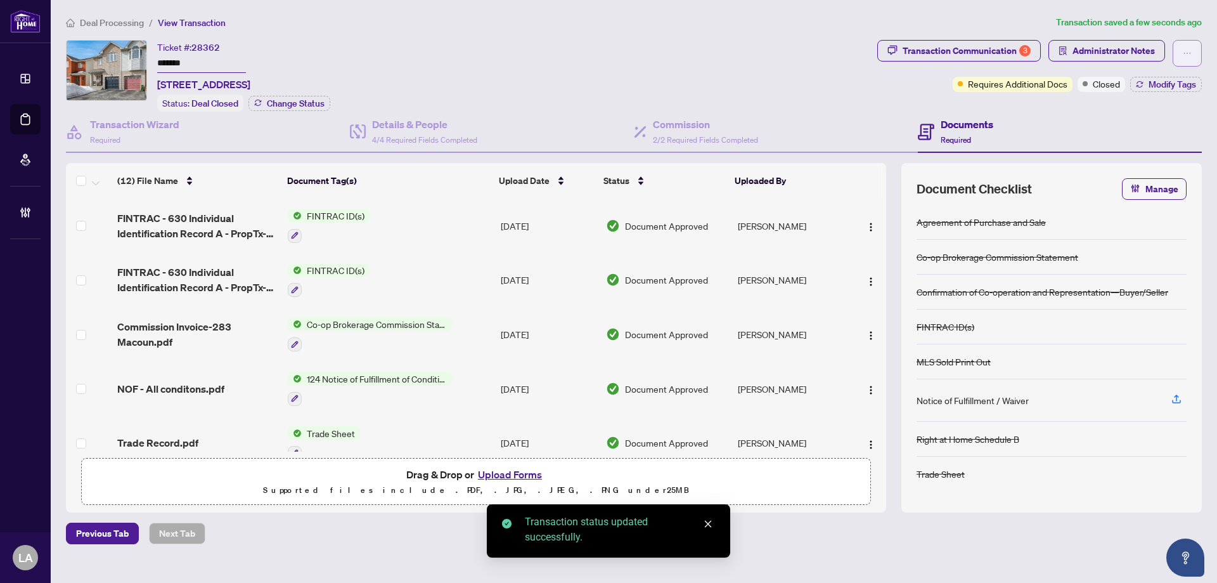
click at [1185, 51] on icon "ellipsis" at bounding box center [1187, 53] width 9 height 9
click at [1167, 82] on span "Transaction Permissions" at bounding box center [1143, 81] width 97 height 14
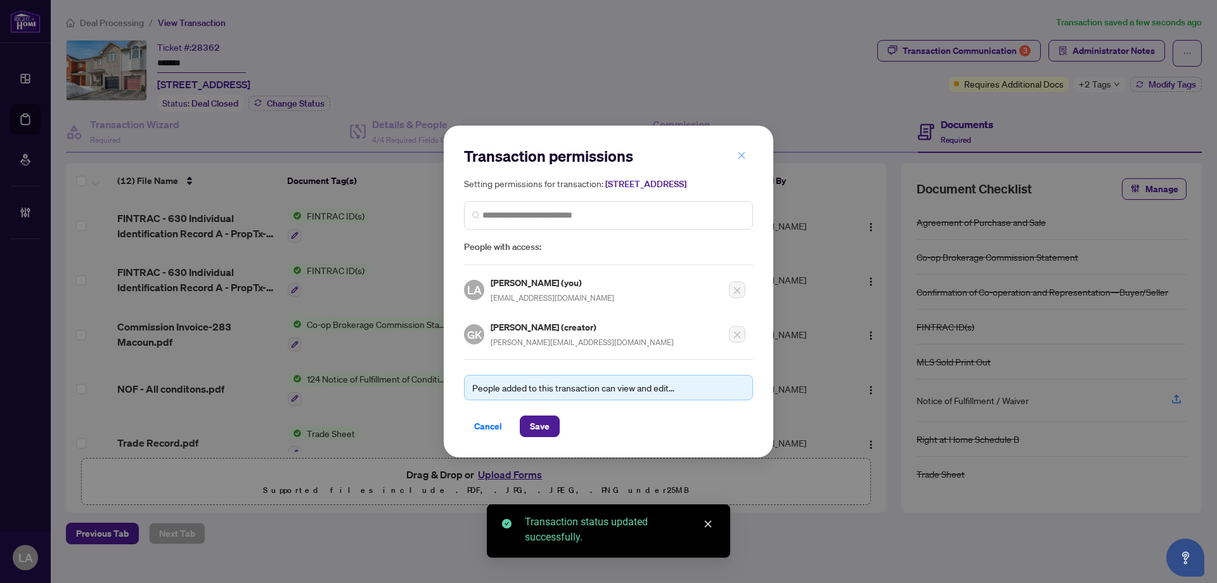
click at [752, 149] on button "button" at bounding box center [741, 156] width 25 height 22
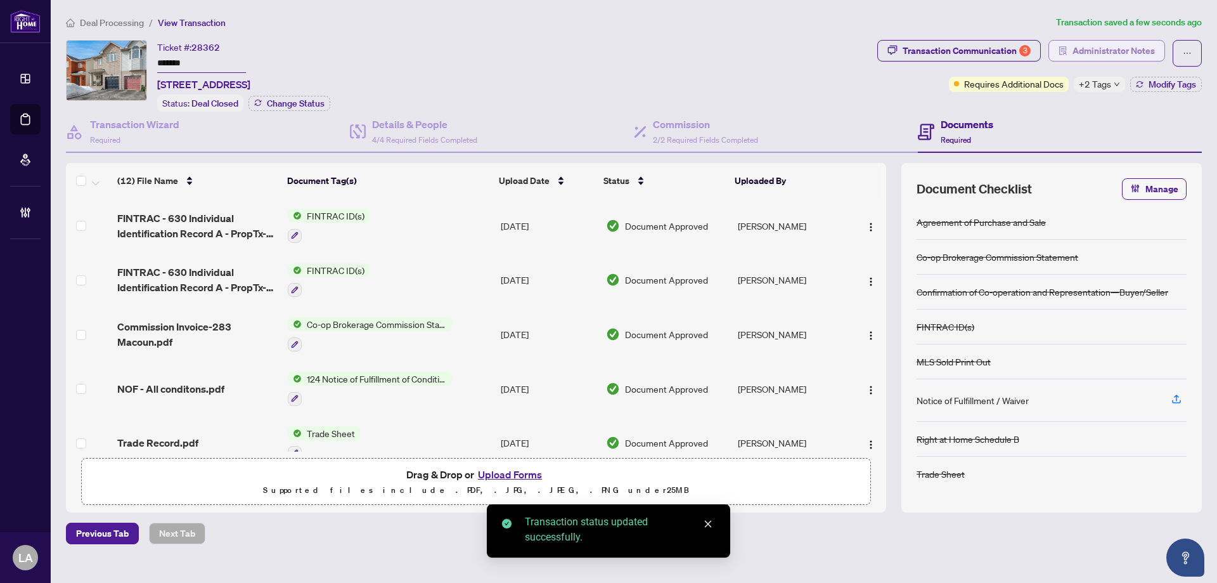
click at [1092, 53] on span "Administrator Notes" at bounding box center [1114, 51] width 82 height 20
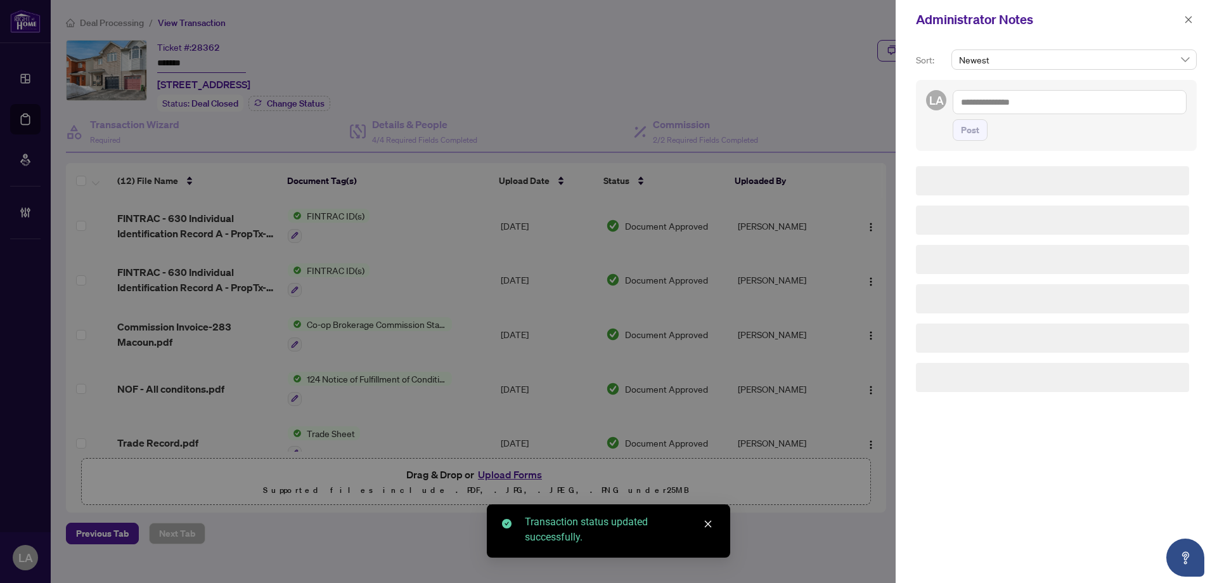
click at [904, 120] on div "Sort: Newest LA Post" at bounding box center [1056, 310] width 321 height 543
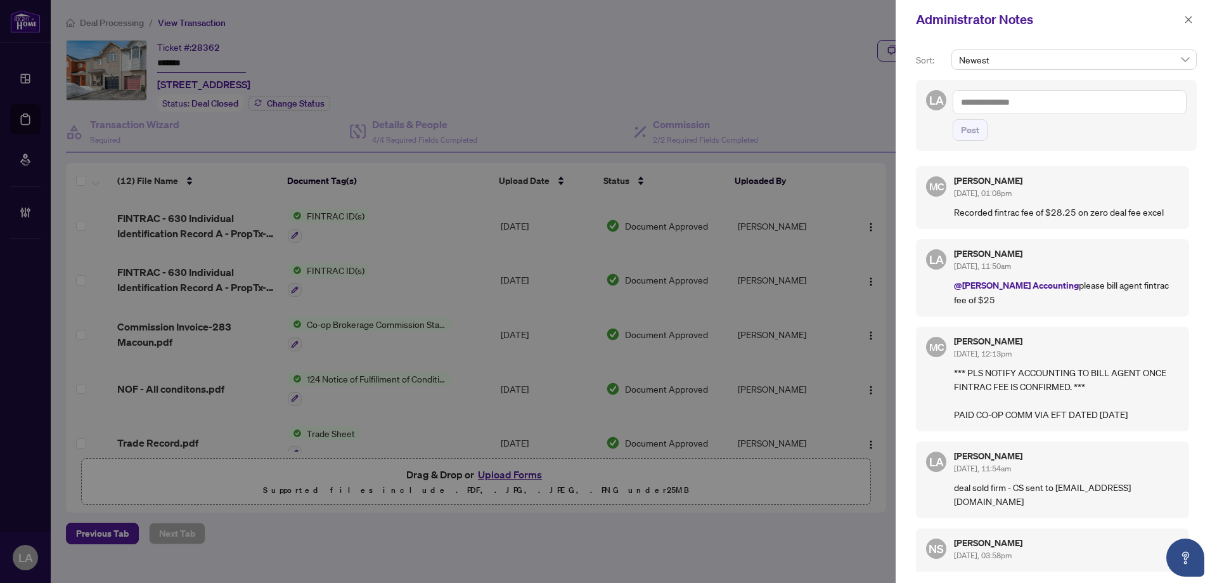
click at [975, 113] on textarea at bounding box center [1070, 102] width 234 height 24
click at [1030, 85] on div "LA please ****** Post" at bounding box center [1056, 115] width 281 height 71
click at [1032, 96] on textarea "******" at bounding box center [1070, 102] width 234 height 24
type textarea "**********"
click at [971, 126] on span "Post" at bounding box center [970, 130] width 18 height 20
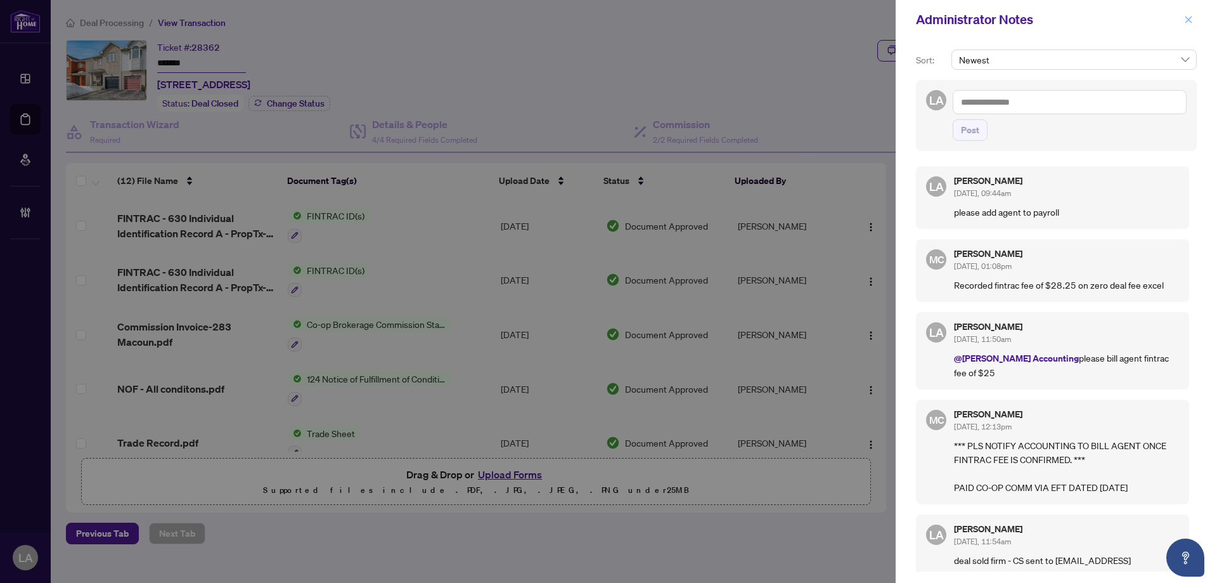
click at [1190, 18] on icon "close" at bounding box center [1189, 19] width 9 height 9
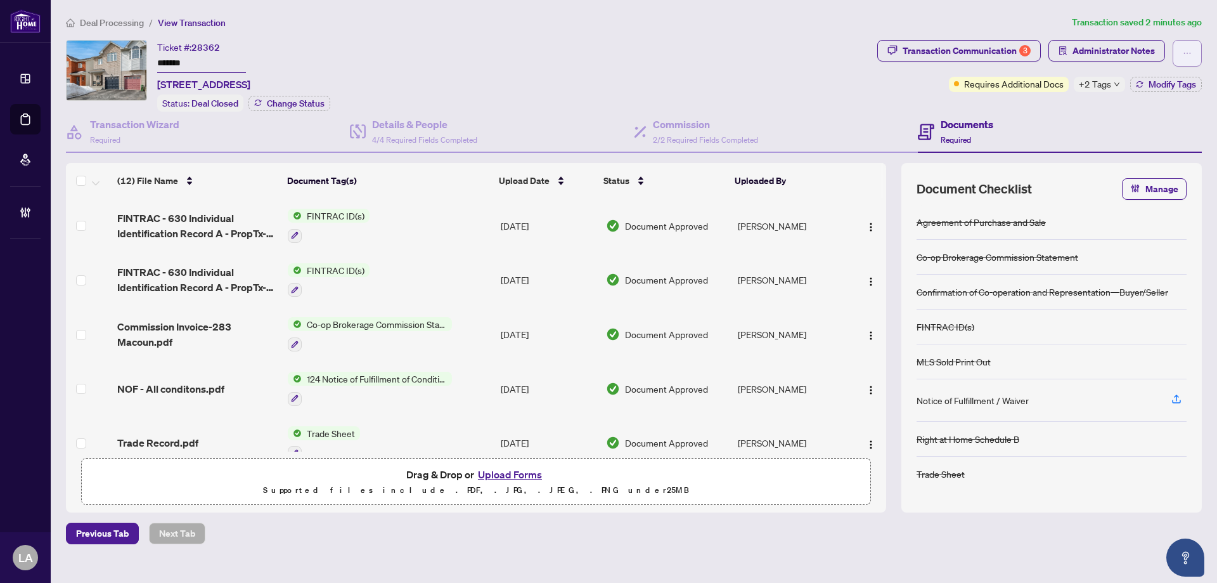
click at [1181, 52] on button "button" at bounding box center [1187, 53] width 29 height 27
click at [1148, 89] on li "Transaction Permissions" at bounding box center [1143, 81] width 112 height 20
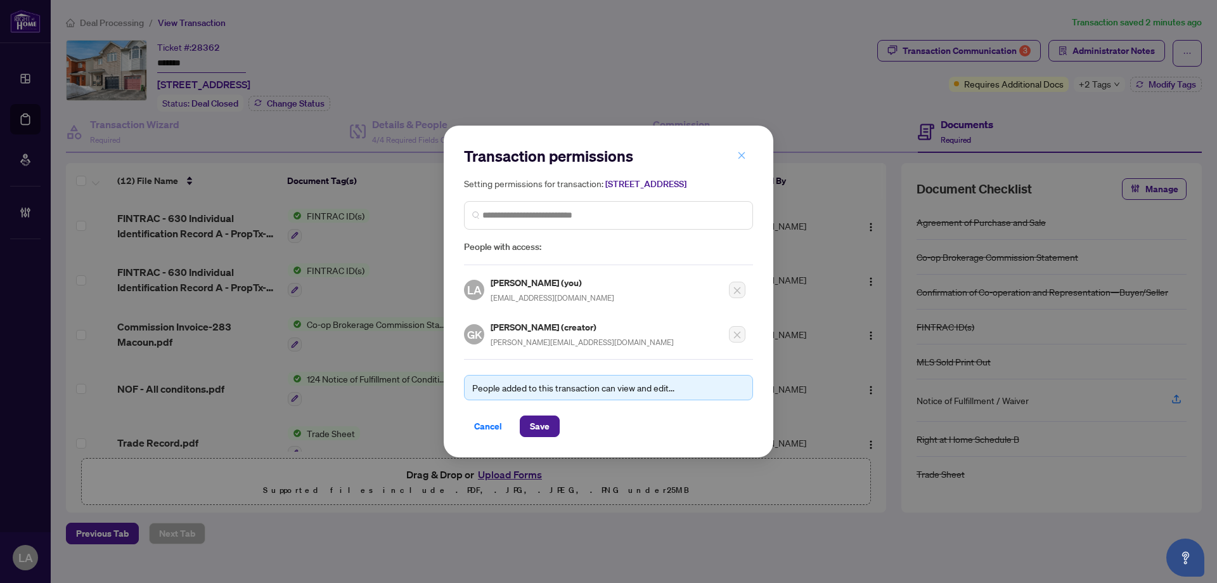
click at [739, 151] on icon "close" at bounding box center [741, 155] width 9 height 9
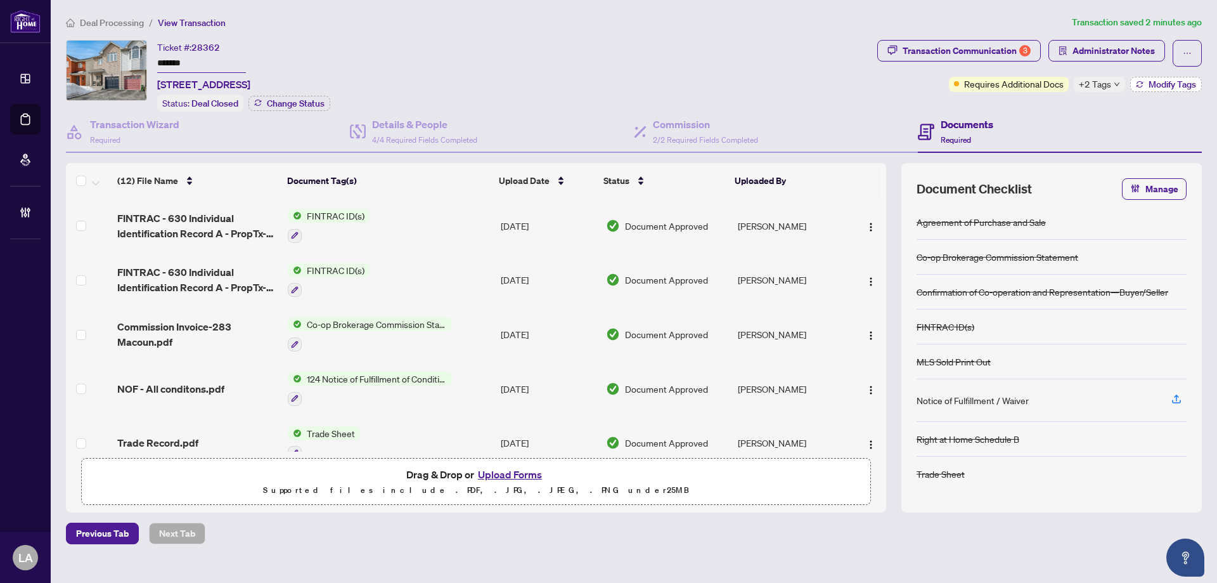
click at [1149, 86] on span "Modify Tags" at bounding box center [1173, 84] width 48 height 9
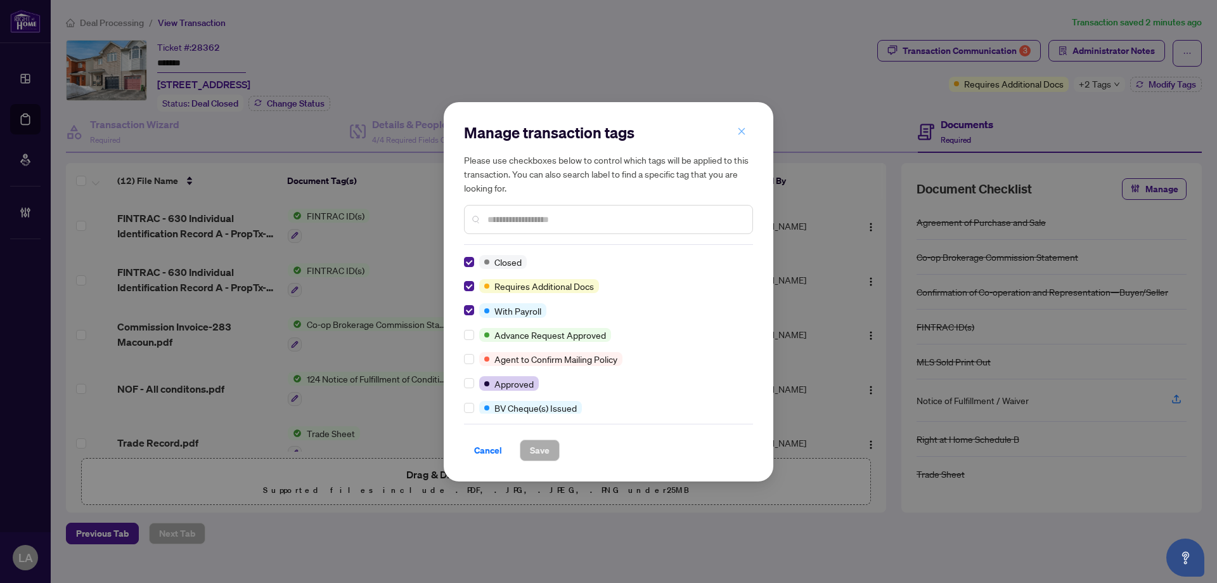
click at [746, 129] on button "button" at bounding box center [741, 132] width 25 height 22
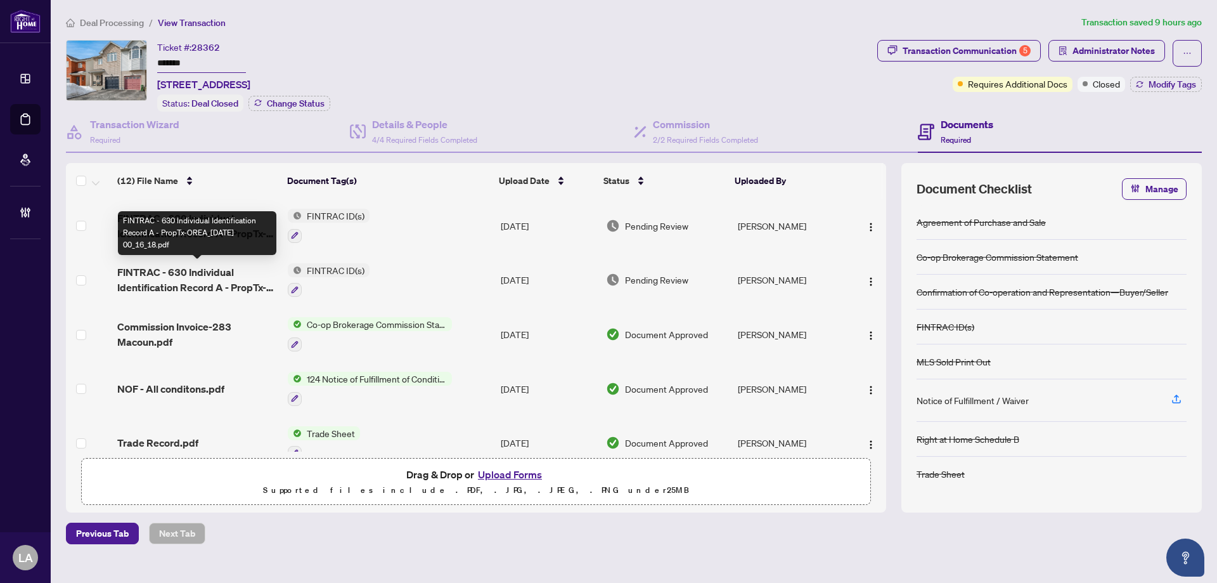
click at [195, 273] on span "FINTRAC - 630 Individual Identification Record A - PropTx-OREA_2025-09-29 00_16…" at bounding box center [197, 279] width 160 height 30
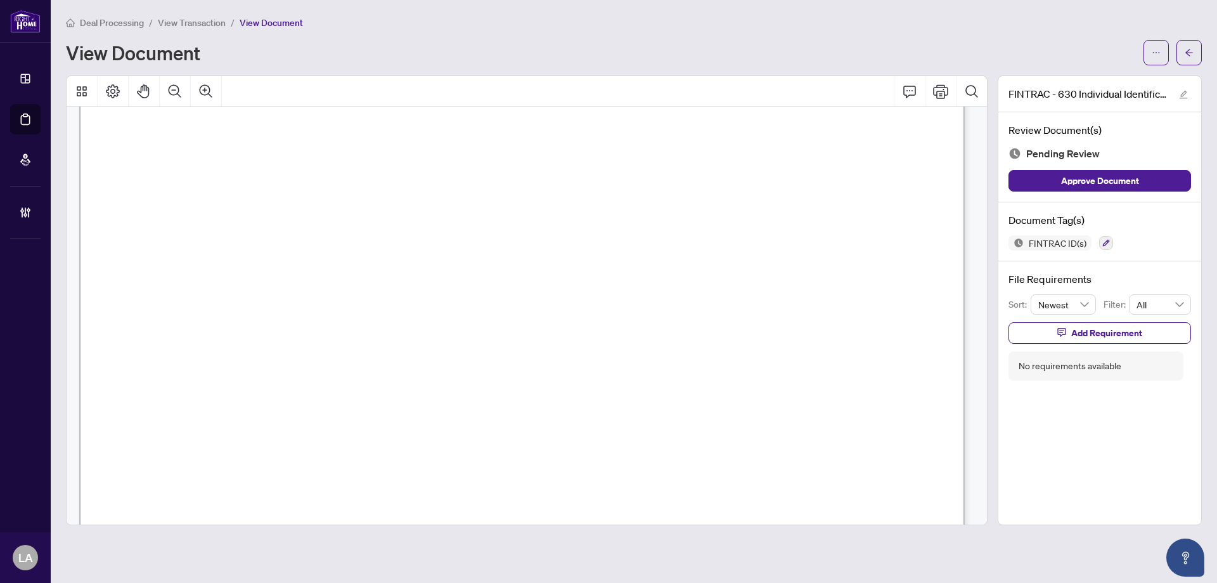
scroll to position [317, 0]
drag, startPoint x: 274, startPoint y: 393, endPoint x: 415, endPoint y: 397, distance: 141.5
click at [349, 397] on span "2025/04/03" at bounding box center [325, 392] width 48 height 14
drag, startPoint x: 314, startPoint y: 379, endPoint x: 278, endPoint y: 358, distance: 41.8
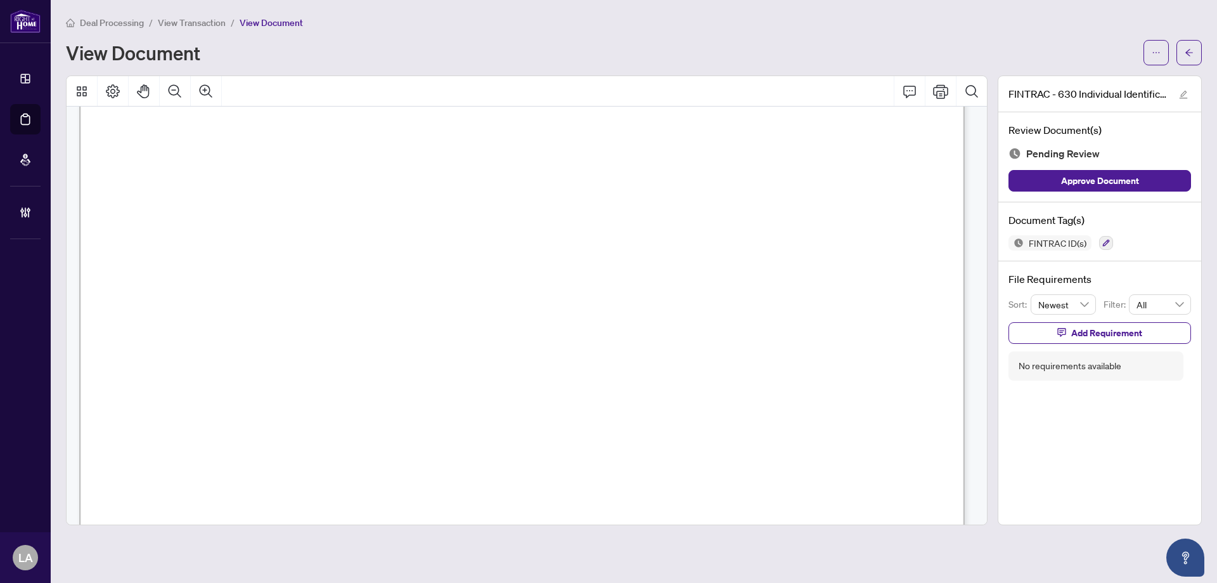
click at [283, 326] on span "assessing a government-issued photo identification document’s authenticity." at bounding box center [376, 329] width 470 height 15
click at [1104, 245] on icon "button" at bounding box center [1106, 243] width 7 height 7
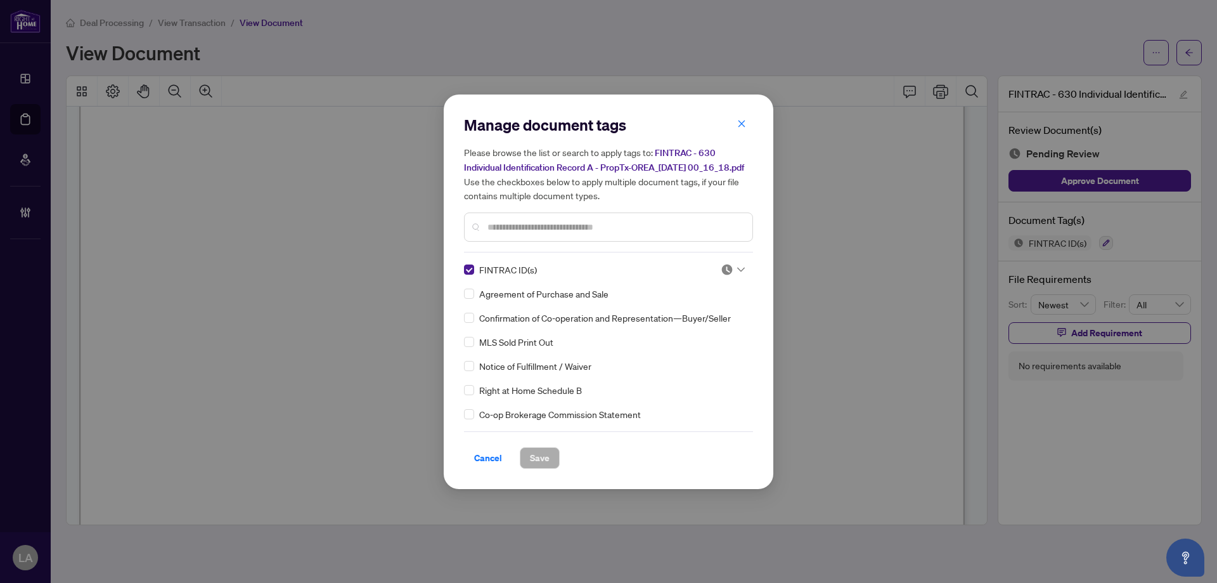
click at [725, 276] on img at bounding box center [727, 269] width 13 height 13
click at [654, 346] on div "Approved" at bounding box center [691, 338] width 96 height 20
click at [546, 462] on span "Save" at bounding box center [540, 458] width 20 height 20
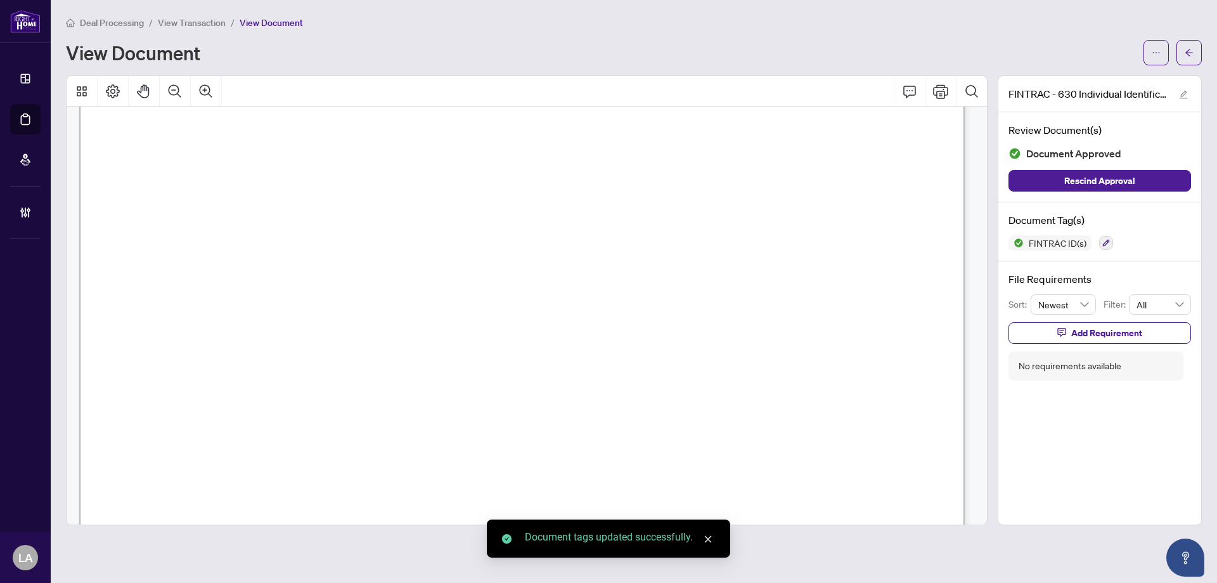
click at [197, 18] on span "View Transaction" at bounding box center [192, 22] width 68 height 11
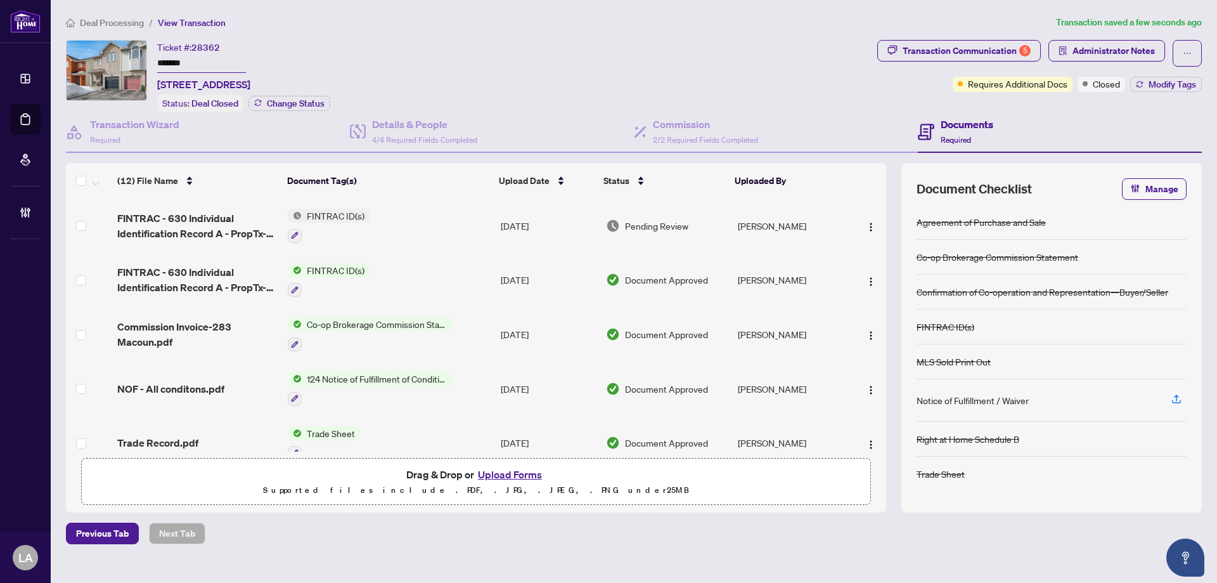
click at [235, 221] on span "FINTRAC - 630 Individual Identification Record A - PropTx-OREA_2025-09-25 16_54…" at bounding box center [197, 226] width 160 height 30
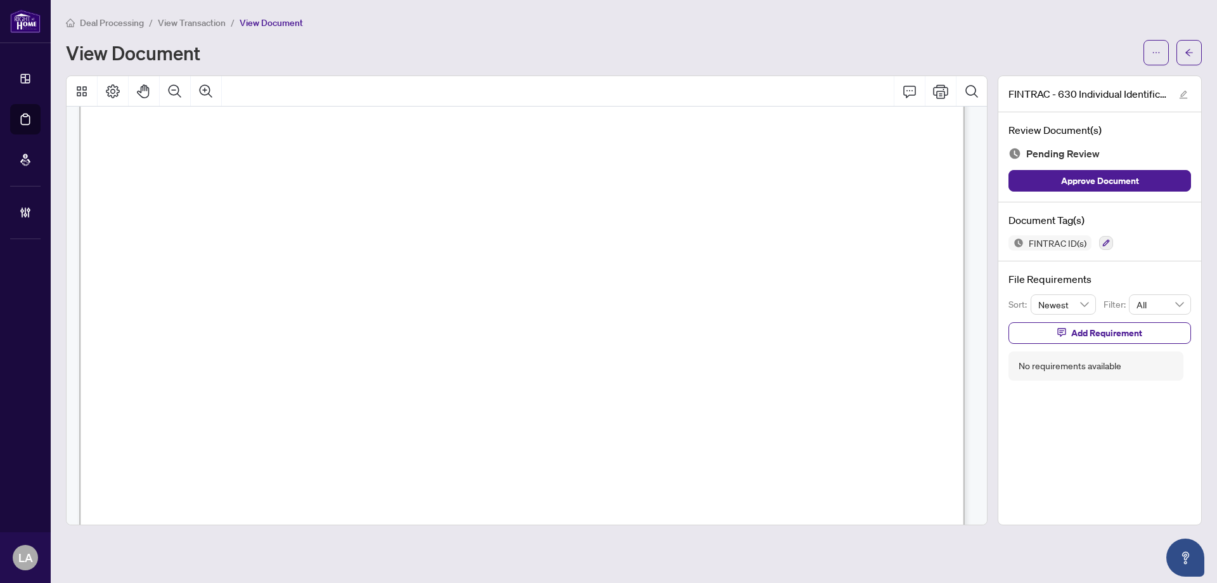
scroll to position [380, 0]
drag, startPoint x: 477, startPoint y: 304, endPoint x: 309, endPoint y: 289, distance: 169.4
click at [288, 294] on span "2. Document Identifier Number:" at bounding box center [214, 299] width 147 height 15
drag, startPoint x: 335, startPoint y: 295, endPoint x: 443, endPoint y: 296, distance: 108.4
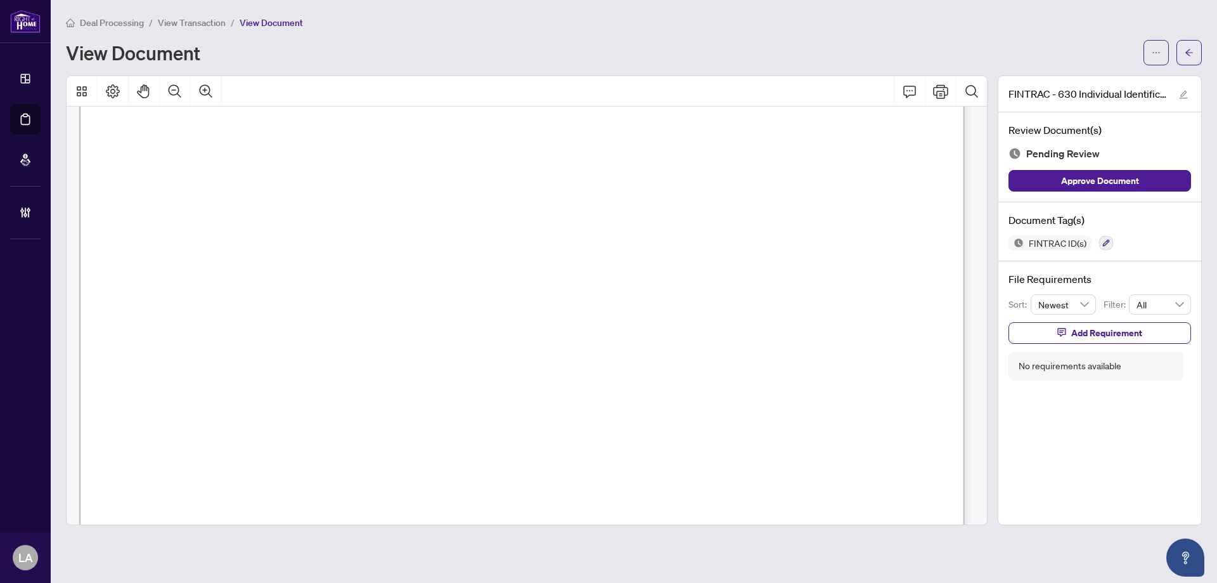
click at [445, 295] on span "S4132-64208-00406" at bounding box center [392, 294] width 107 height 14
click at [437, 293] on span "S4132-64208-00406" at bounding box center [392, 294] width 107 height 14
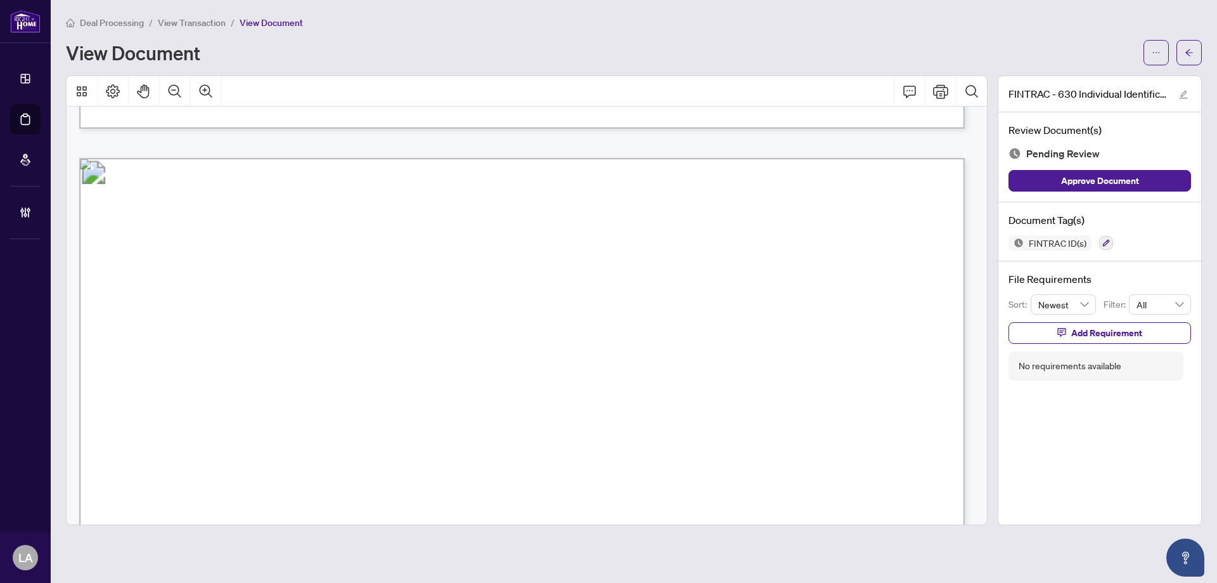
scroll to position [3868, 0]
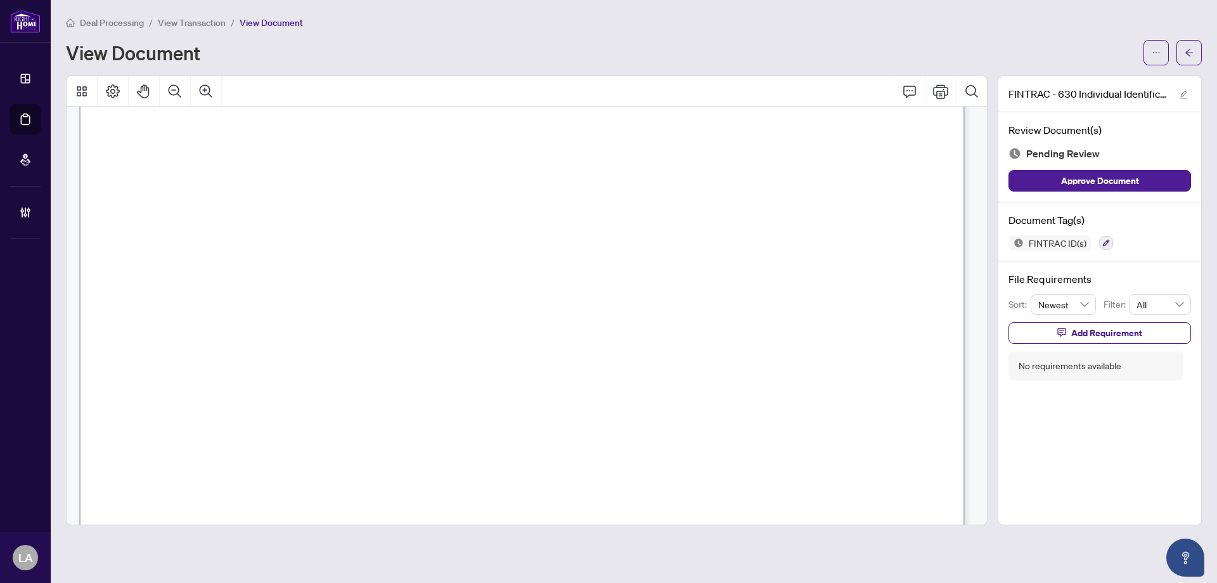
click at [1120, 235] on div "FINTRAC ID(s)" at bounding box center [1100, 242] width 183 height 15
click at [1108, 237] on button "button" at bounding box center [1107, 243] width 14 height 14
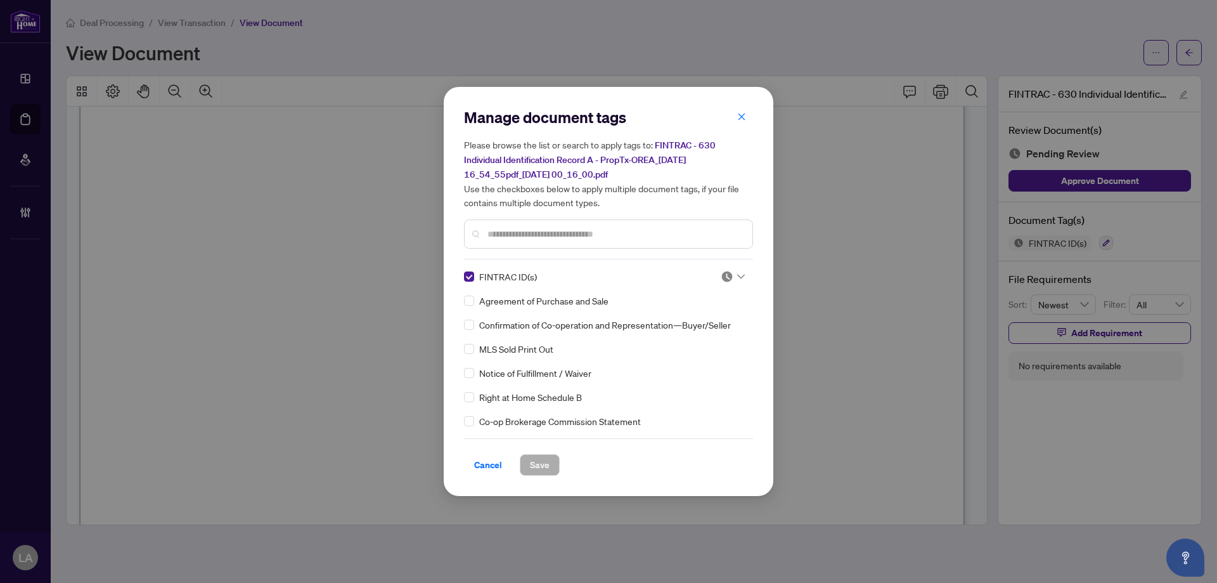
click at [729, 273] on img at bounding box center [727, 276] width 13 height 13
click at [652, 332] on img at bounding box center [657, 338] width 13 height 13
click at [535, 467] on span "Save" at bounding box center [540, 465] width 20 height 20
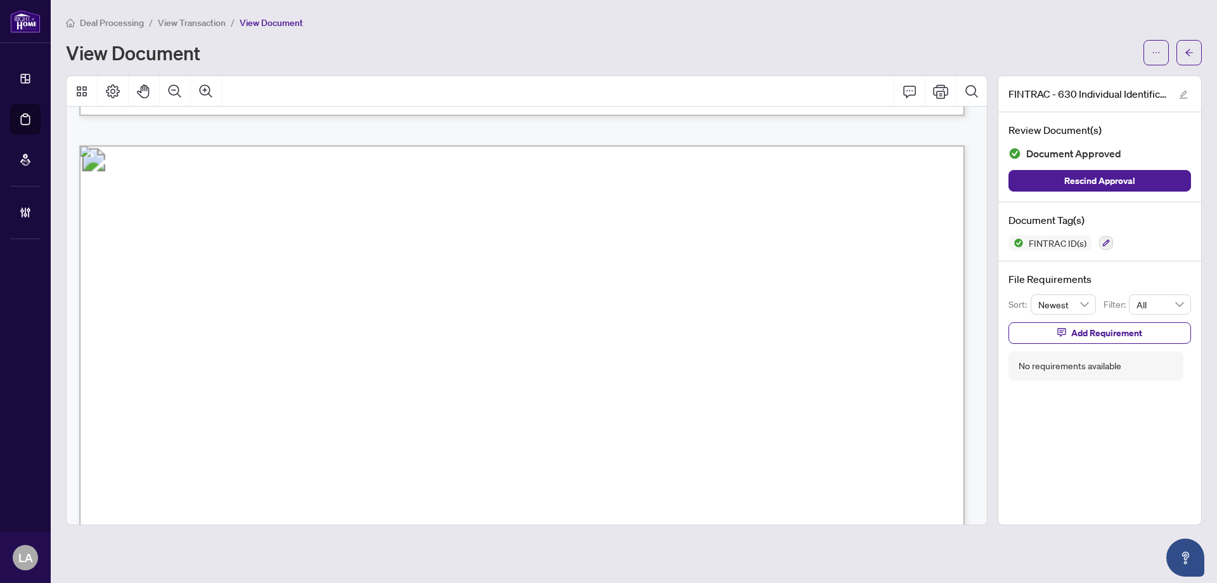
scroll to position [3488, 0]
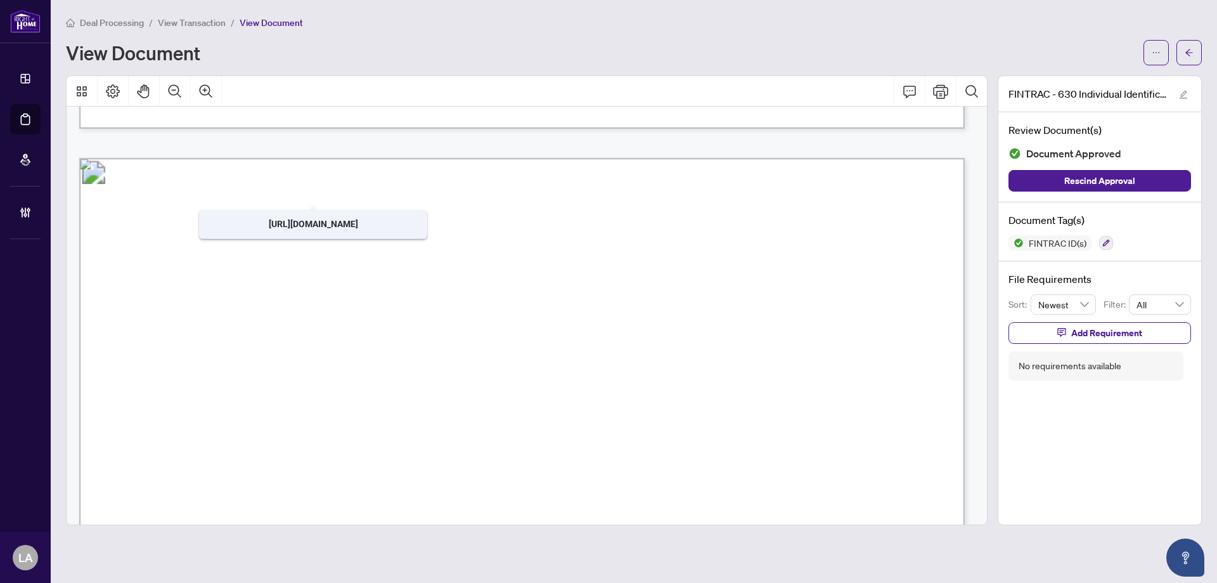
click at [224, 26] on span "View Transaction" at bounding box center [192, 22] width 68 height 11
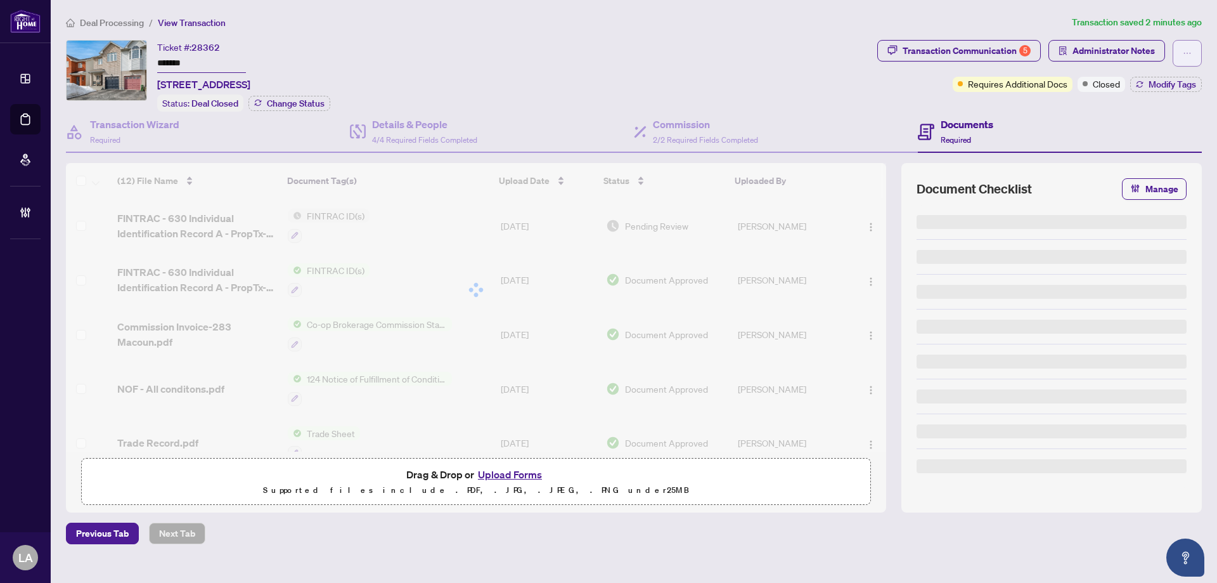
click at [1185, 49] on icon "ellipsis" at bounding box center [1187, 53] width 9 height 9
click at [1171, 81] on span "Transaction Permissions" at bounding box center [1143, 81] width 97 height 14
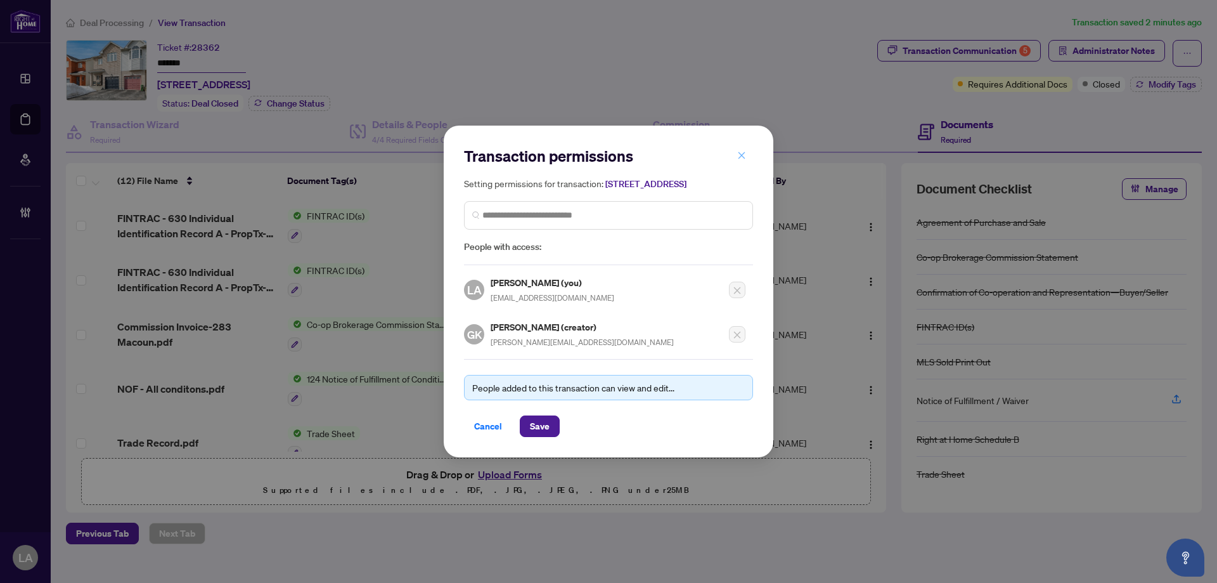
click at [736, 145] on button "button" at bounding box center [741, 156] width 25 height 22
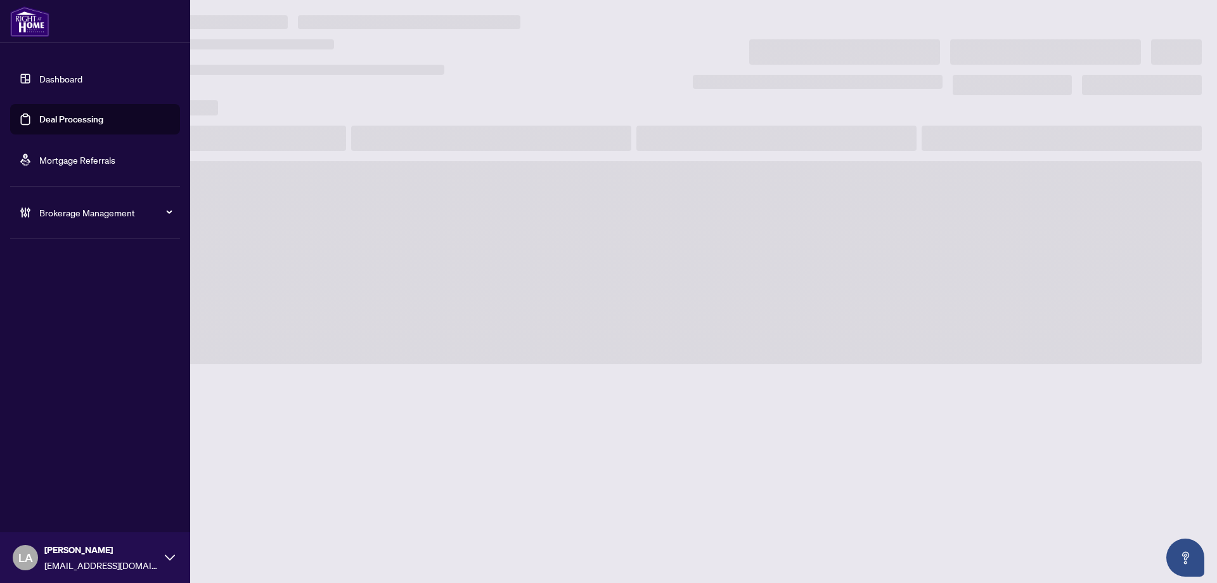
click at [68, 118] on link "Deal Processing" at bounding box center [71, 119] width 64 height 11
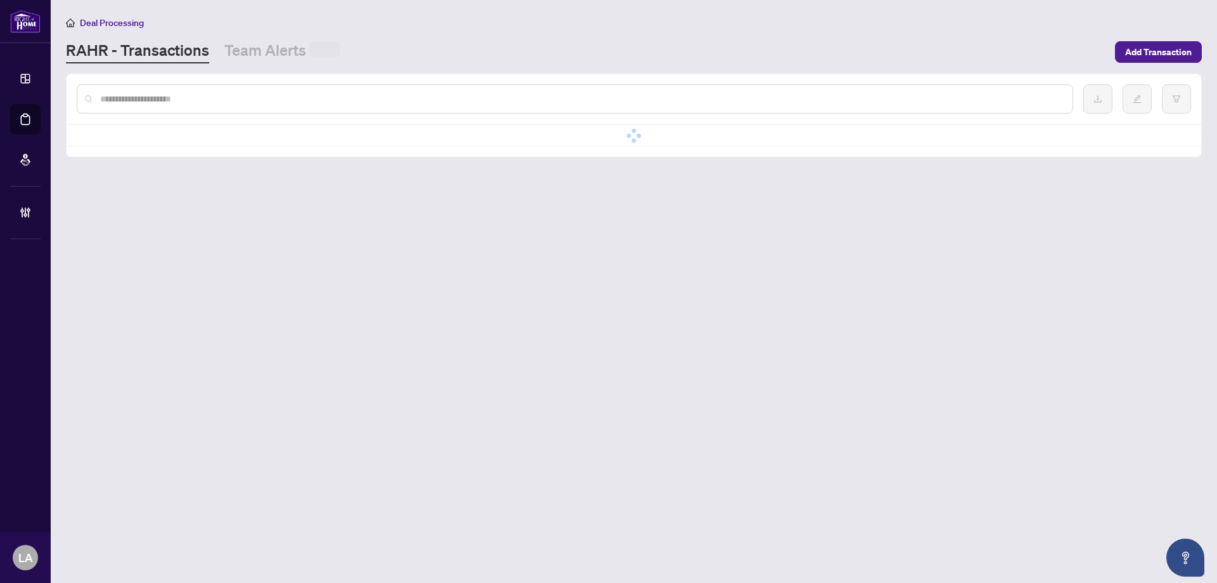
click at [214, 112] on div at bounding box center [575, 98] width 997 height 29
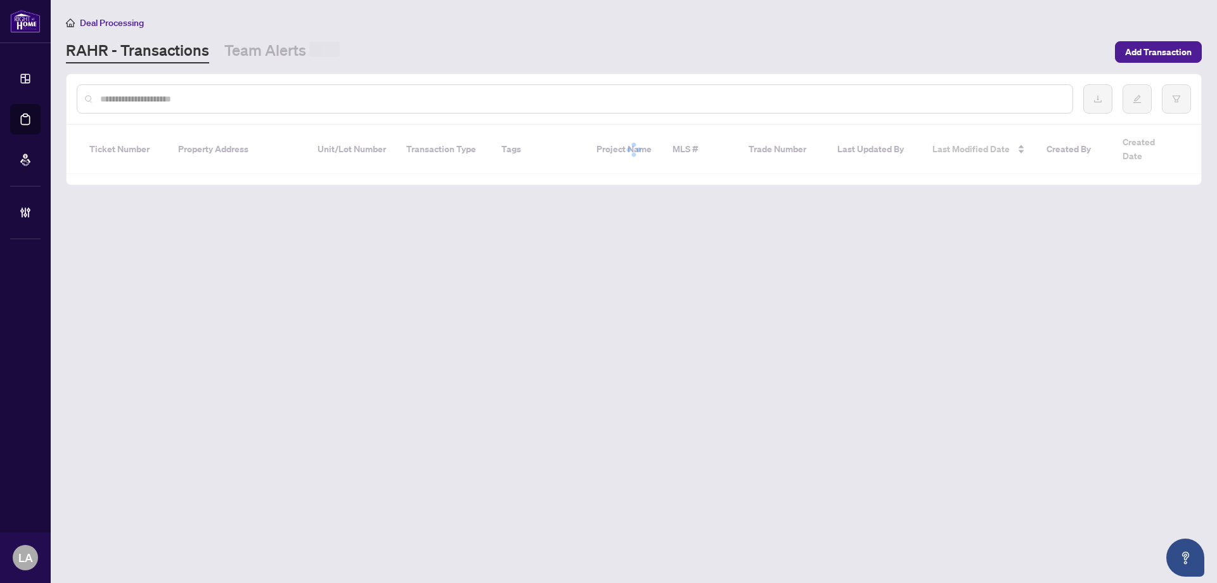
click at [198, 97] on input "text" at bounding box center [581, 99] width 963 height 14
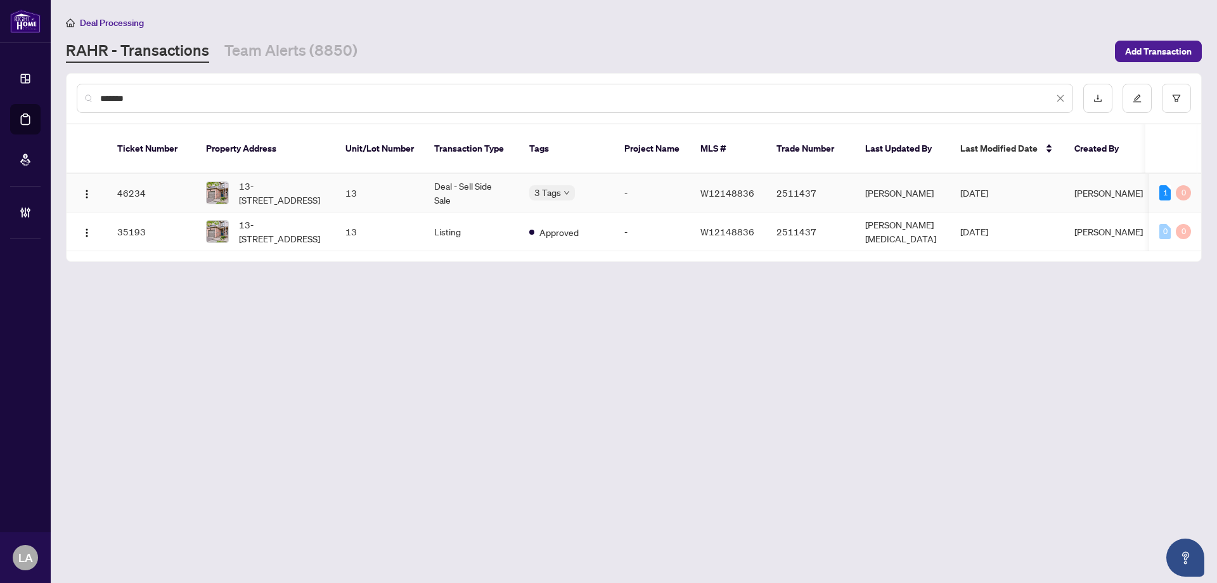
type input "*******"
click at [348, 185] on td "13" at bounding box center [379, 193] width 89 height 39
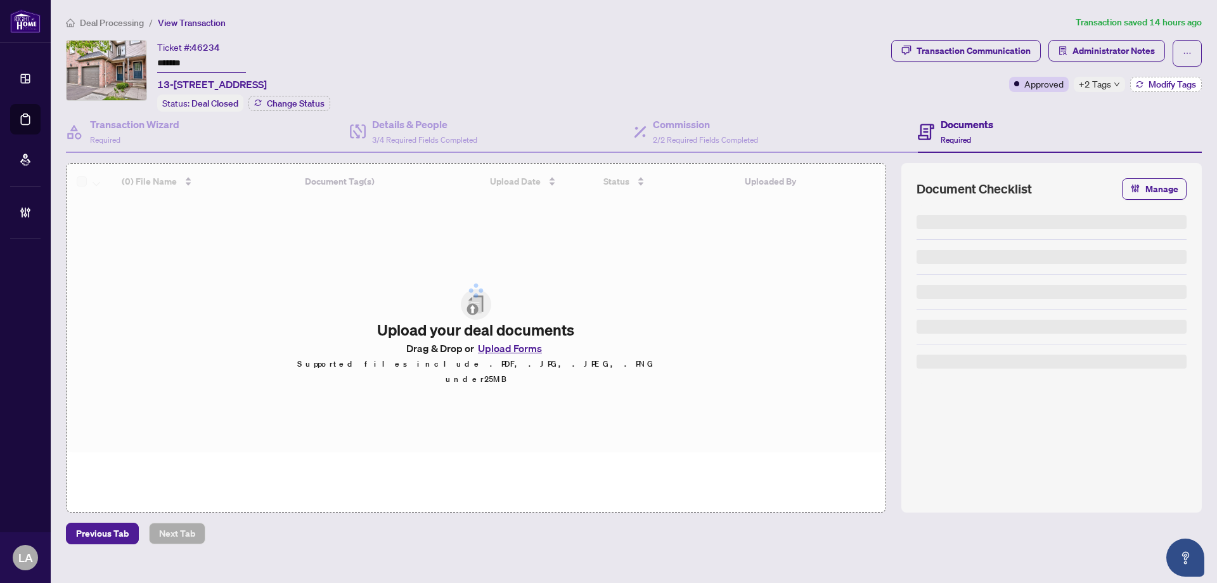
click at [1176, 91] on button "Modify Tags" at bounding box center [1167, 84] width 72 height 15
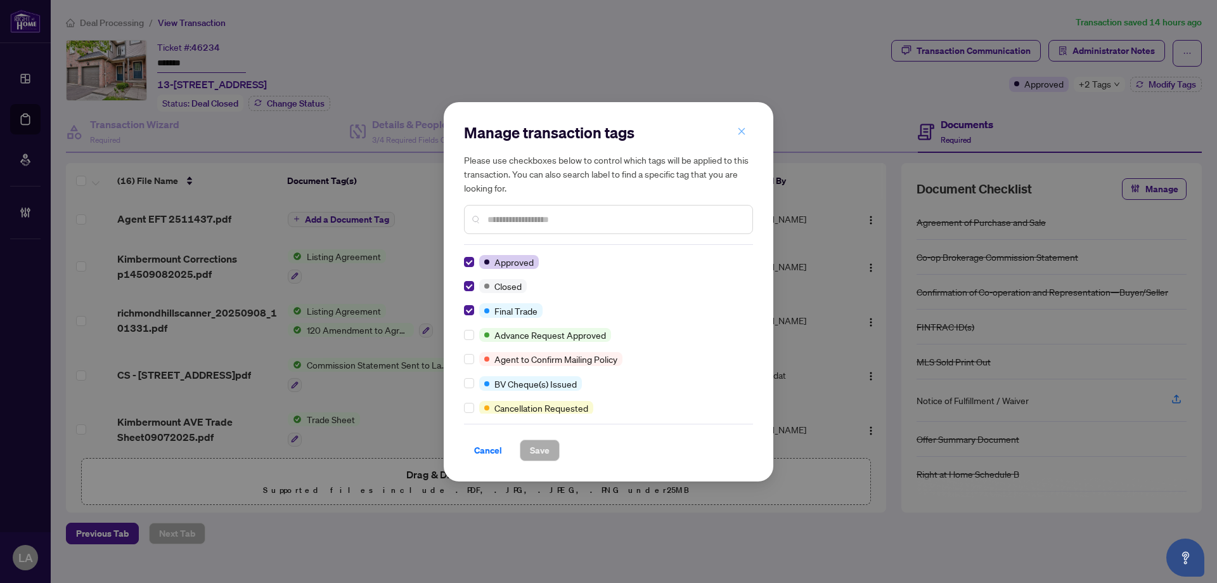
click at [743, 127] on icon "close" at bounding box center [741, 131] width 9 height 9
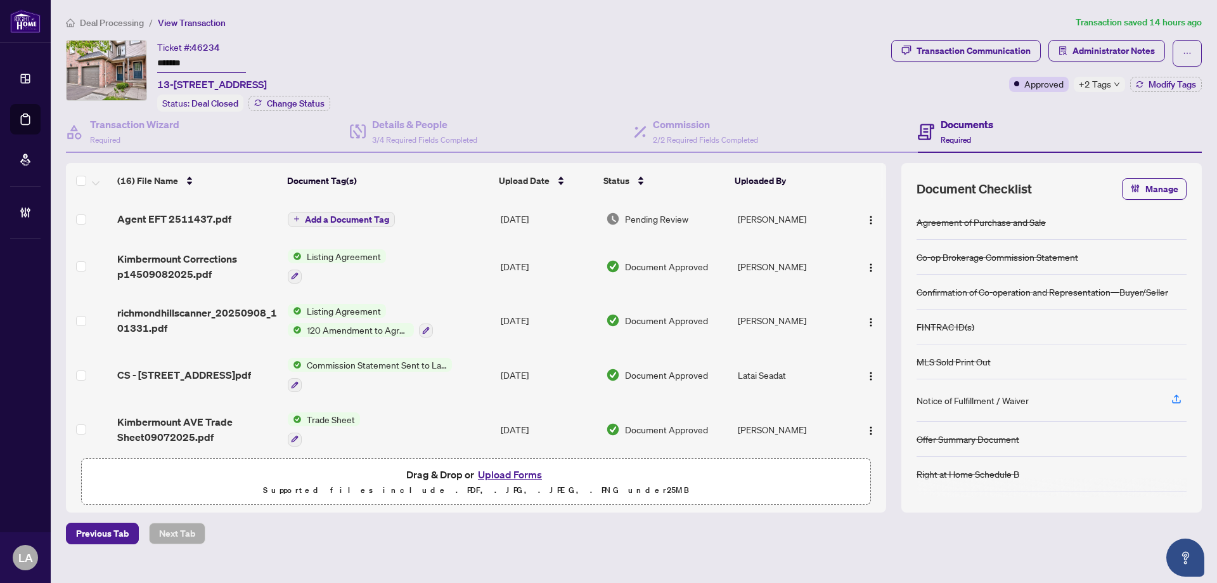
click at [478, 217] on td "Add a Document Tag" at bounding box center [389, 218] width 213 height 41
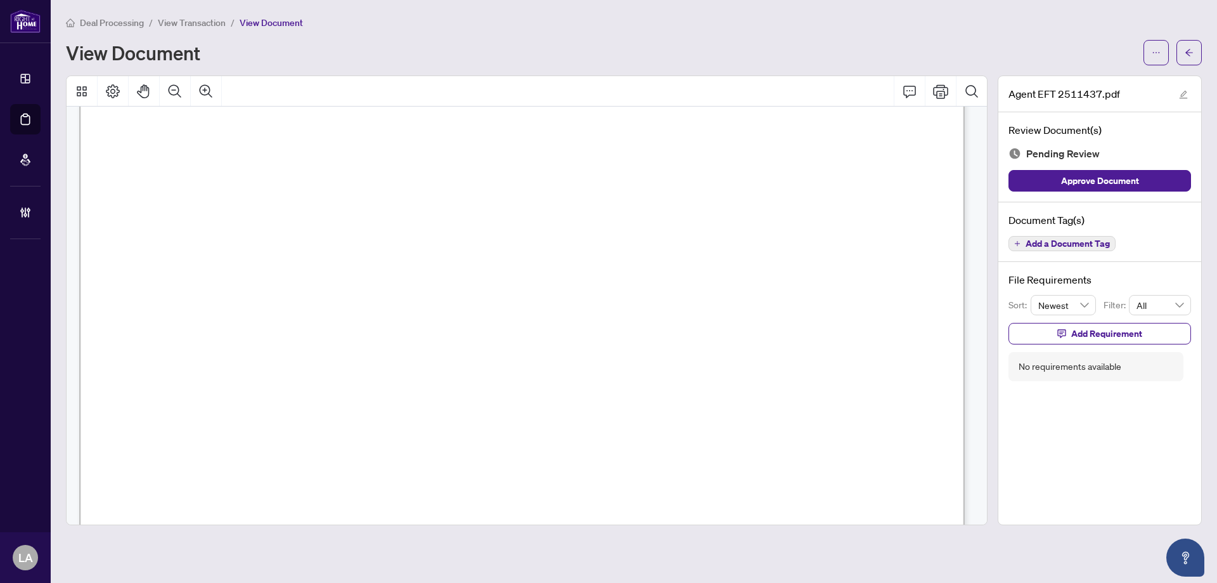
scroll to position [444, 0]
click at [192, 24] on span "View Transaction" at bounding box center [192, 22] width 68 height 11
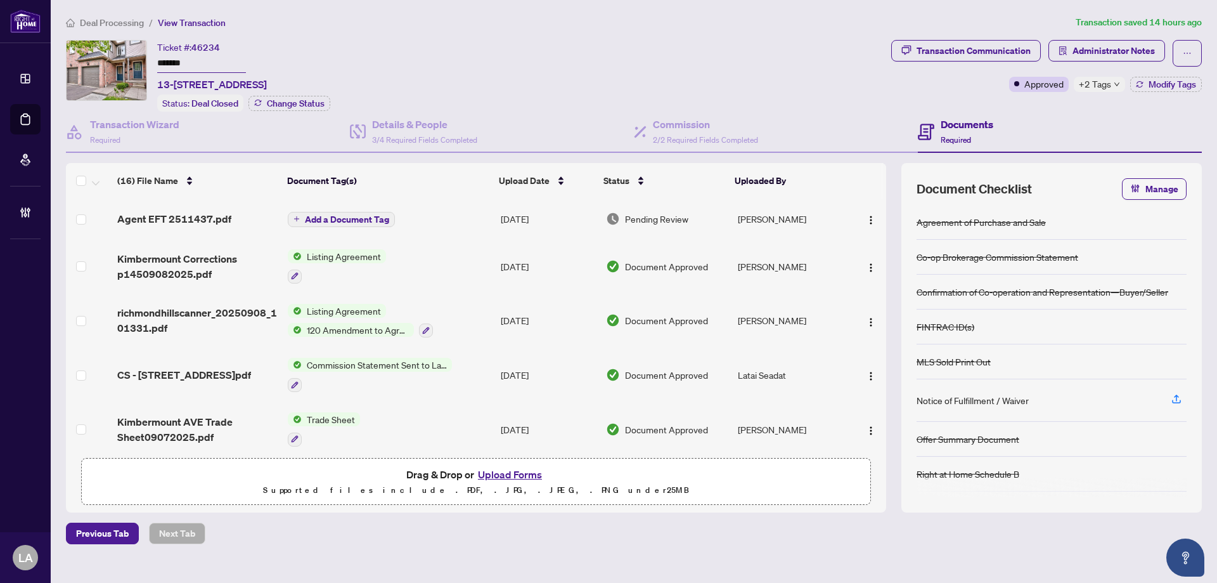
click at [446, 200] on td "Add a Document Tag" at bounding box center [389, 218] width 213 height 41
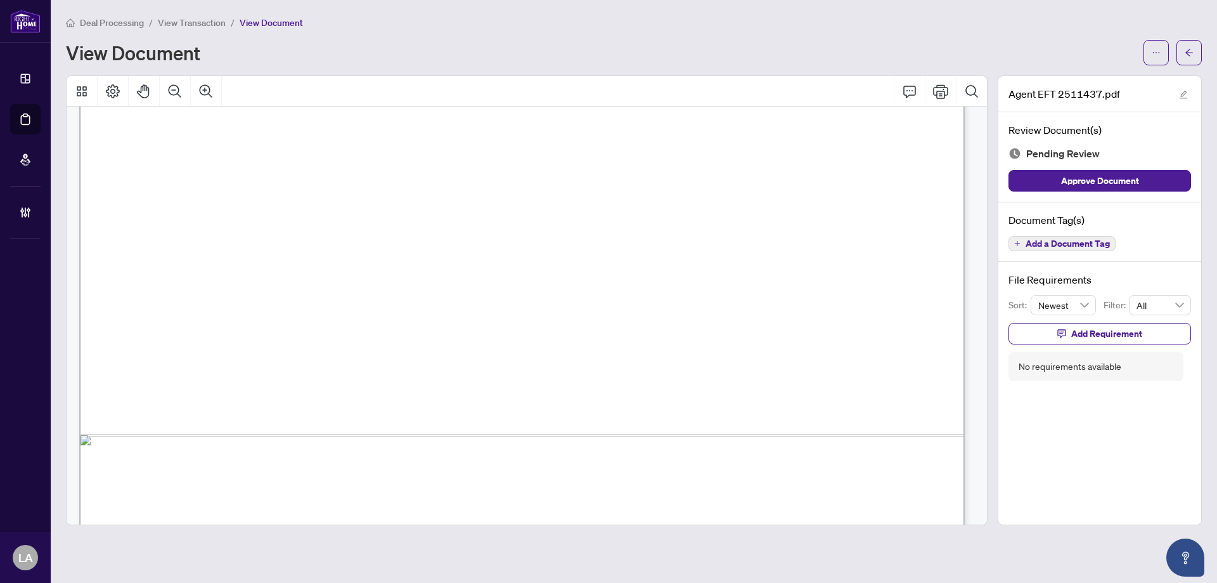
scroll to position [634, 0]
drag, startPoint x: 729, startPoint y: 311, endPoint x: 817, endPoint y: 318, distance: 89.0
drag, startPoint x: 750, startPoint y: 413, endPoint x: 829, endPoint y: 413, distance: 79.3
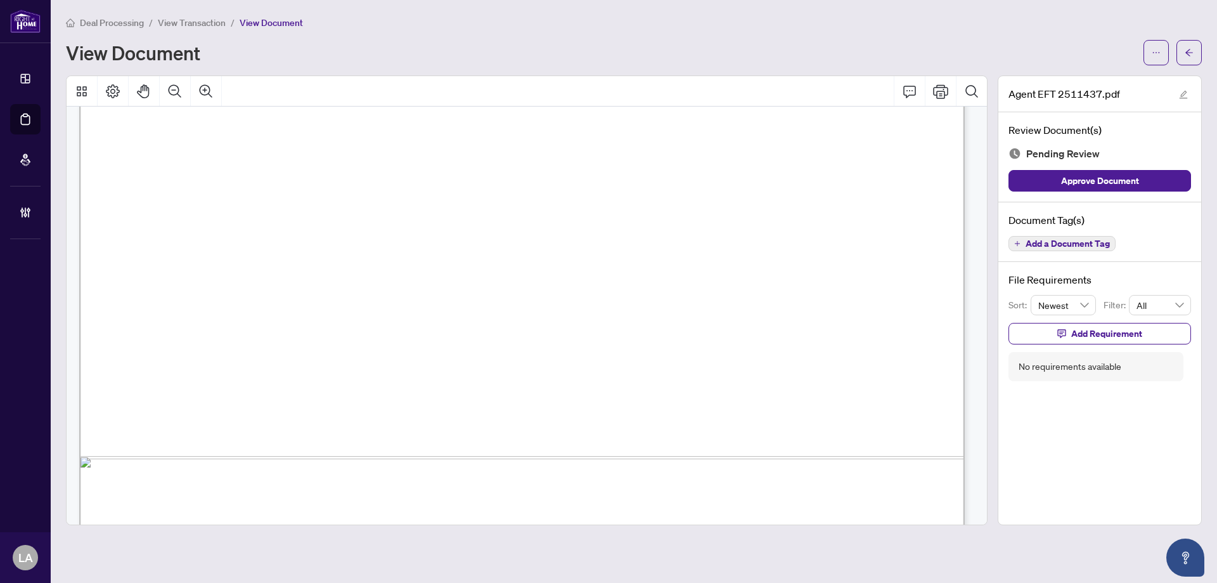
click at [203, 17] on span "View Transaction" at bounding box center [192, 22] width 68 height 11
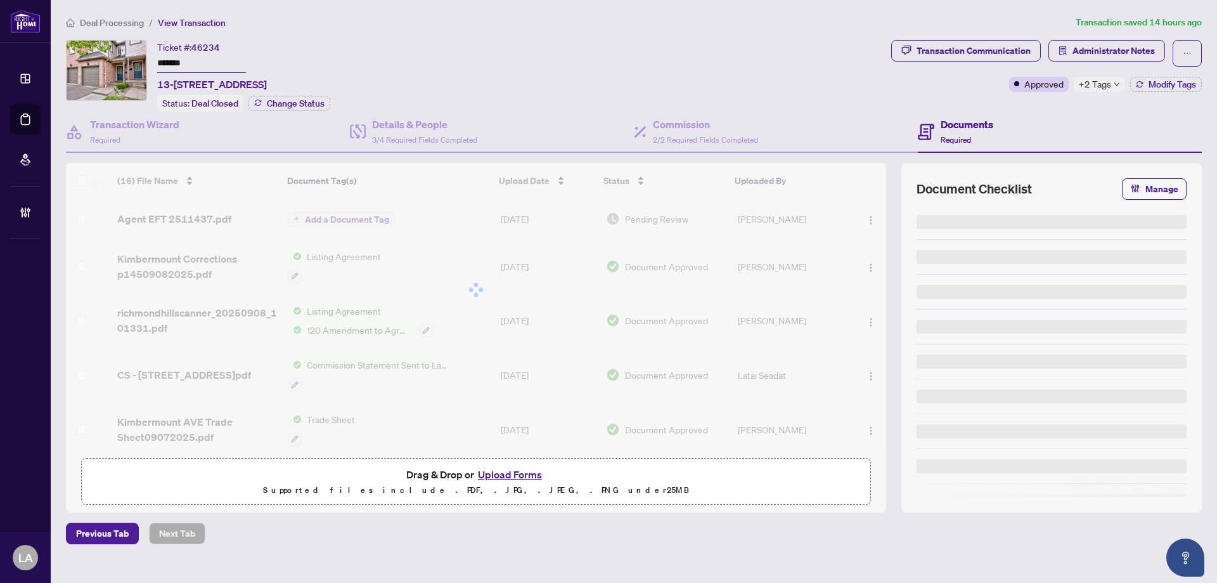
click at [201, 68] on input "*******" at bounding box center [201, 64] width 89 height 18
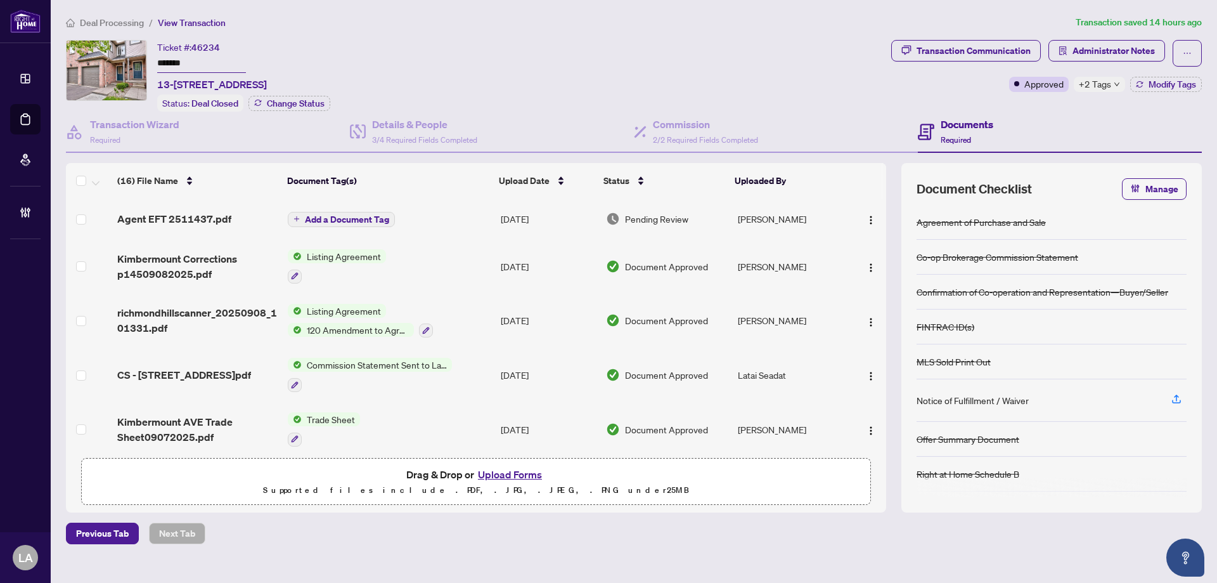
click at [267, 42] on div "Ticket #: 46234 ******* [STREET_ADDRESS]" at bounding box center [212, 66] width 110 height 52
